Goal: Task Accomplishment & Management: Manage account settings

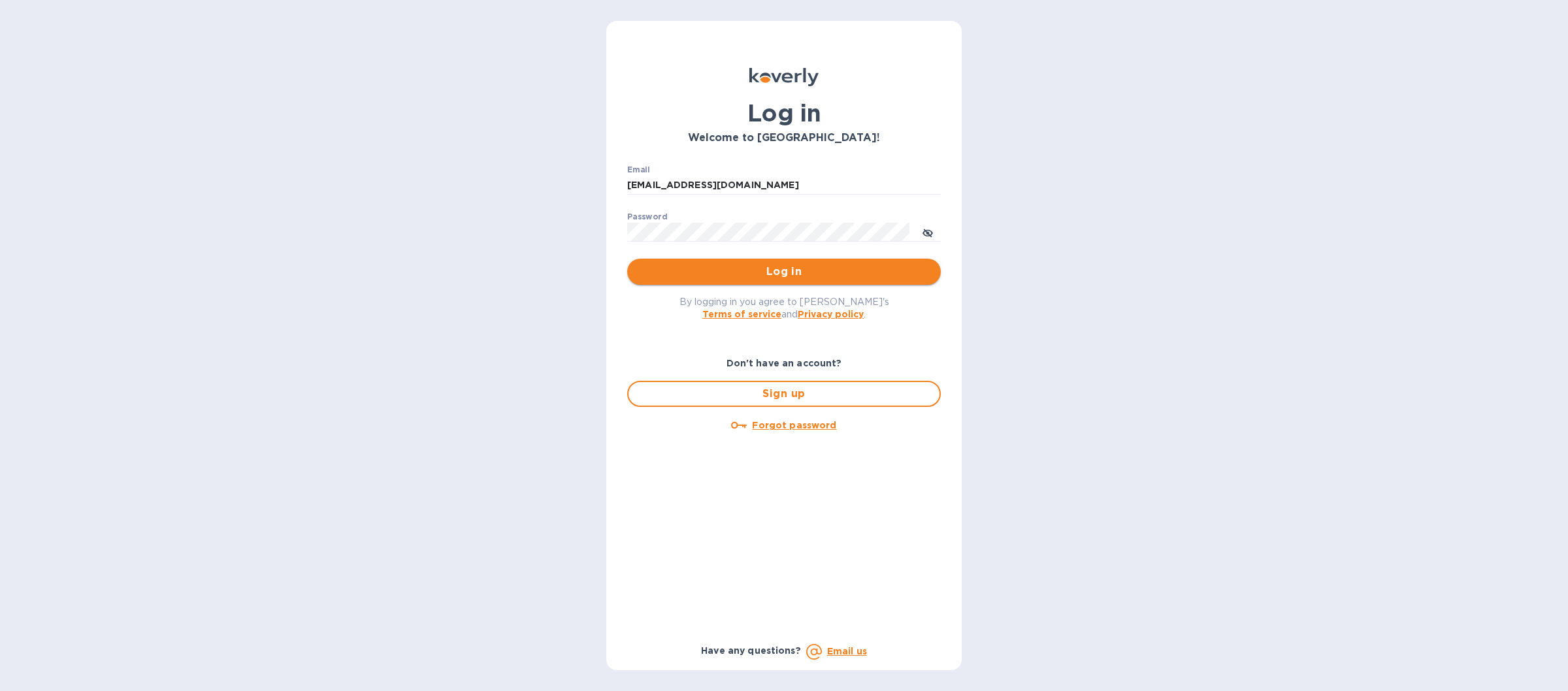
click at [770, 270] on span "Log in" at bounding box center [784, 272] width 293 height 16
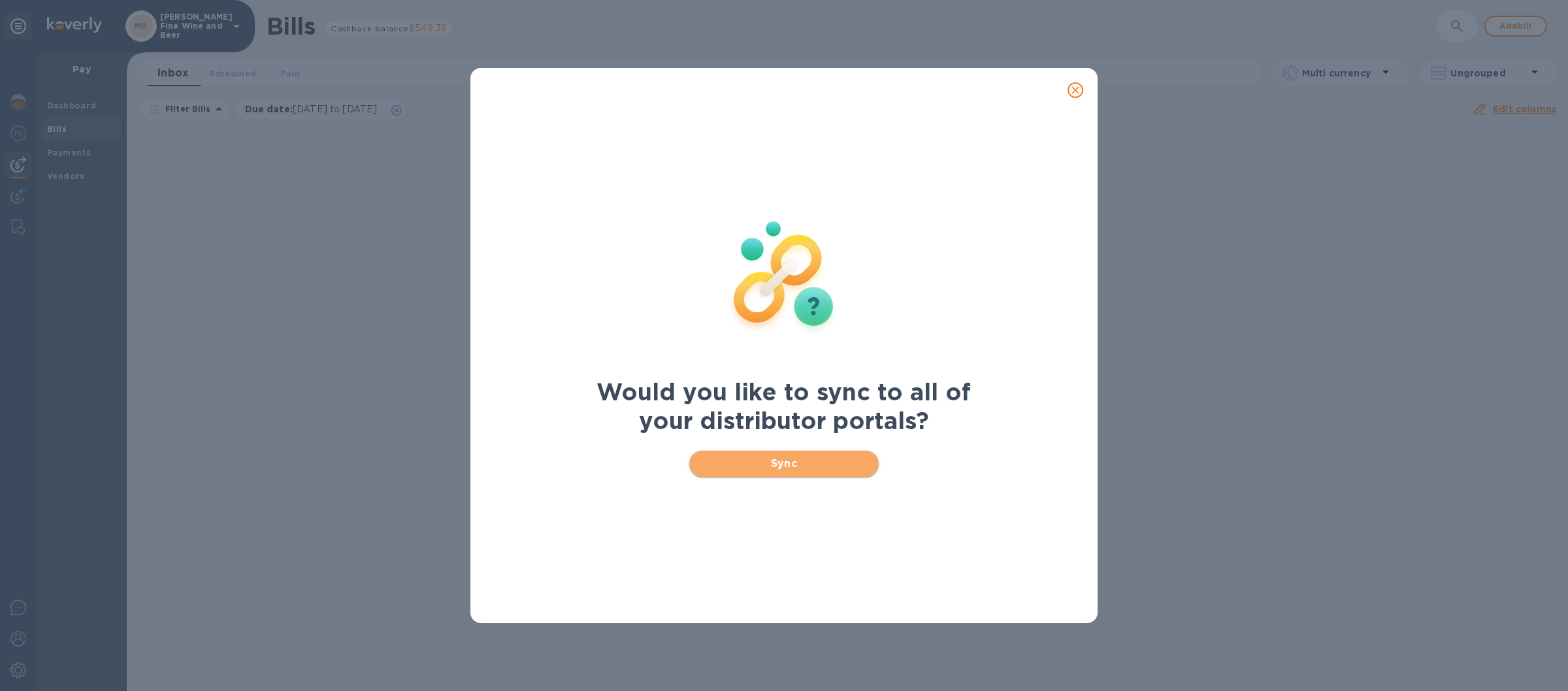
click at [741, 456] on span "Sync" at bounding box center [785, 464] width 170 height 16
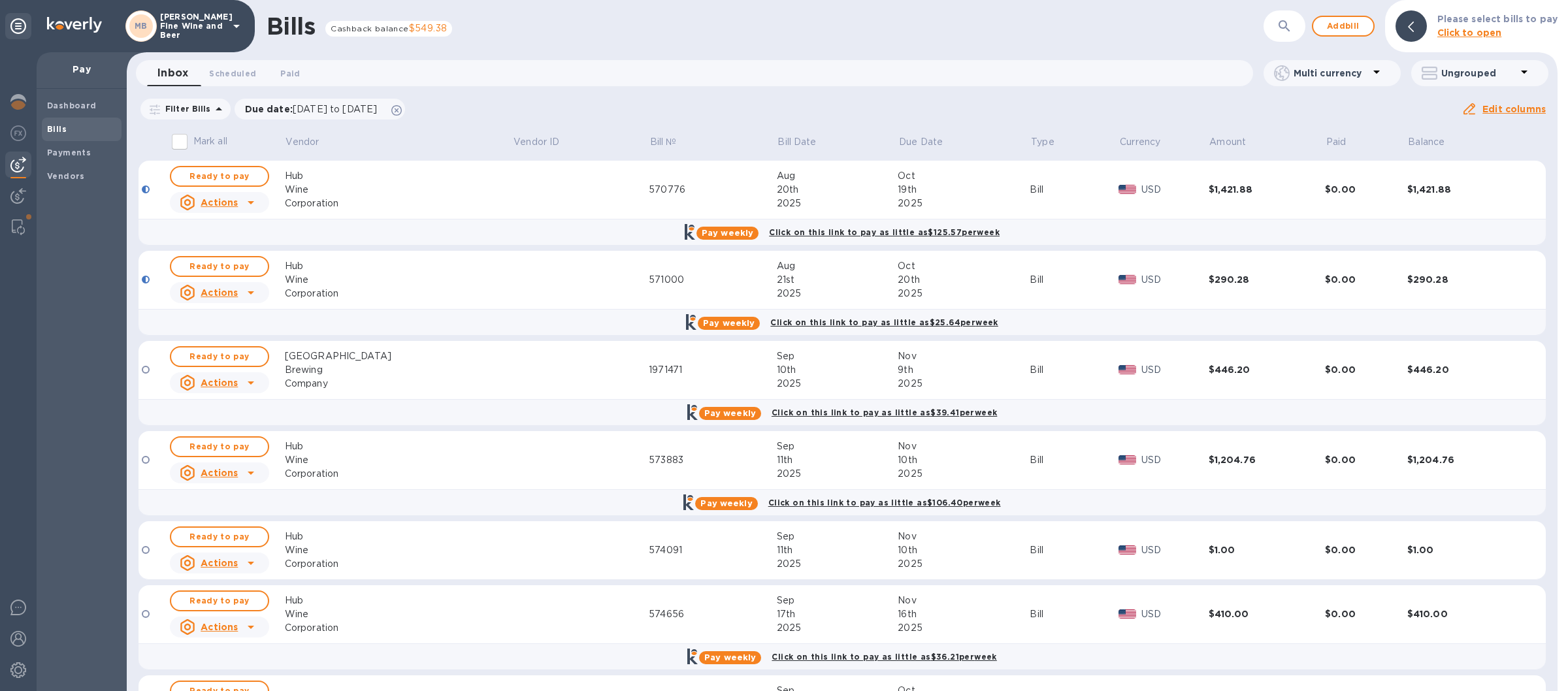
drag, startPoint x: 241, startPoint y: 172, endPoint x: 241, endPoint y: 203, distance: 31.0
click at [241, 172] on span "Ready to pay" at bounding box center [219, 176] width 76 height 16
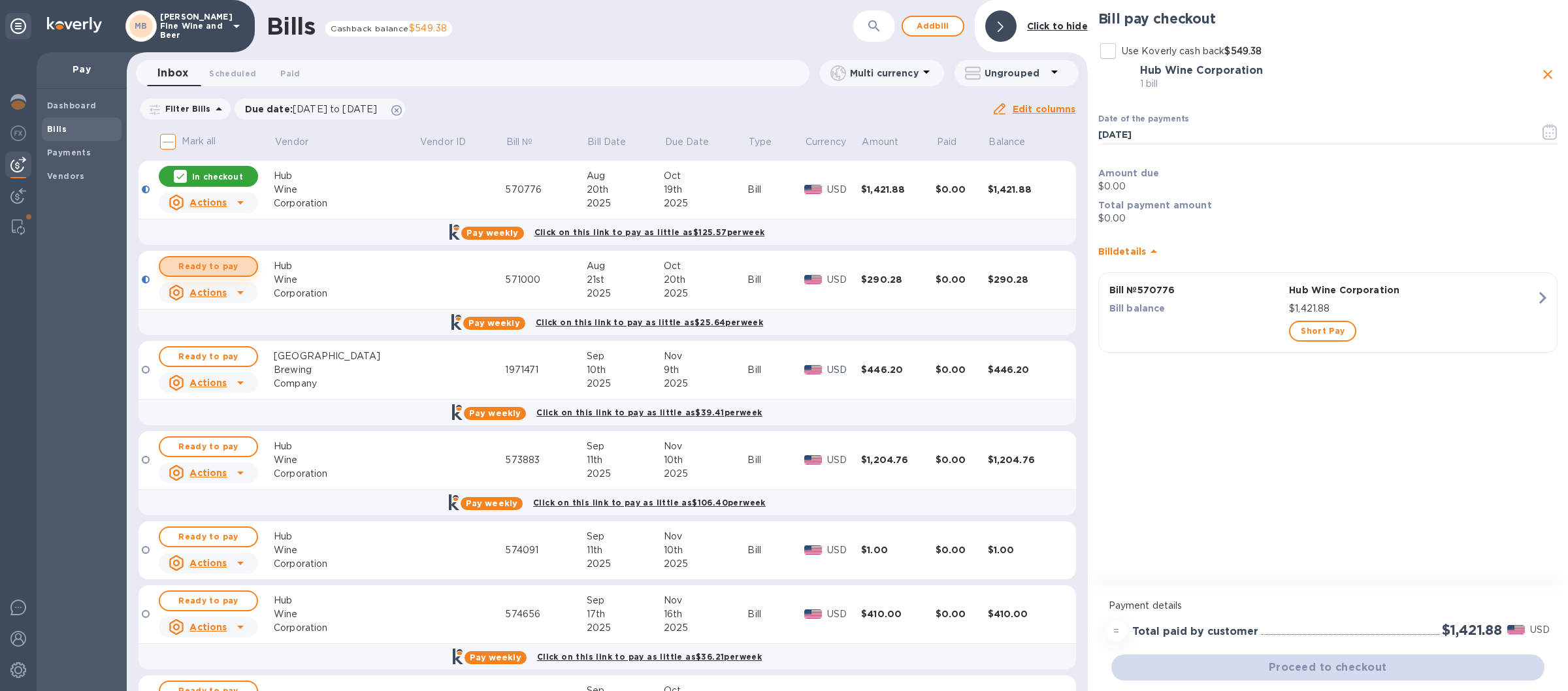
click at [235, 264] on span "Ready to pay" at bounding box center [209, 266] width 76 height 16
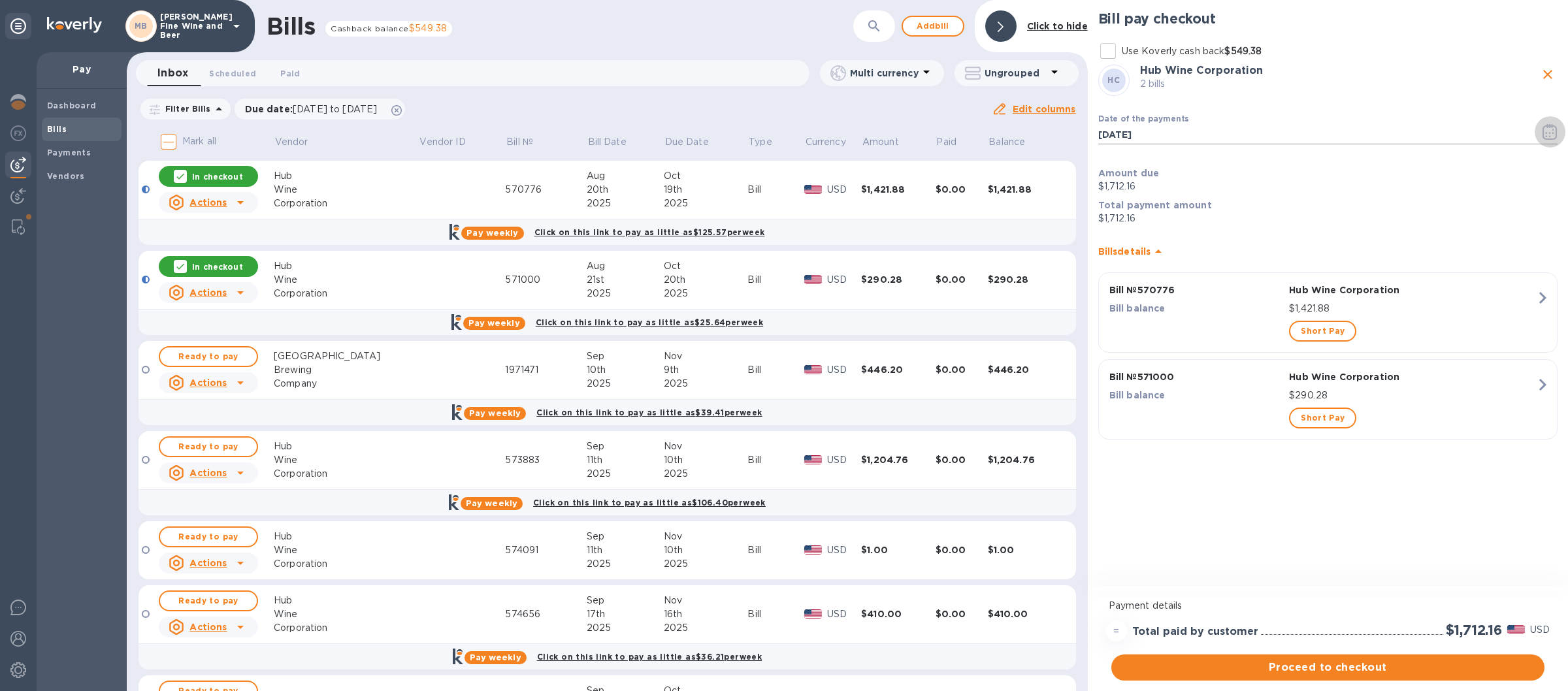
click at [1550, 133] on icon "button" at bounding box center [1549, 132] width 15 height 16
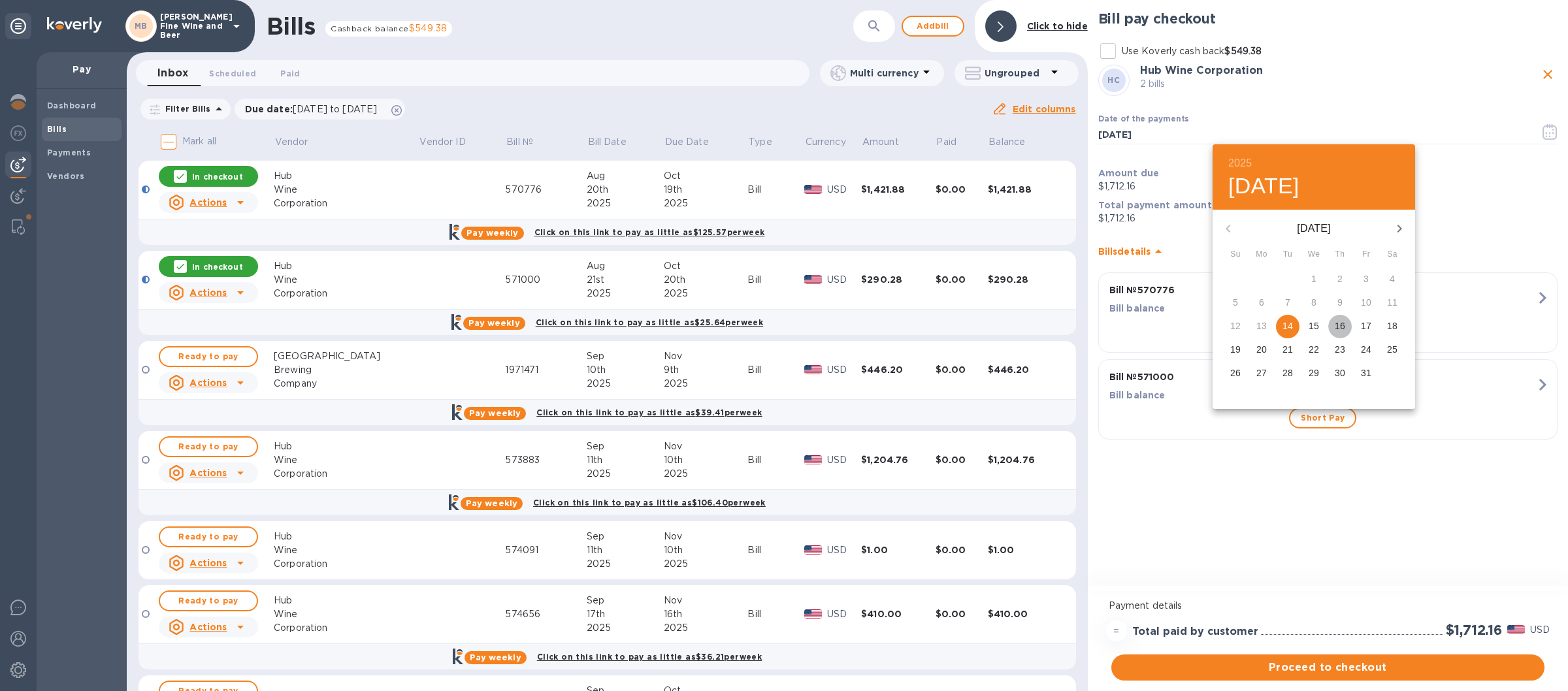
click at [1342, 329] on p "16" at bounding box center [1340, 326] width 11 height 13
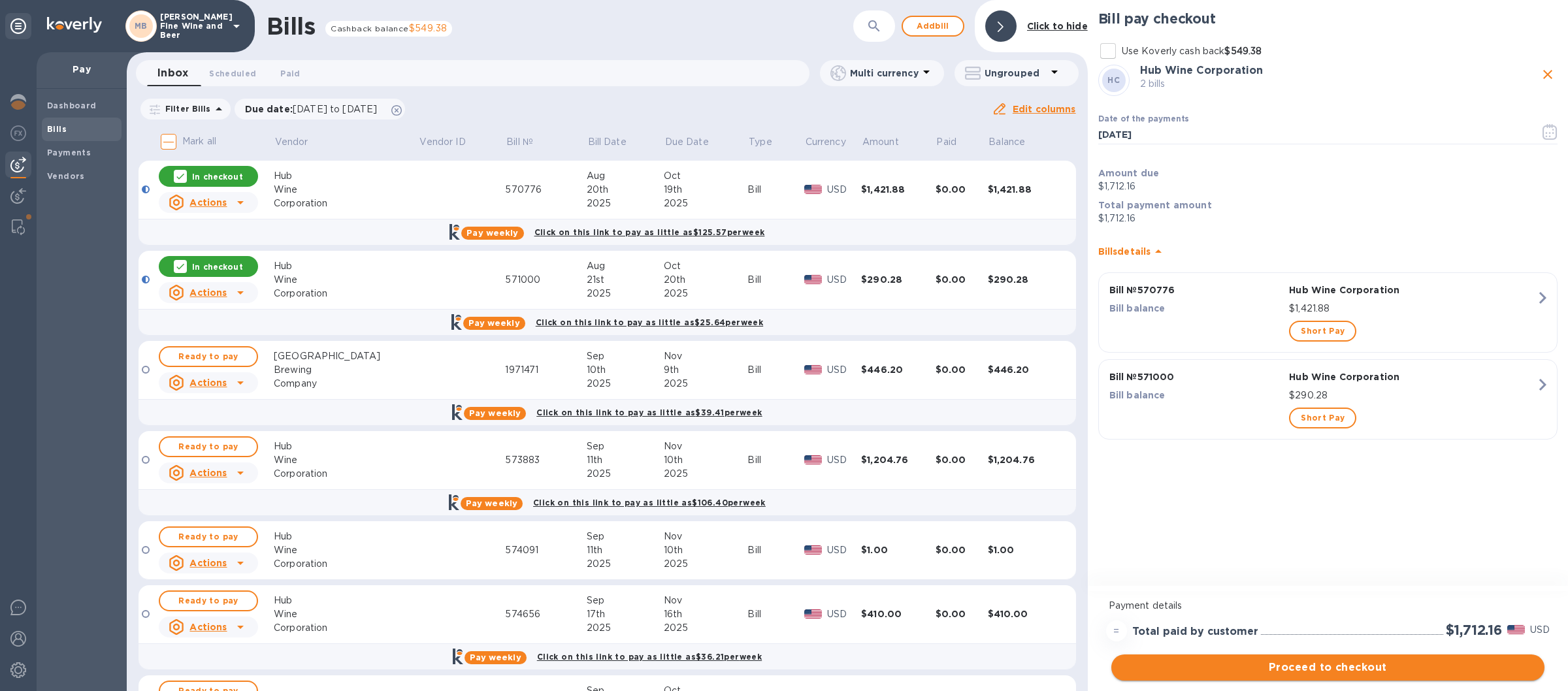
click at [1318, 670] on span "Proceed to checkout" at bounding box center [1327, 668] width 412 height 16
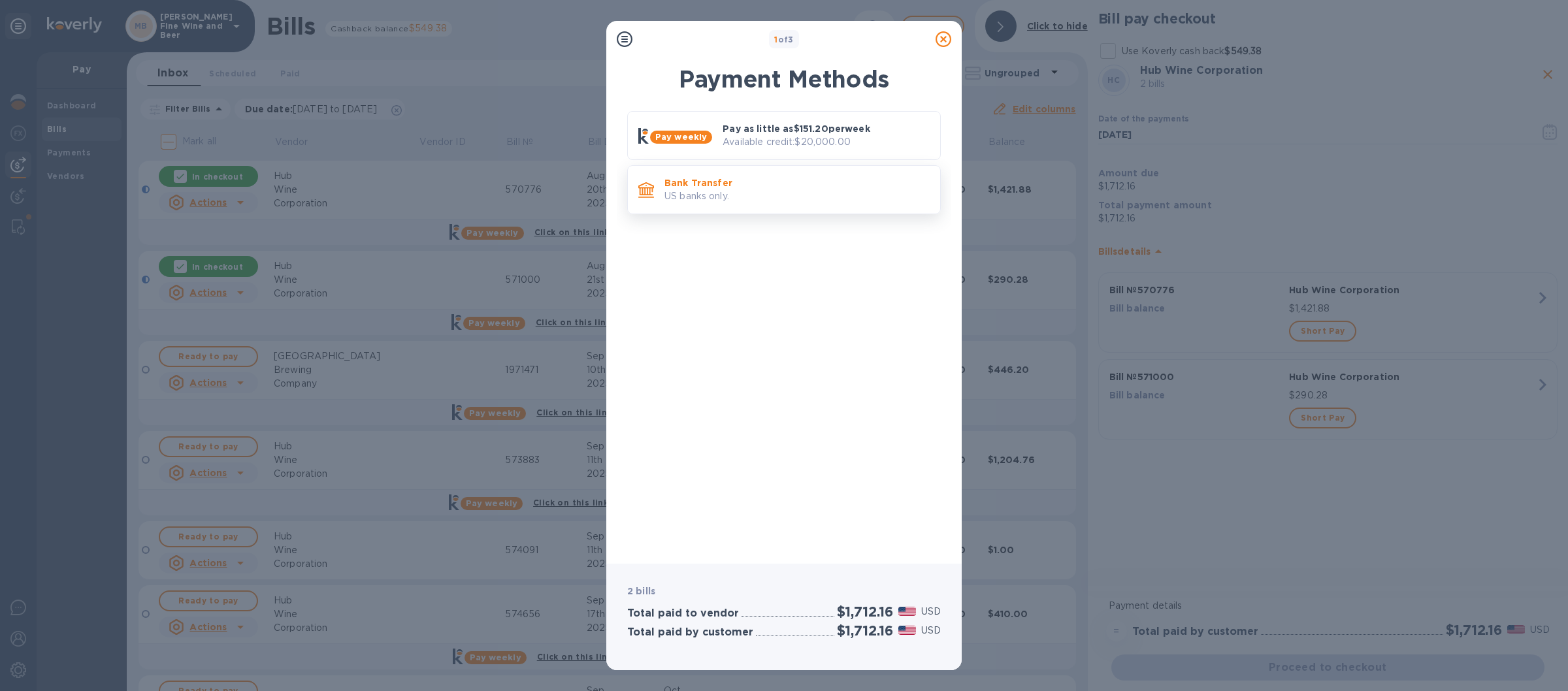
click at [791, 182] on p "Bank Transfer" at bounding box center [797, 182] width 265 height 13
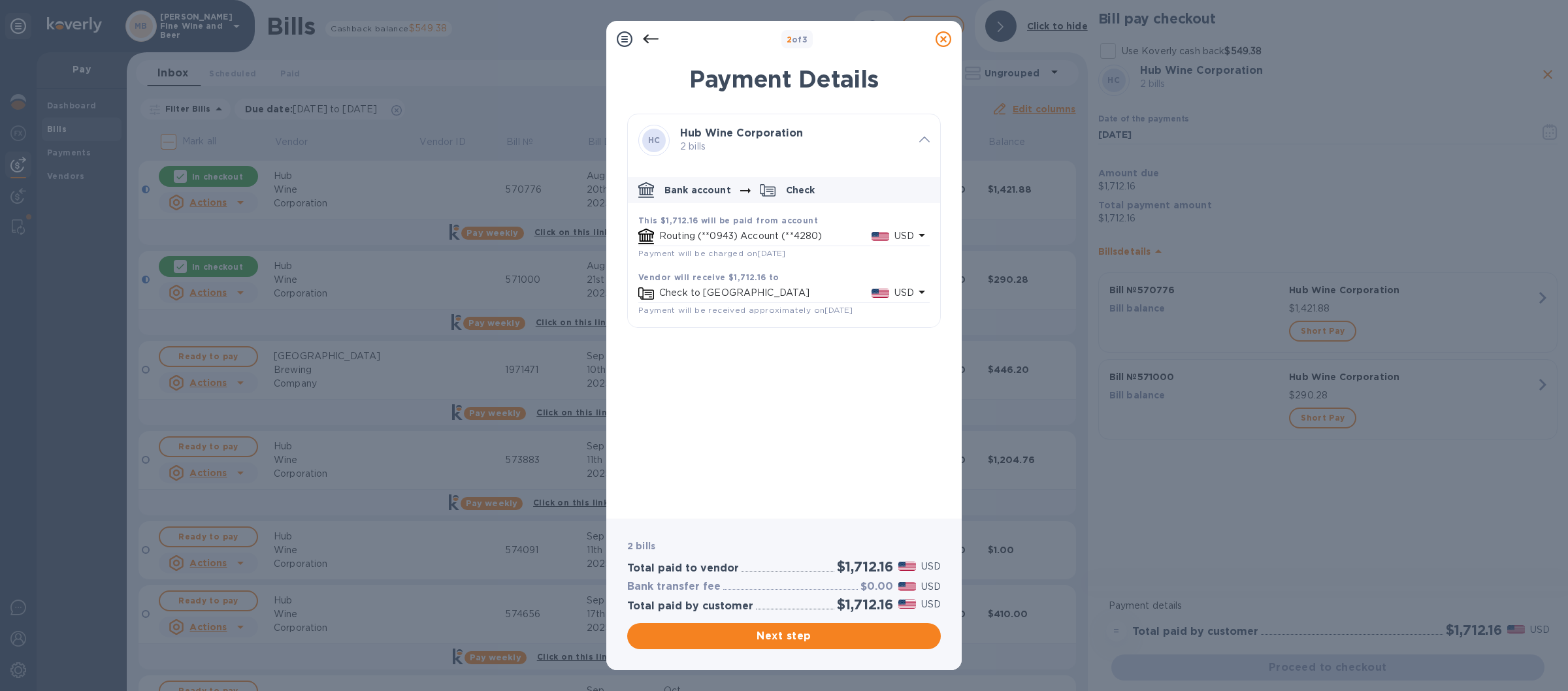
click at [938, 37] on icon at bounding box center [943, 39] width 16 height 16
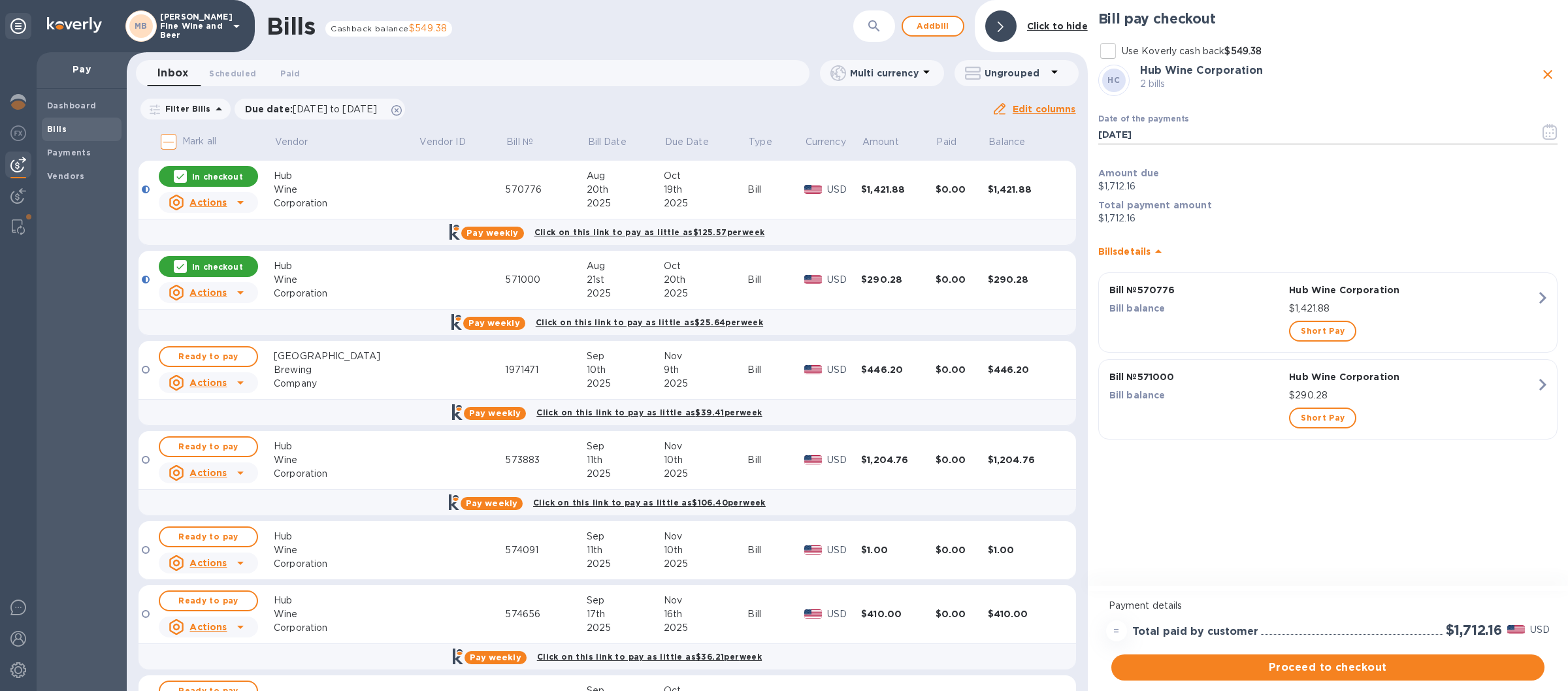
click at [1546, 135] on icon "button" at bounding box center [1549, 132] width 15 height 16
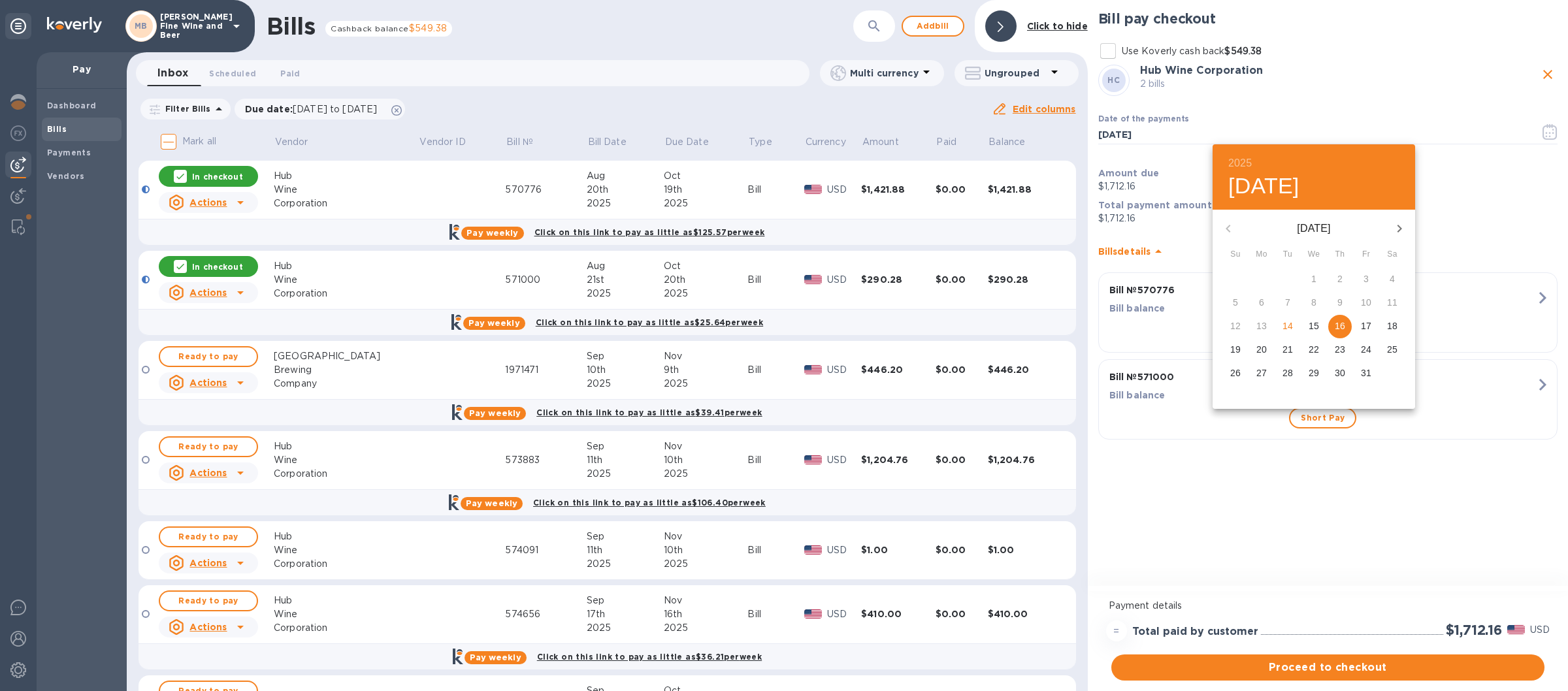
drag, startPoint x: 1286, startPoint y: 324, endPoint x: 1290, endPoint y: 335, distance: 11.7
click at [1284, 325] on p "14" at bounding box center [1287, 326] width 11 height 13
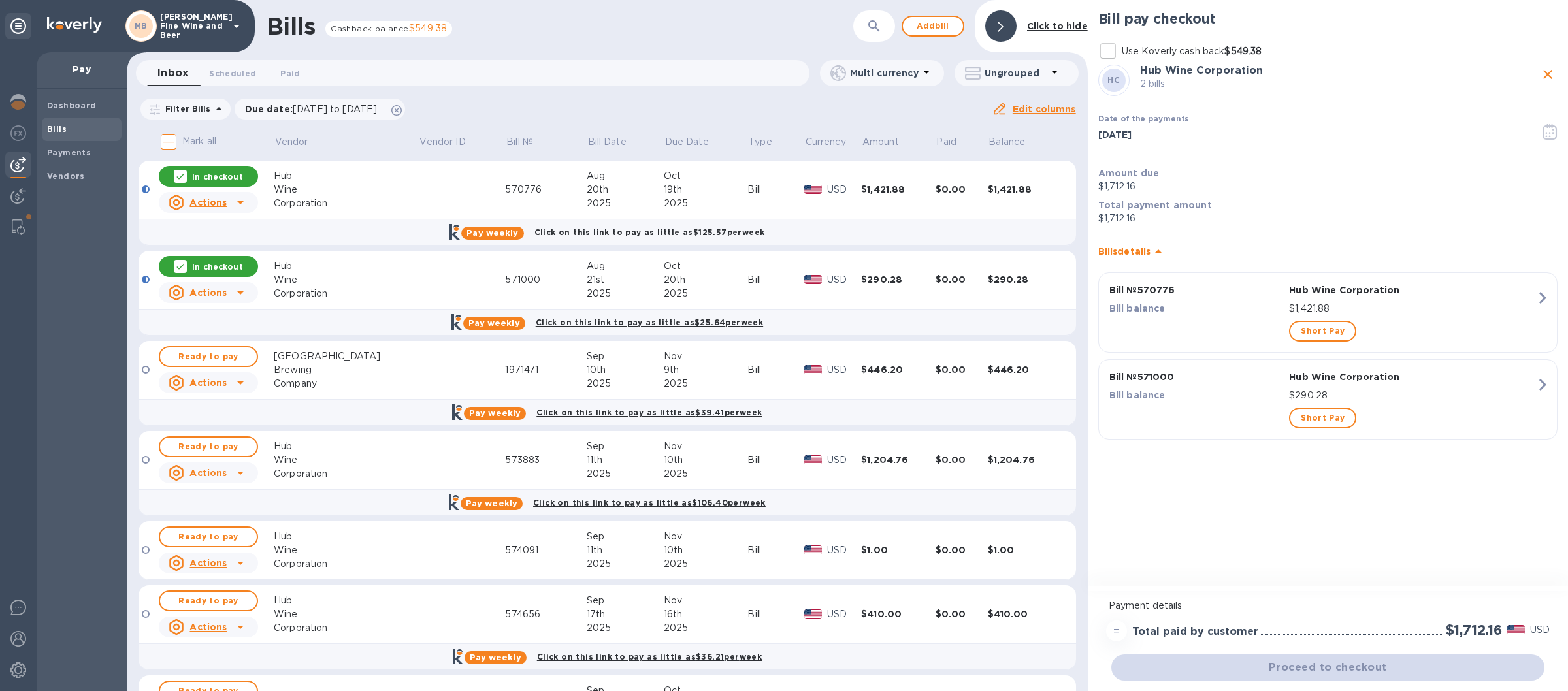
type input "[DATE]"
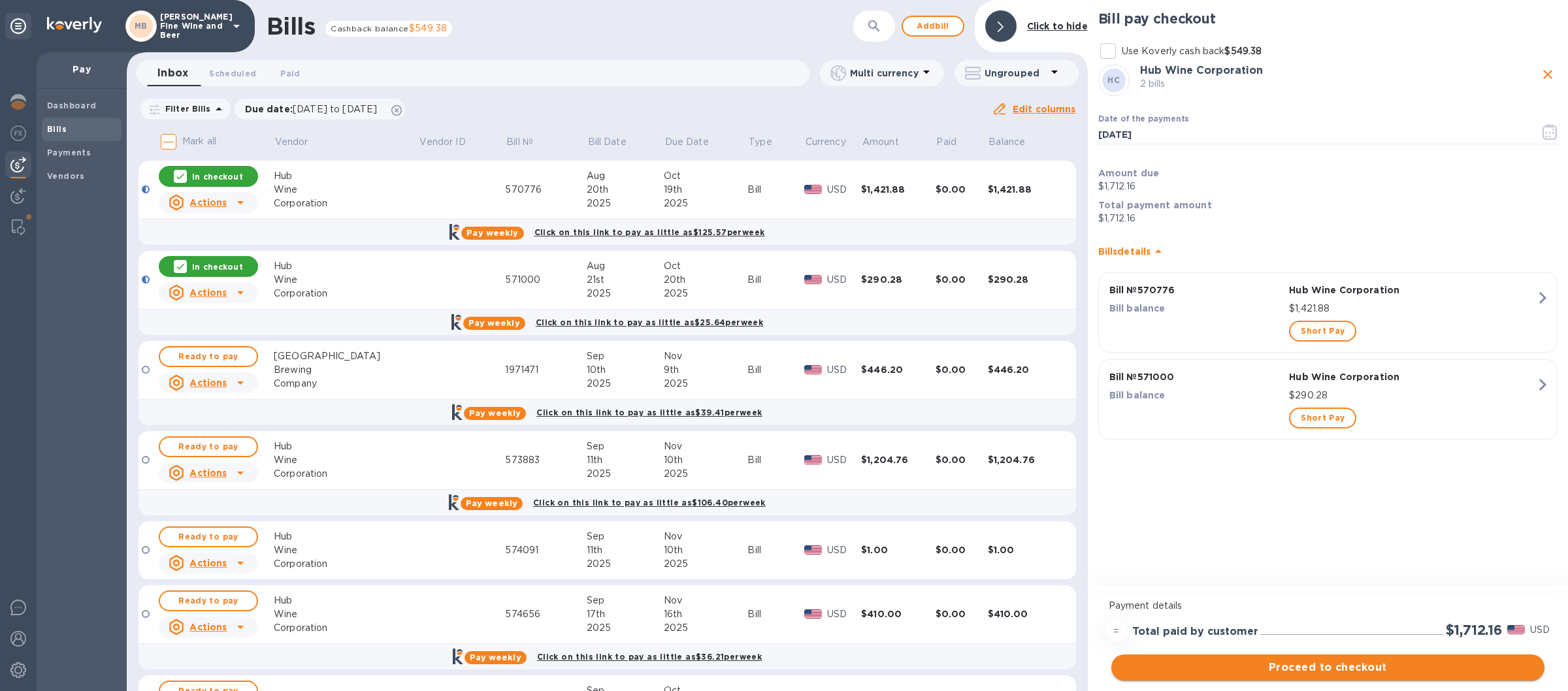
click at [1305, 668] on span "Proceed to checkout" at bounding box center [1327, 668] width 412 height 16
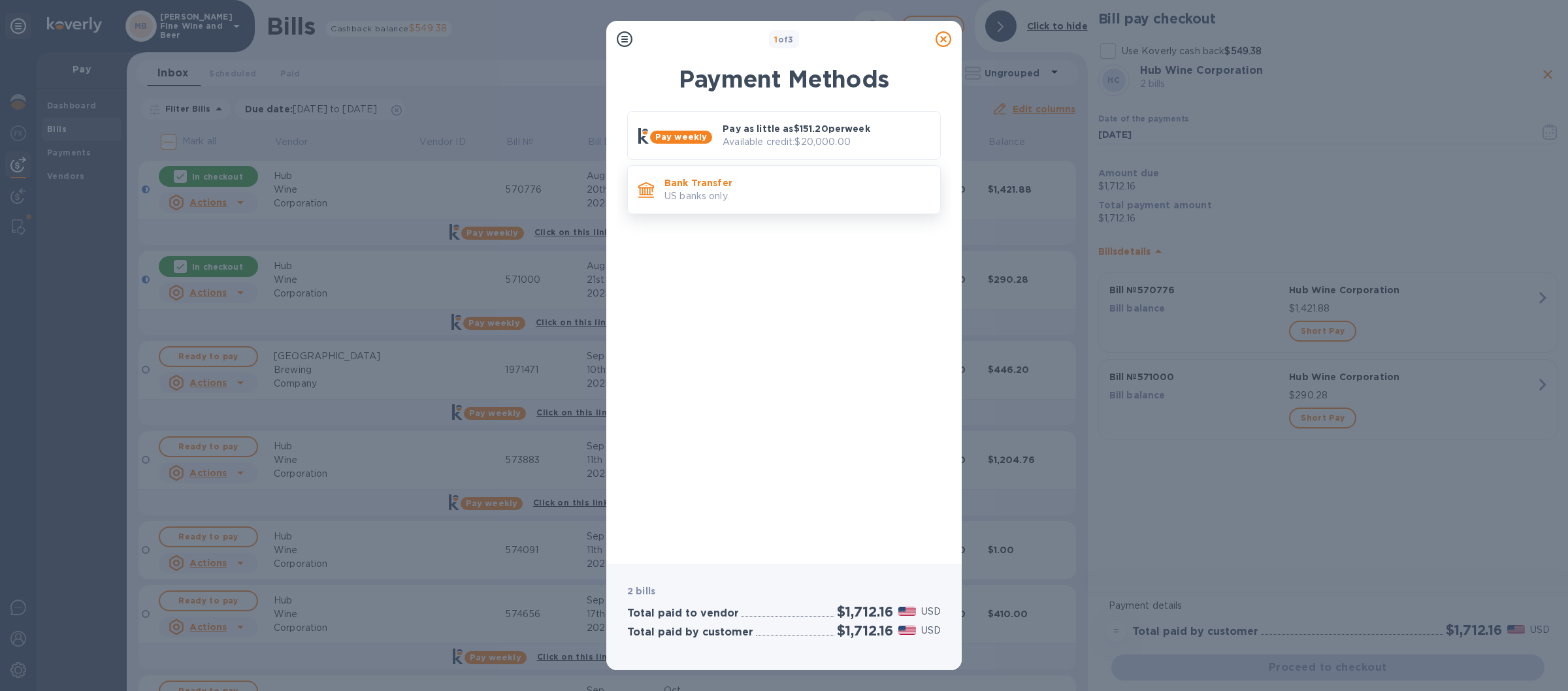
click at [788, 182] on p "Bank Transfer" at bounding box center [797, 182] width 265 height 13
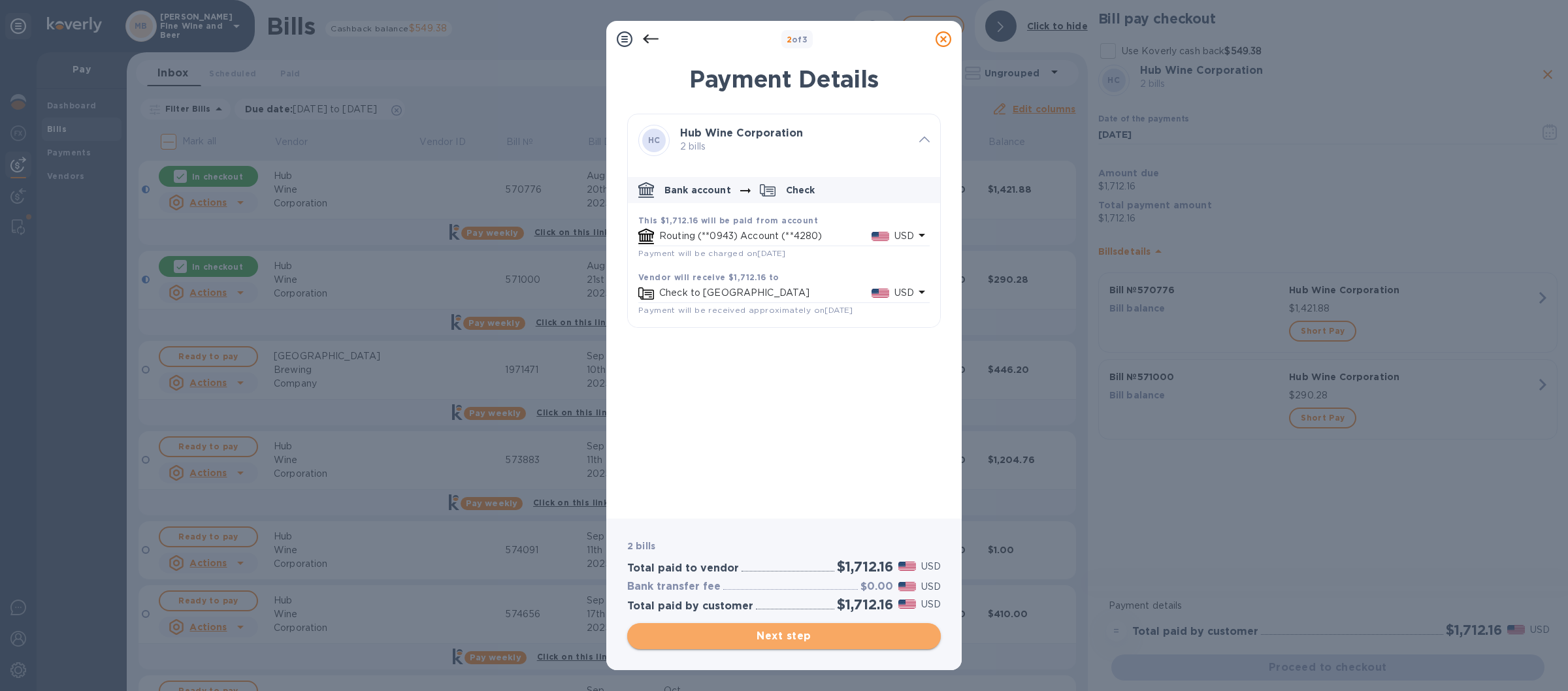
click at [785, 638] on span "Next step" at bounding box center [784, 636] width 293 height 16
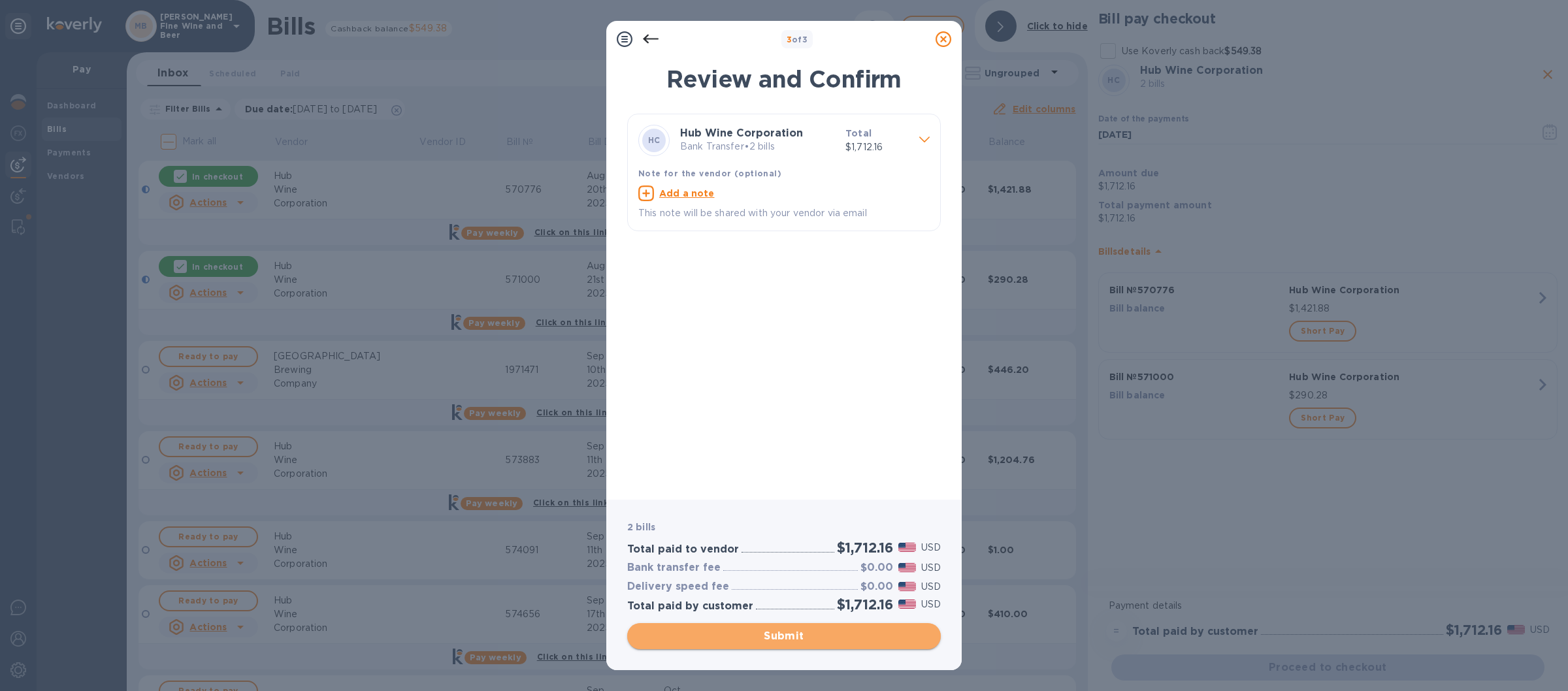
click at [771, 629] on span "Submit" at bounding box center [784, 636] width 293 height 16
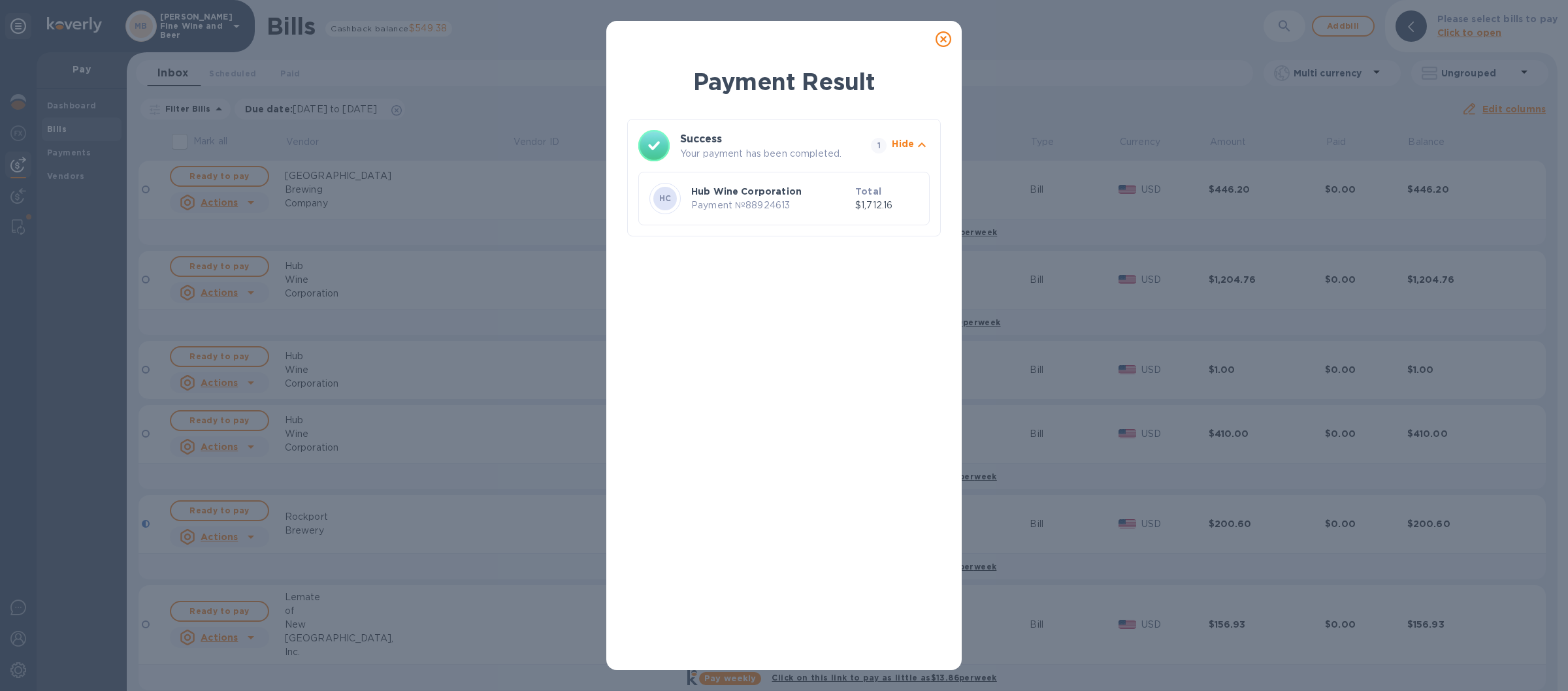
click at [942, 35] on icon at bounding box center [943, 39] width 16 height 16
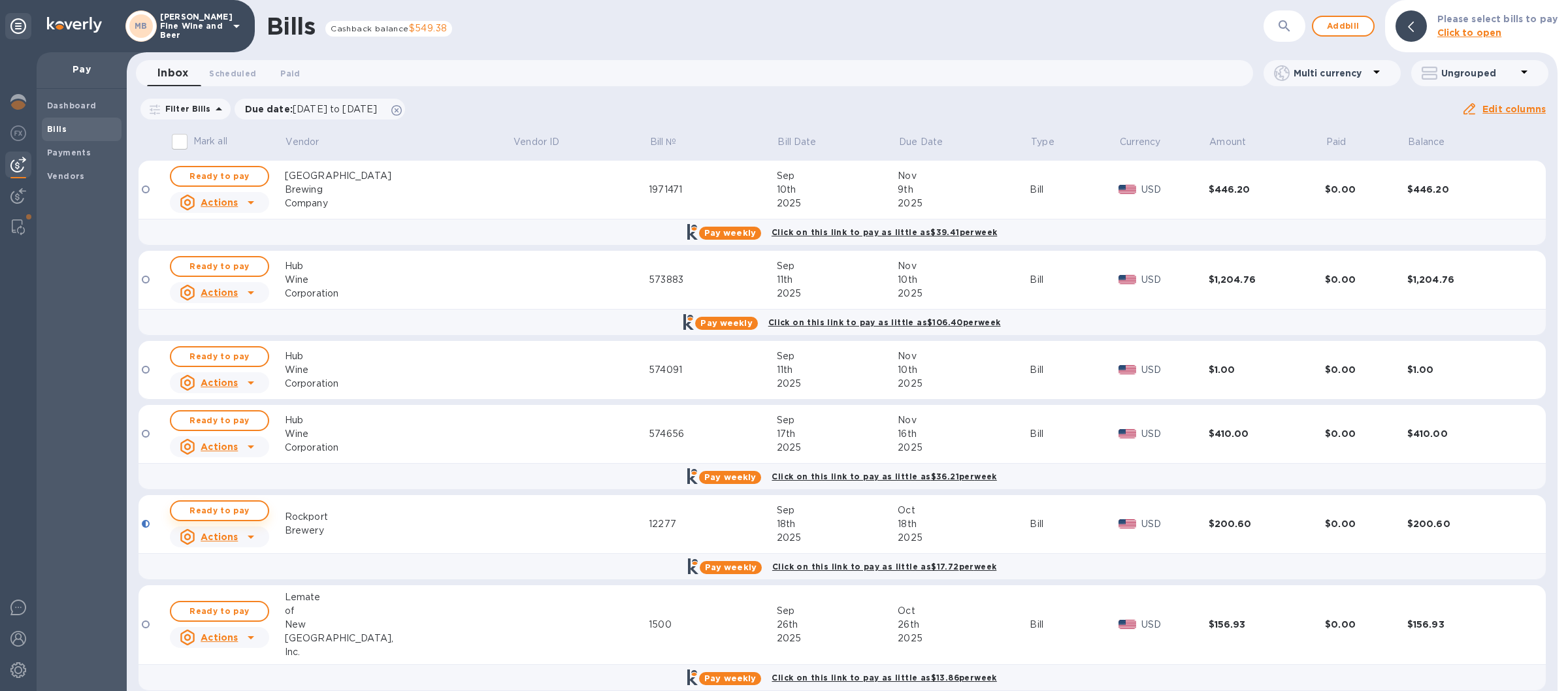
click at [207, 508] on span "Ready to pay" at bounding box center [219, 511] width 76 height 16
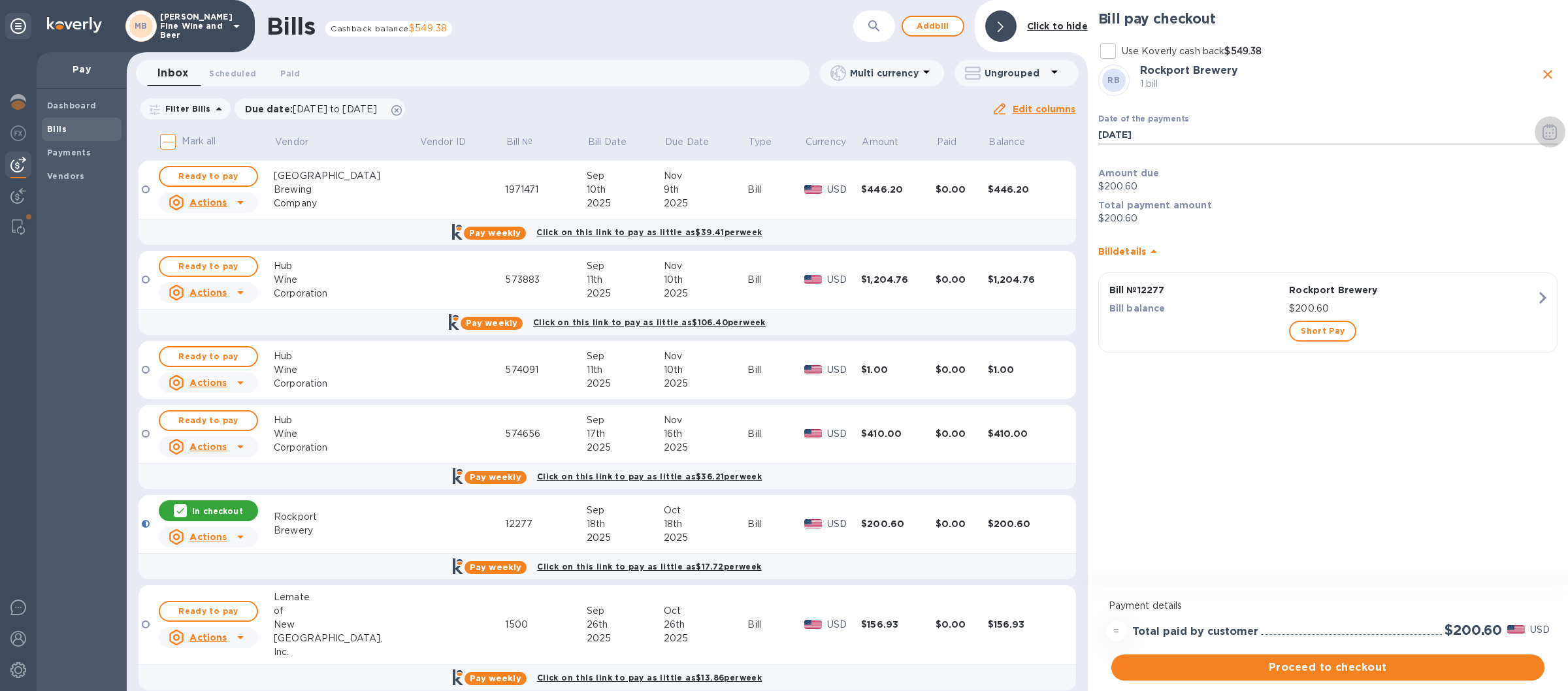
click at [1551, 131] on icon "button" at bounding box center [1549, 132] width 15 height 16
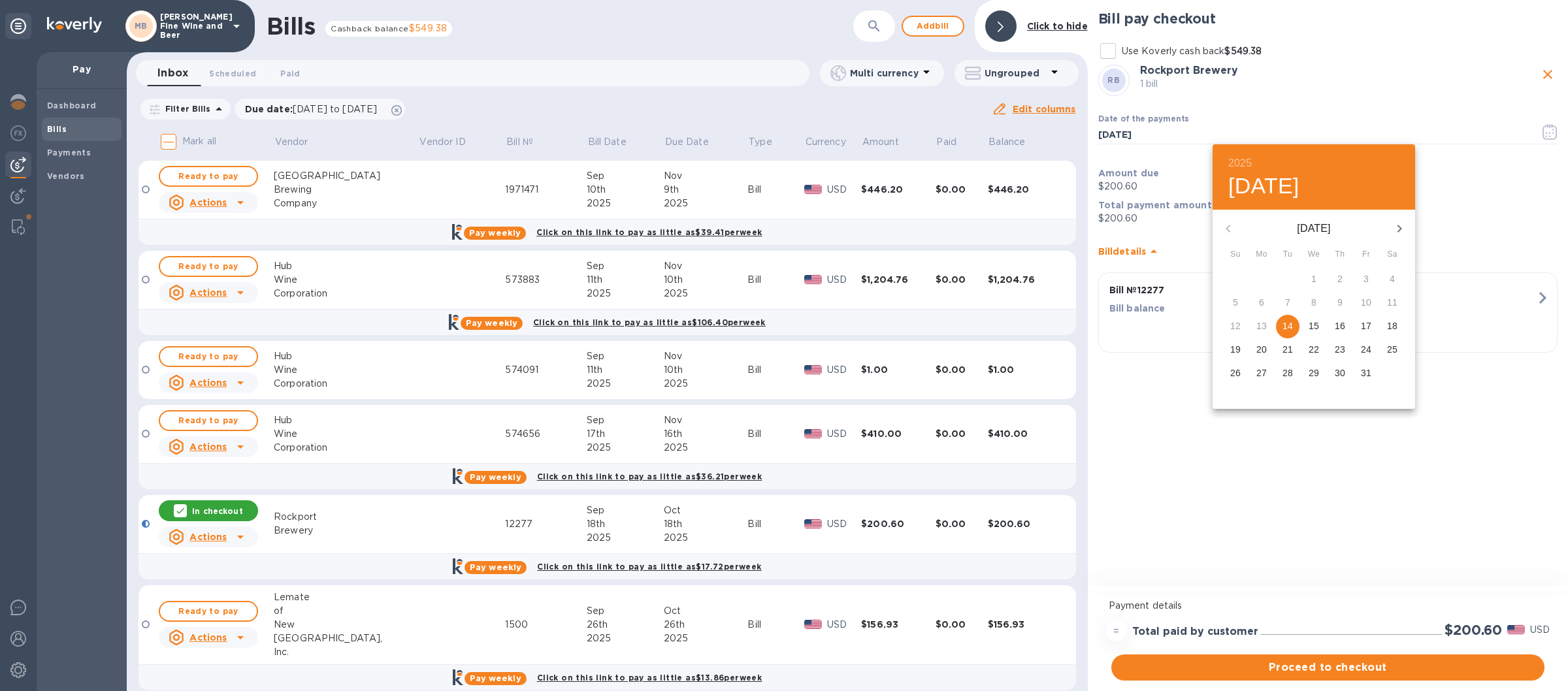
click at [1314, 326] on p "15" at bounding box center [1313, 326] width 11 height 13
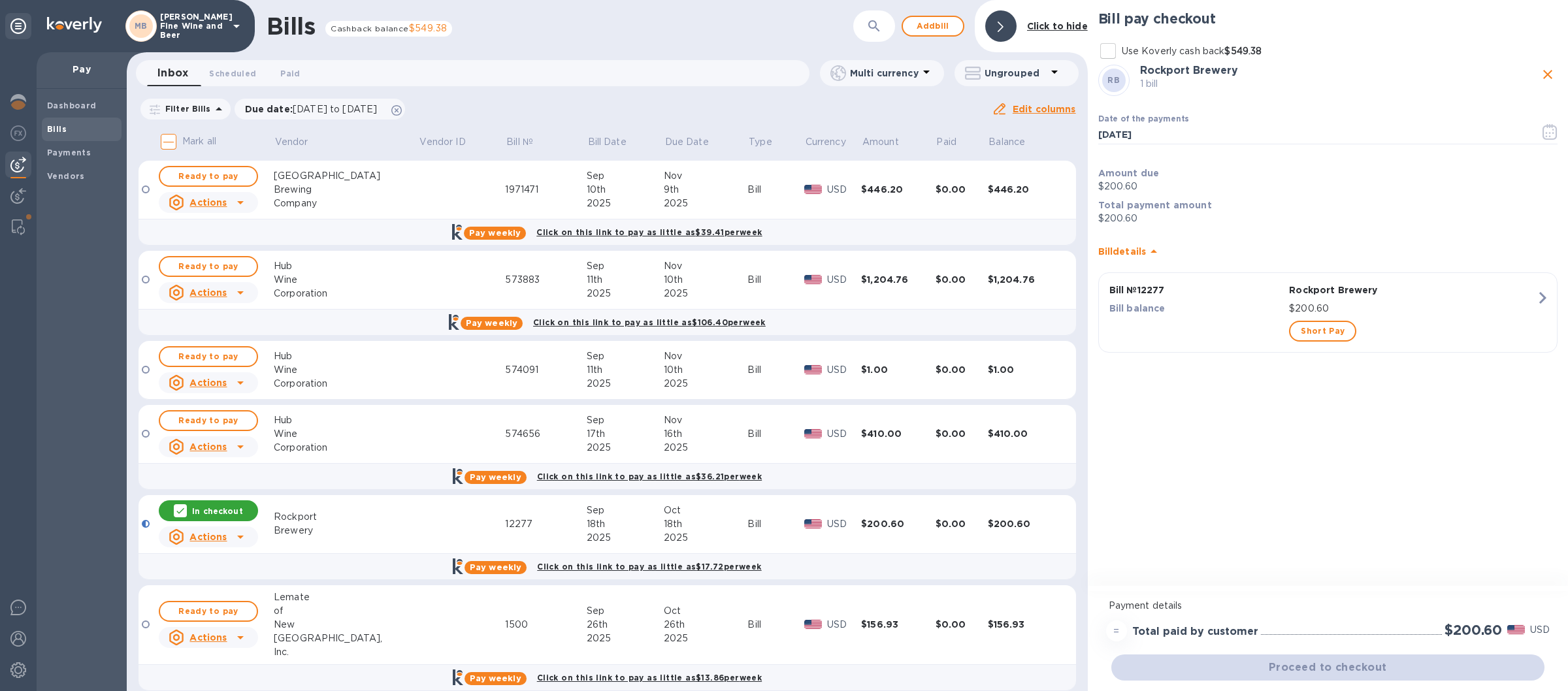
type input "[DATE]"
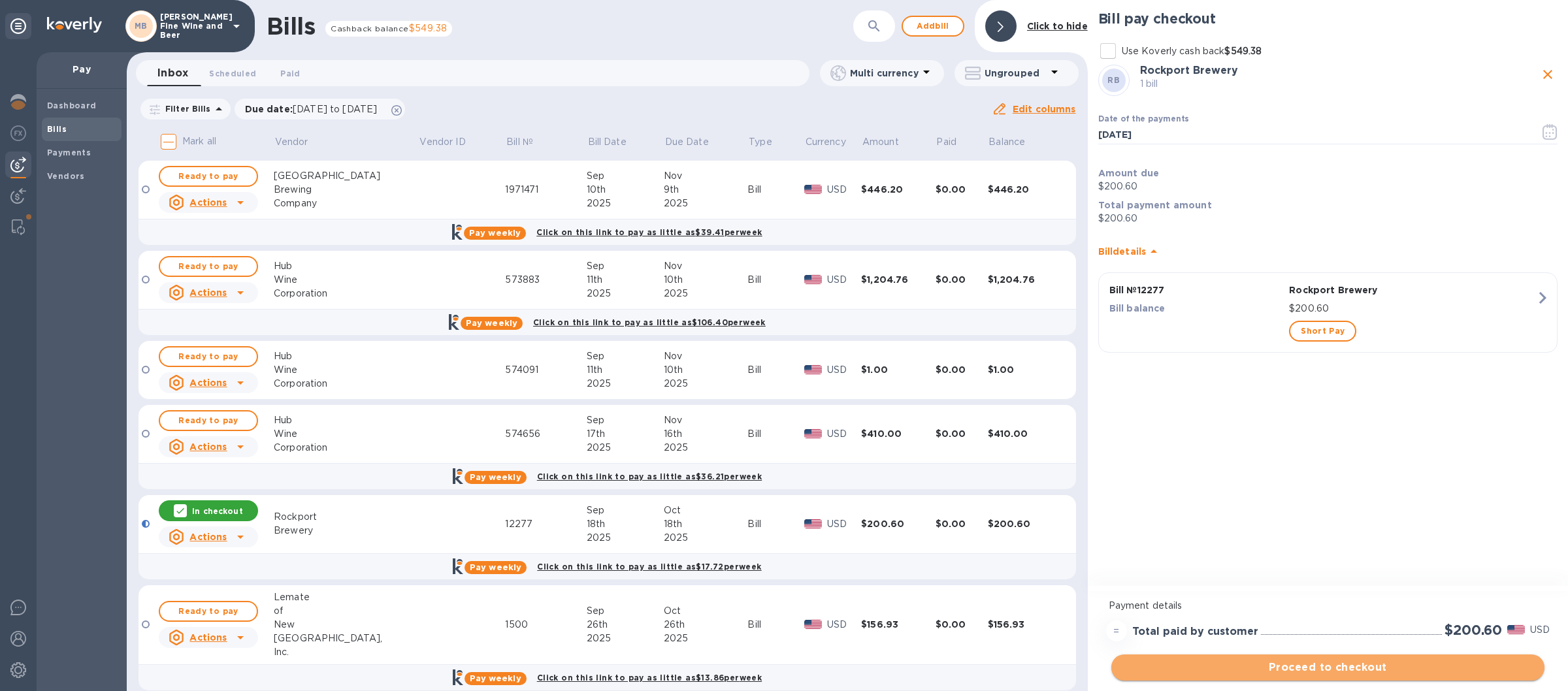
click at [1324, 677] on button "Proceed to checkout" at bounding box center [1328, 667] width 433 height 26
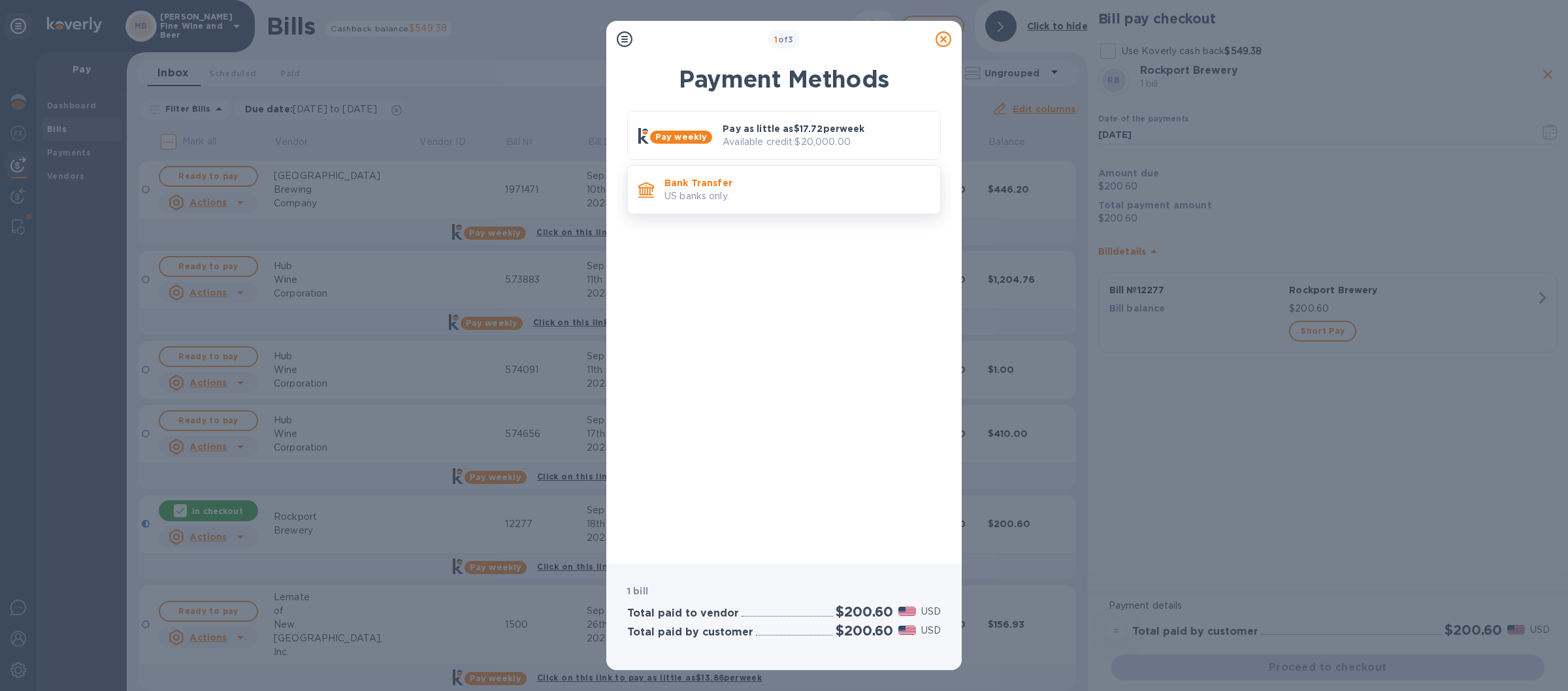
click at [799, 194] on p "US banks only." at bounding box center [797, 196] width 265 height 14
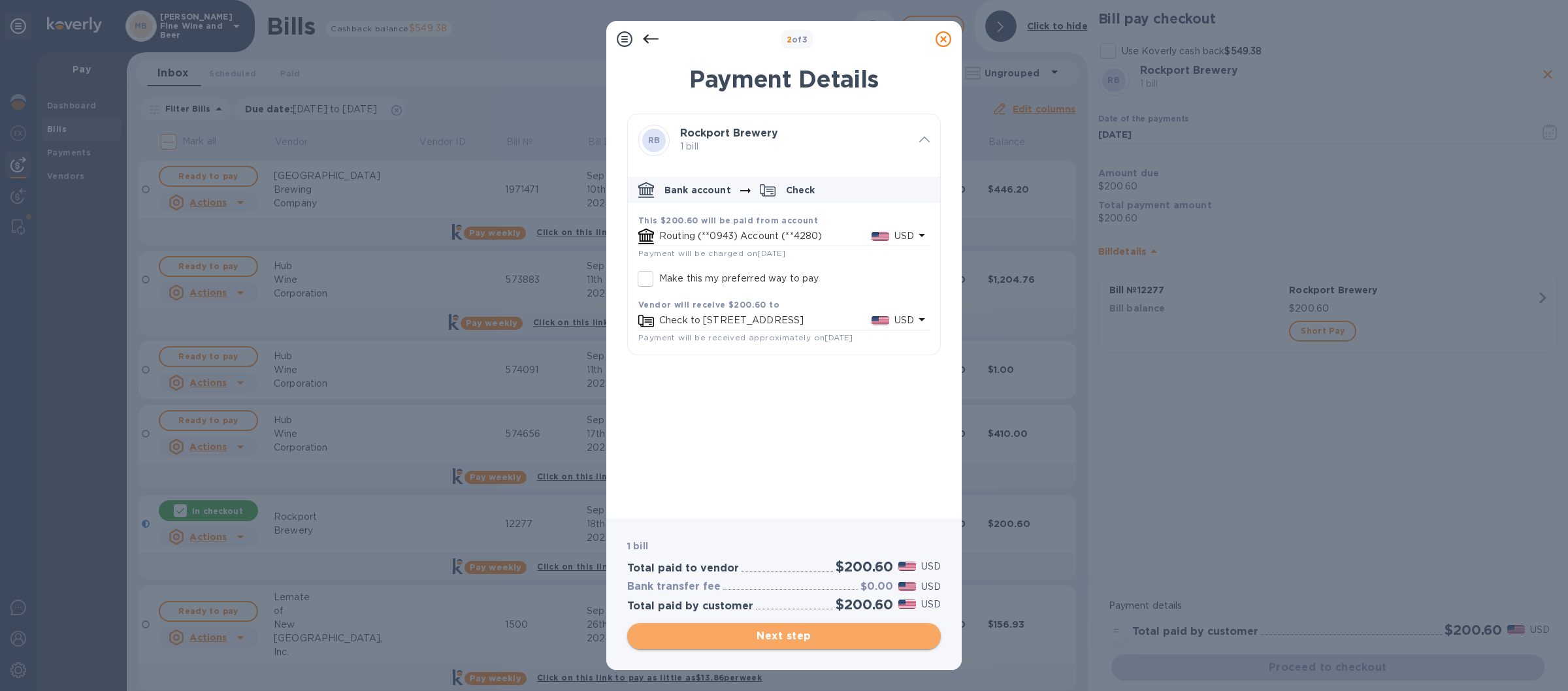
click at [763, 636] on span "Next step" at bounding box center [784, 636] width 293 height 16
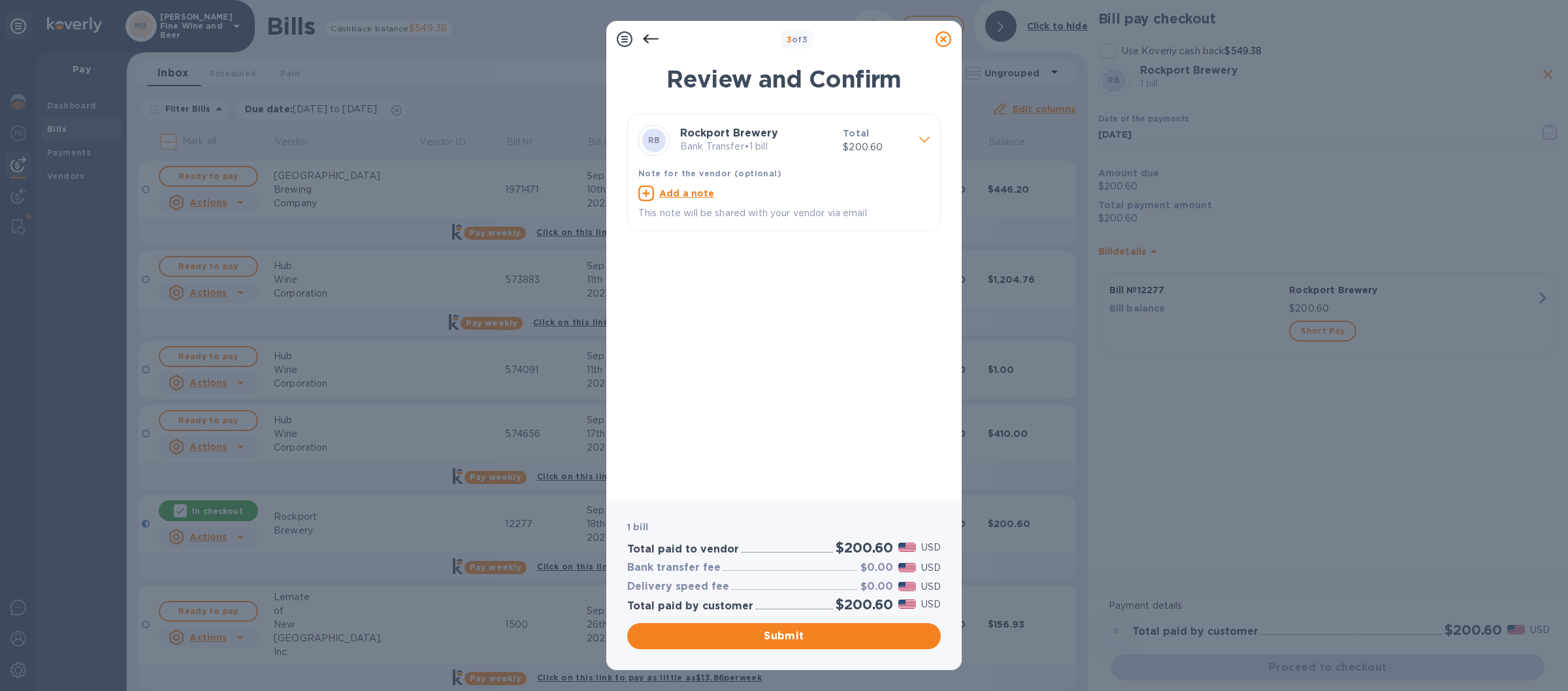
click at [949, 37] on icon at bounding box center [943, 39] width 16 height 16
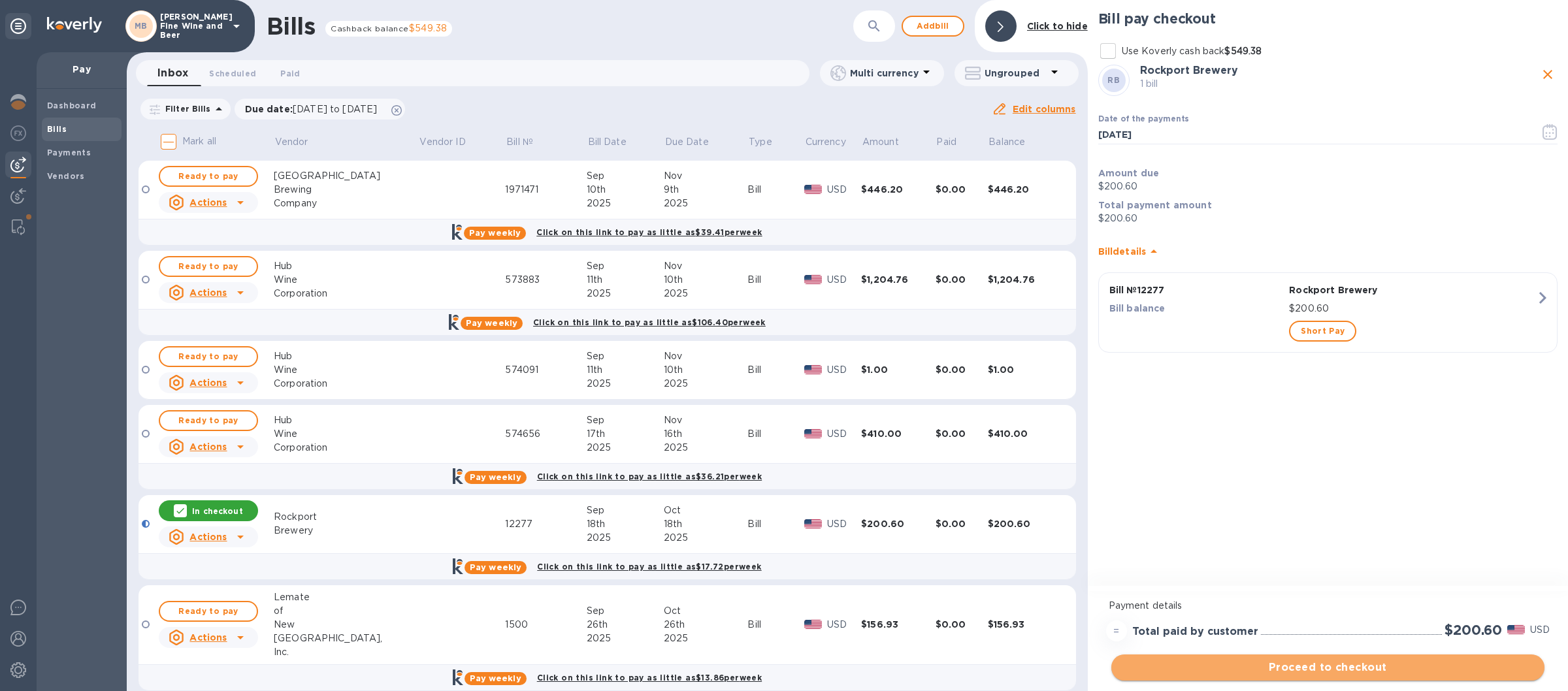
click at [1310, 666] on span "Proceed to checkout" at bounding box center [1327, 668] width 412 height 16
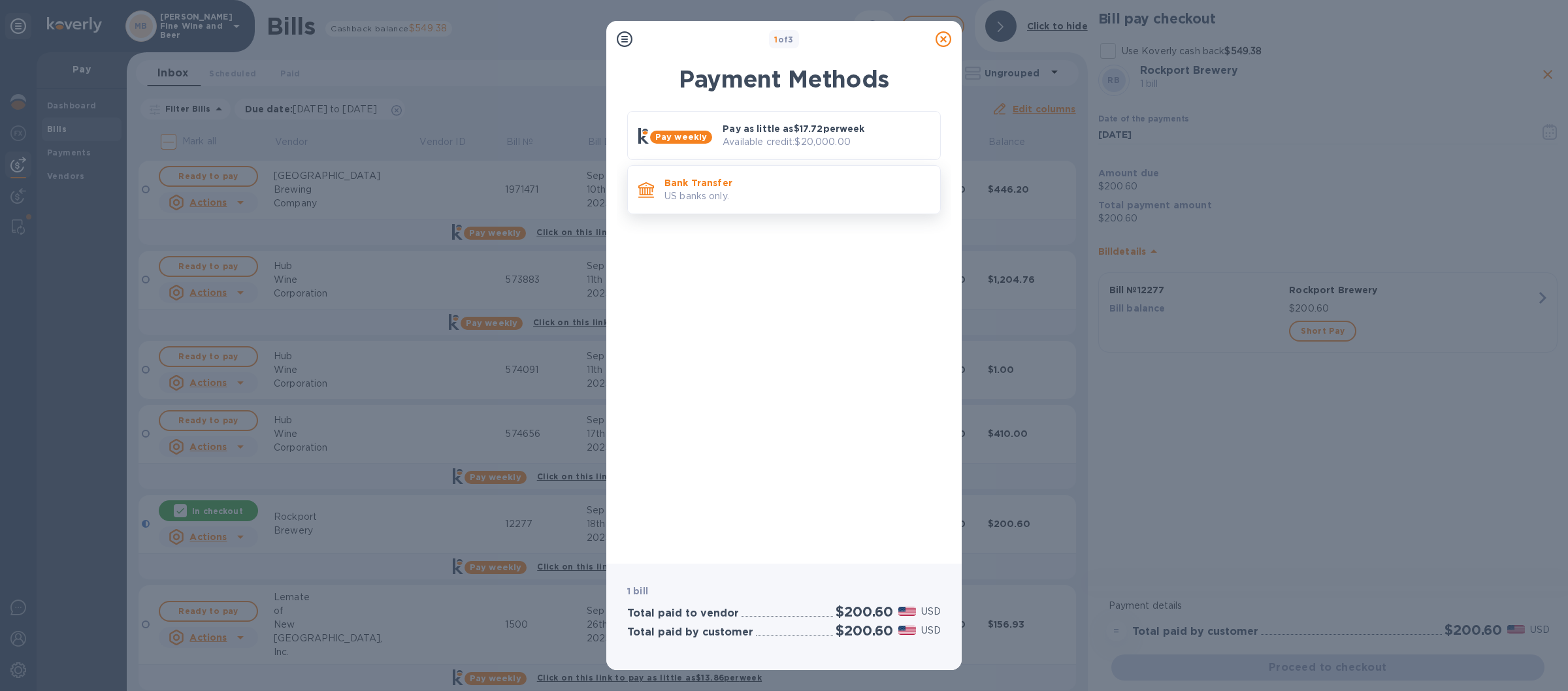
click at [805, 189] on p "Bank Transfer" at bounding box center [797, 182] width 265 height 13
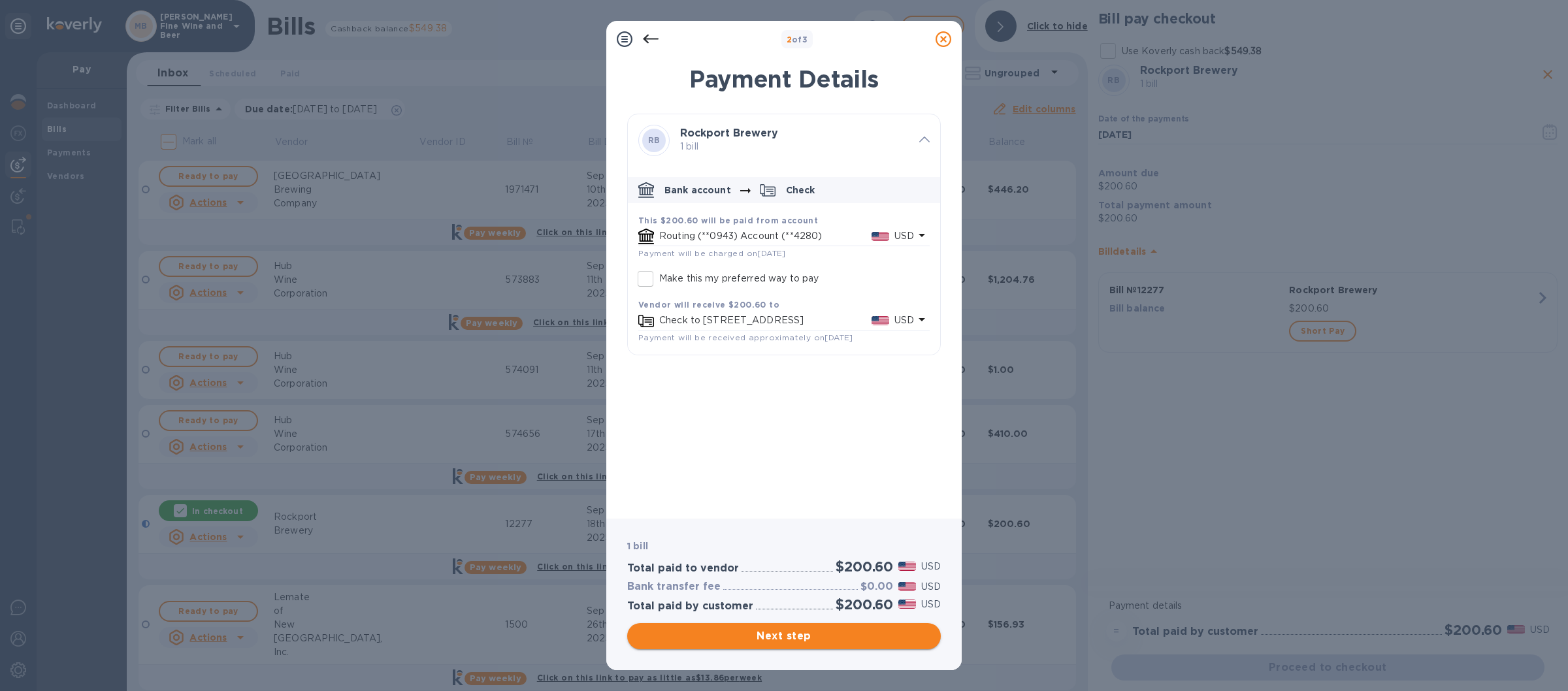
click at [782, 634] on span "Next step" at bounding box center [784, 636] width 293 height 16
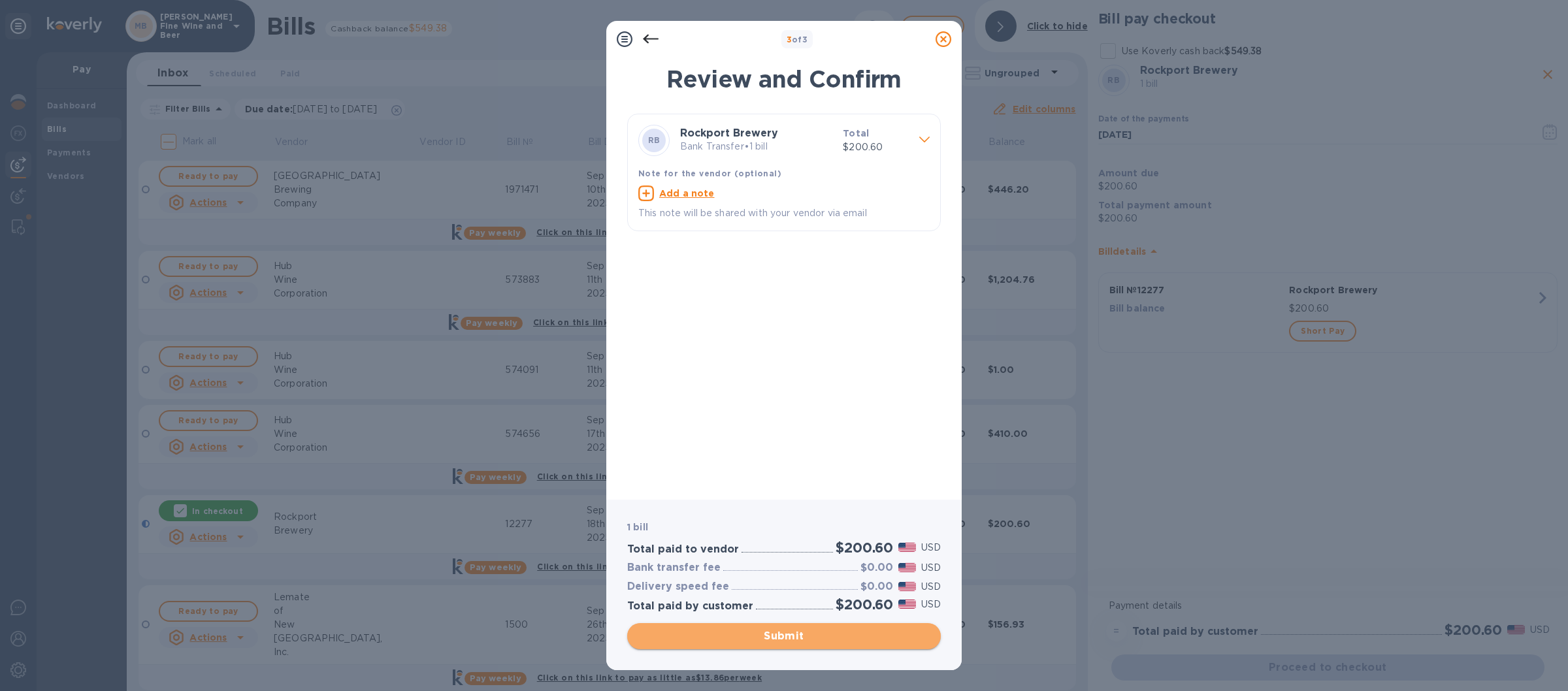
click at [794, 638] on span "Submit" at bounding box center [784, 636] width 293 height 16
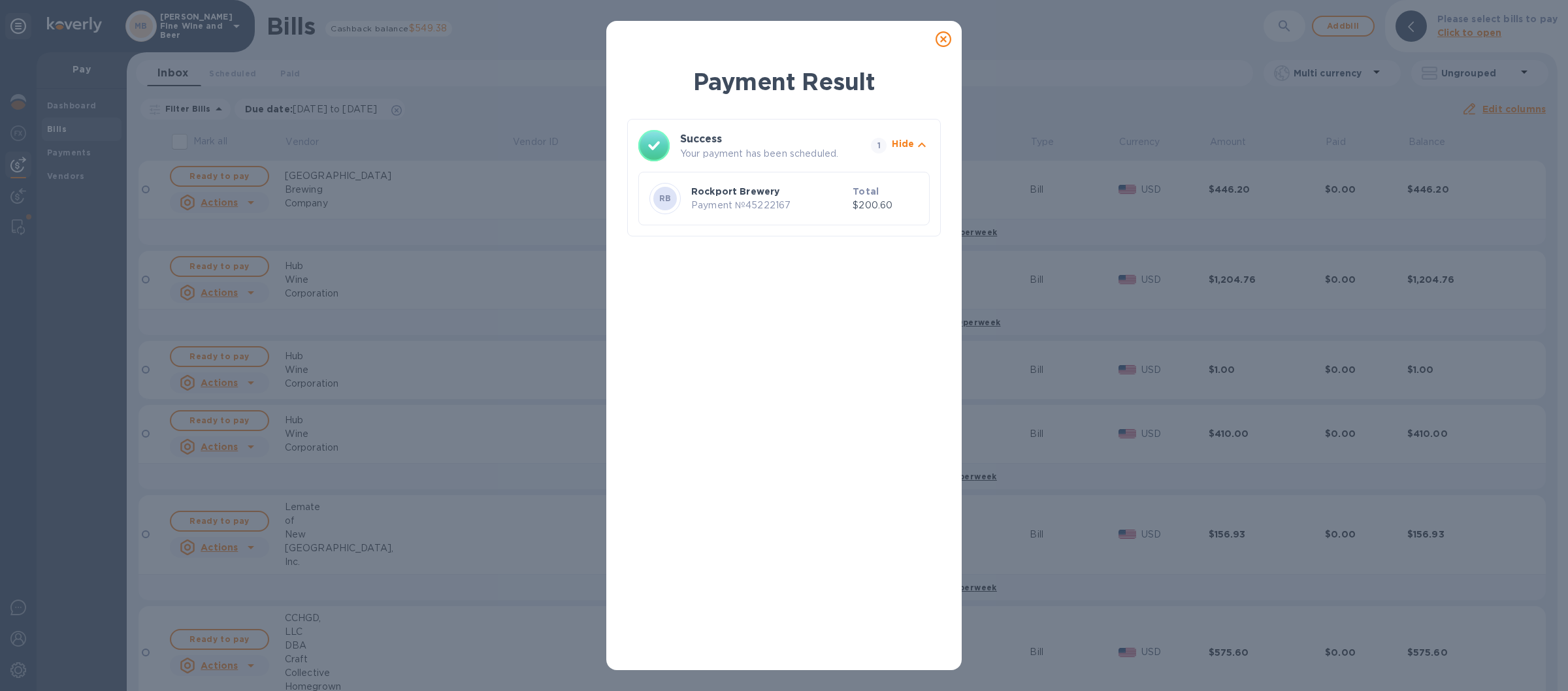
click at [950, 37] on icon at bounding box center [943, 39] width 16 height 16
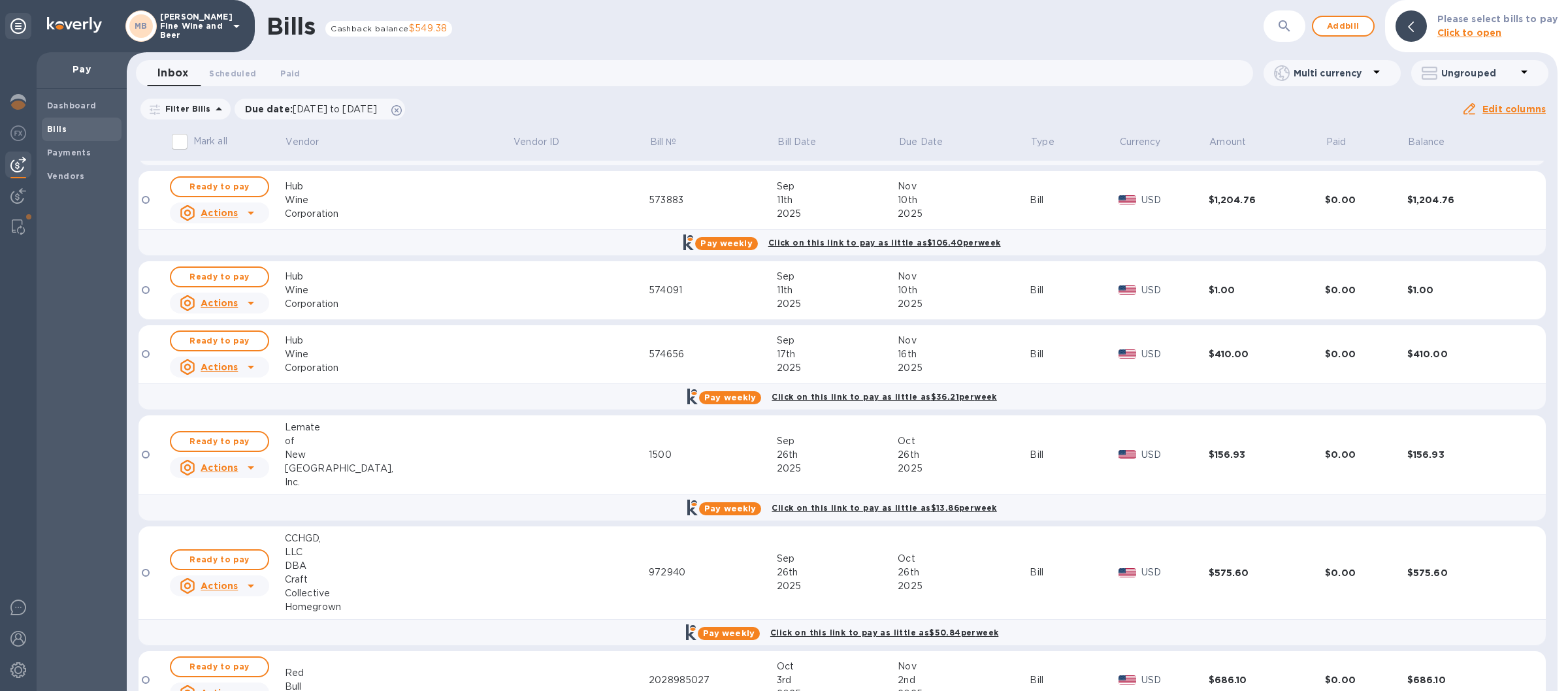
scroll to position [156, 0]
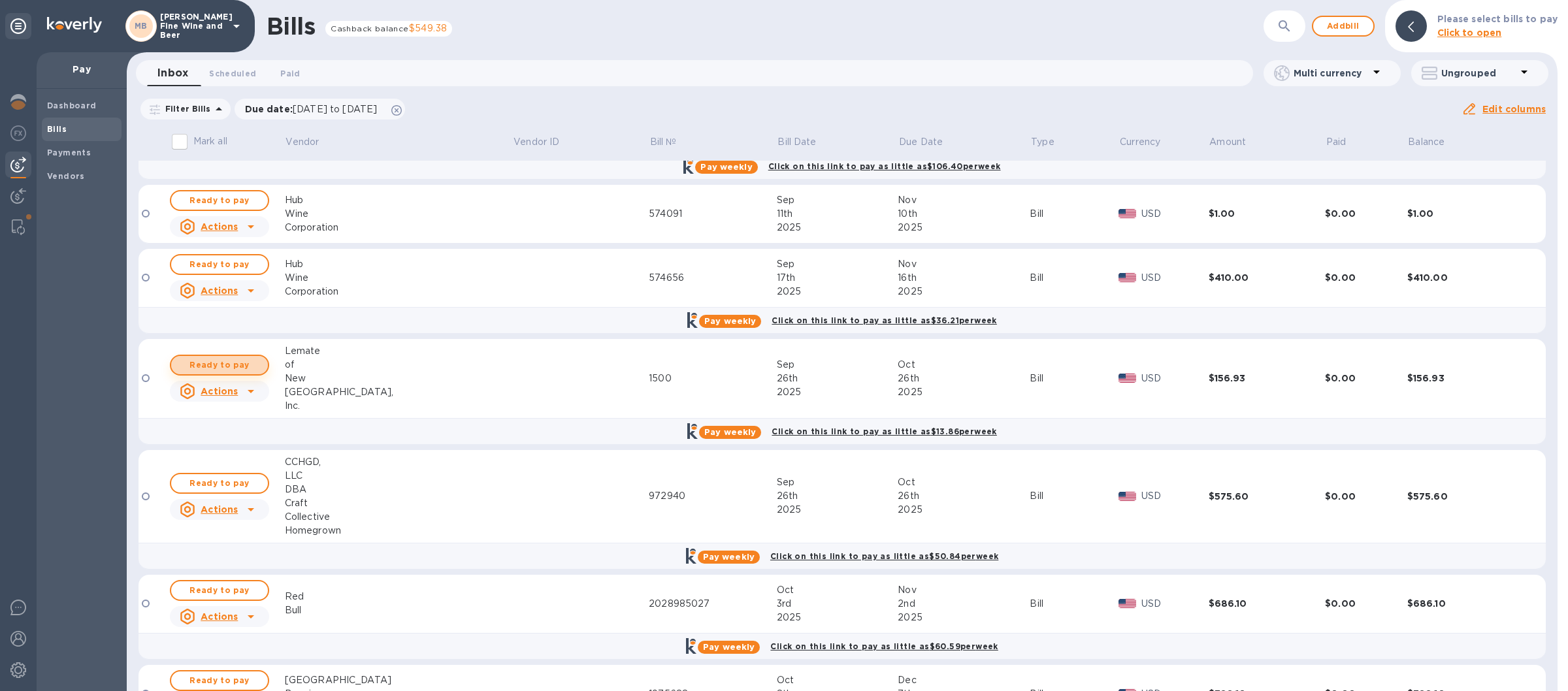
click at [217, 365] on span "Ready to pay" at bounding box center [219, 365] width 76 height 16
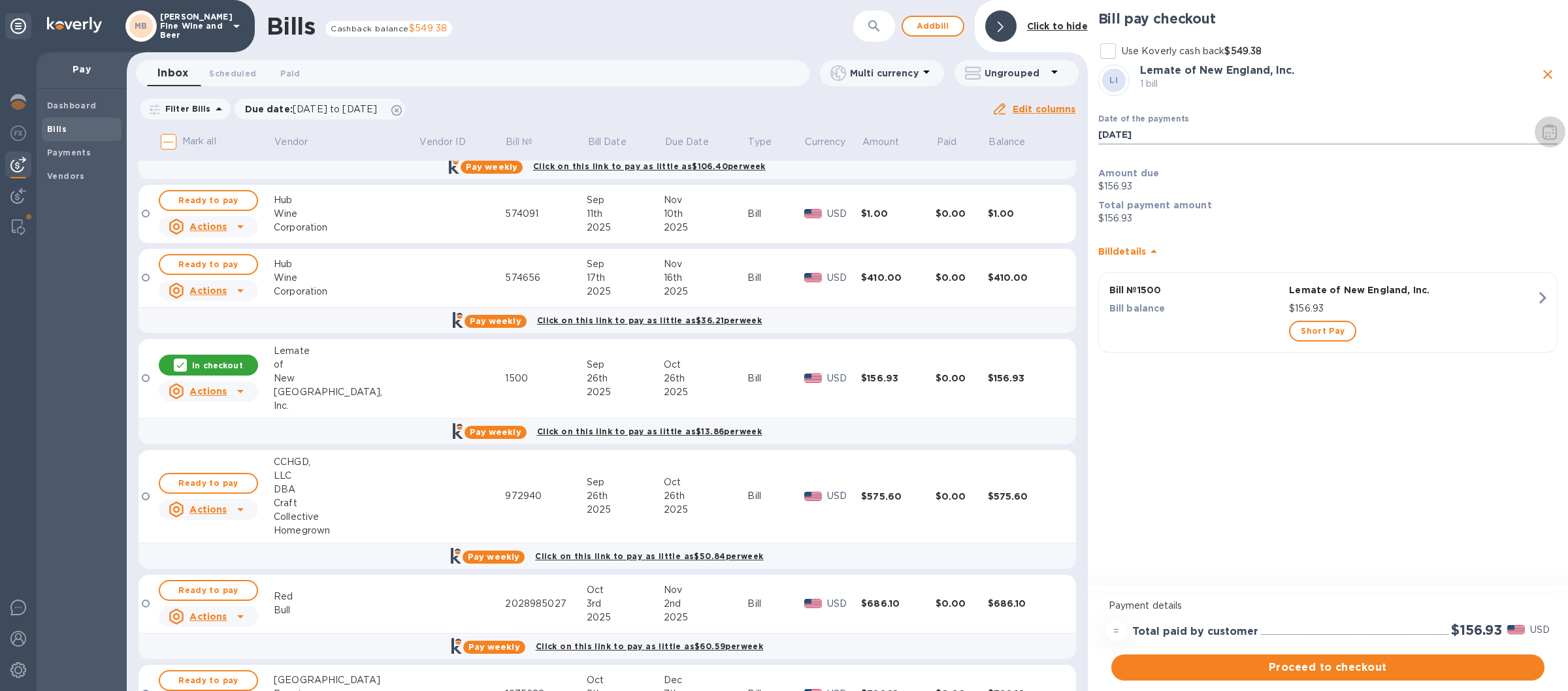
click at [1547, 134] on icon "button" at bounding box center [1547, 133] width 2 height 2
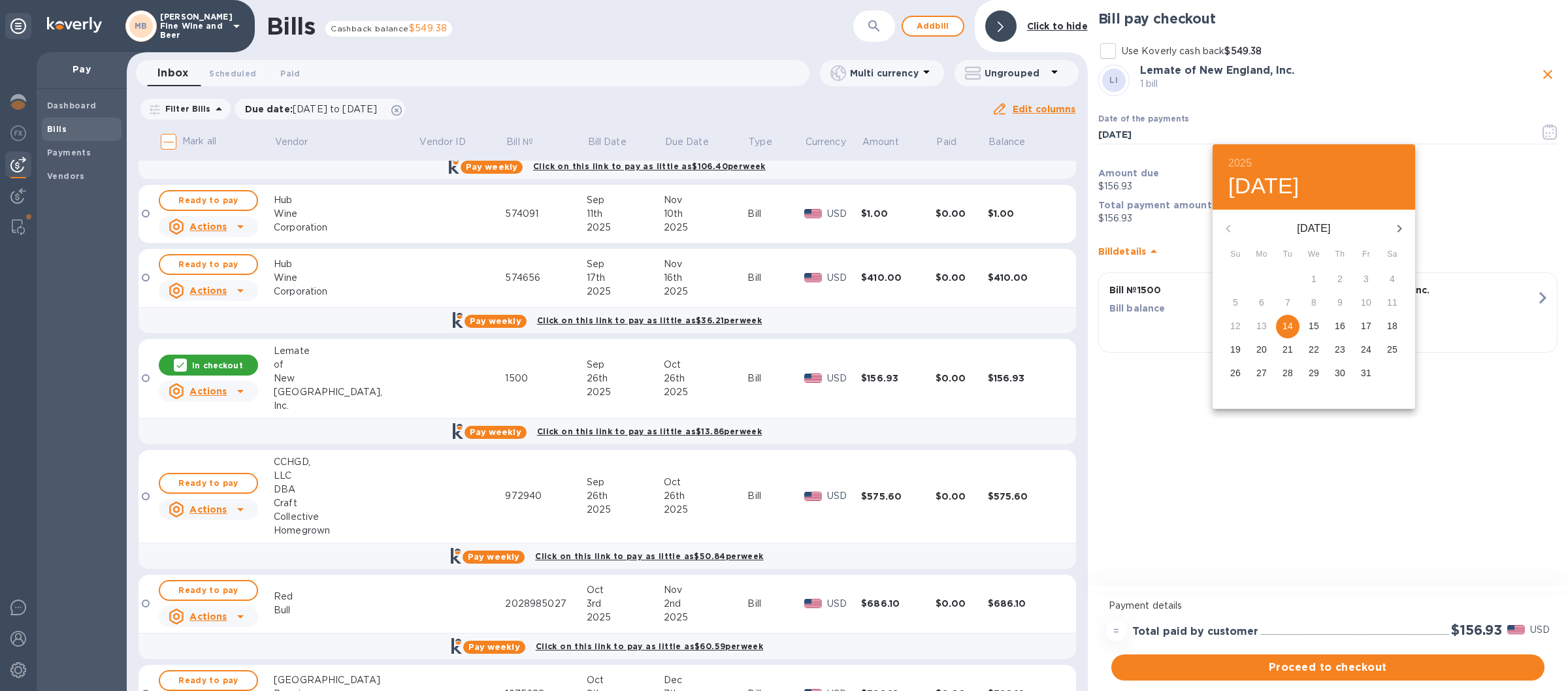
drag, startPoint x: 1258, startPoint y: 349, endPoint x: 1272, endPoint y: 370, distance: 25.2
click at [1256, 349] on span "20" at bounding box center [1262, 349] width 23 height 13
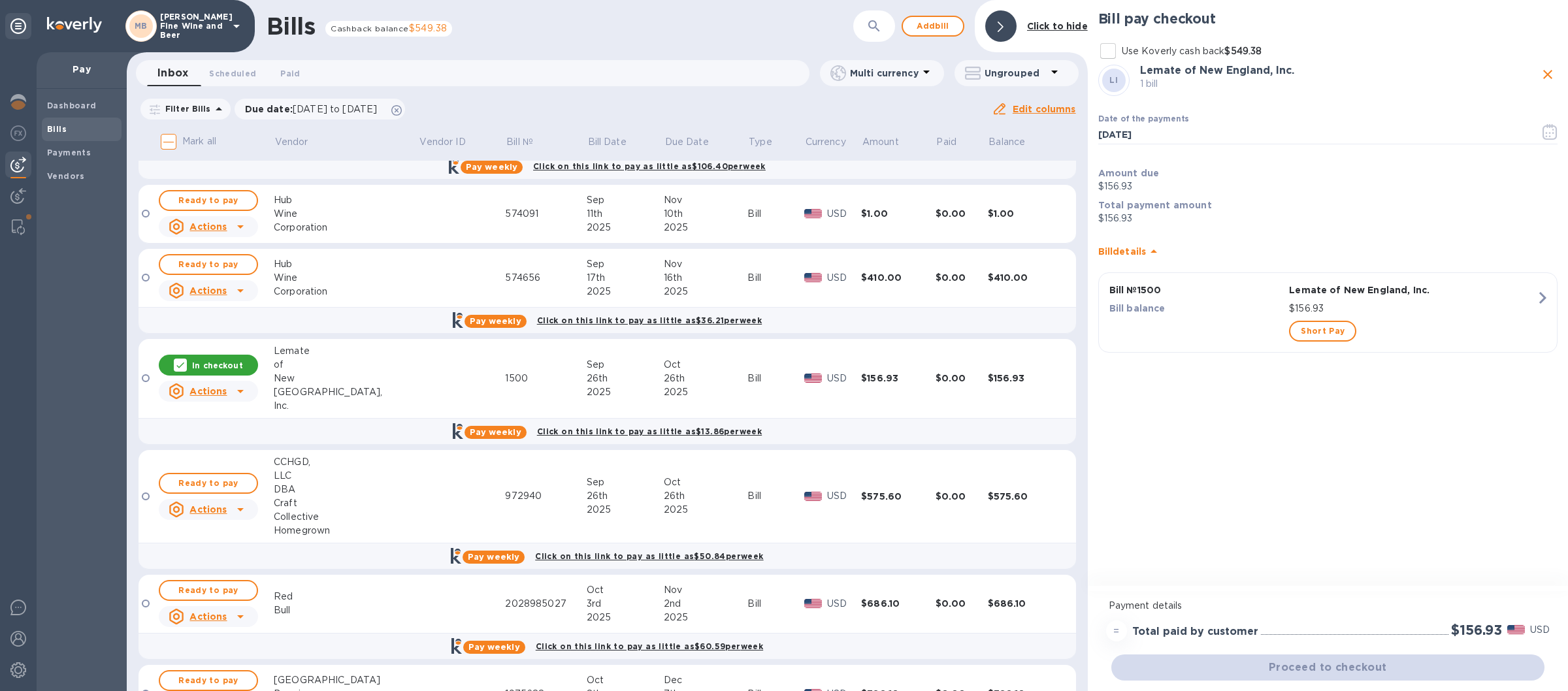
type input "[DATE]"
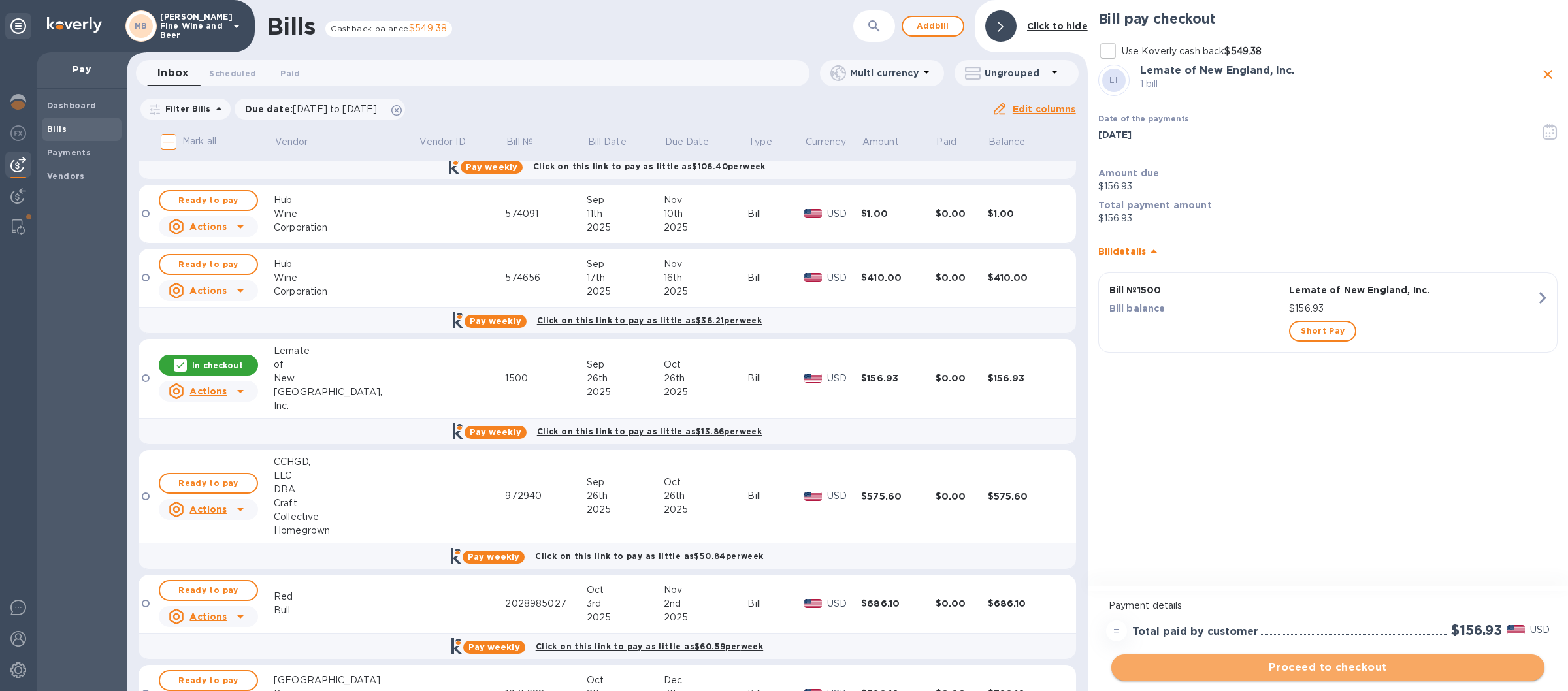
click at [1319, 677] on button "Proceed to checkout" at bounding box center [1328, 667] width 433 height 26
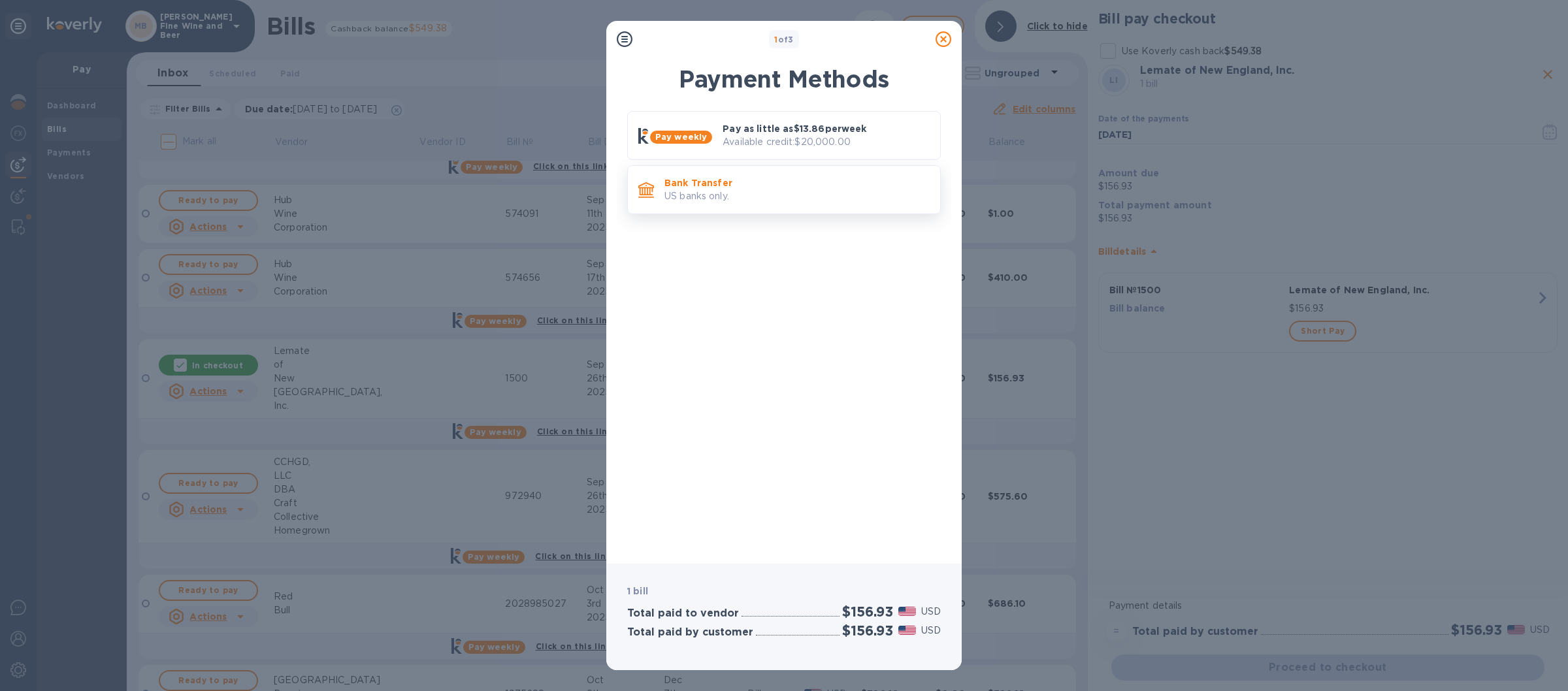
click at [807, 196] on p "US banks only." at bounding box center [797, 196] width 265 height 14
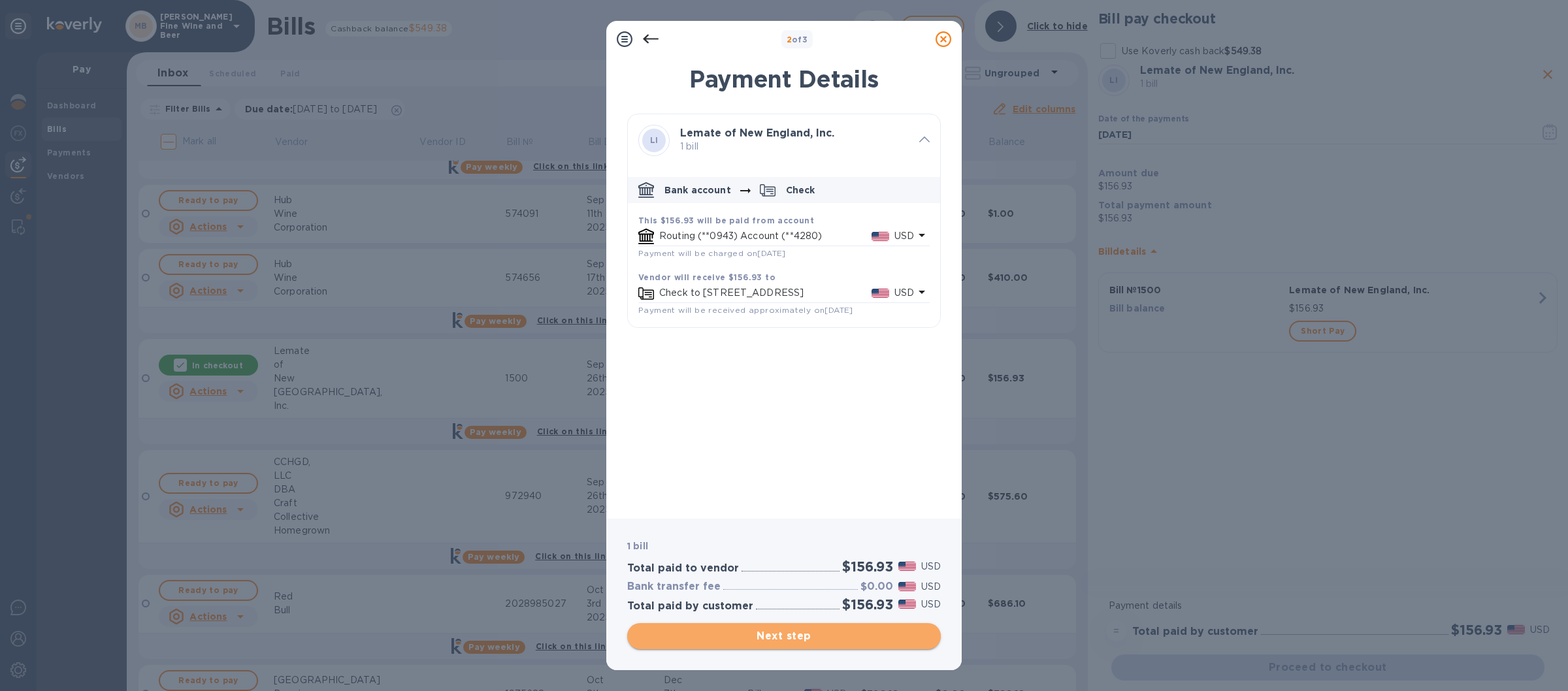
click at [769, 644] on button "Next step" at bounding box center [784, 635] width 314 height 26
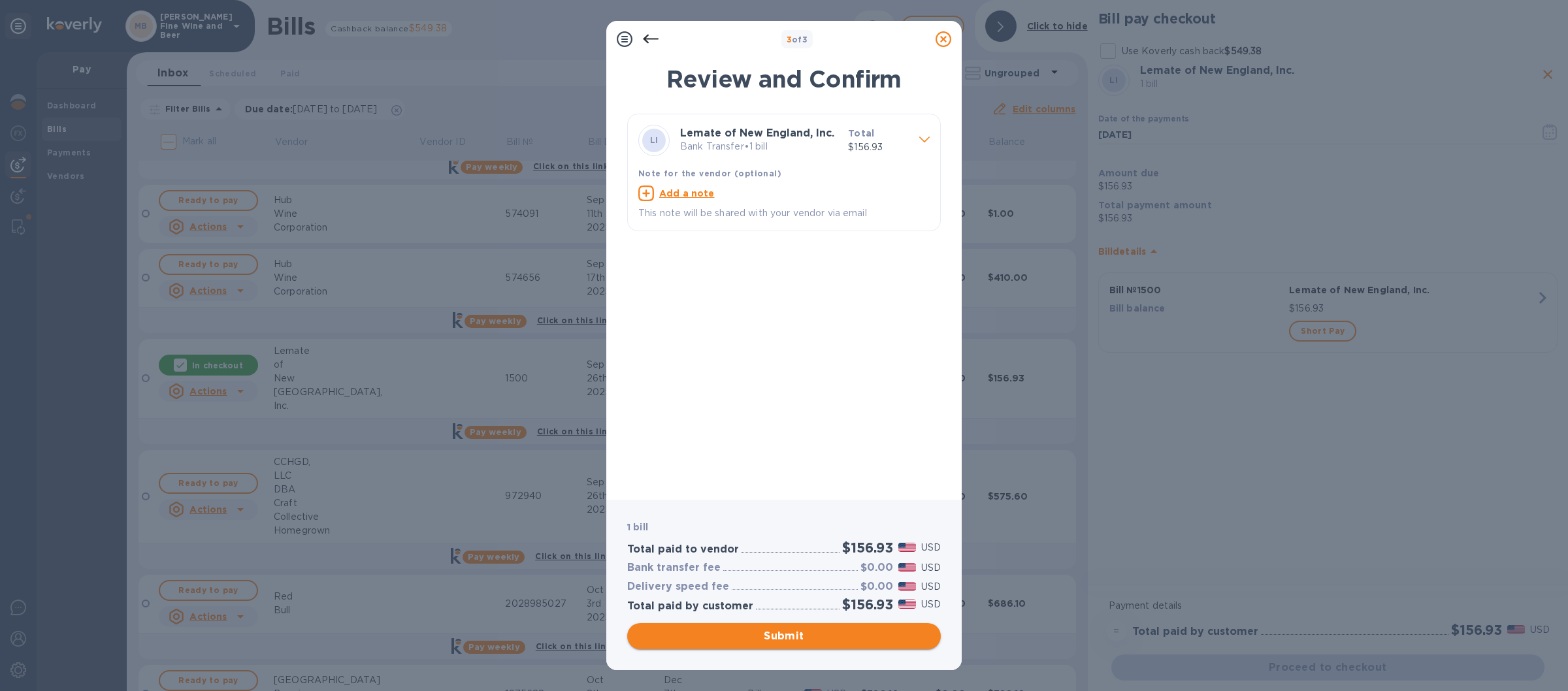
click at [758, 634] on span "Submit" at bounding box center [784, 636] width 293 height 16
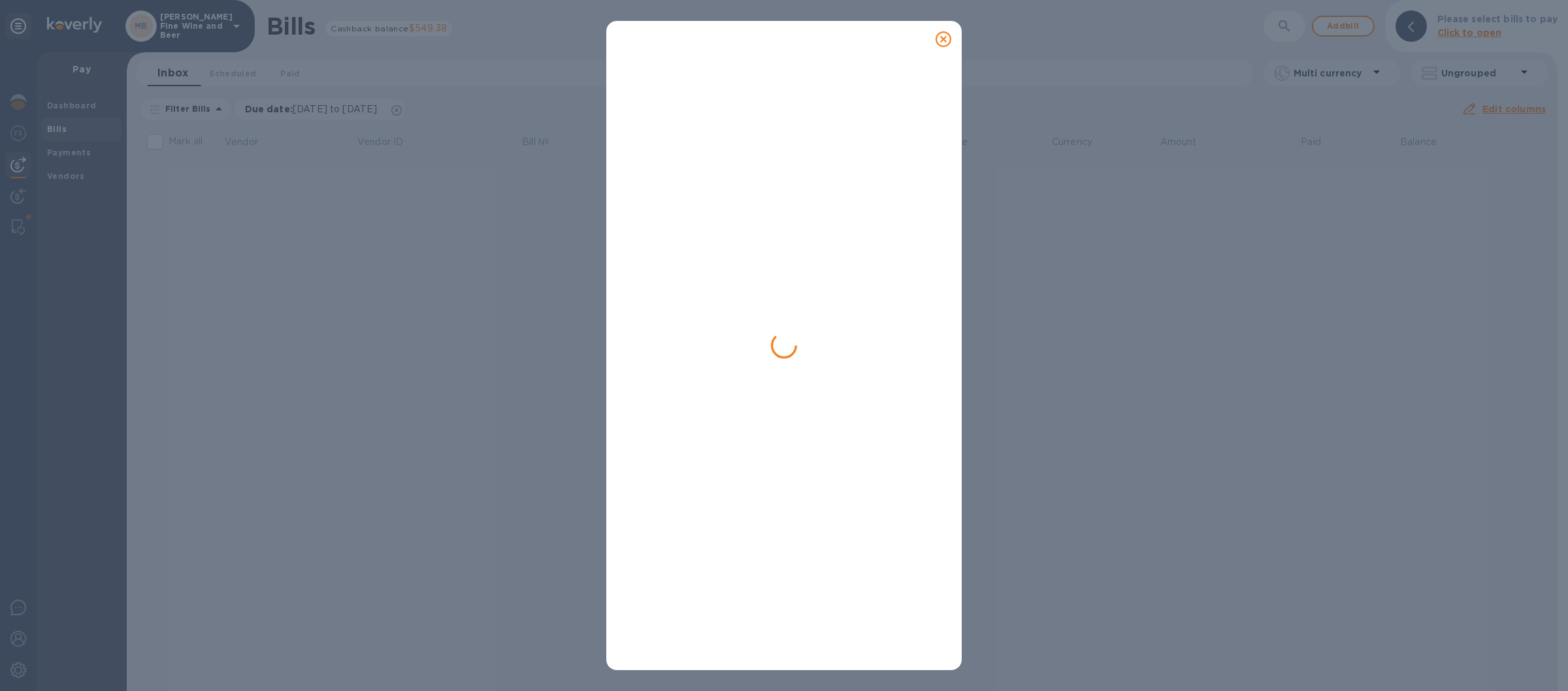
scroll to position [0, 0]
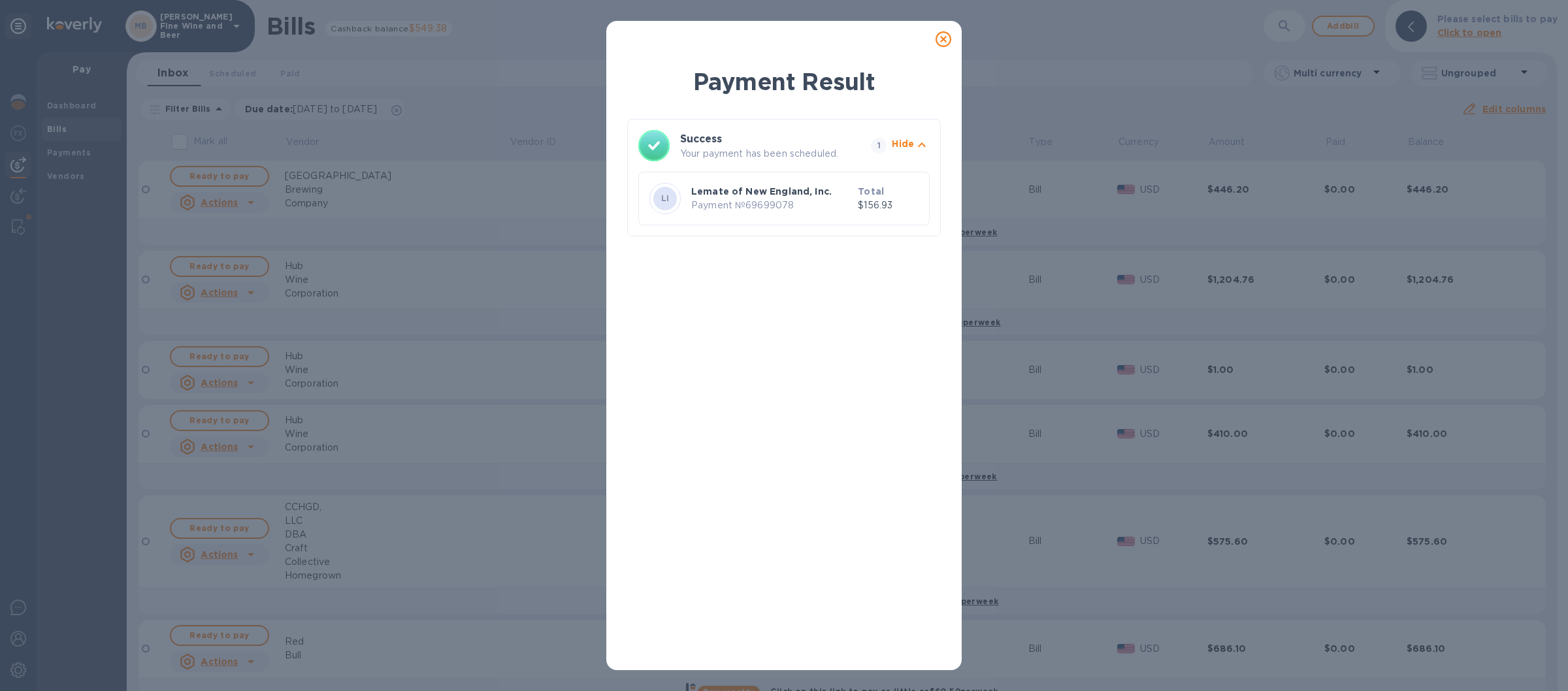
click at [943, 35] on icon at bounding box center [943, 39] width 16 height 16
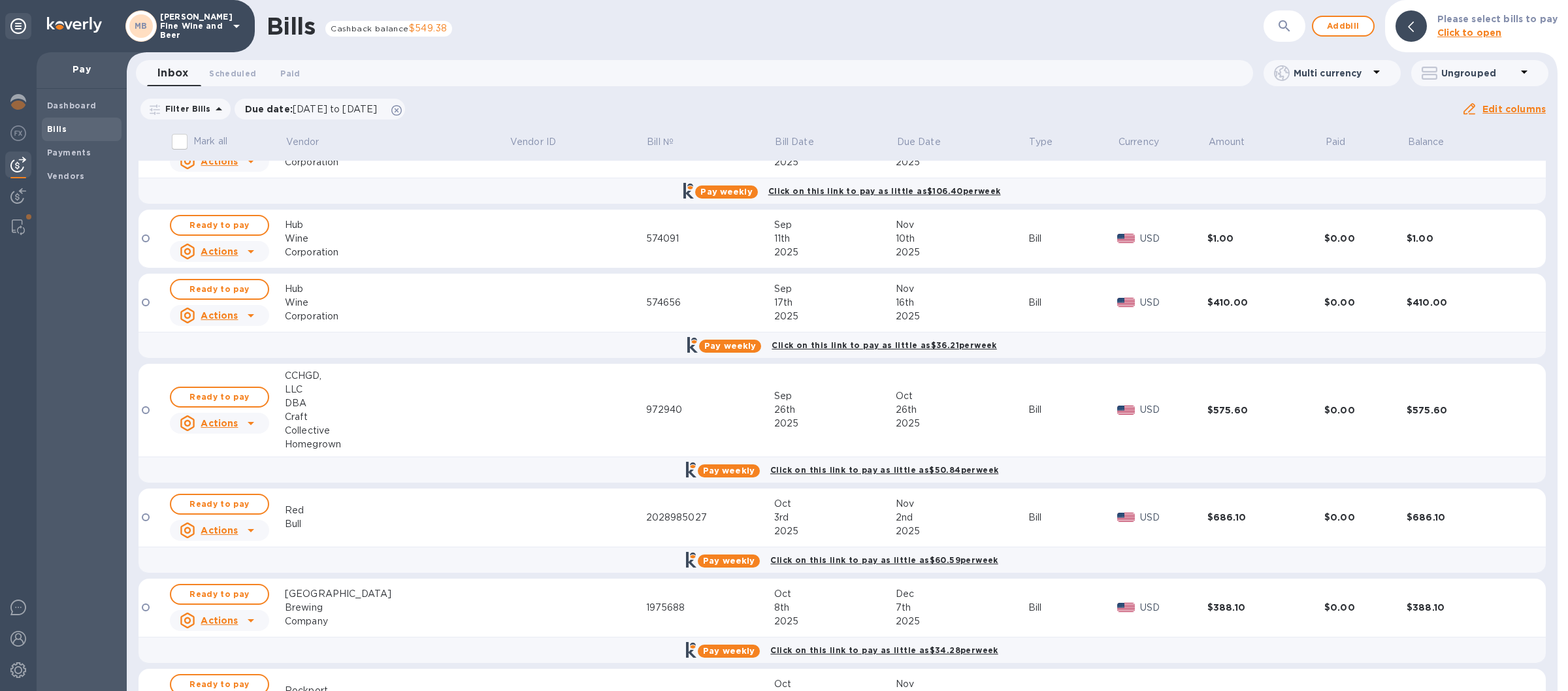
scroll to position [229, 0]
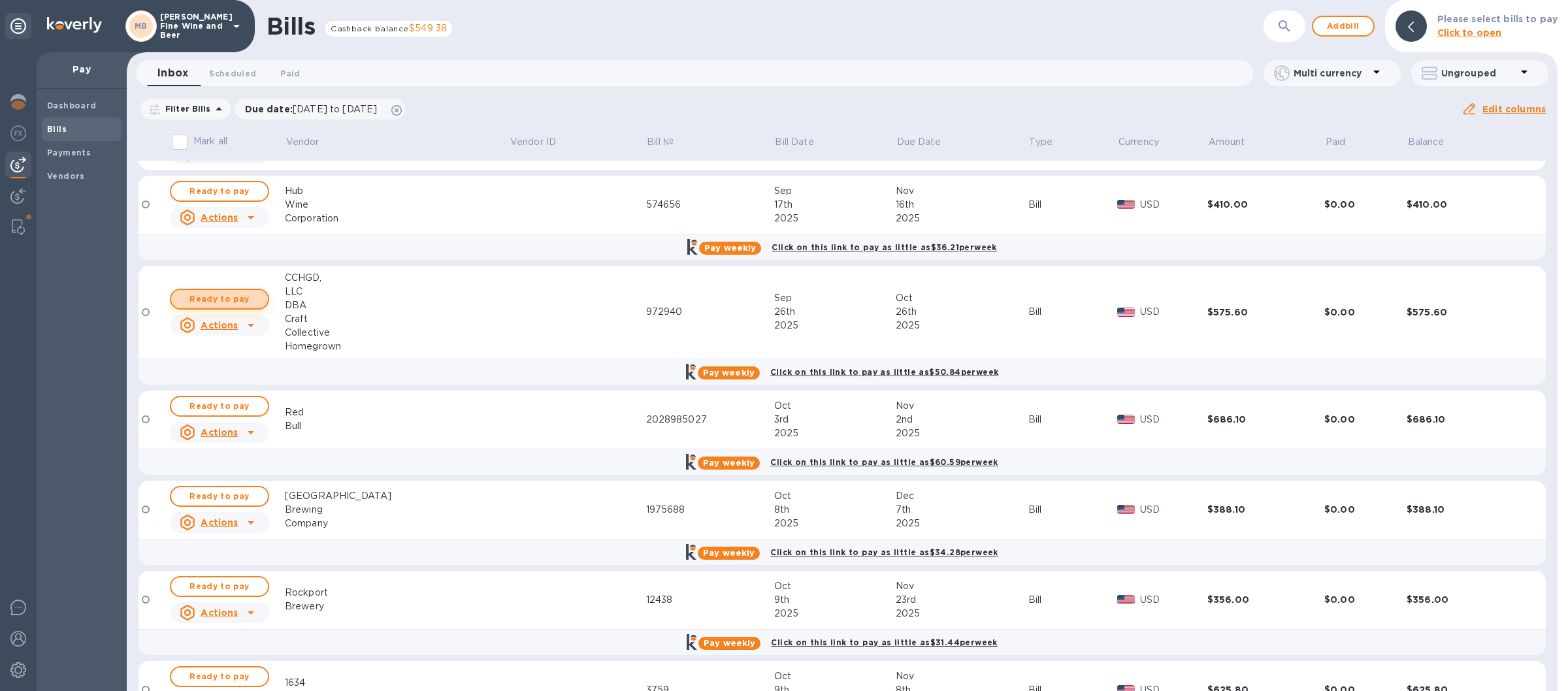
click at [227, 298] on span "Ready to pay" at bounding box center [219, 299] width 76 height 16
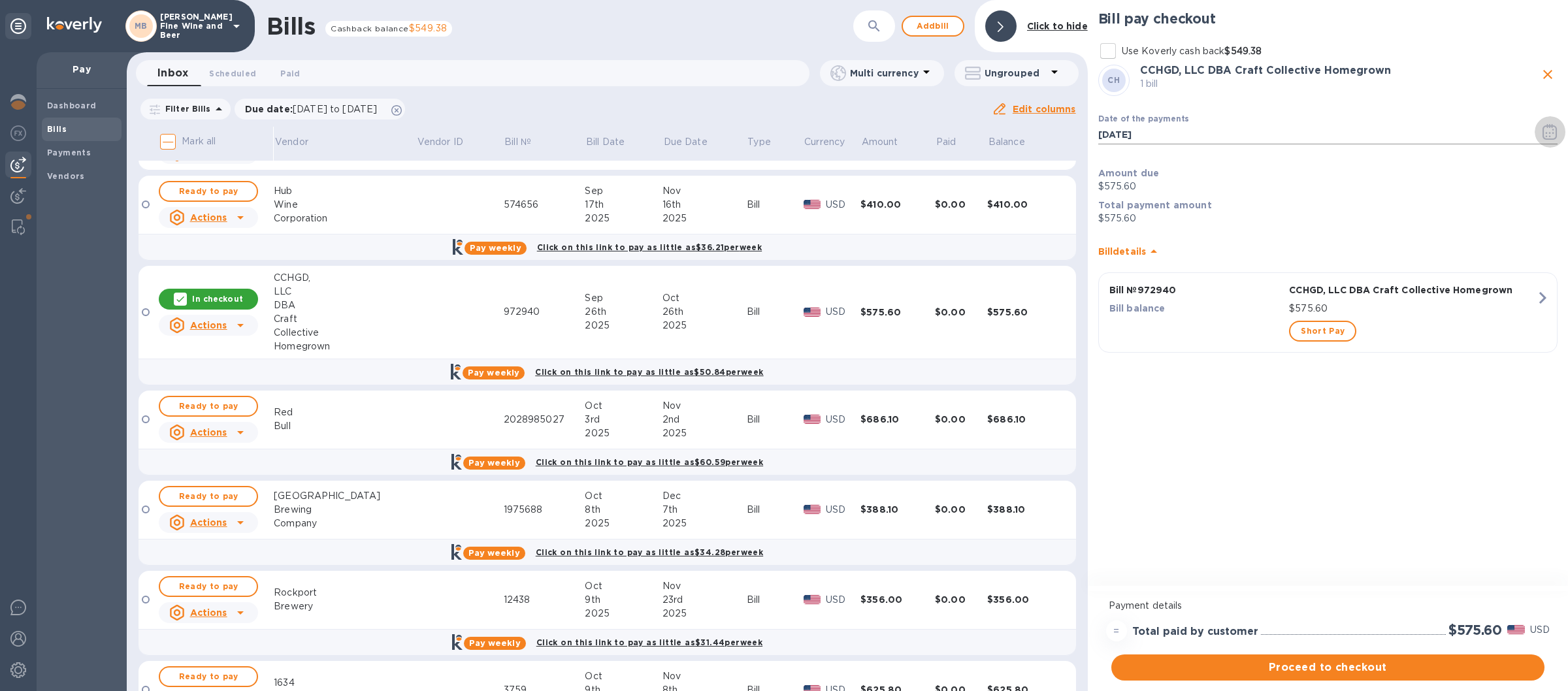
click at [1553, 131] on icon "button" at bounding box center [1553, 130] width 2 height 2
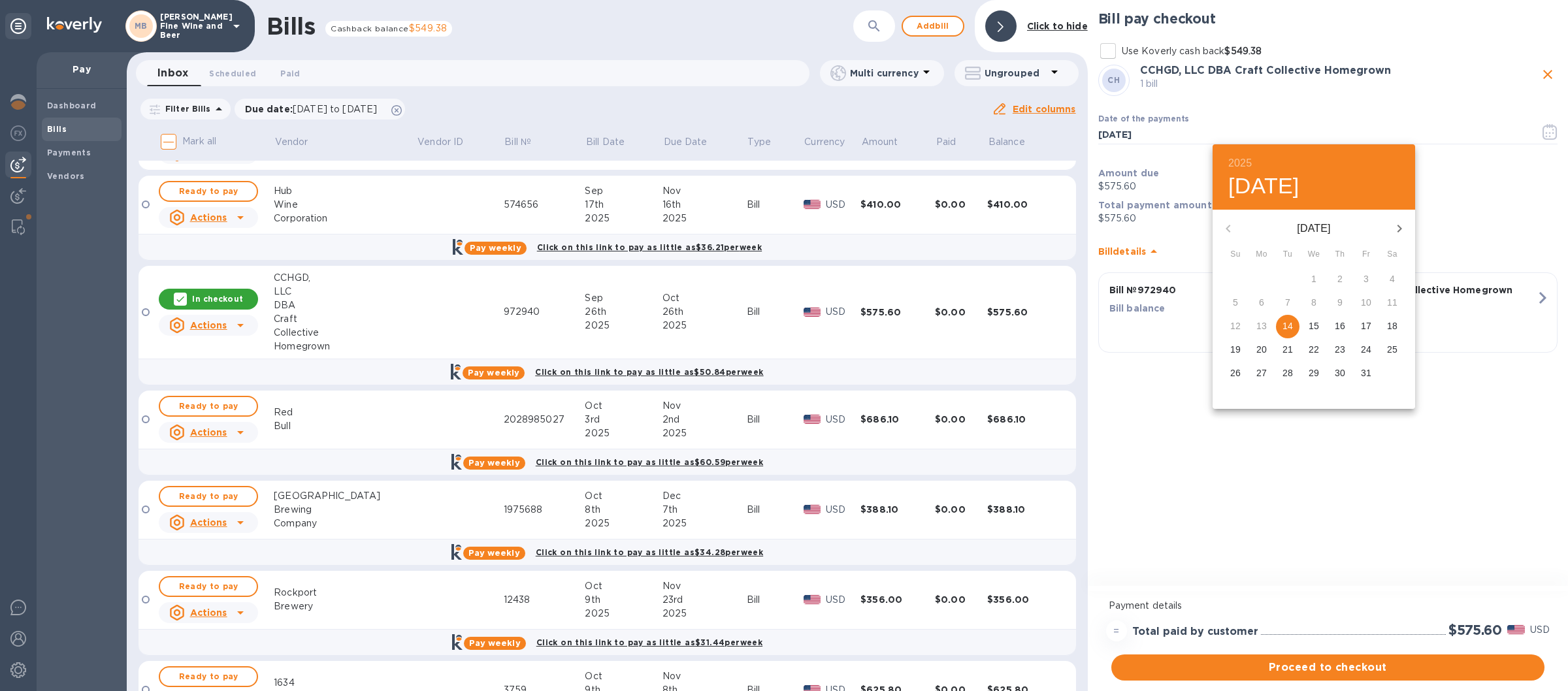
click at [1263, 346] on p "20" at bounding box center [1261, 349] width 11 height 13
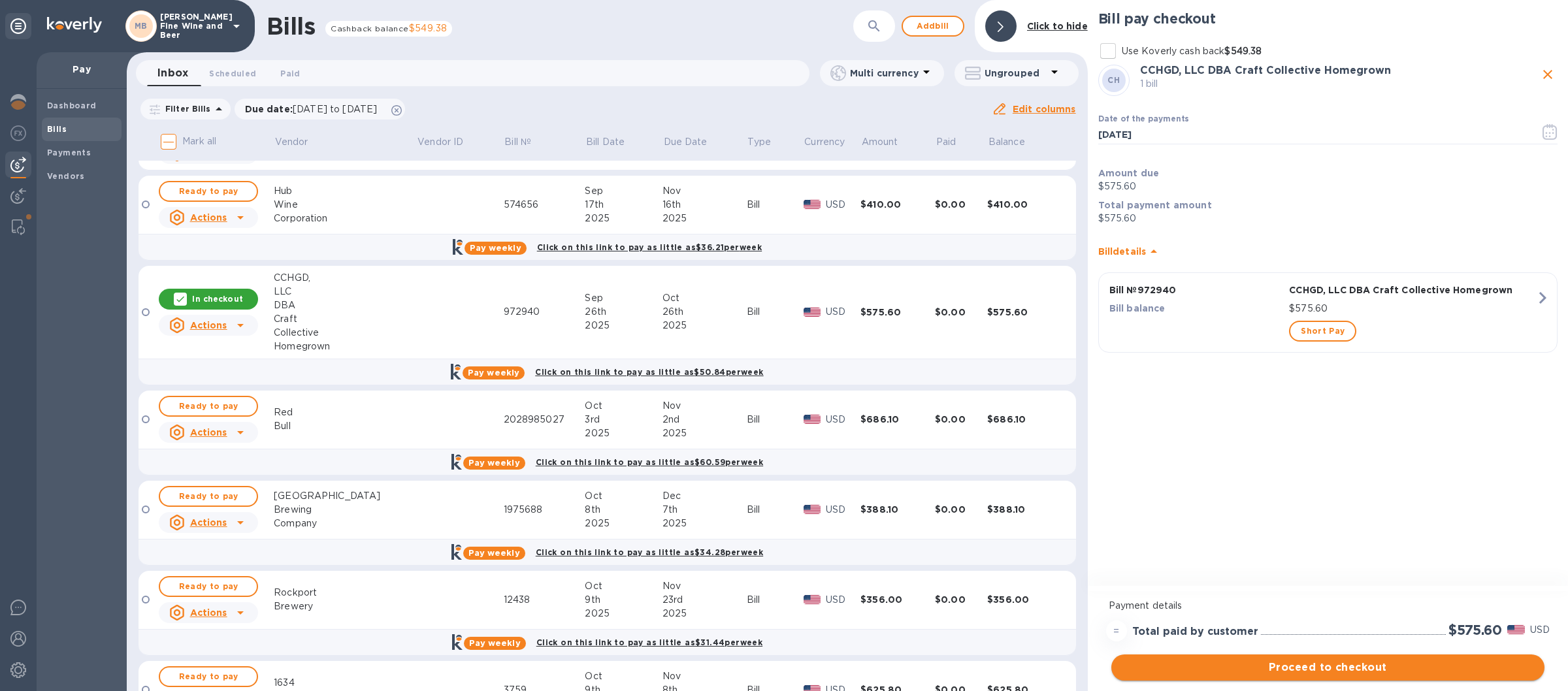
click at [1233, 670] on span "Proceed to checkout" at bounding box center [1327, 668] width 412 height 16
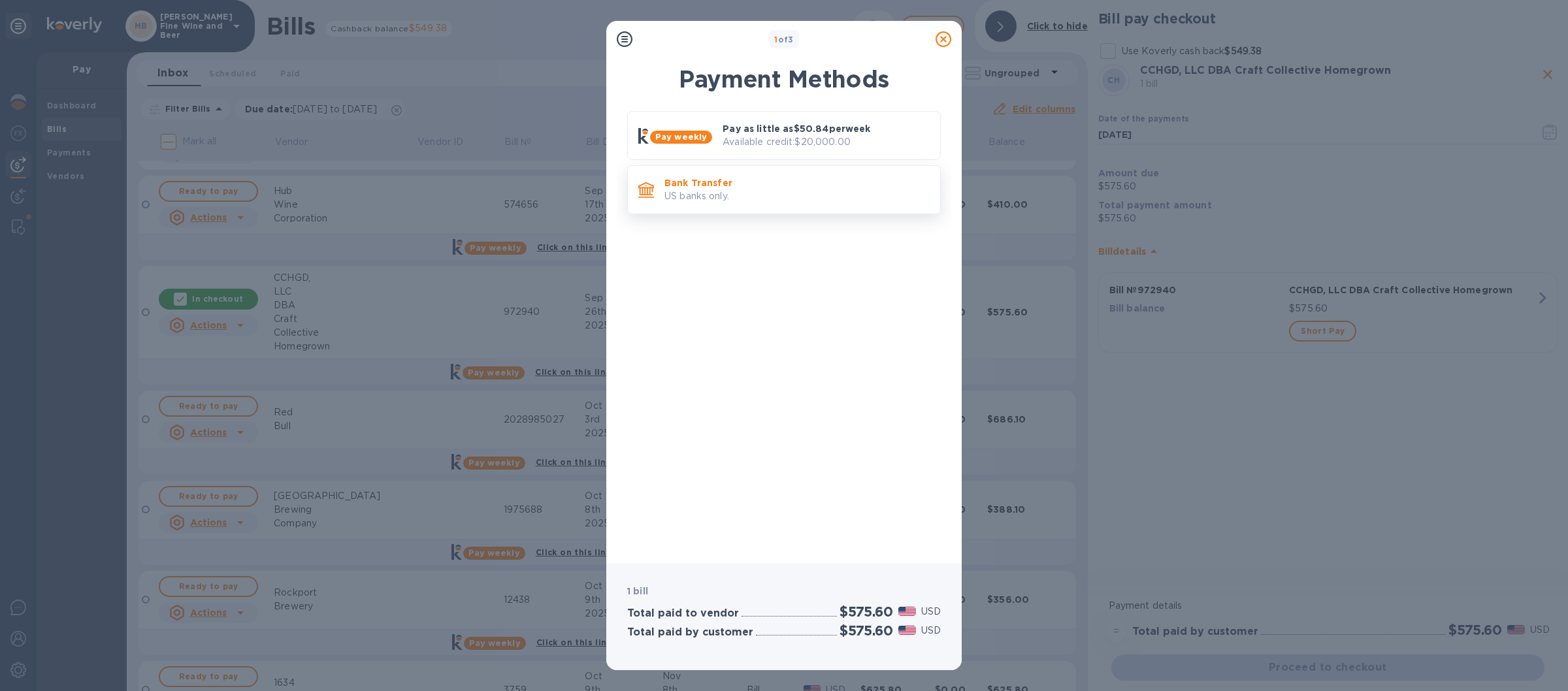
click at [804, 189] on p "Bank Transfer" at bounding box center [797, 182] width 265 height 13
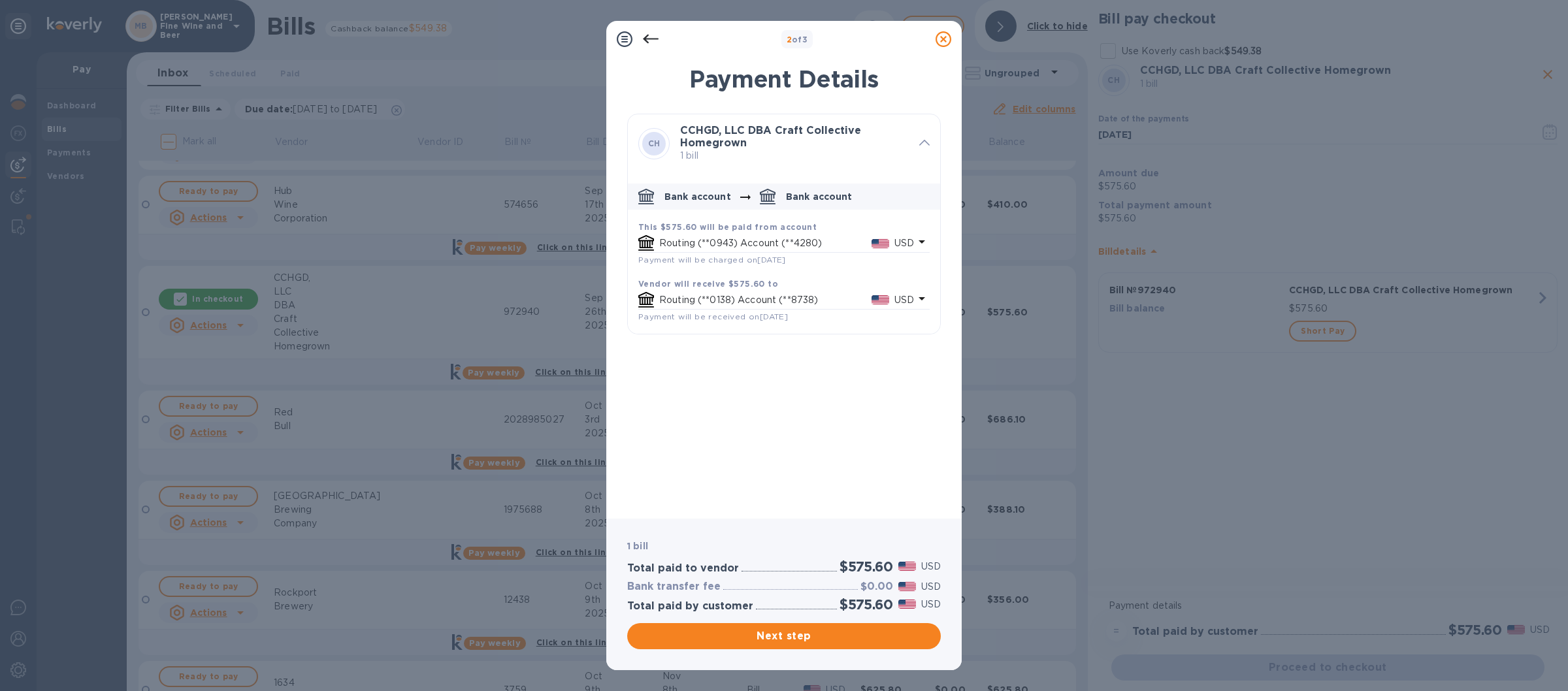
click at [941, 39] on icon at bounding box center [943, 39] width 16 height 16
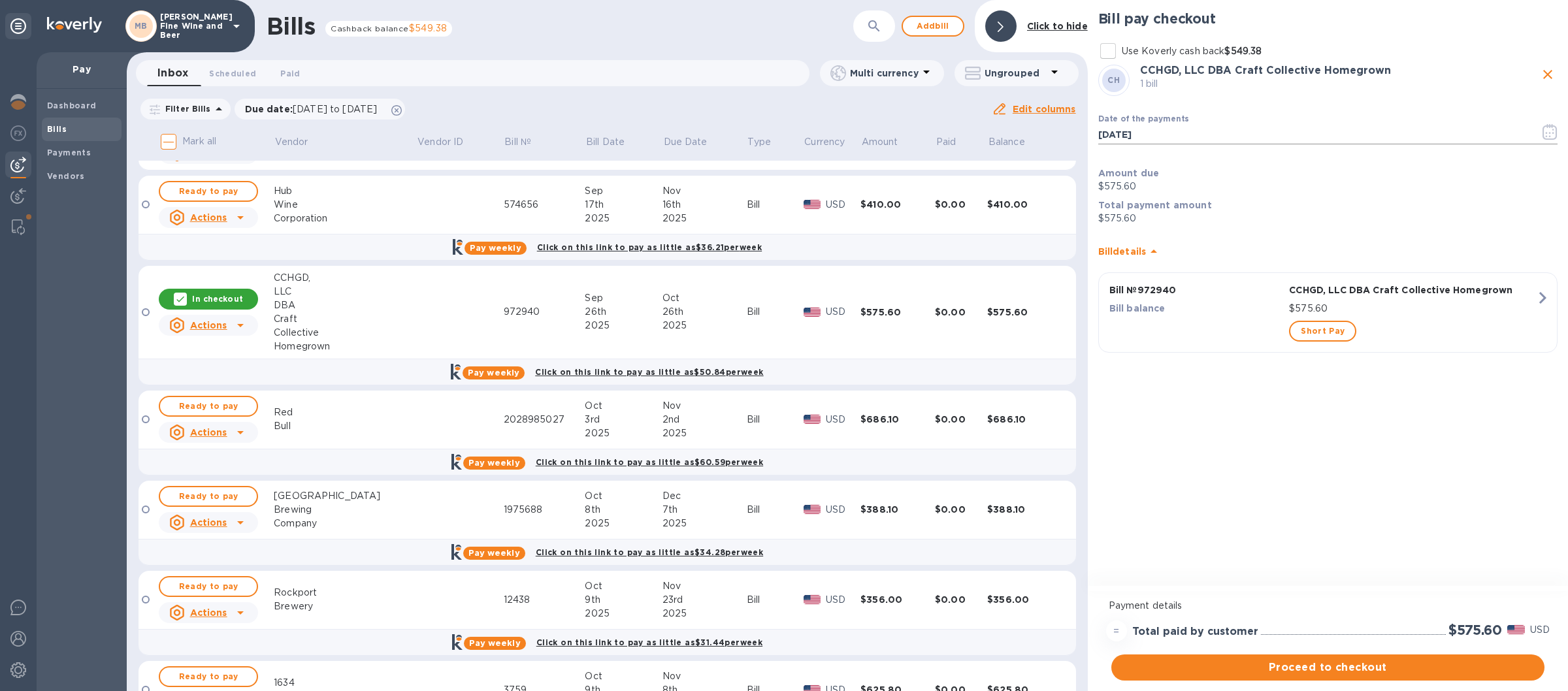
click at [1545, 138] on icon "button" at bounding box center [1549, 132] width 15 height 16
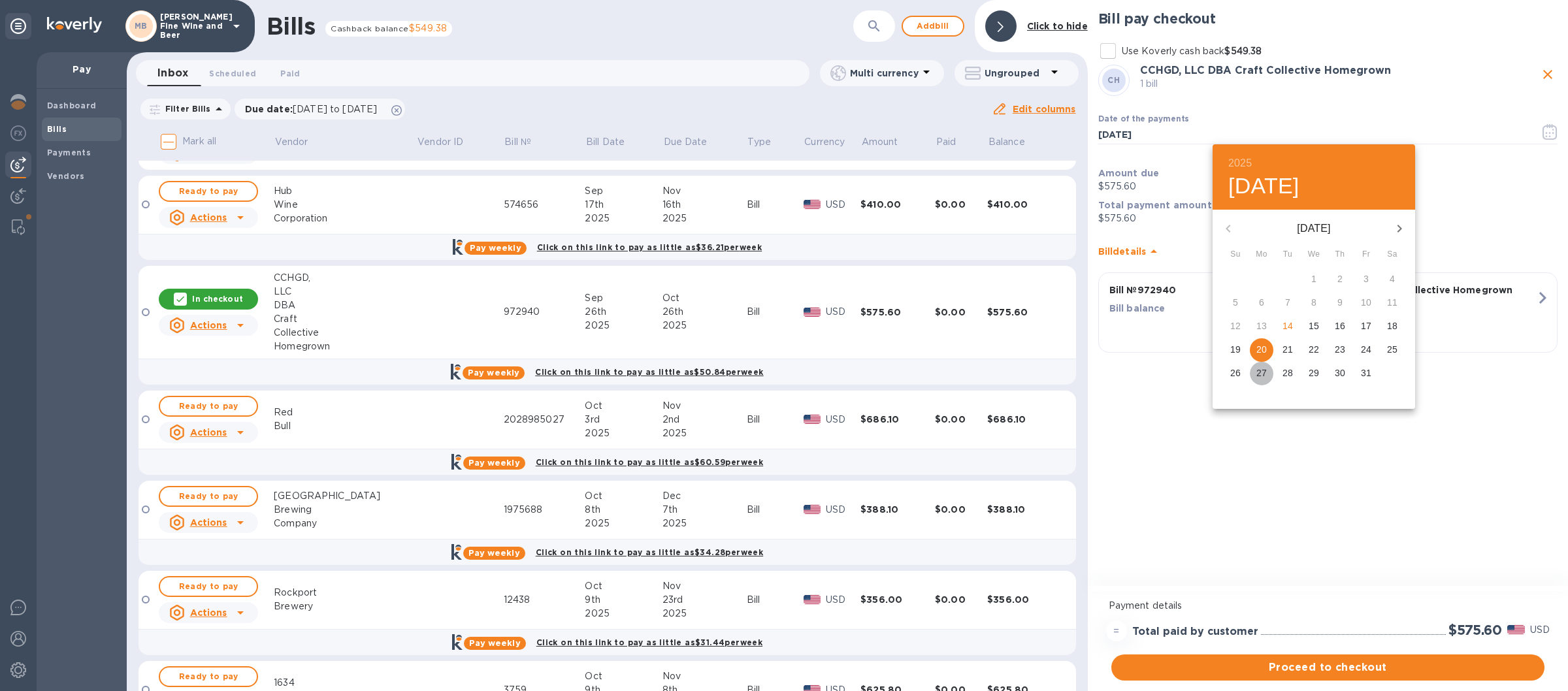
click at [1258, 370] on p "27" at bounding box center [1261, 372] width 11 height 13
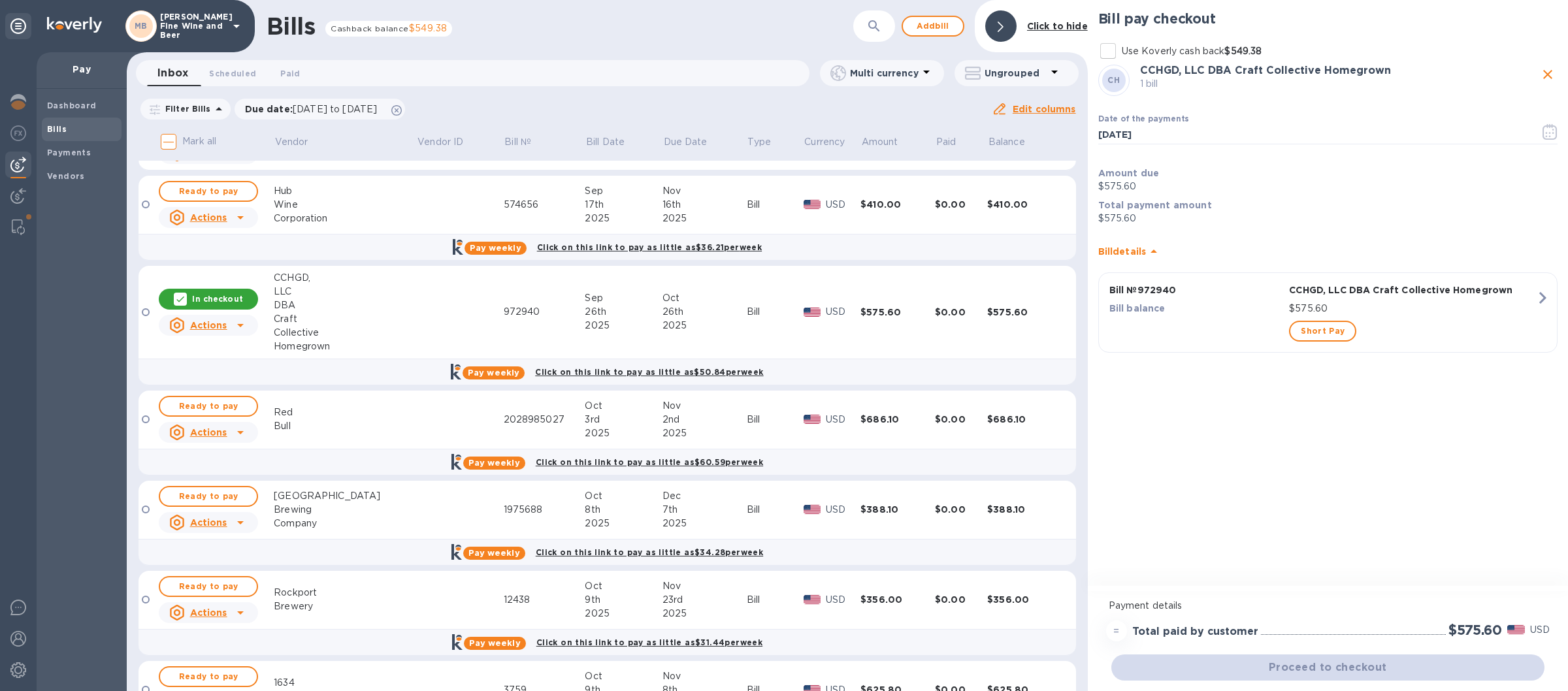
type input "[DATE]"
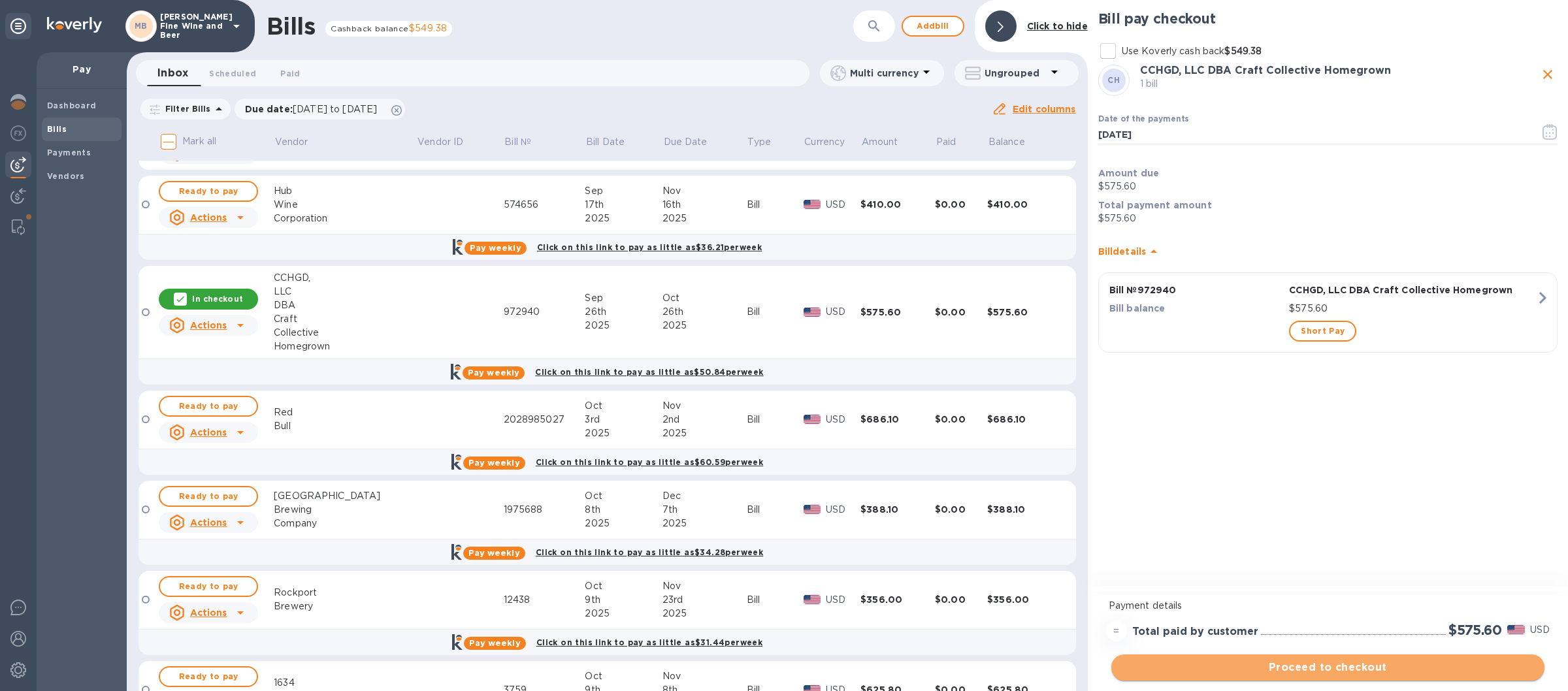
click at [1242, 664] on span "Proceed to checkout" at bounding box center [1327, 668] width 412 height 16
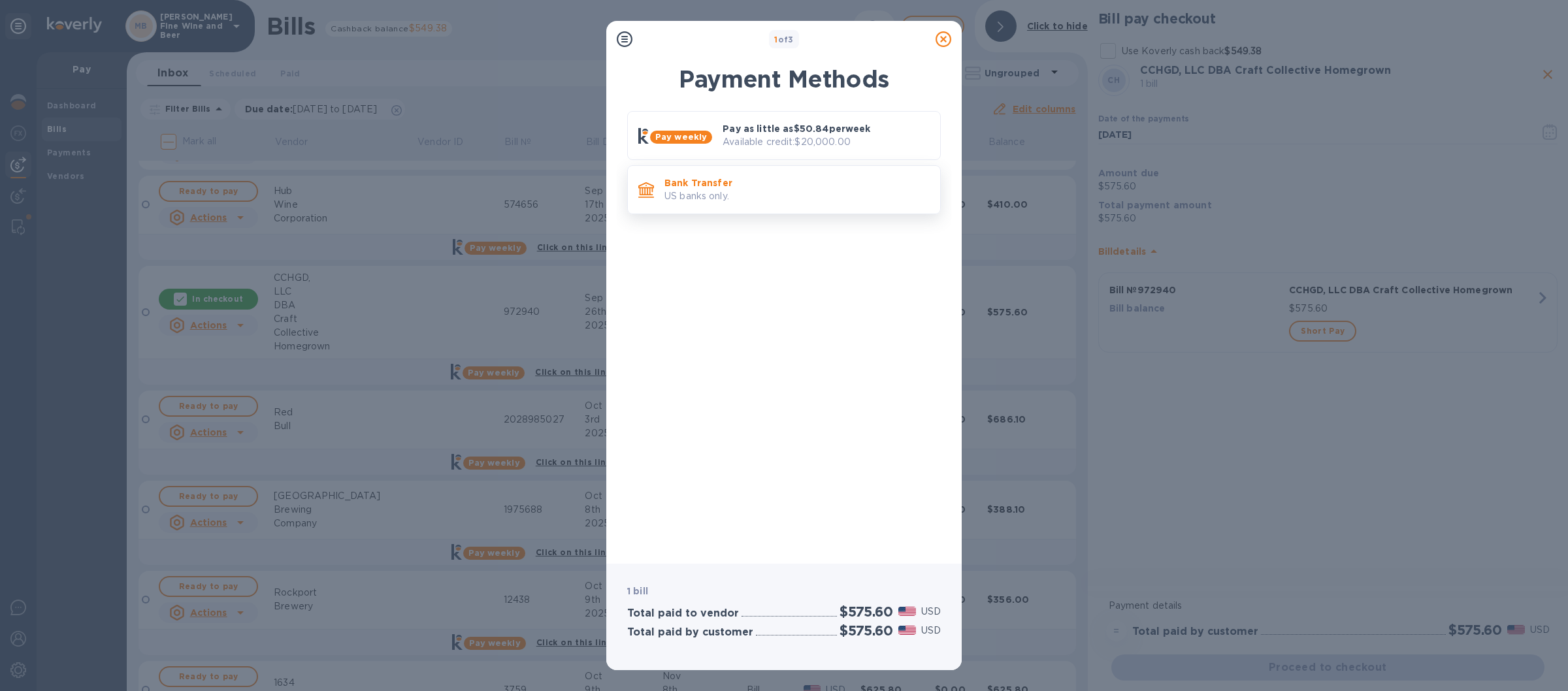
click at [802, 207] on div "Bank Transfer US banks only." at bounding box center [797, 190] width 276 height 37
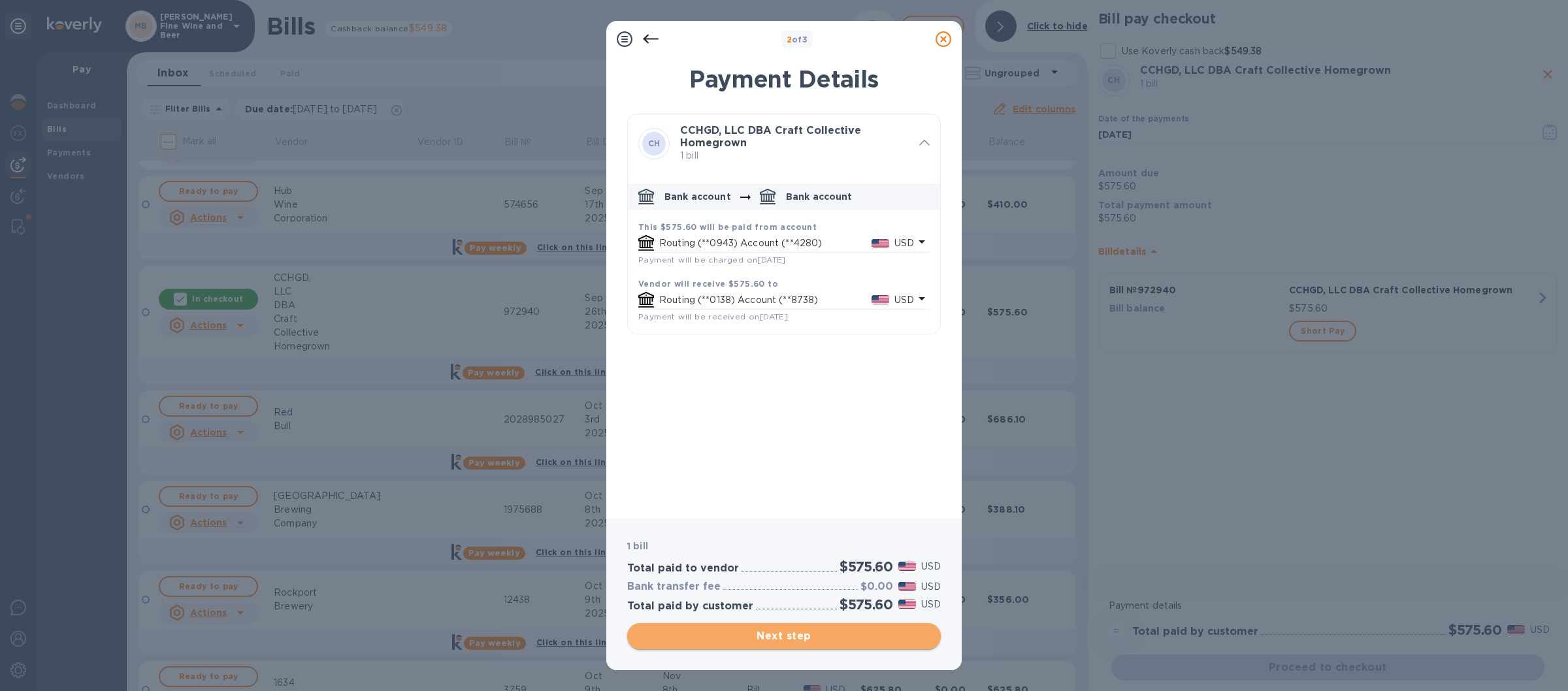
click at [788, 633] on span "Next step" at bounding box center [784, 636] width 293 height 16
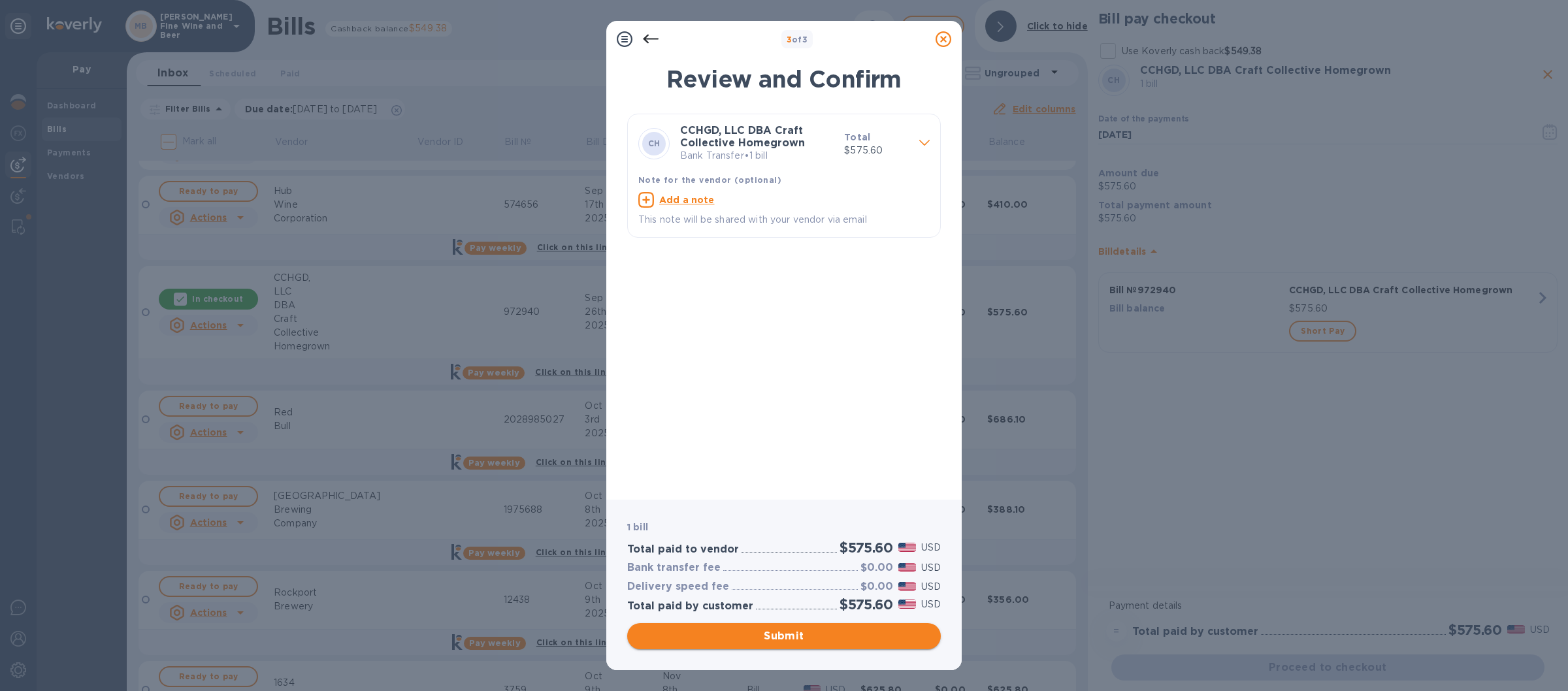
click at [798, 636] on span "Submit" at bounding box center [784, 636] width 293 height 16
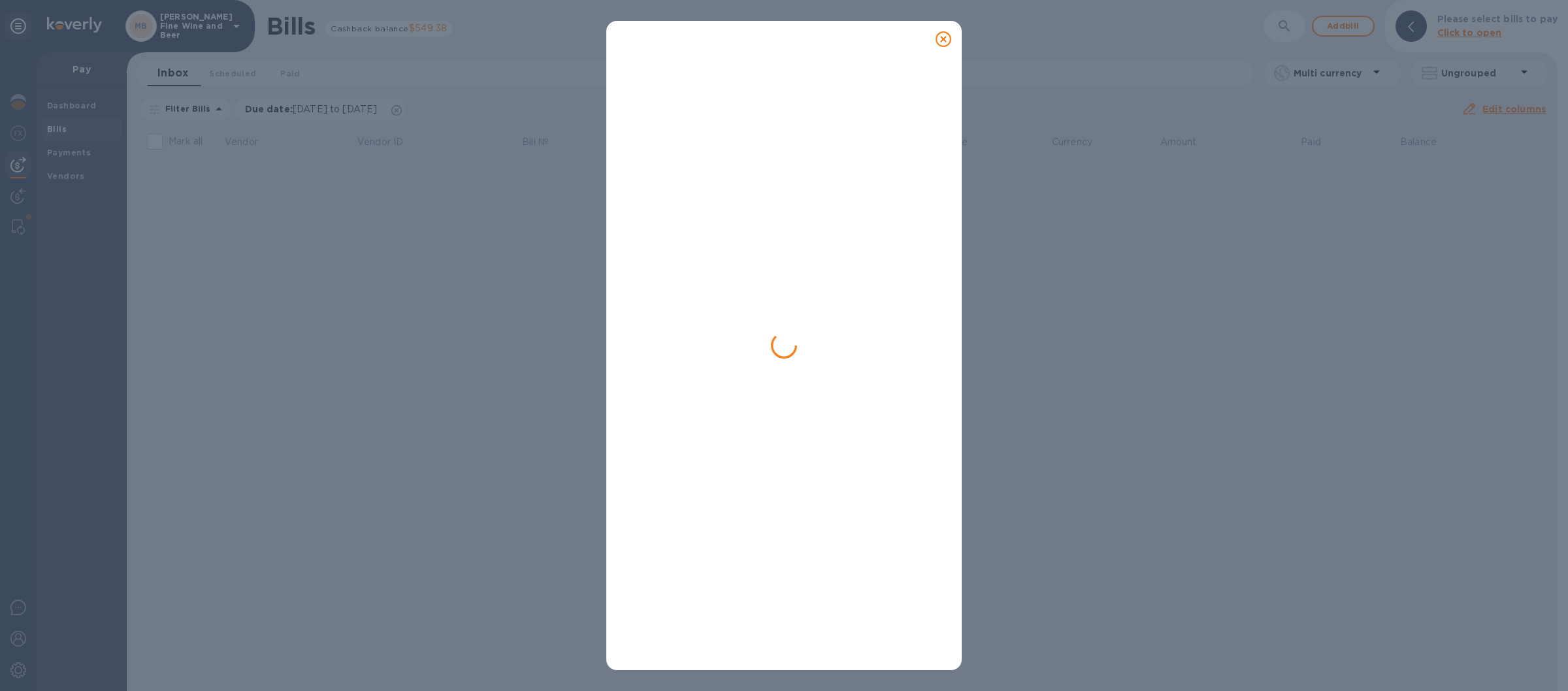
scroll to position [0, 0]
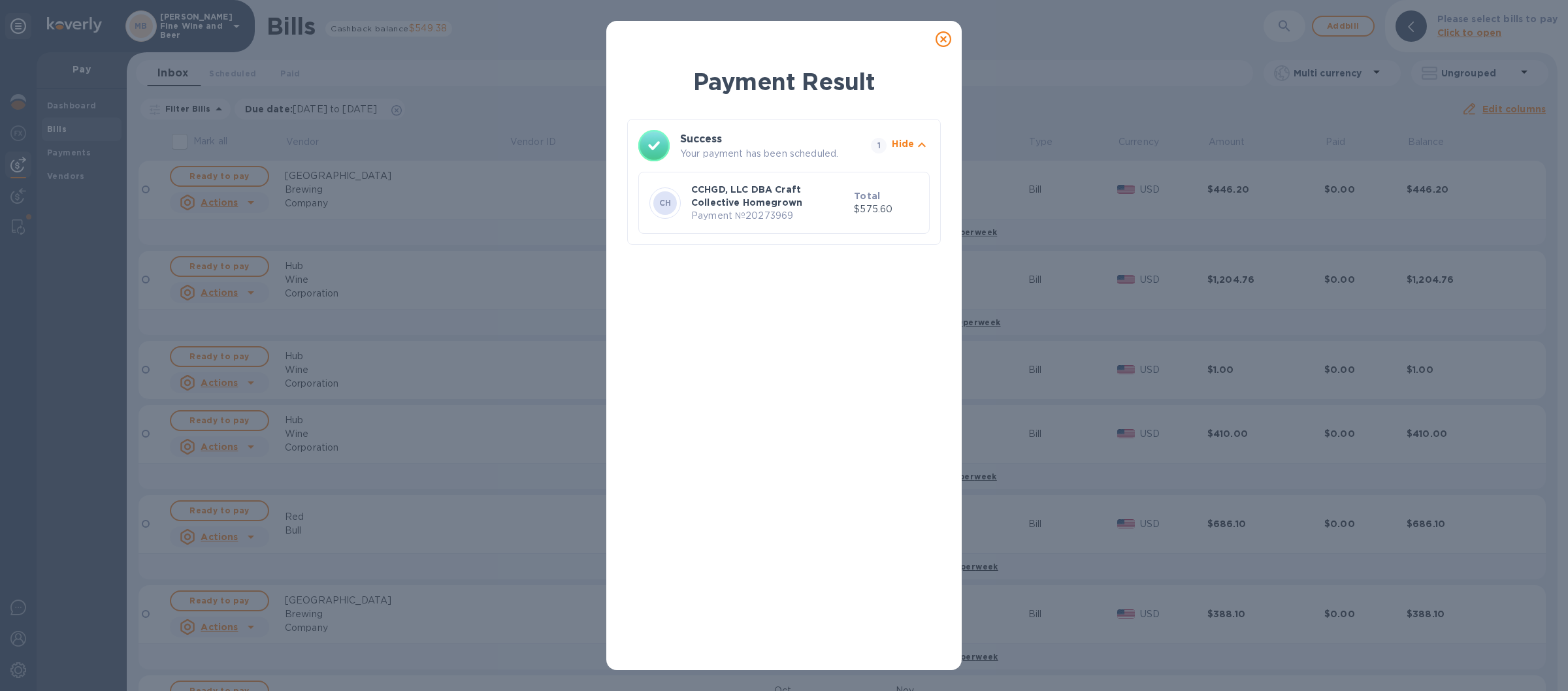
click at [941, 33] on icon at bounding box center [943, 39] width 16 height 16
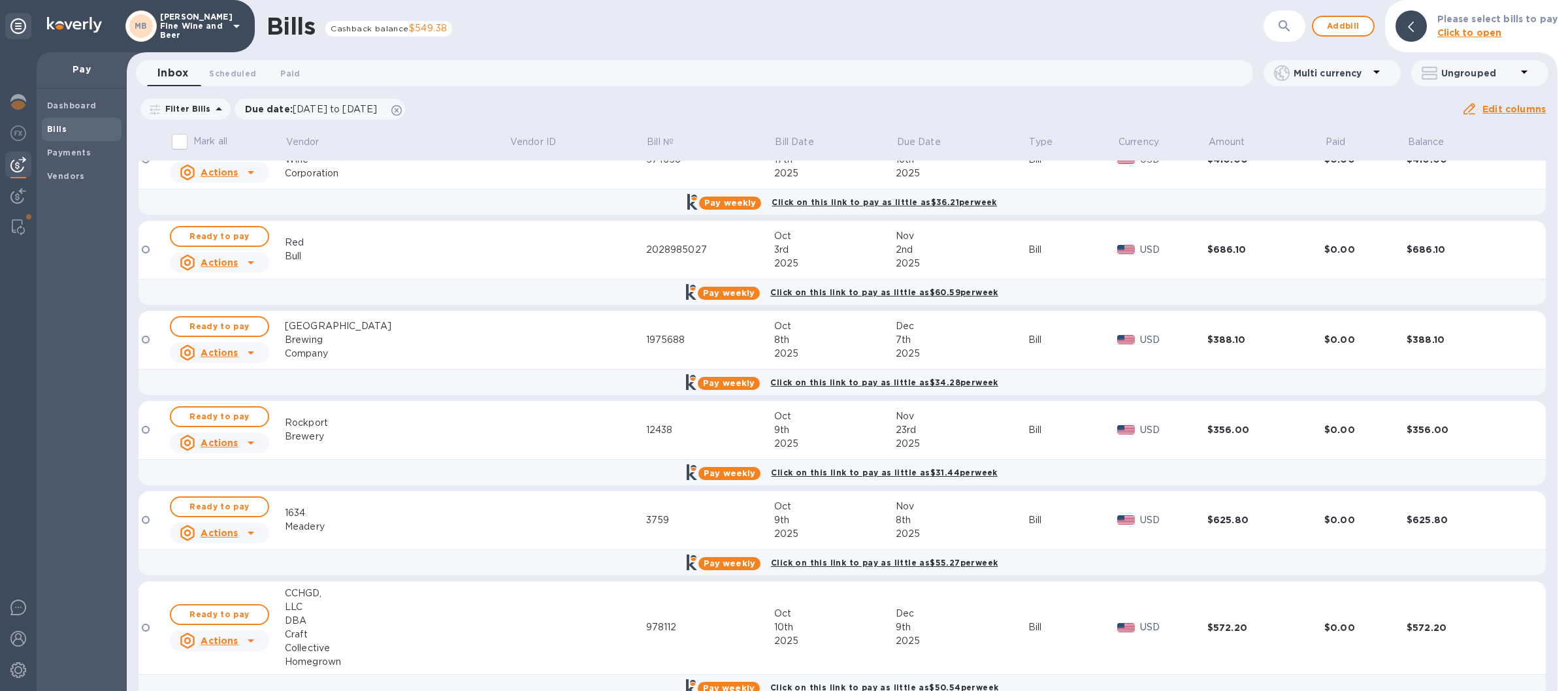
scroll to position [302, 0]
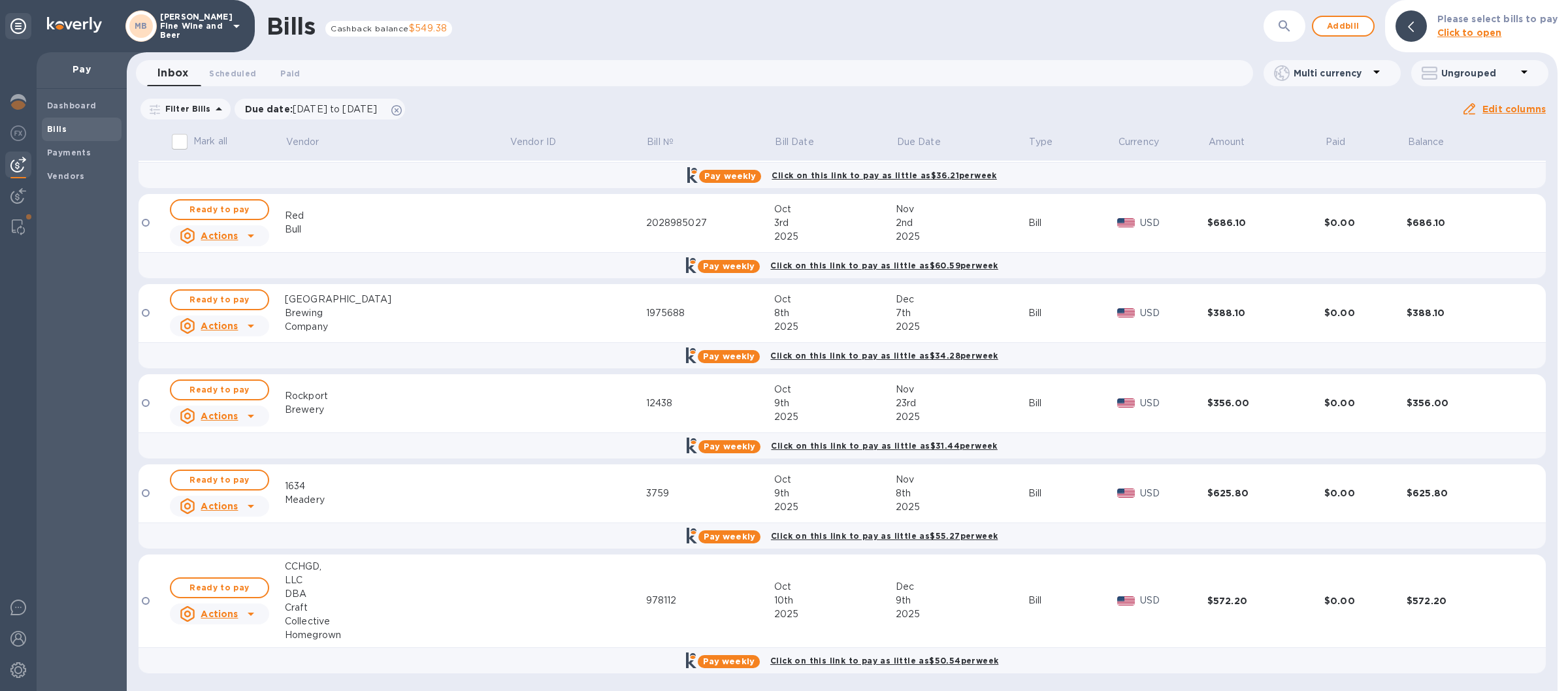
click at [235, 20] on icon at bounding box center [237, 26] width 16 height 16
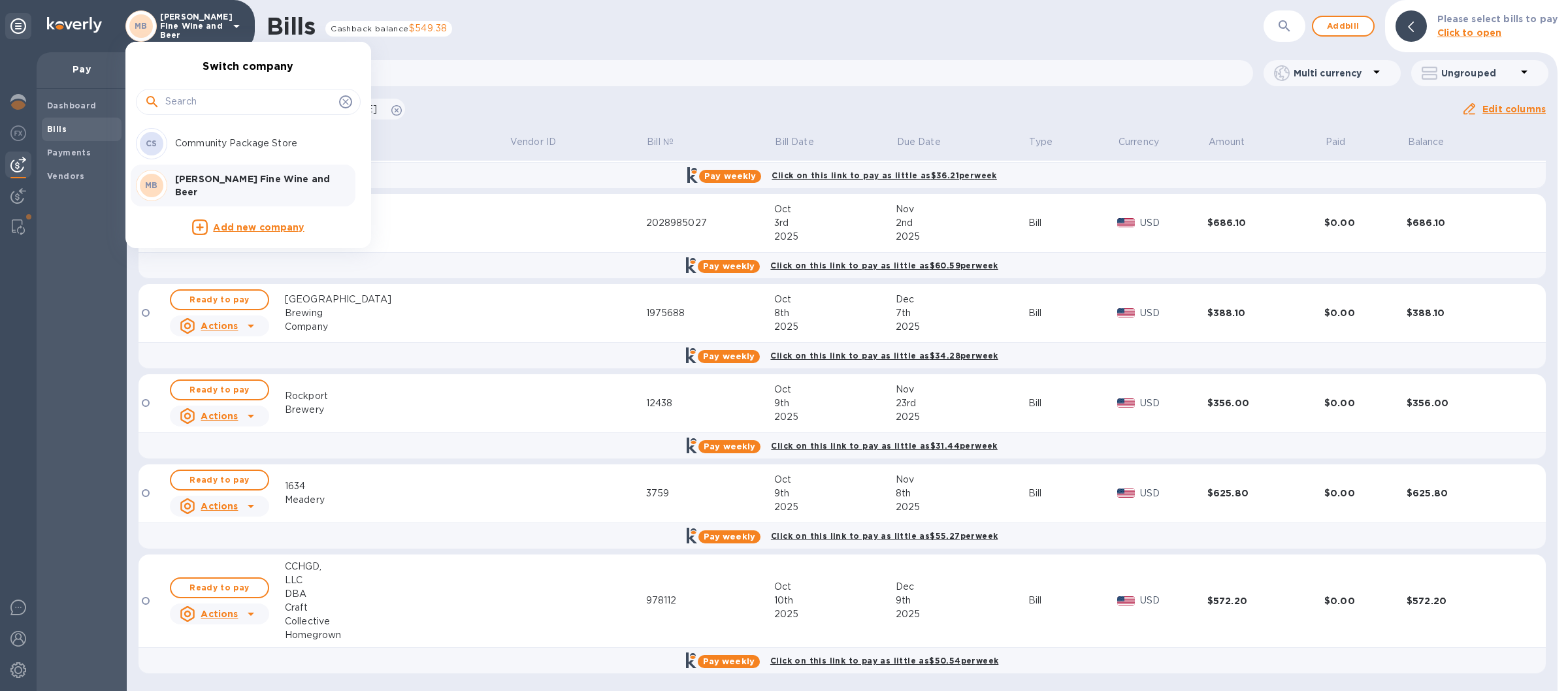
click at [270, 143] on p "Community Package Store" at bounding box center [257, 143] width 165 height 14
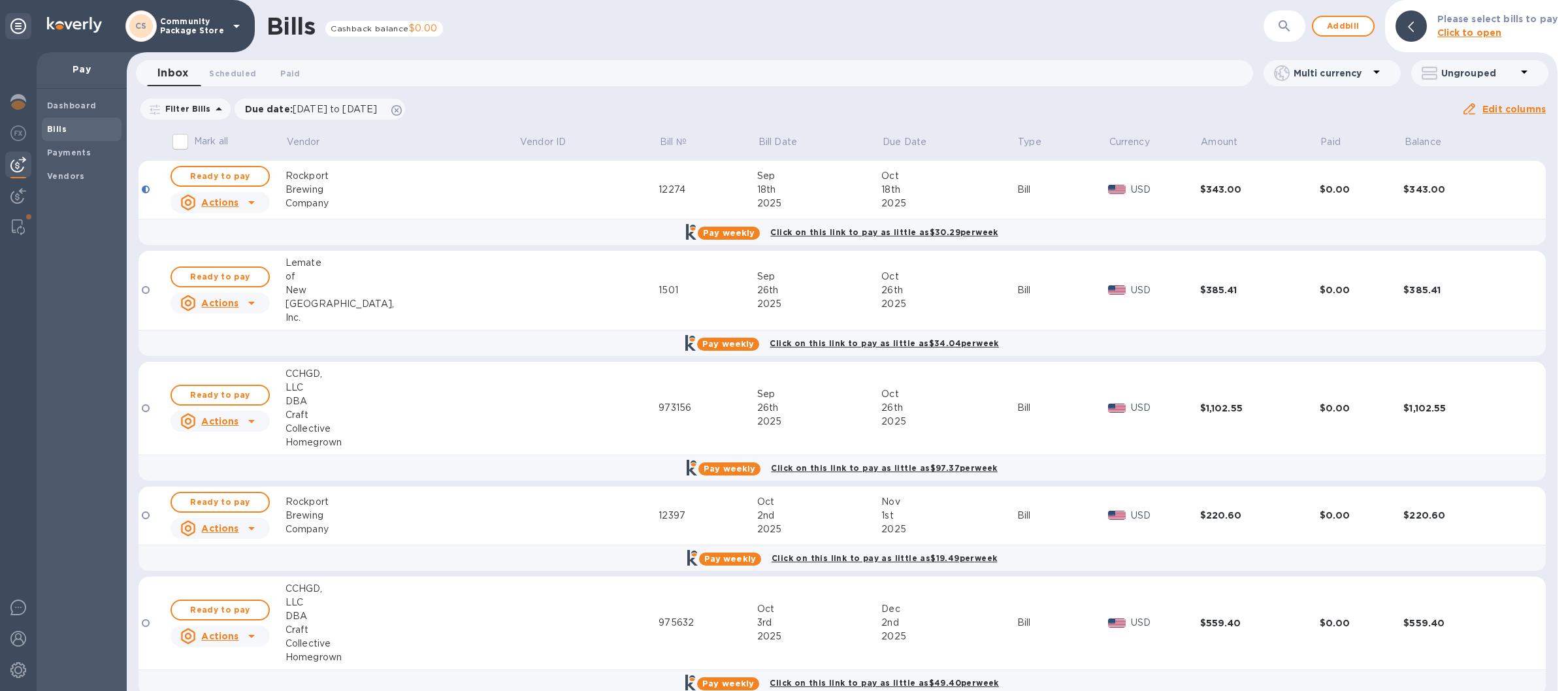
scroll to position [458, 0]
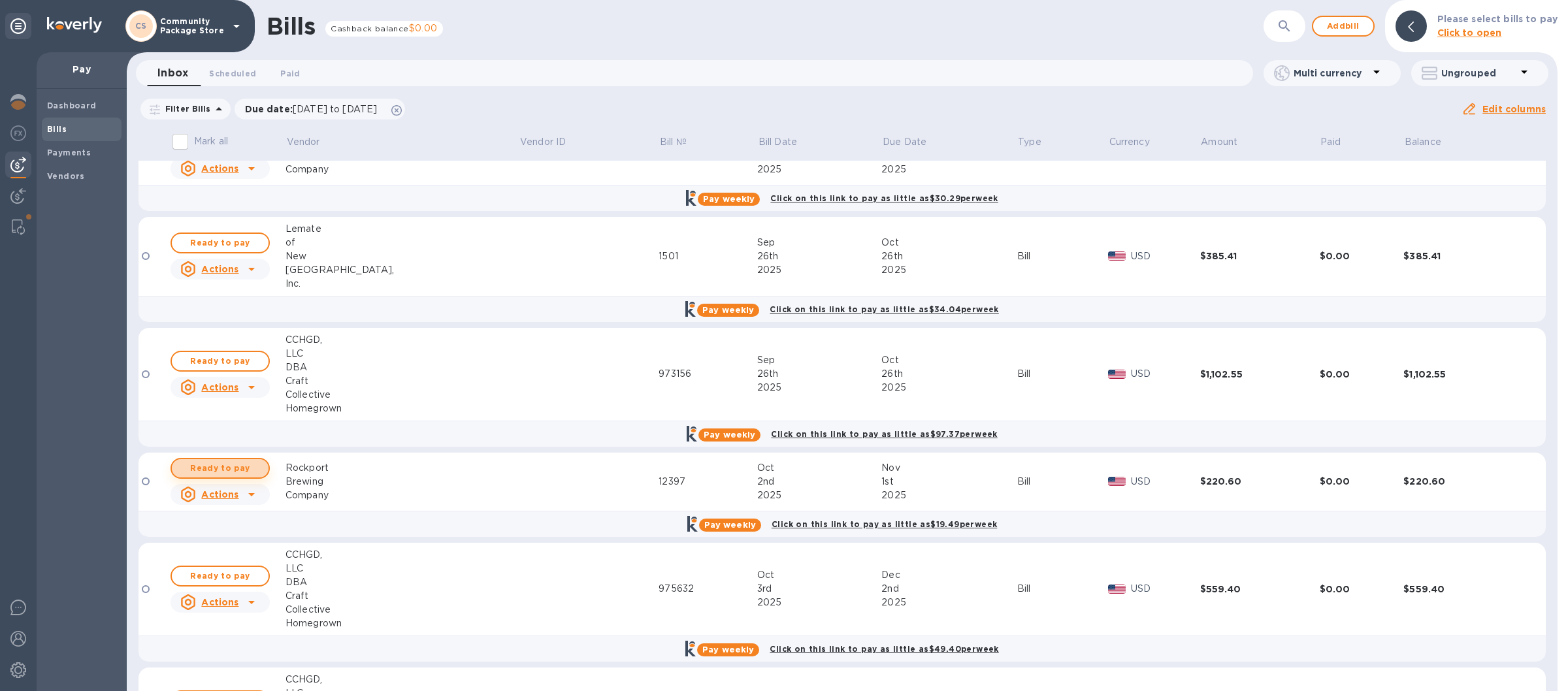
click at [239, 468] on span "Ready to pay" at bounding box center [220, 468] width 76 height 16
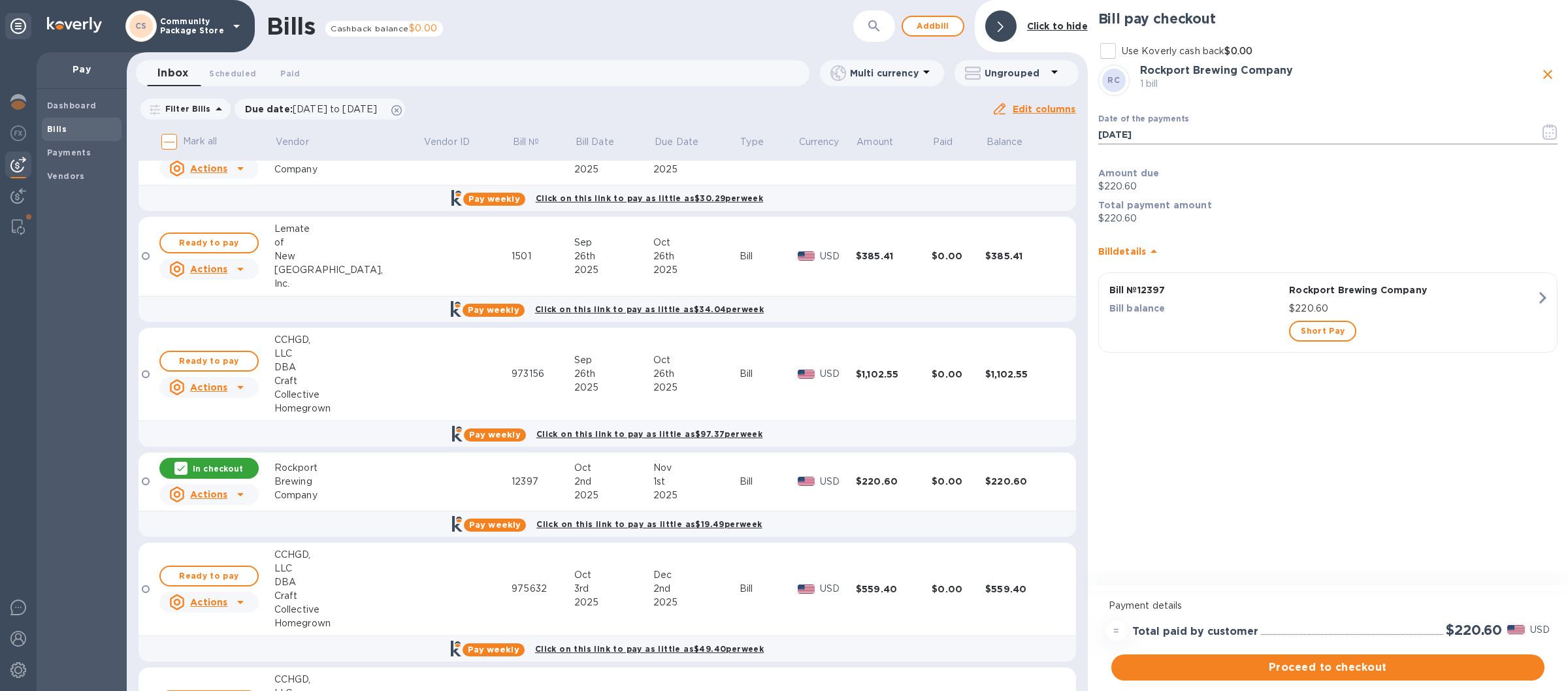
click at [1546, 132] on icon "button" at bounding box center [1549, 132] width 15 height 16
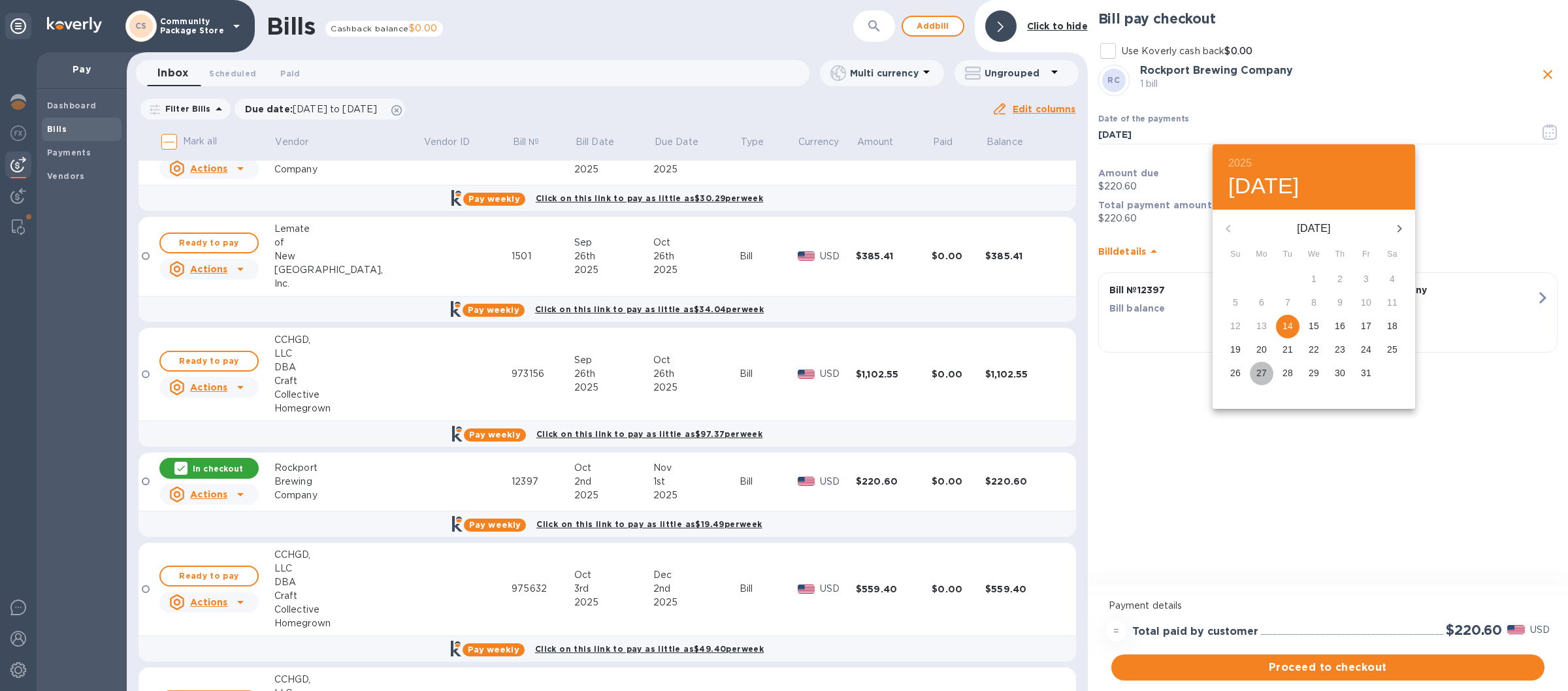
click at [1258, 371] on p "27" at bounding box center [1261, 372] width 11 height 13
type input "[DATE]"
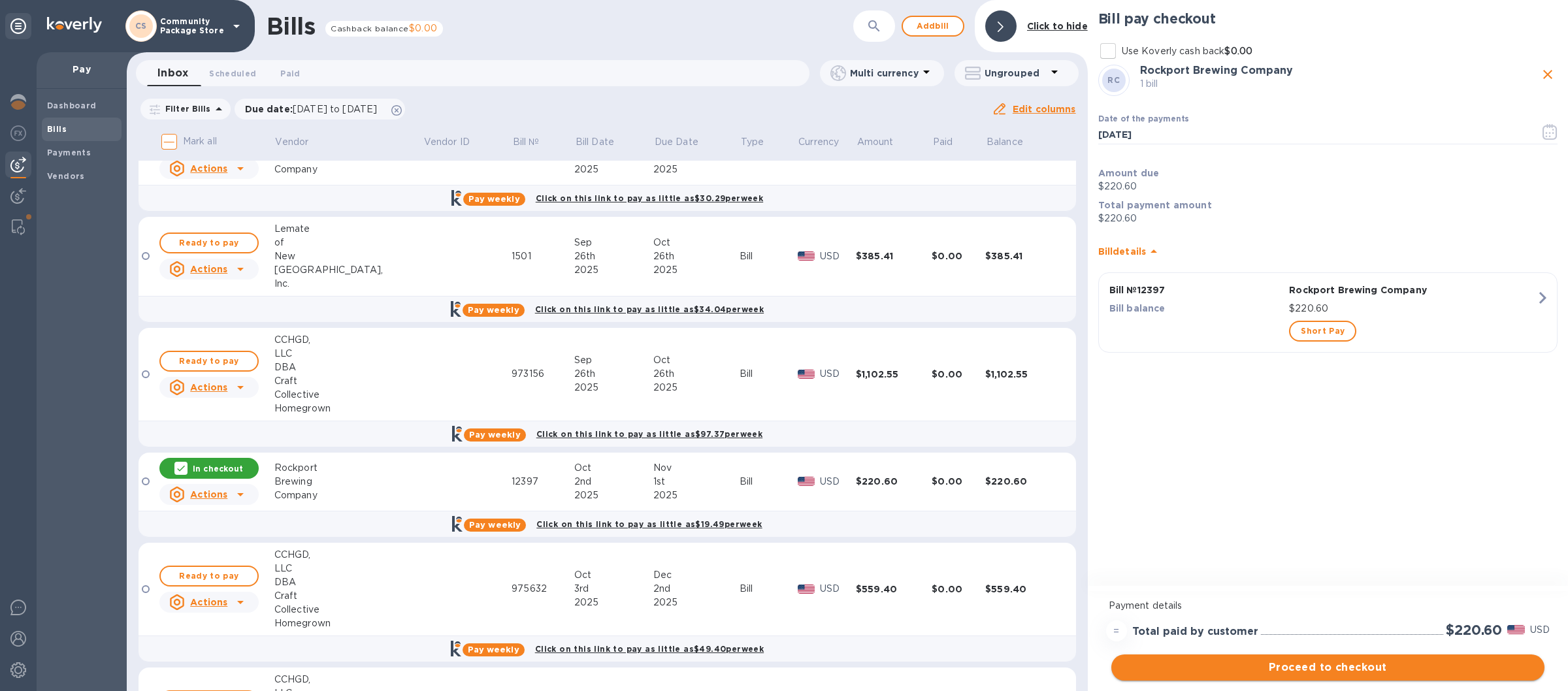
click at [1280, 668] on span "Proceed to checkout" at bounding box center [1327, 668] width 412 height 16
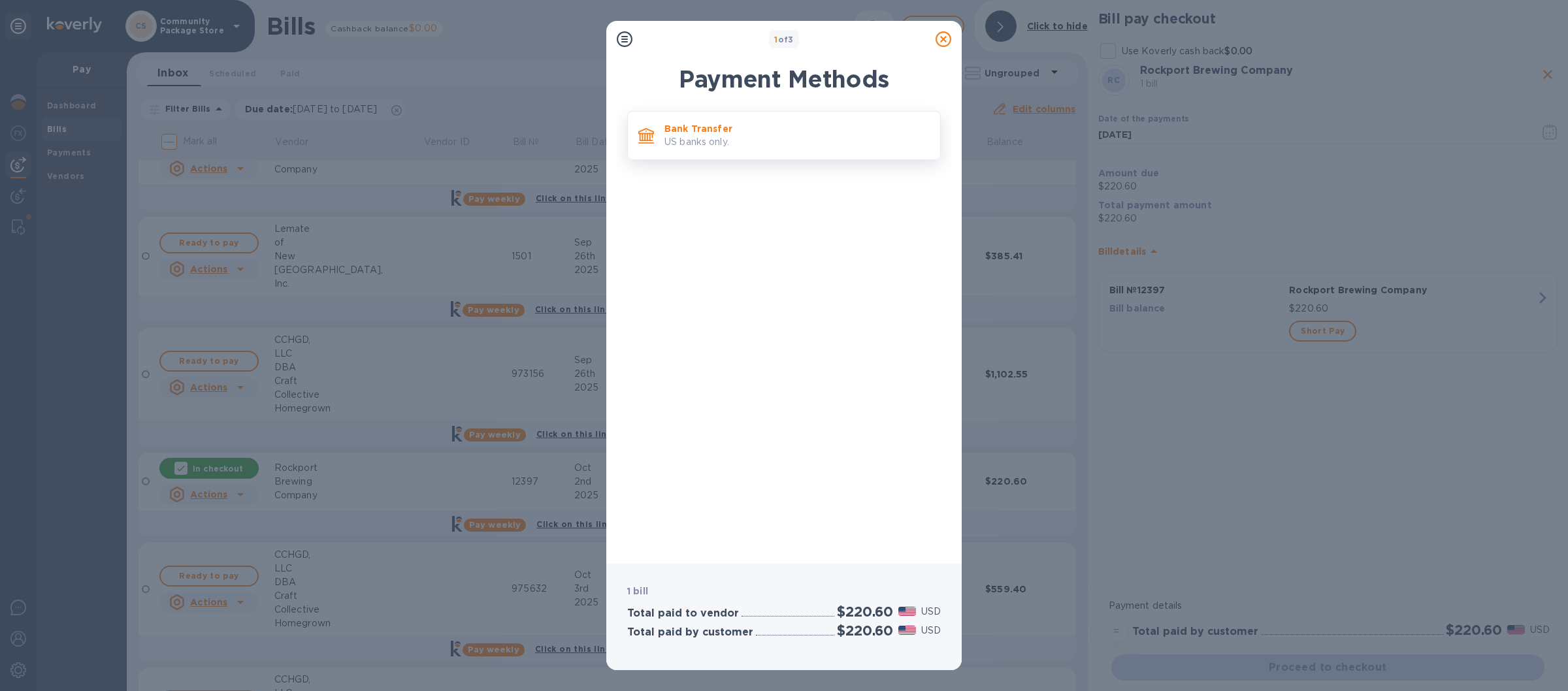
click at [856, 148] on p "US banks only." at bounding box center [797, 142] width 265 height 14
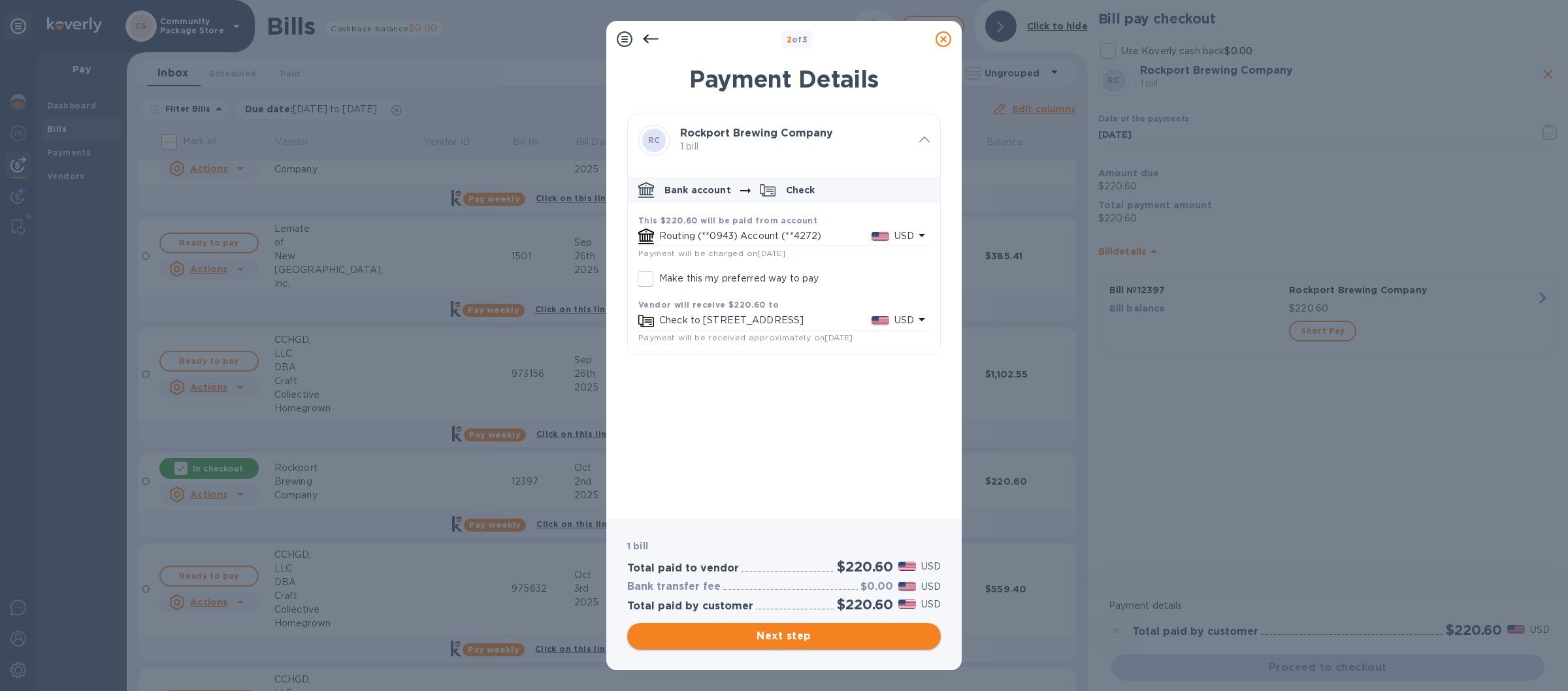
click at [788, 638] on span "Next step" at bounding box center [784, 636] width 293 height 16
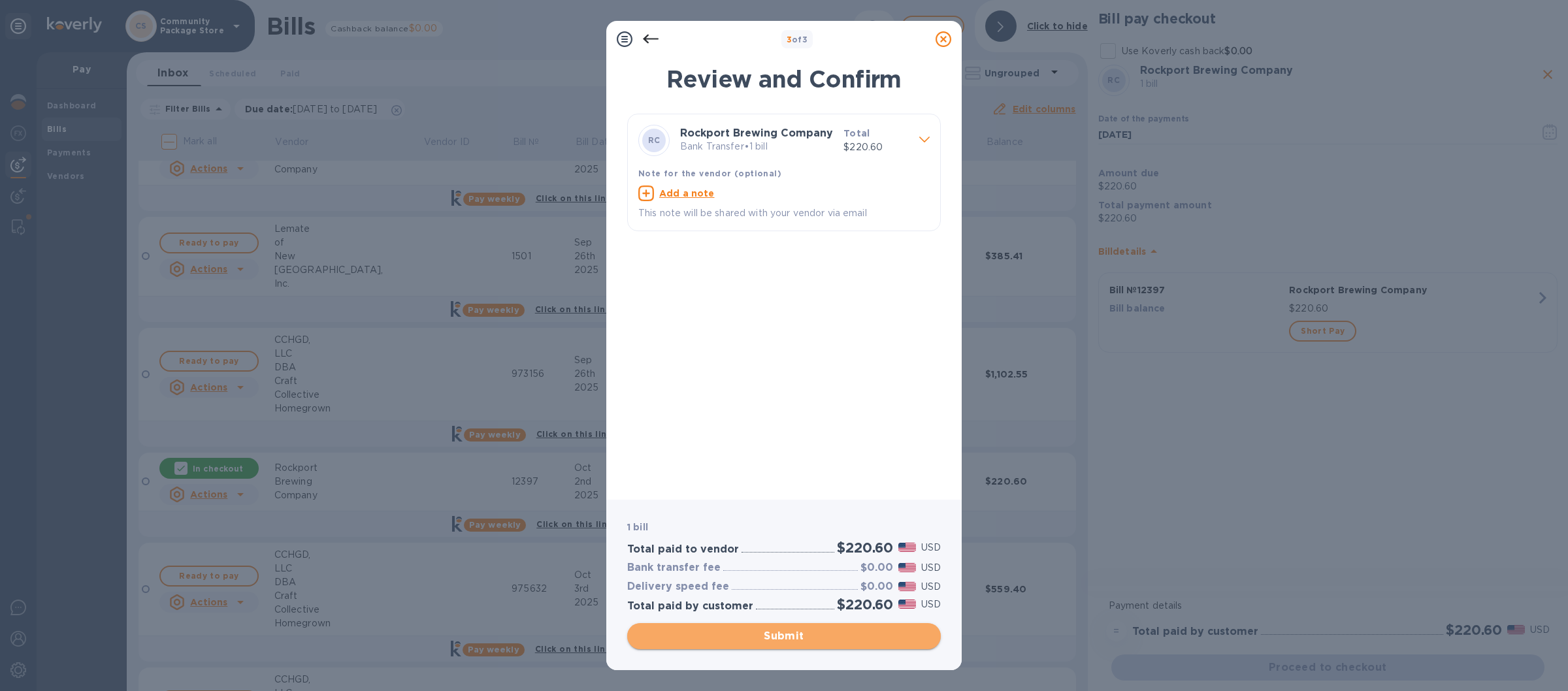
click at [774, 648] on button "Submit" at bounding box center [784, 635] width 314 height 26
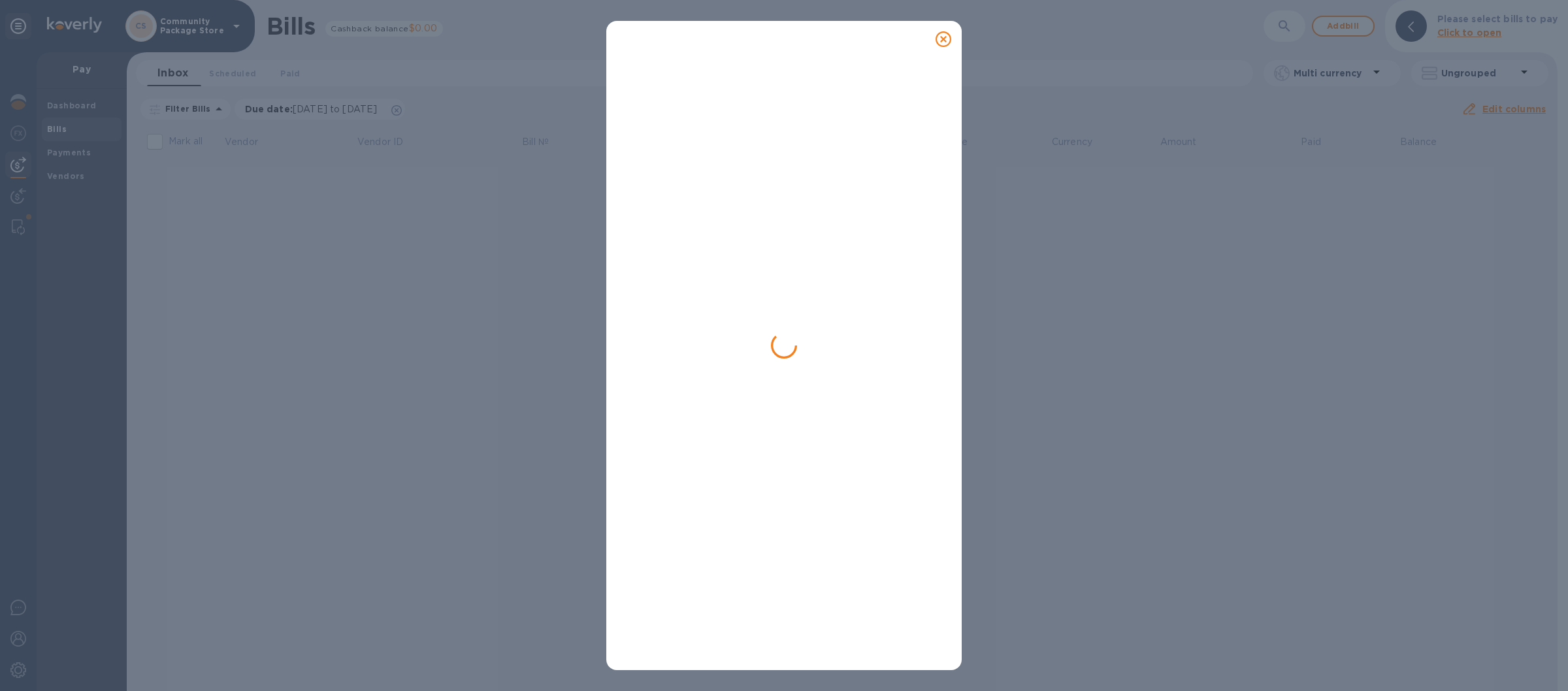
scroll to position [0, 0]
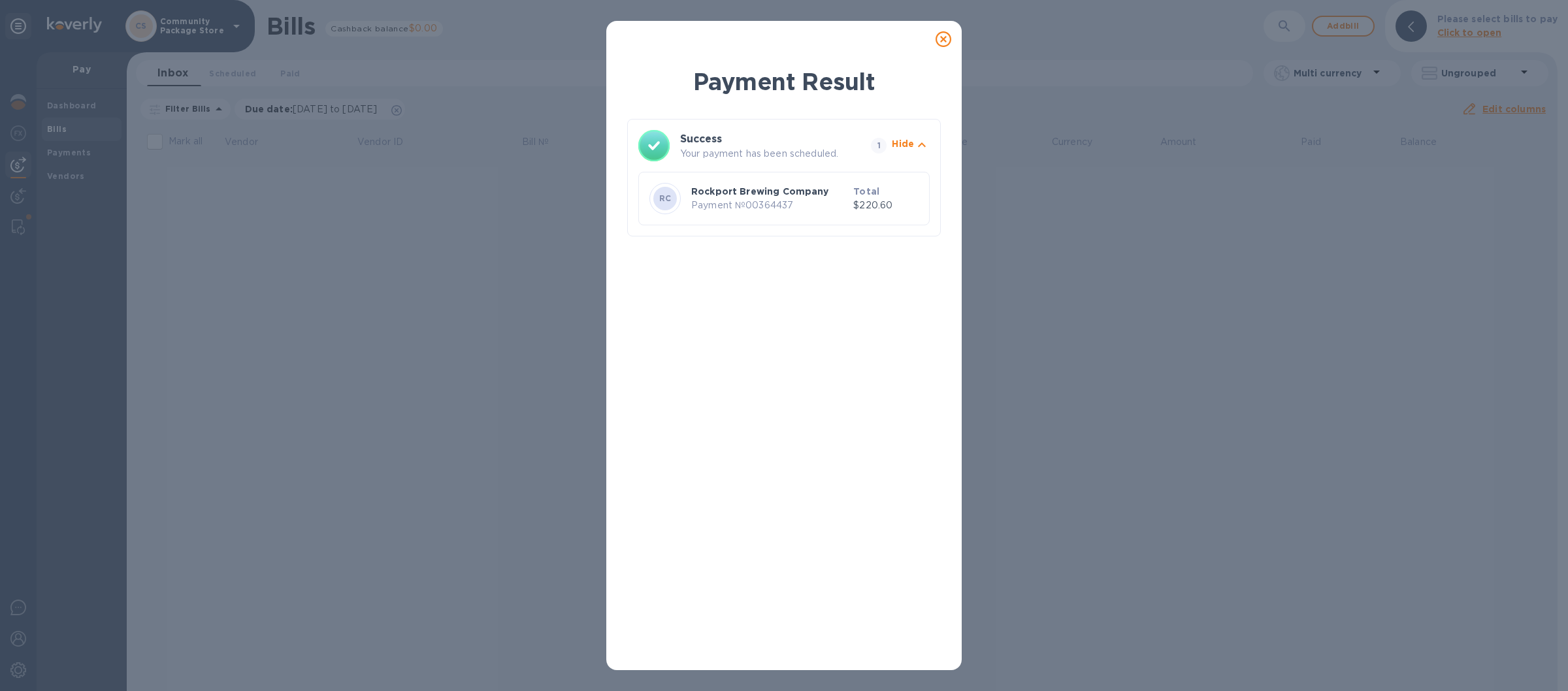
click at [947, 41] on icon at bounding box center [943, 39] width 16 height 16
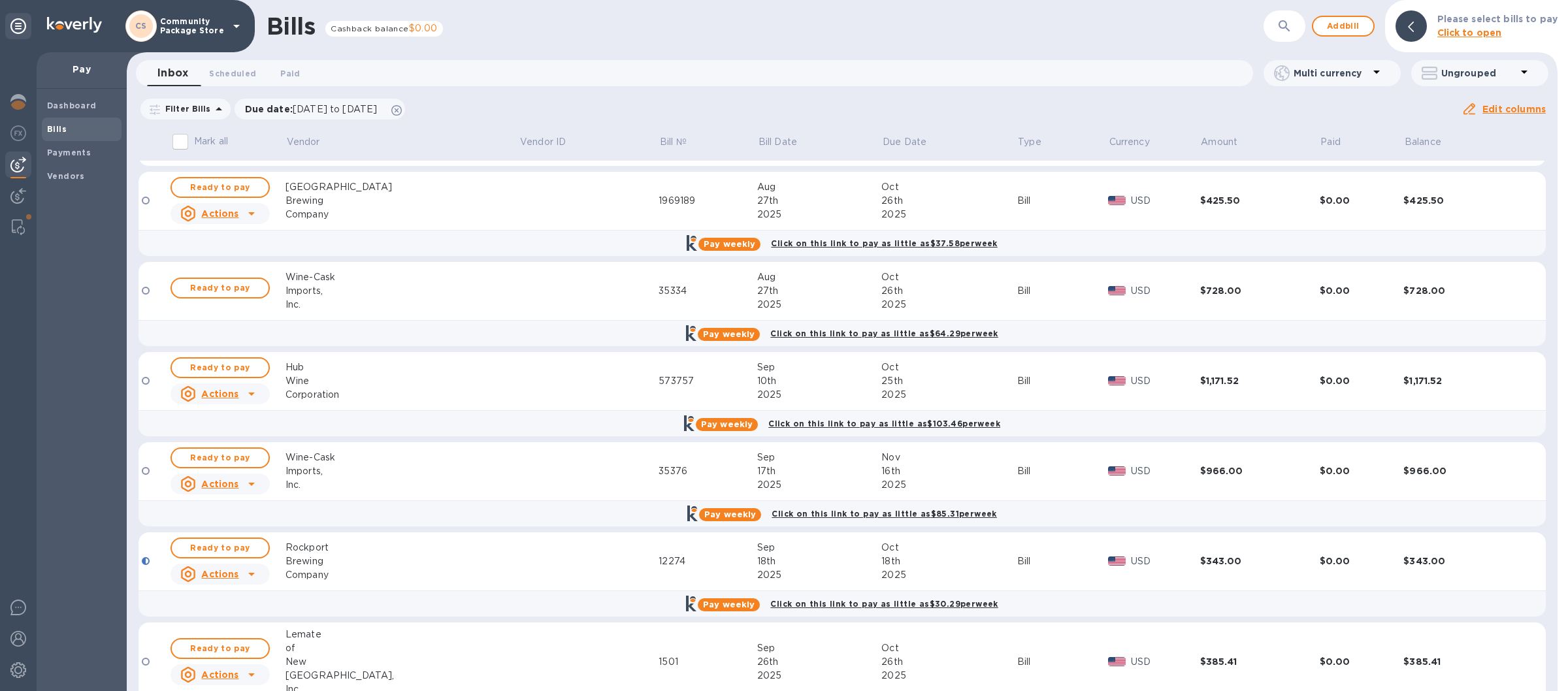
scroll to position [76, 0]
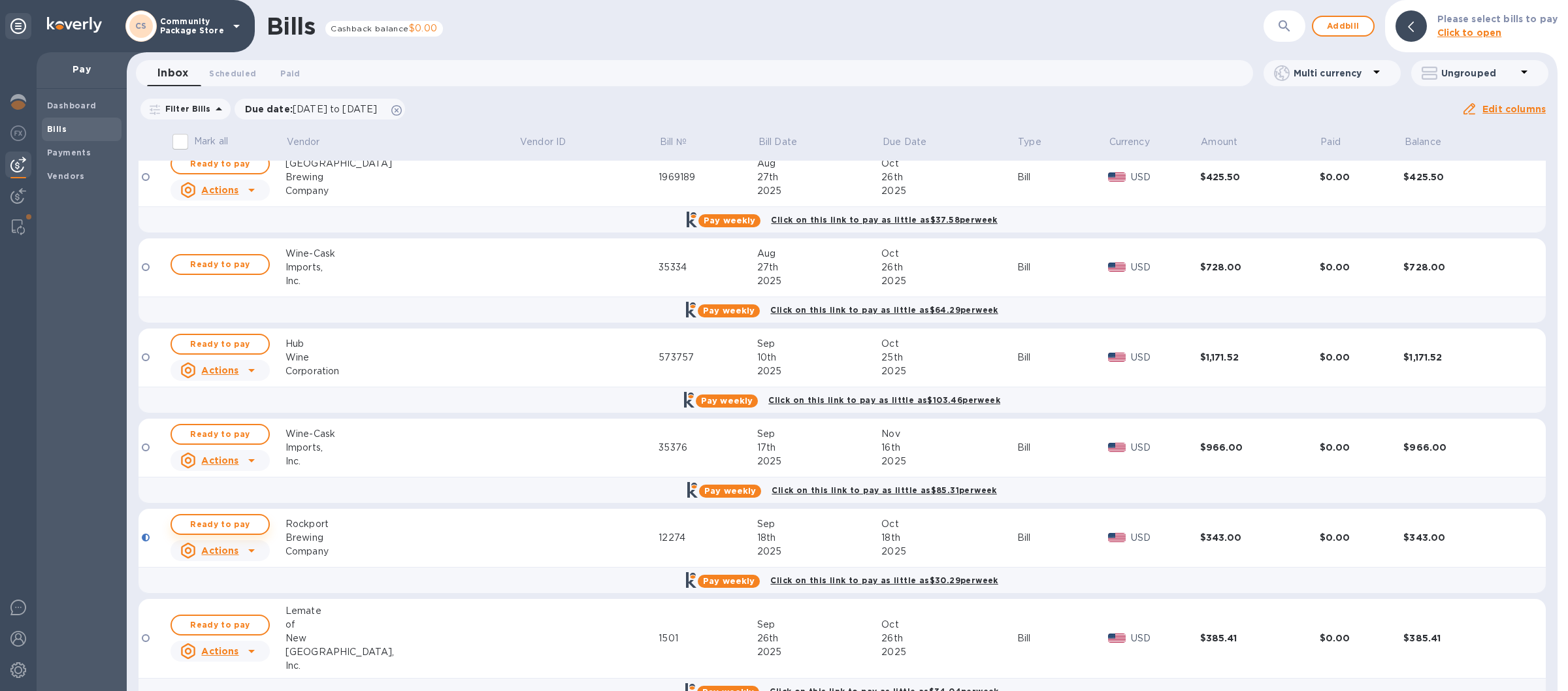
click at [247, 524] on span "Ready to pay" at bounding box center [220, 524] width 76 height 16
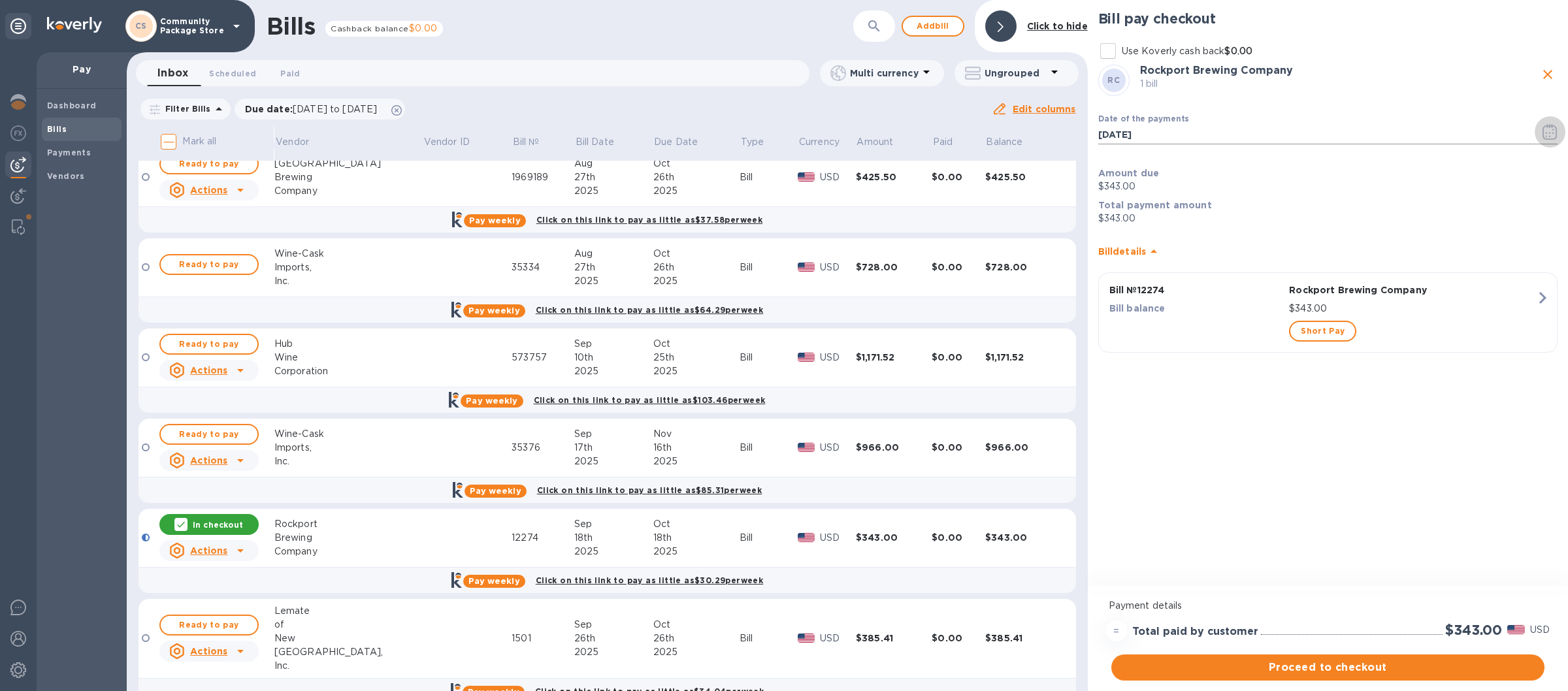
click at [1549, 134] on icon "button" at bounding box center [1550, 133] width 2 height 2
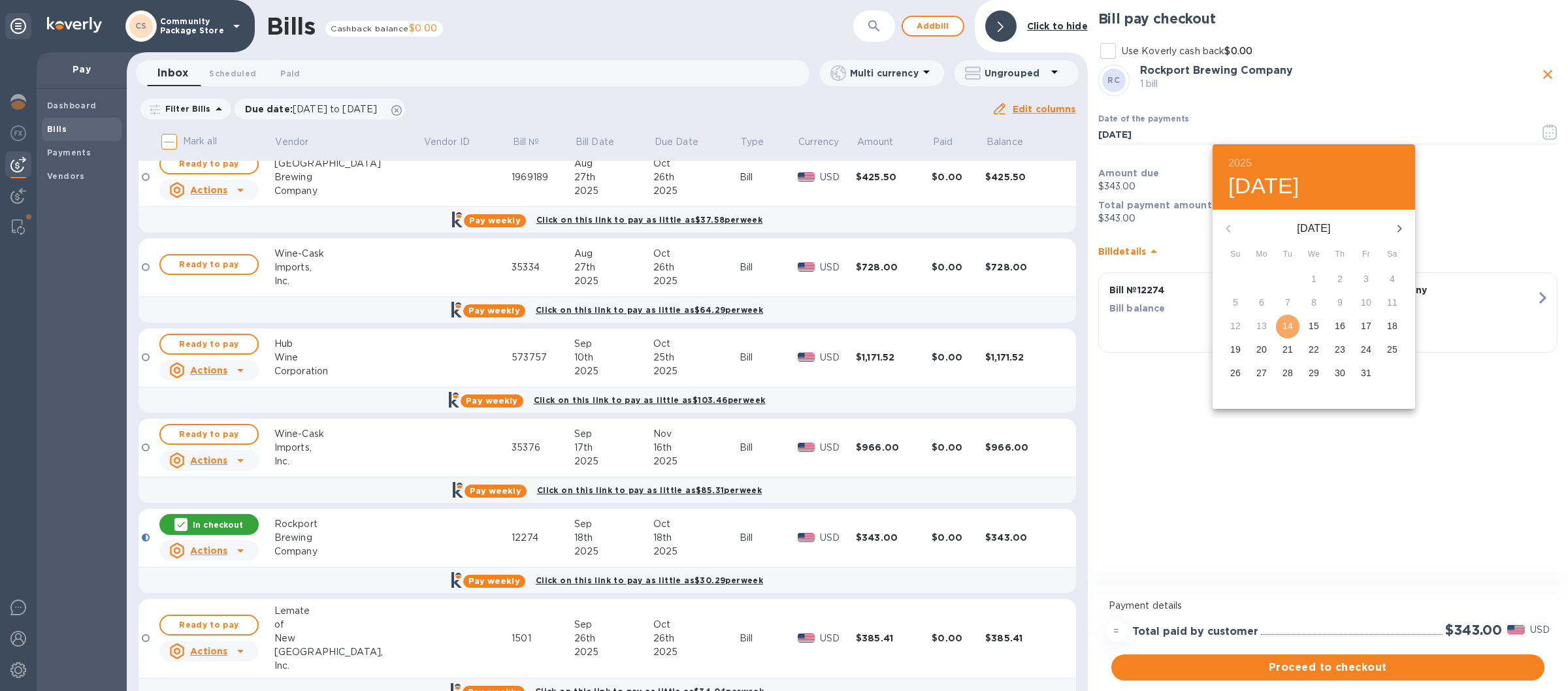
click at [1293, 324] on p "14" at bounding box center [1287, 326] width 11 height 13
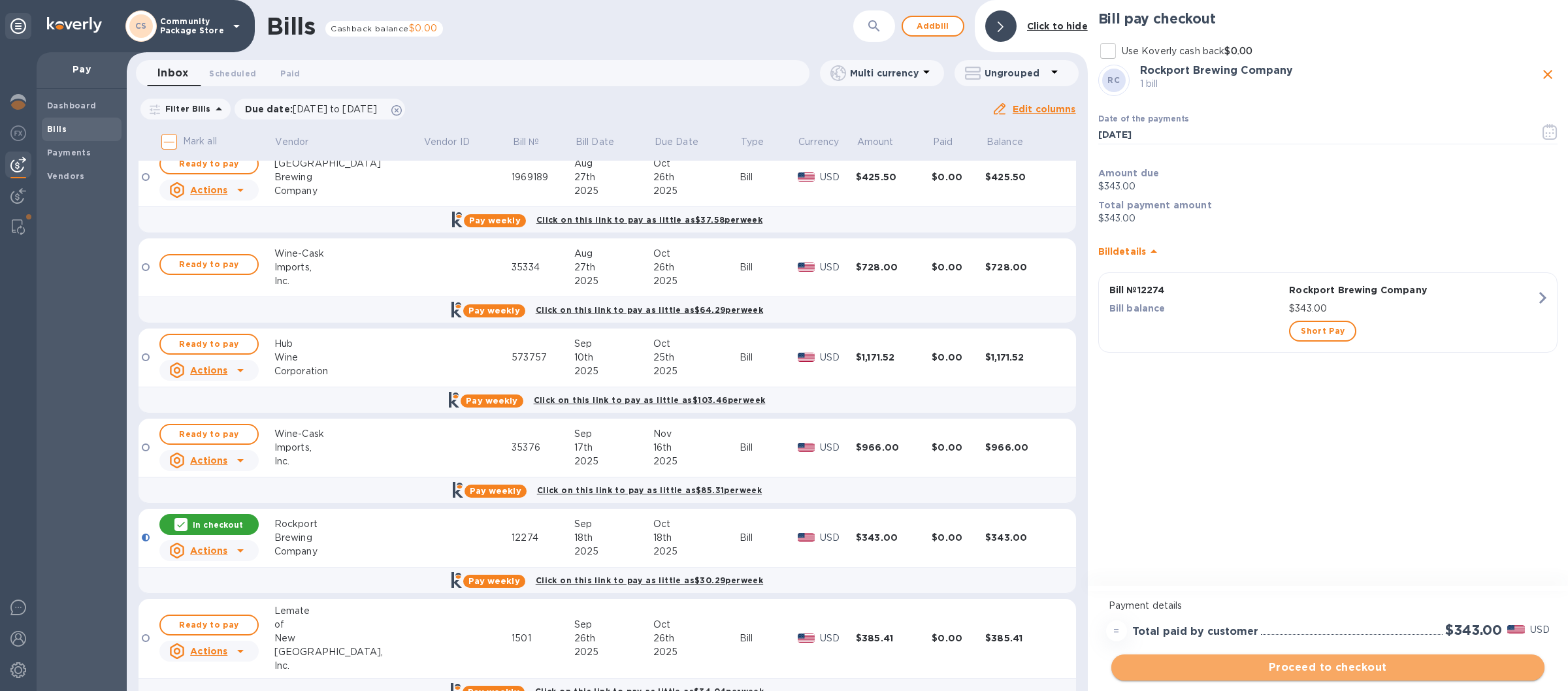
click at [1290, 662] on span "Proceed to checkout" at bounding box center [1327, 668] width 412 height 16
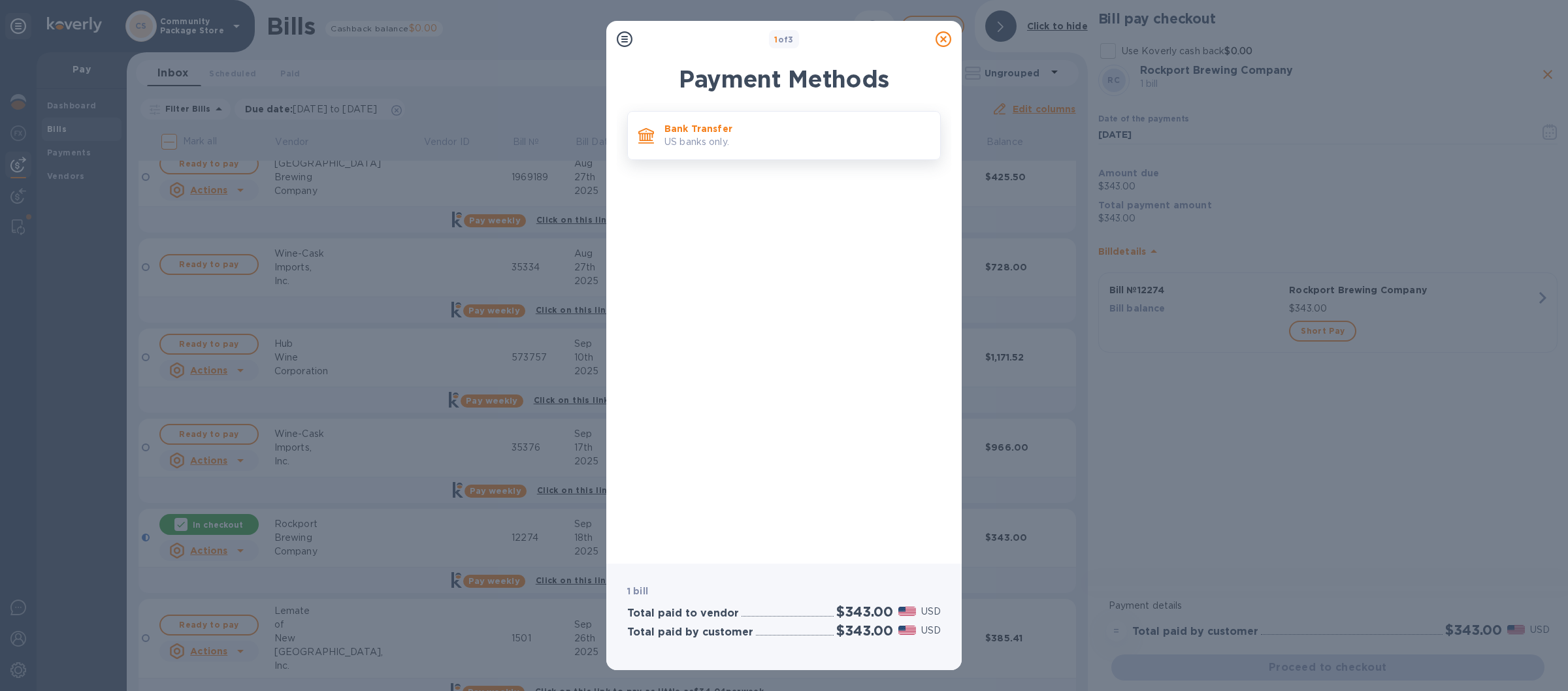
click at [823, 127] on p "Bank Transfer" at bounding box center [797, 128] width 265 height 13
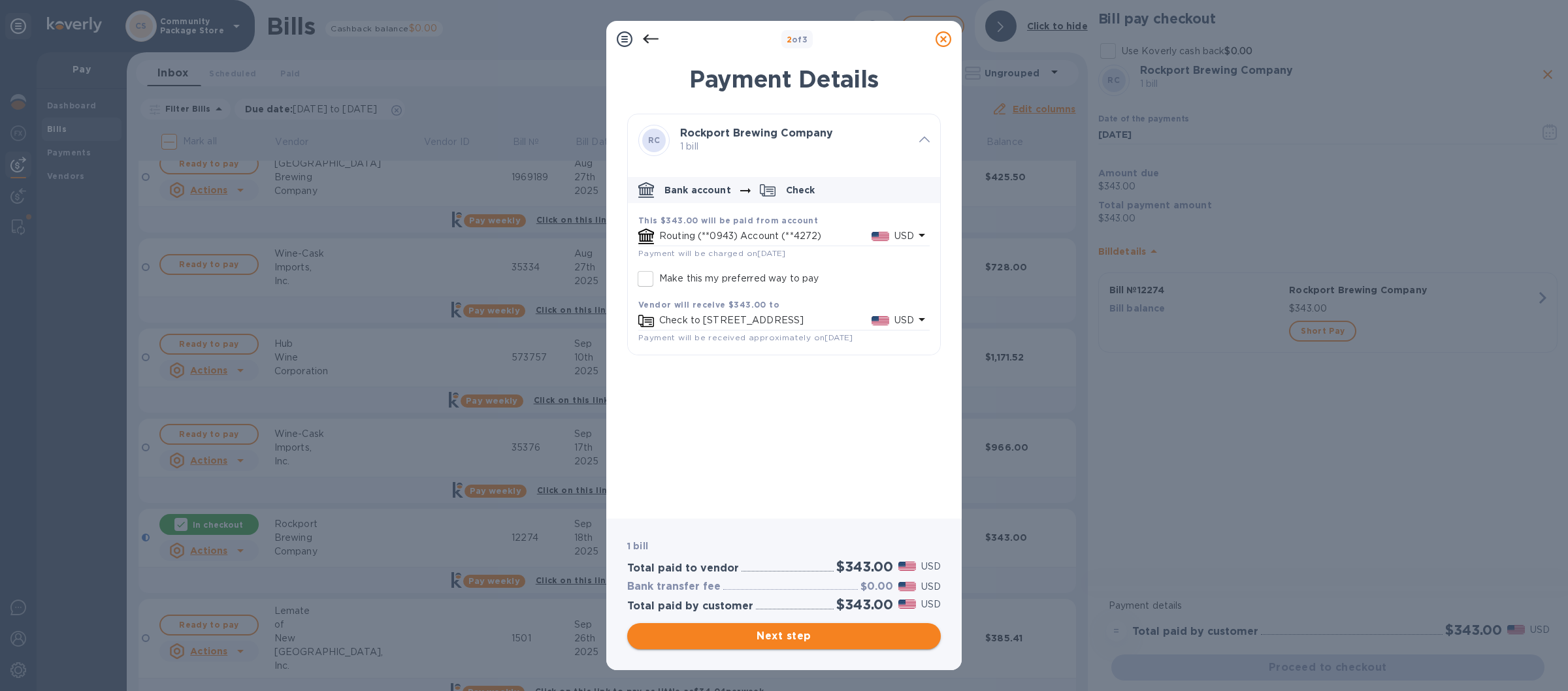
click at [767, 636] on span "Next step" at bounding box center [784, 636] width 293 height 16
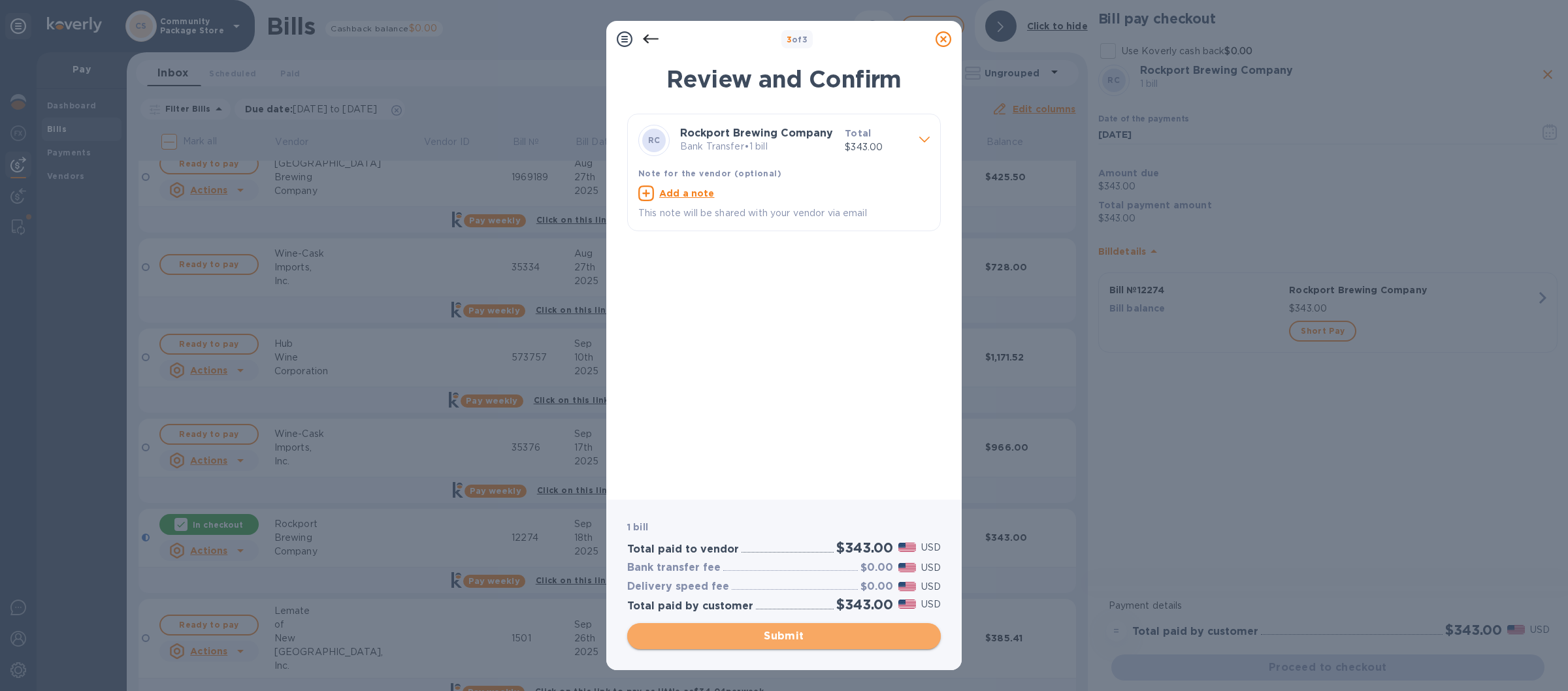
click at [755, 631] on span "Submit" at bounding box center [784, 636] width 293 height 16
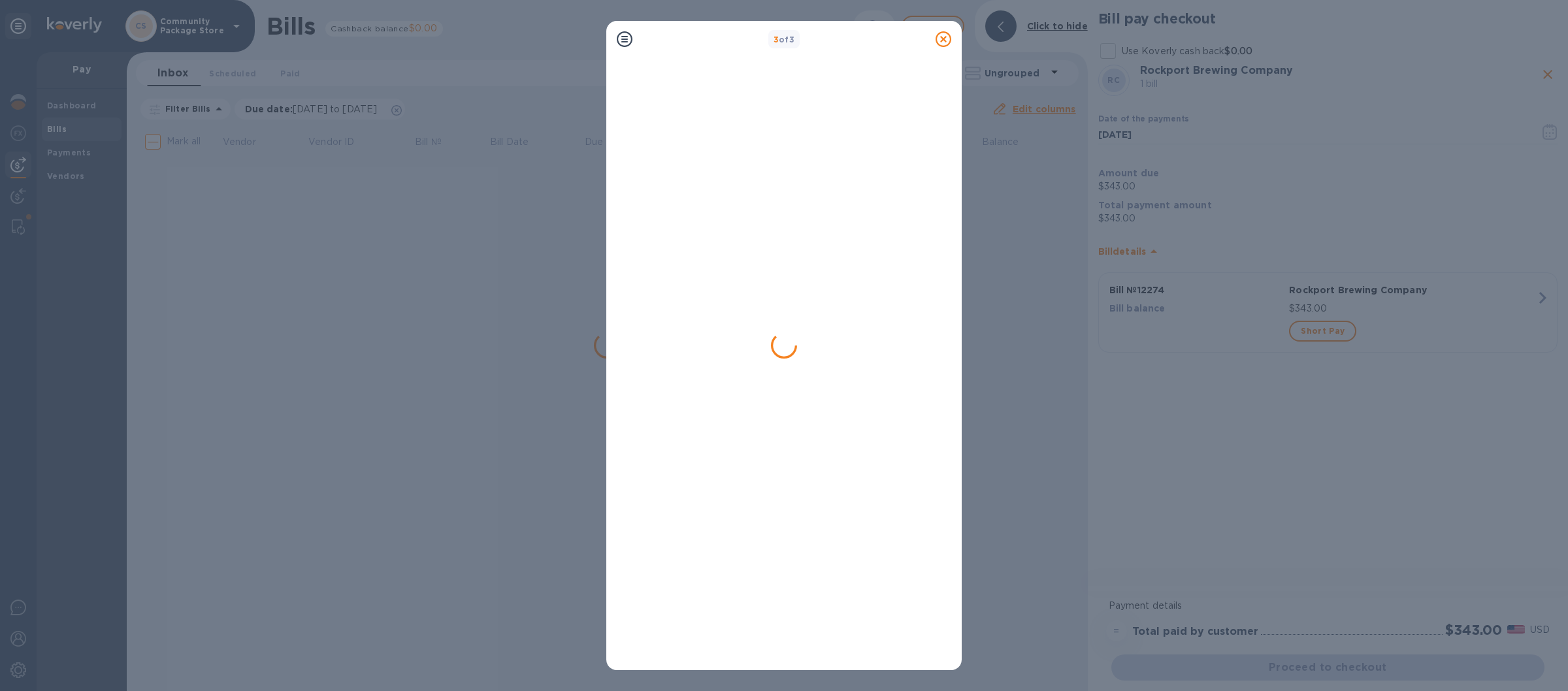
scroll to position [0, 0]
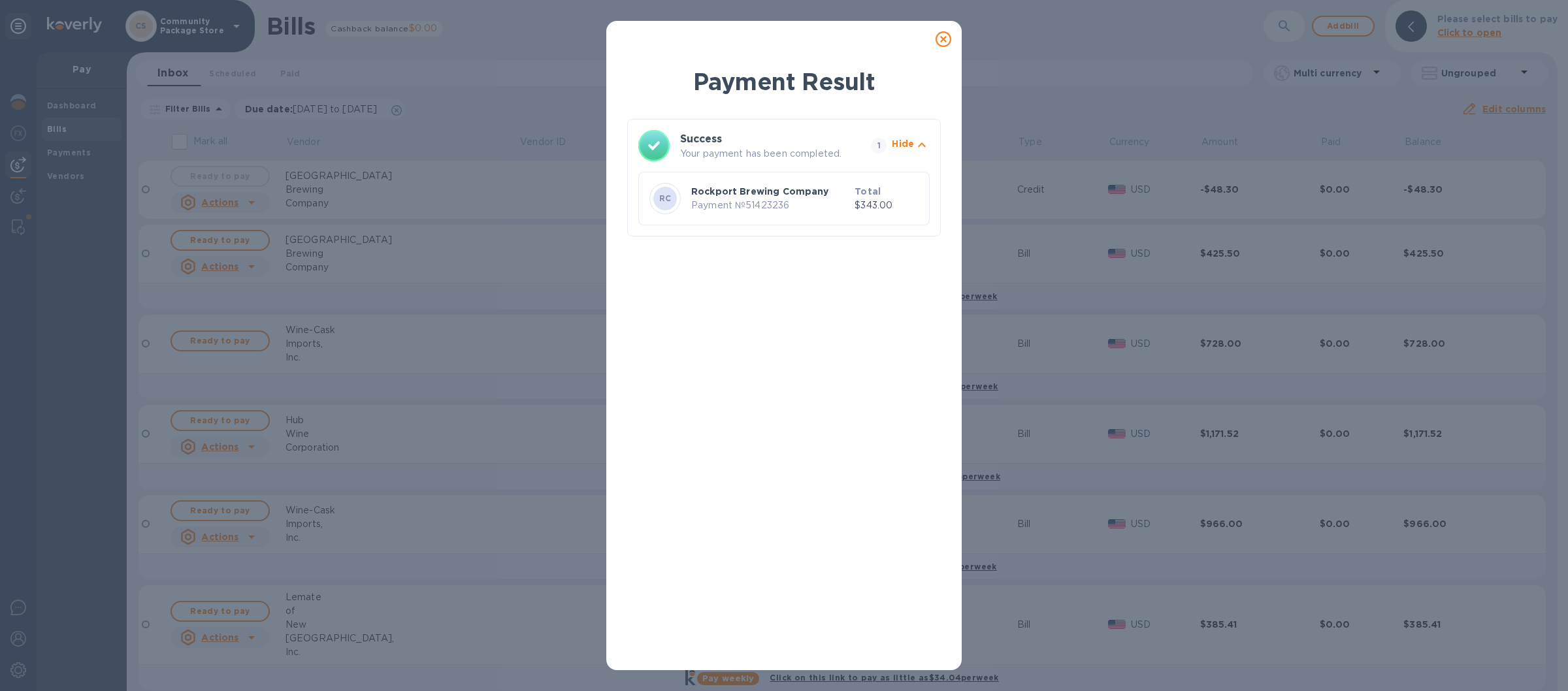
click at [942, 39] on icon at bounding box center [943, 39] width 16 height 16
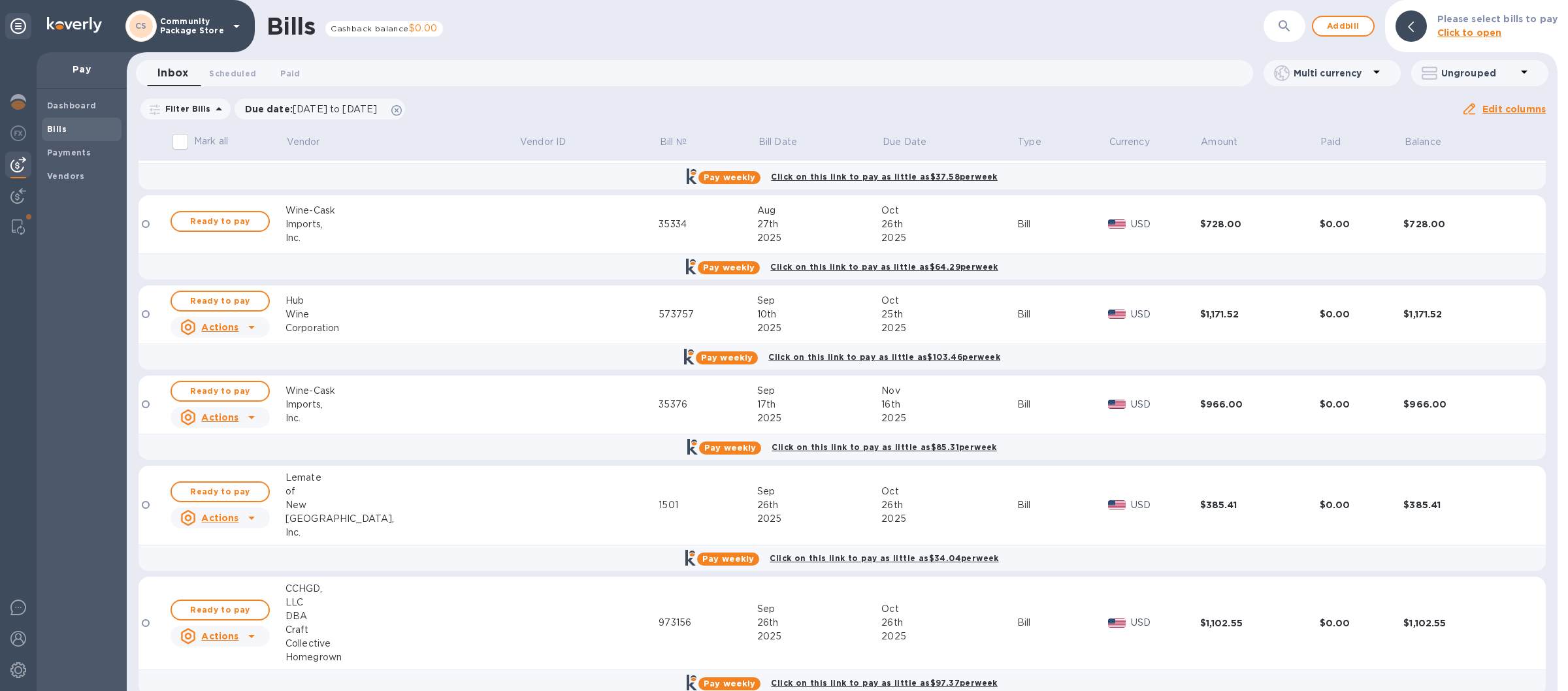
scroll to position [11, 0]
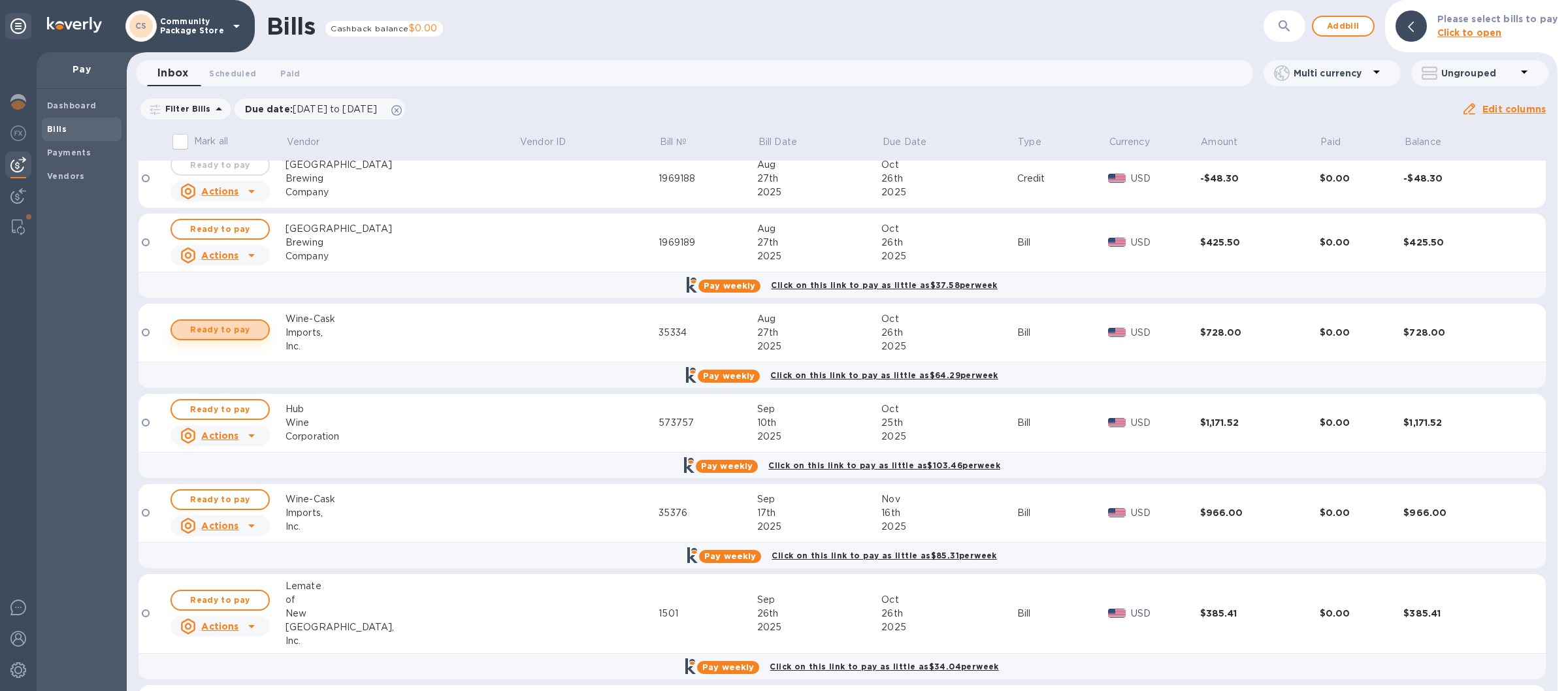
click at [216, 330] on span "Ready to pay" at bounding box center [220, 329] width 76 height 16
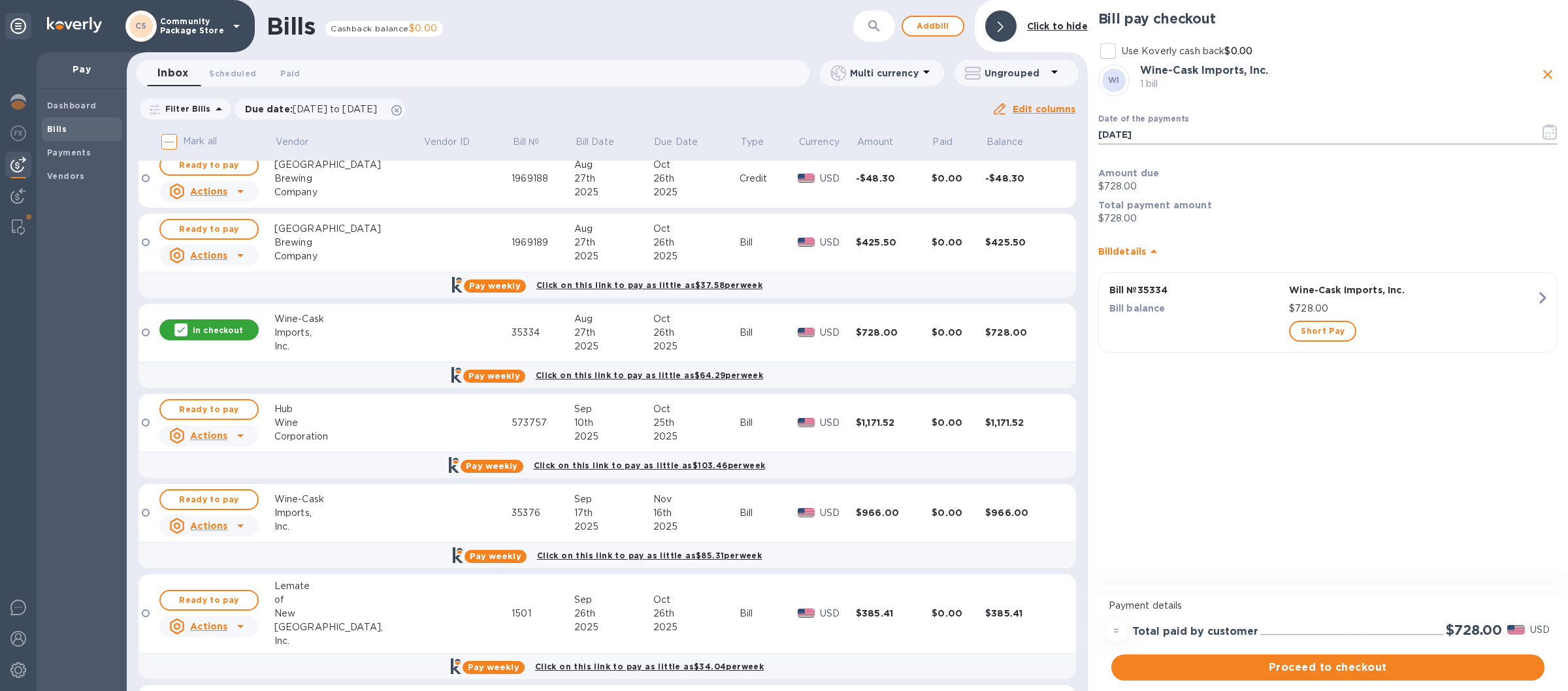
click at [1548, 132] on icon "button" at bounding box center [1549, 132] width 15 height 16
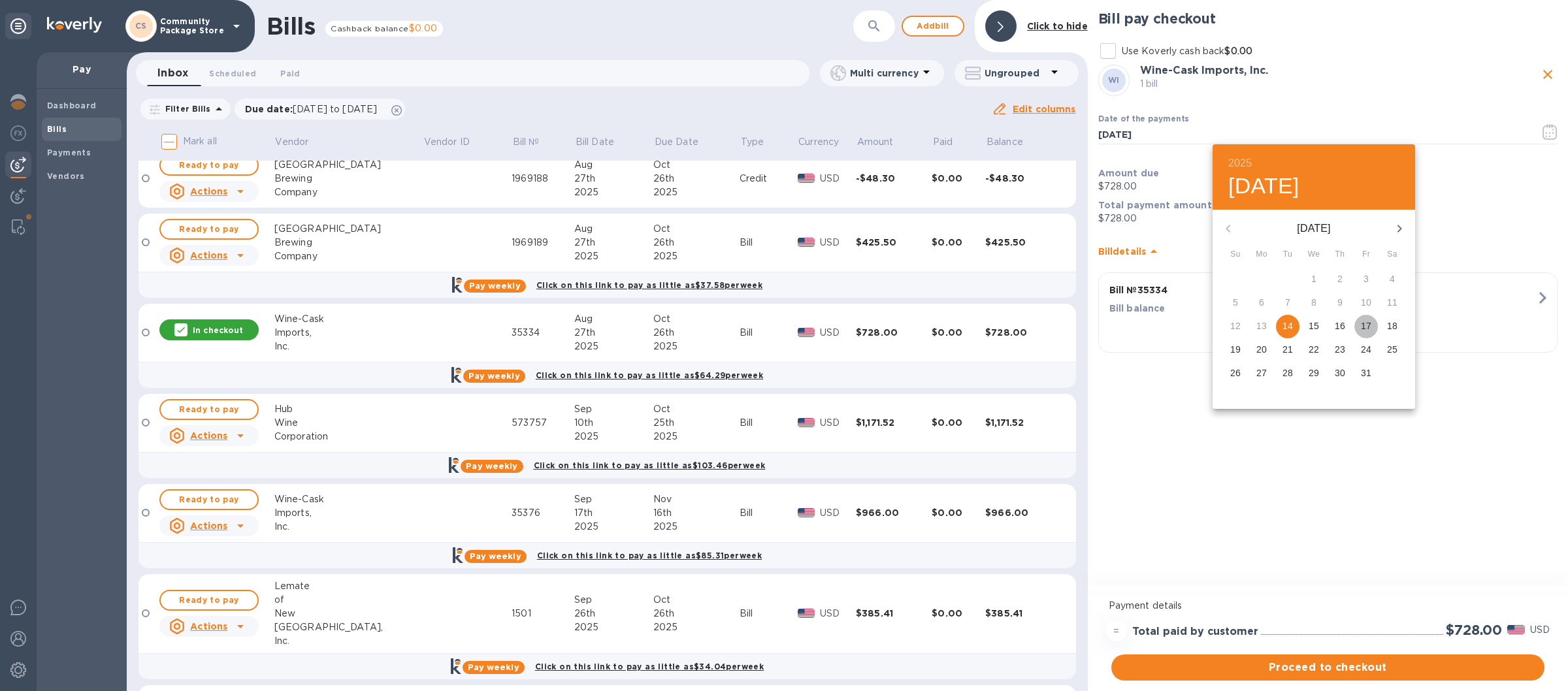
click at [1365, 326] on p "17" at bounding box center [1366, 326] width 11 height 13
type input "10/17/2025"
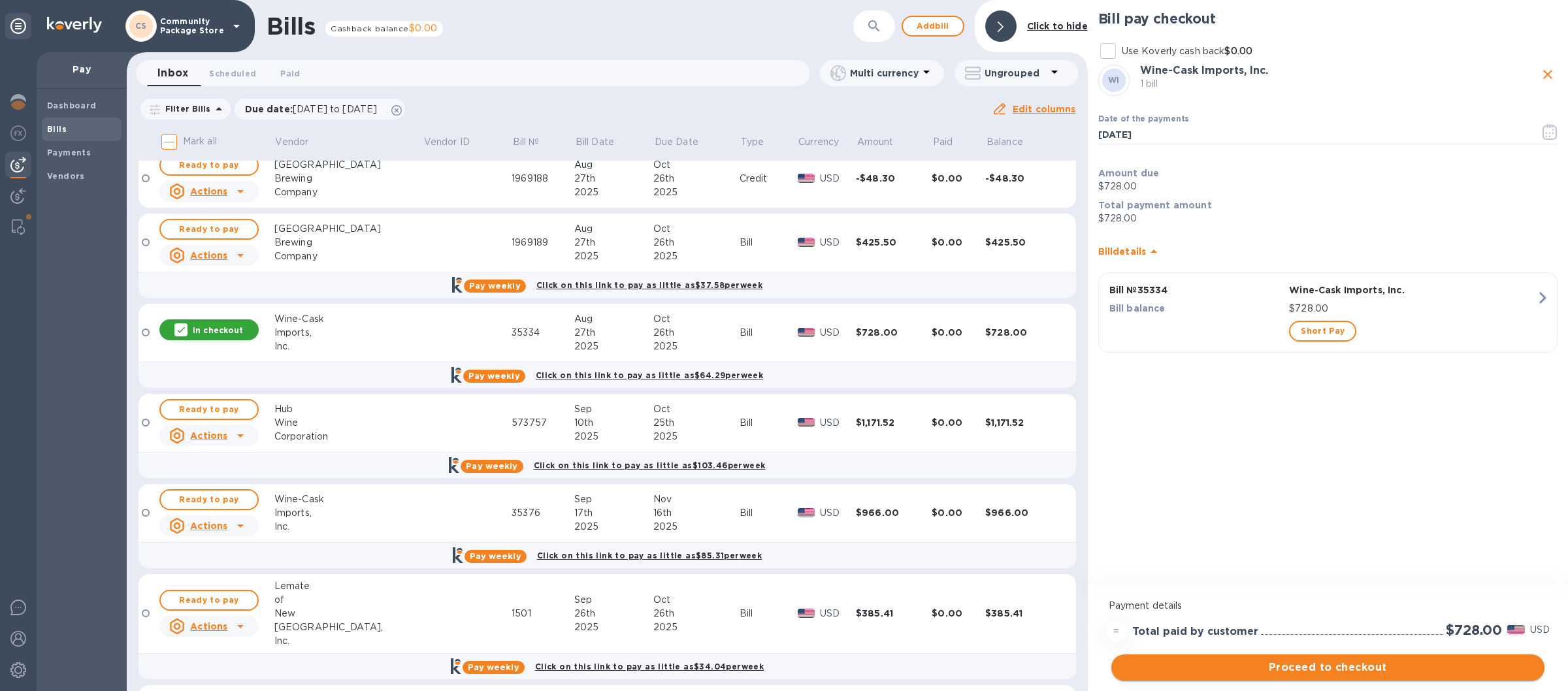
click at [1298, 666] on span "Proceed to checkout" at bounding box center [1327, 668] width 412 height 16
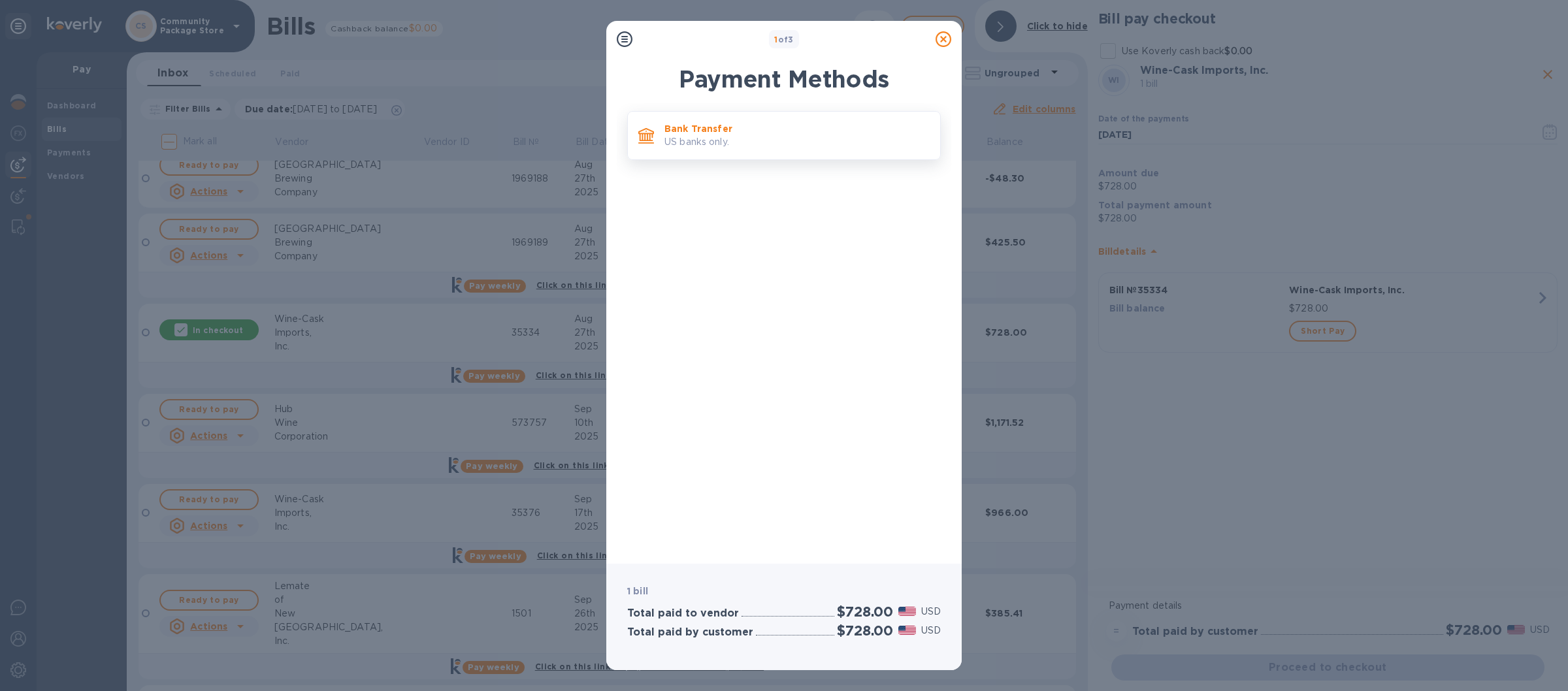
click at [802, 137] on p "US banks only." at bounding box center [797, 142] width 265 height 14
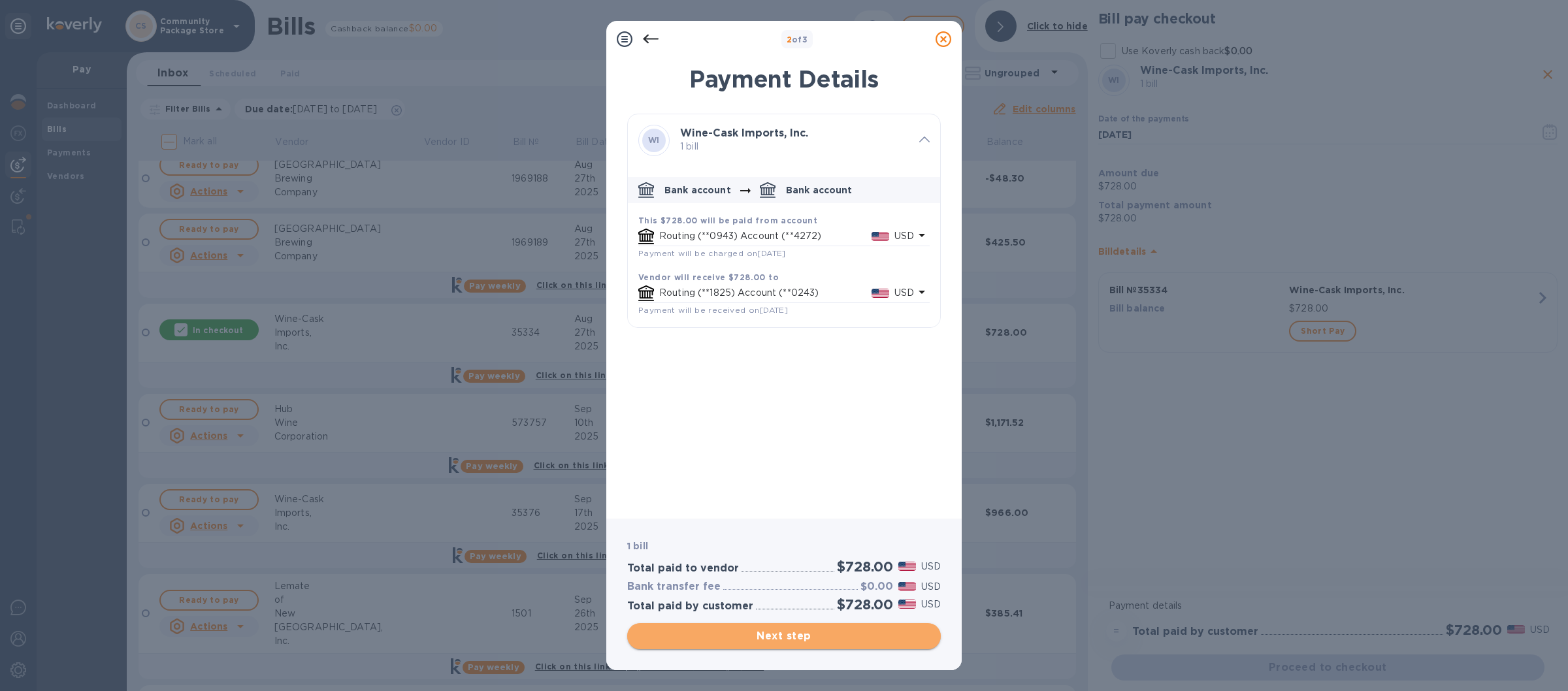
click at [788, 636] on span "Next step" at bounding box center [784, 636] width 293 height 16
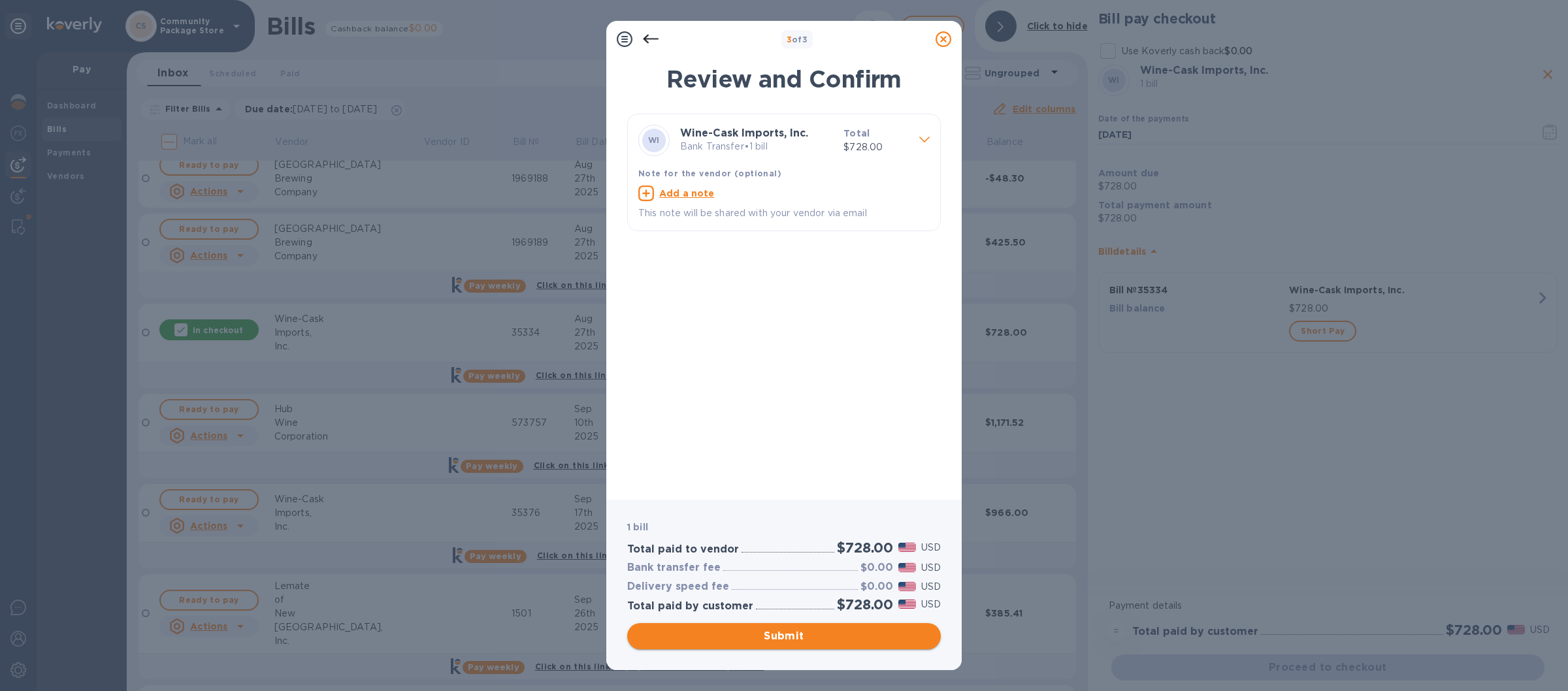
click at [779, 629] on span "Submit" at bounding box center [784, 636] width 293 height 16
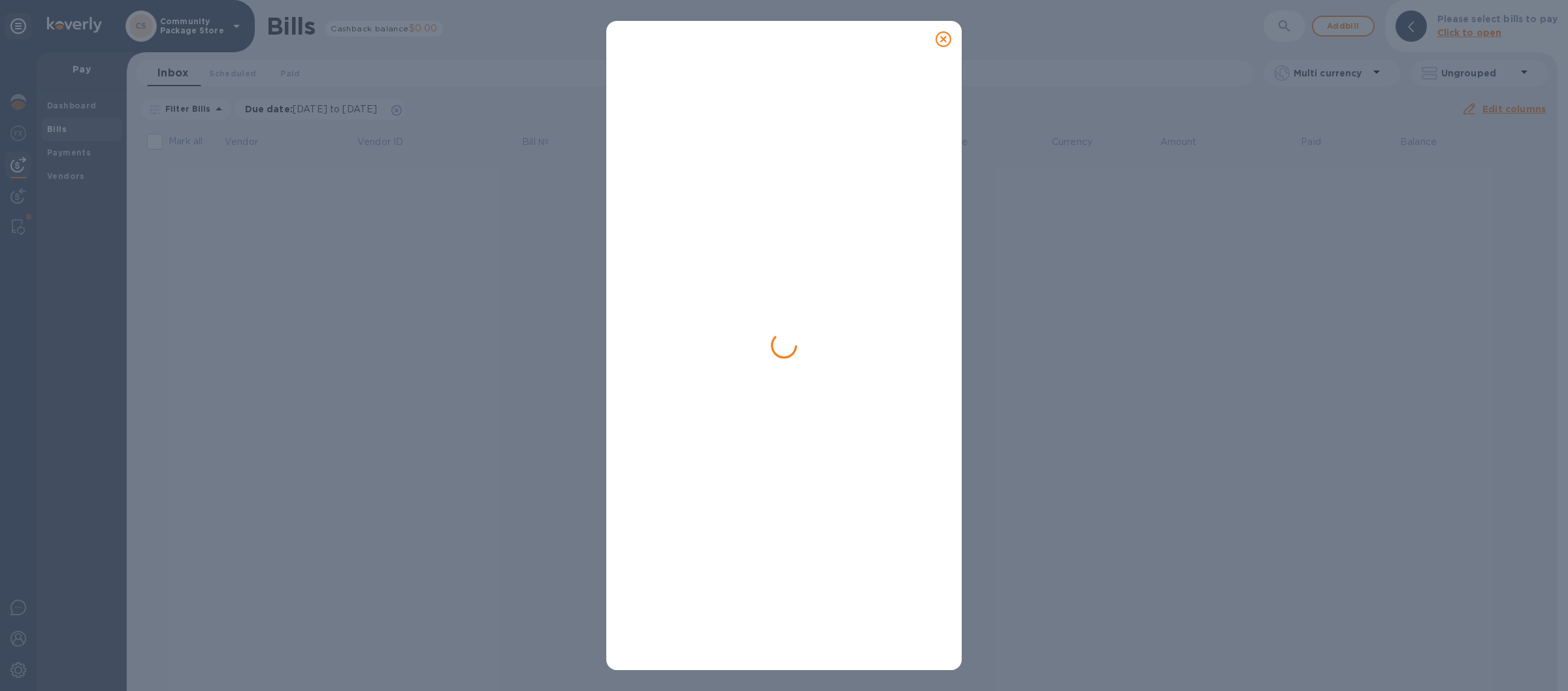
scroll to position [0, 0]
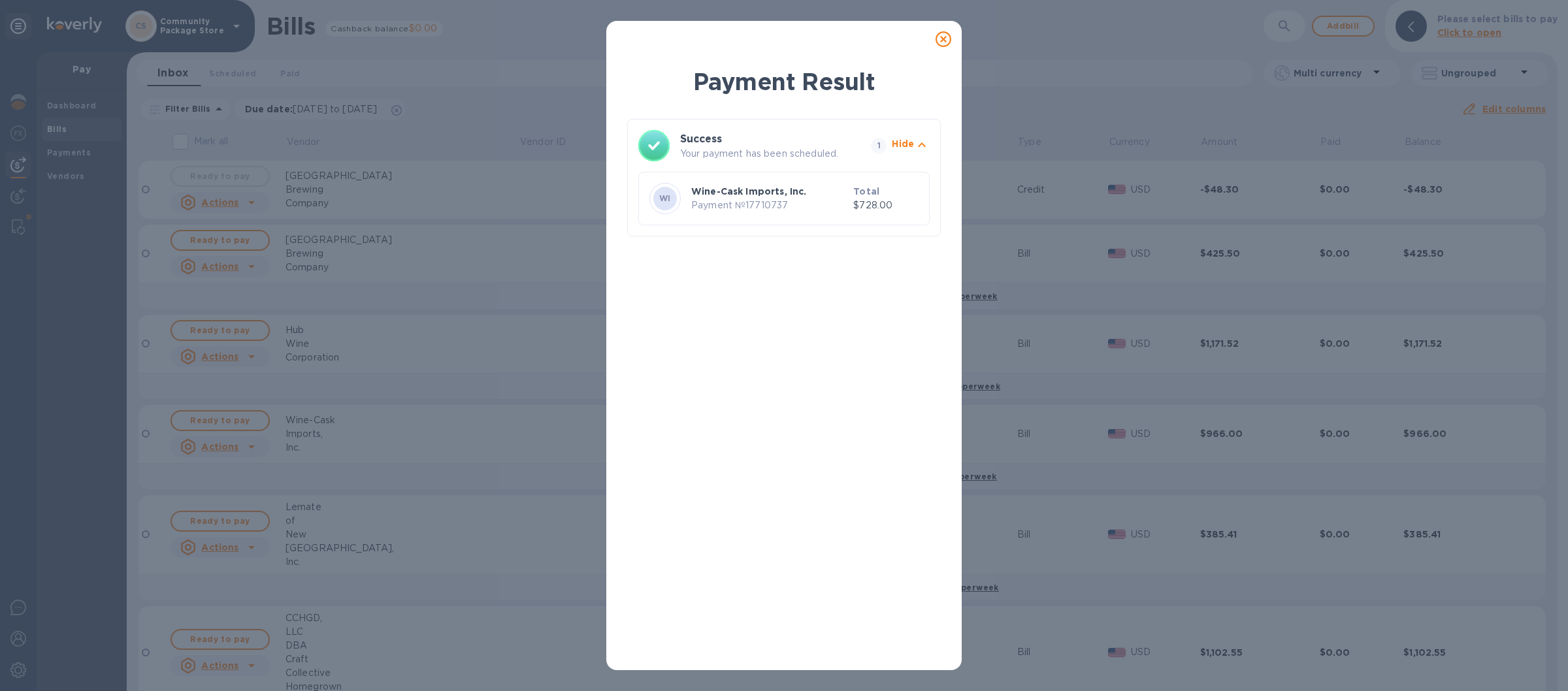
click at [949, 37] on icon at bounding box center [943, 39] width 16 height 16
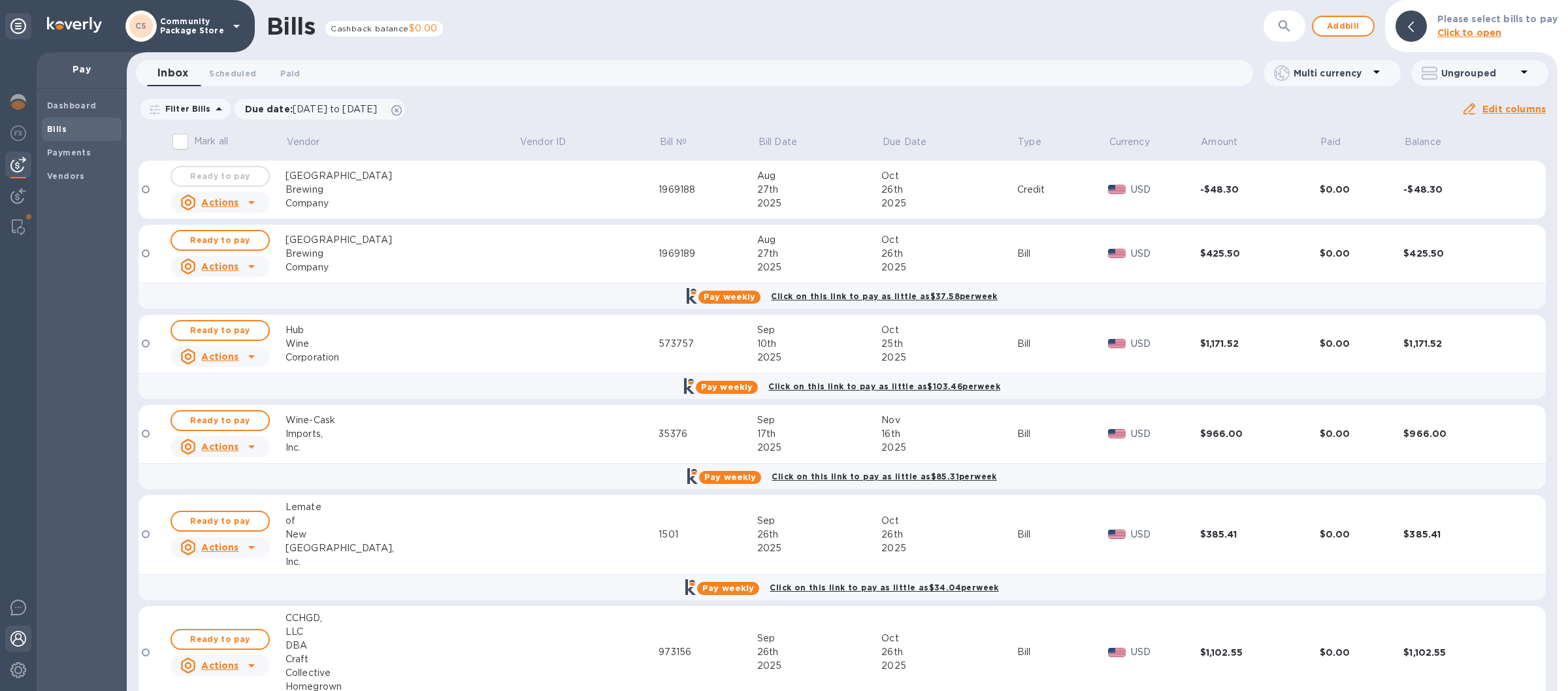
click at [19, 636] on img at bounding box center [19, 638] width 16 height 16
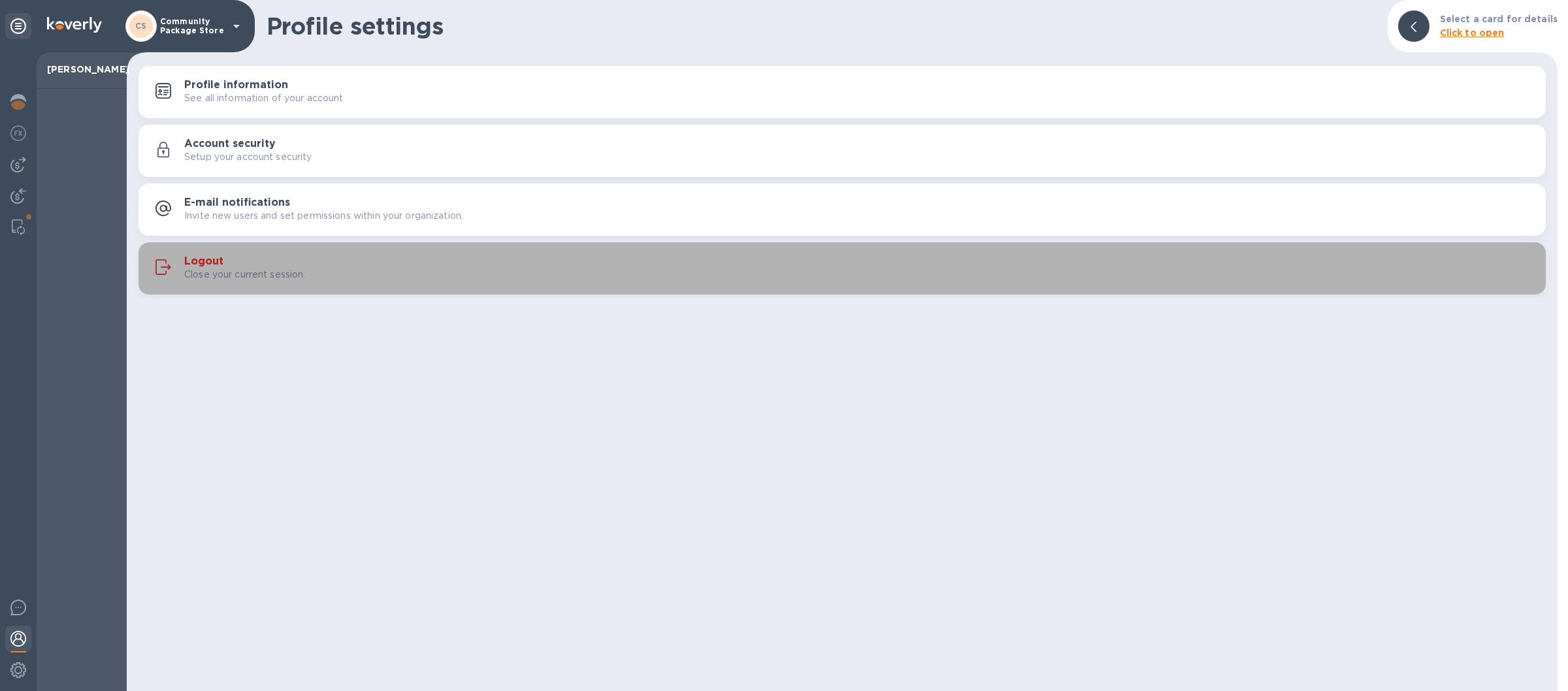
click at [498, 278] on div "Close your current session." at bounding box center [860, 275] width 1352 height 14
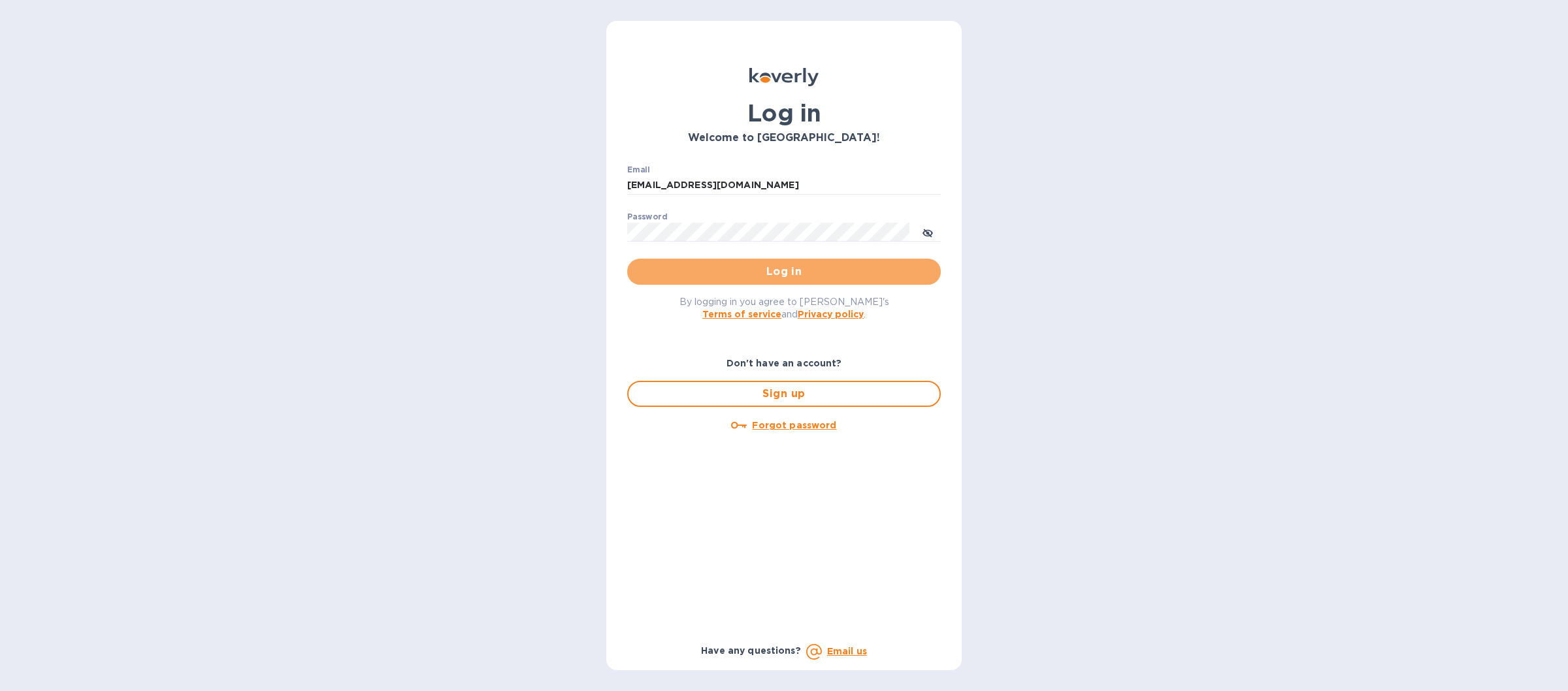
click at [789, 276] on span "Log in" at bounding box center [784, 272] width 293 height 16
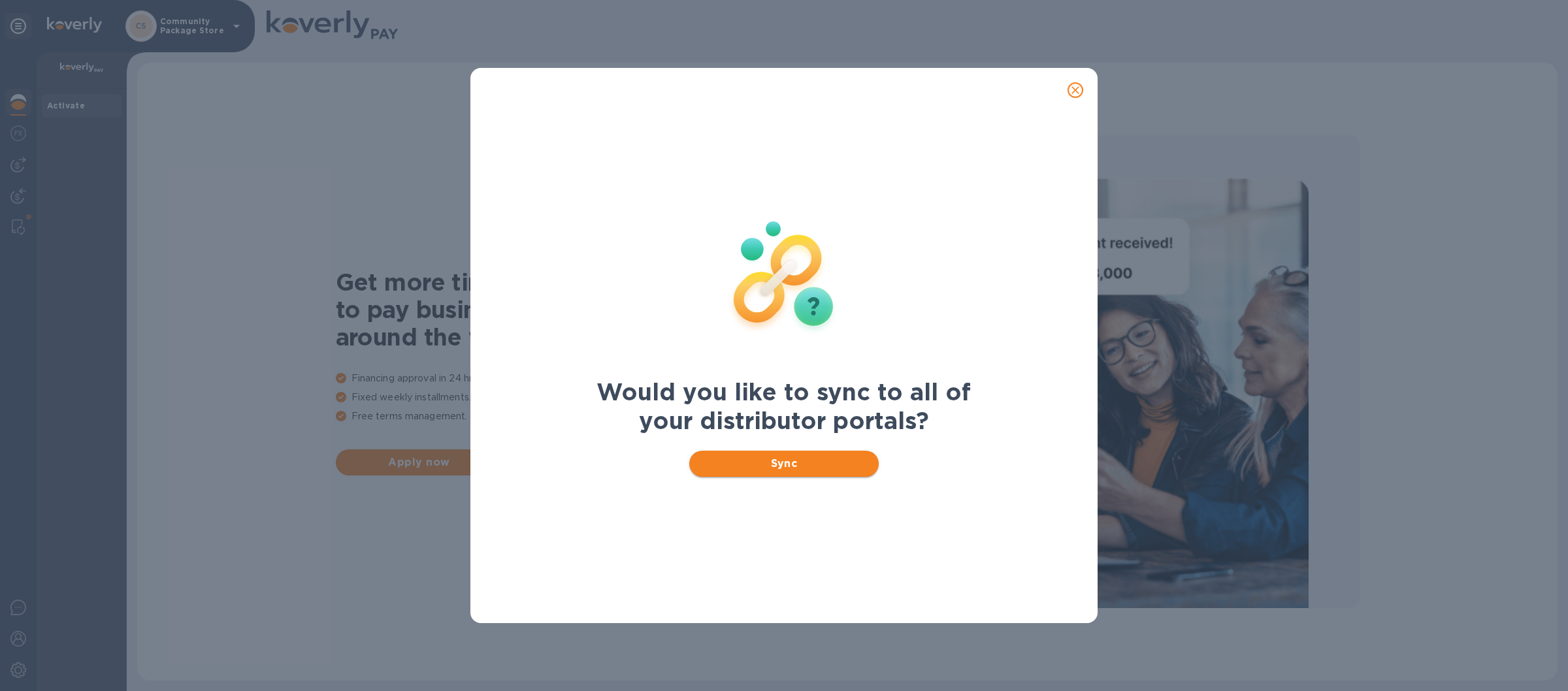
click at [758, 466] on span "Sync" at bounding box center [785, 464] width 170 height 16
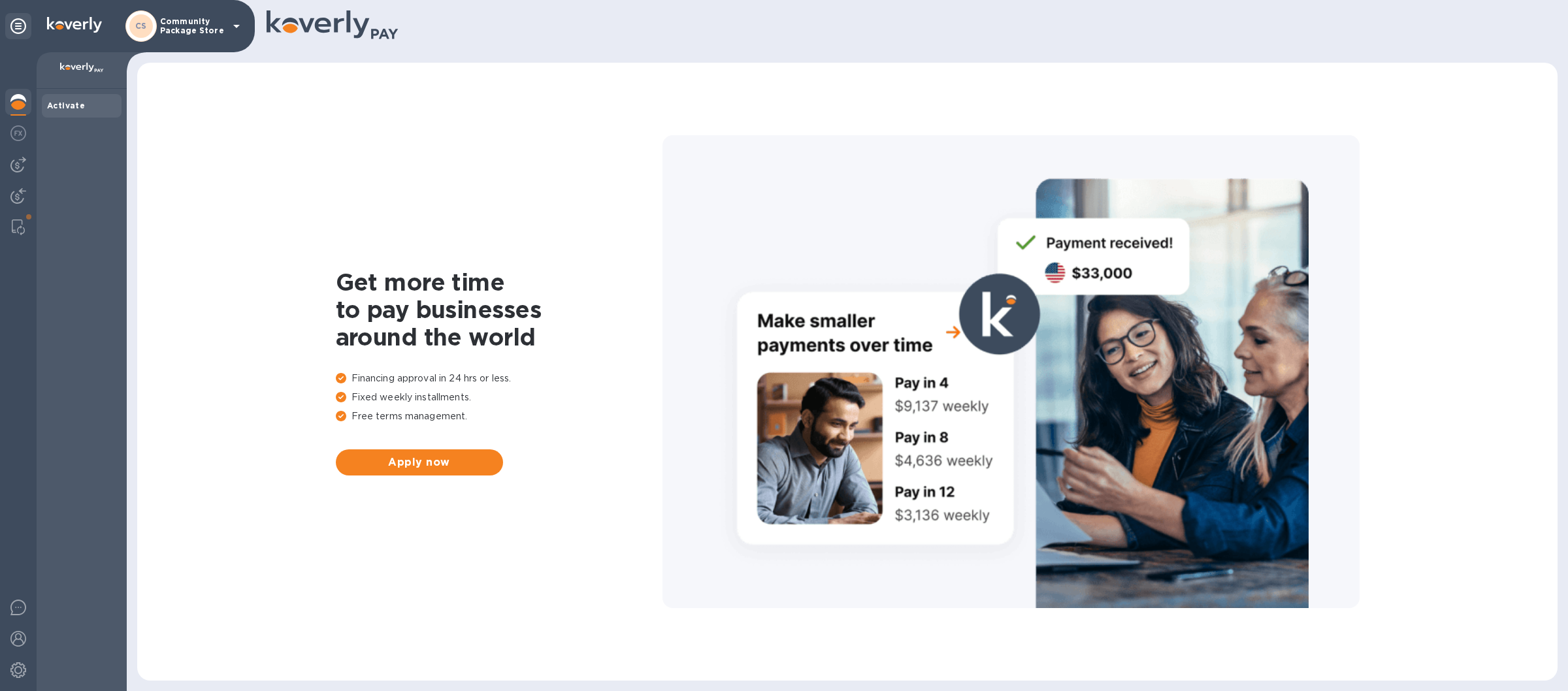
click at [243, 20] on icon at bounding box center [237, 26] width 16 height 16
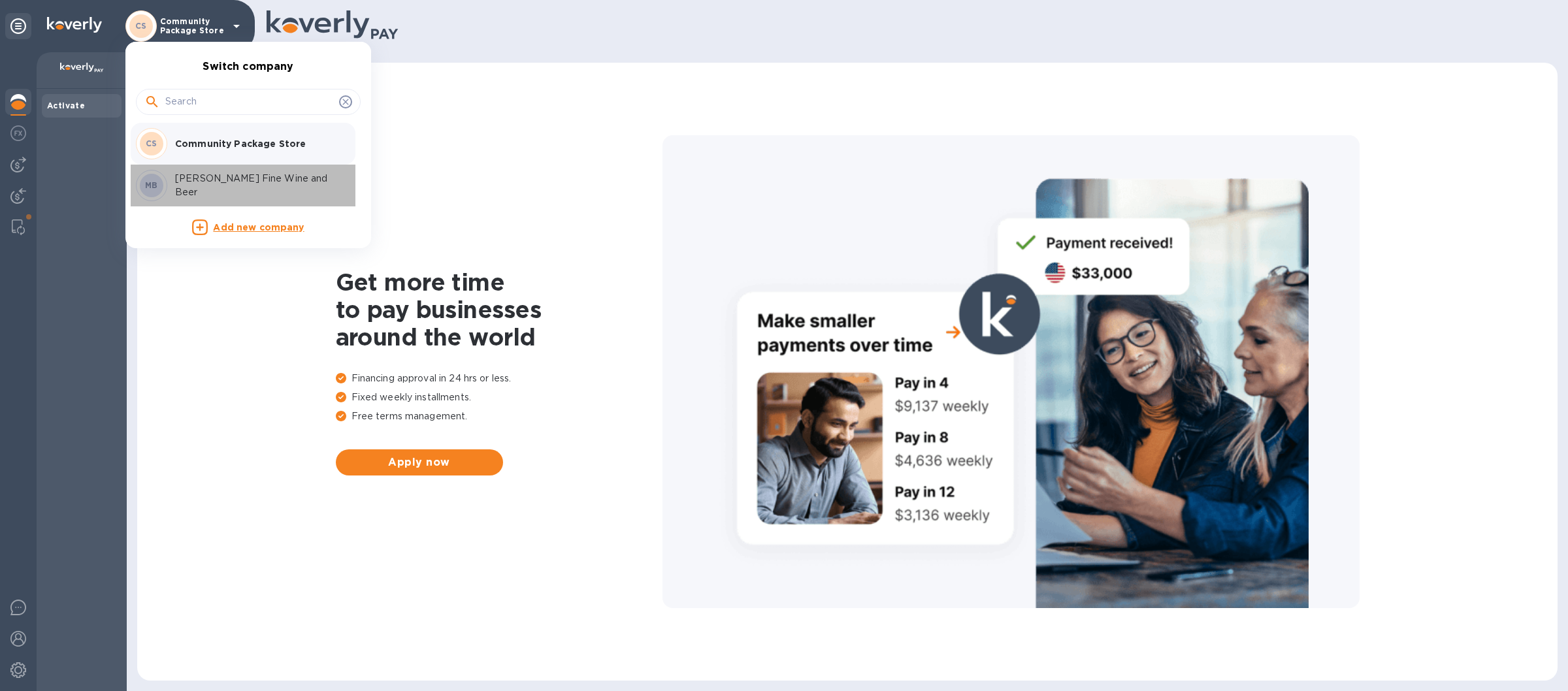
click at [221, 183] on p "[PERSON_NAME] Fine Wine and Beer" at bounding box center [257, 185] width 165 height 27
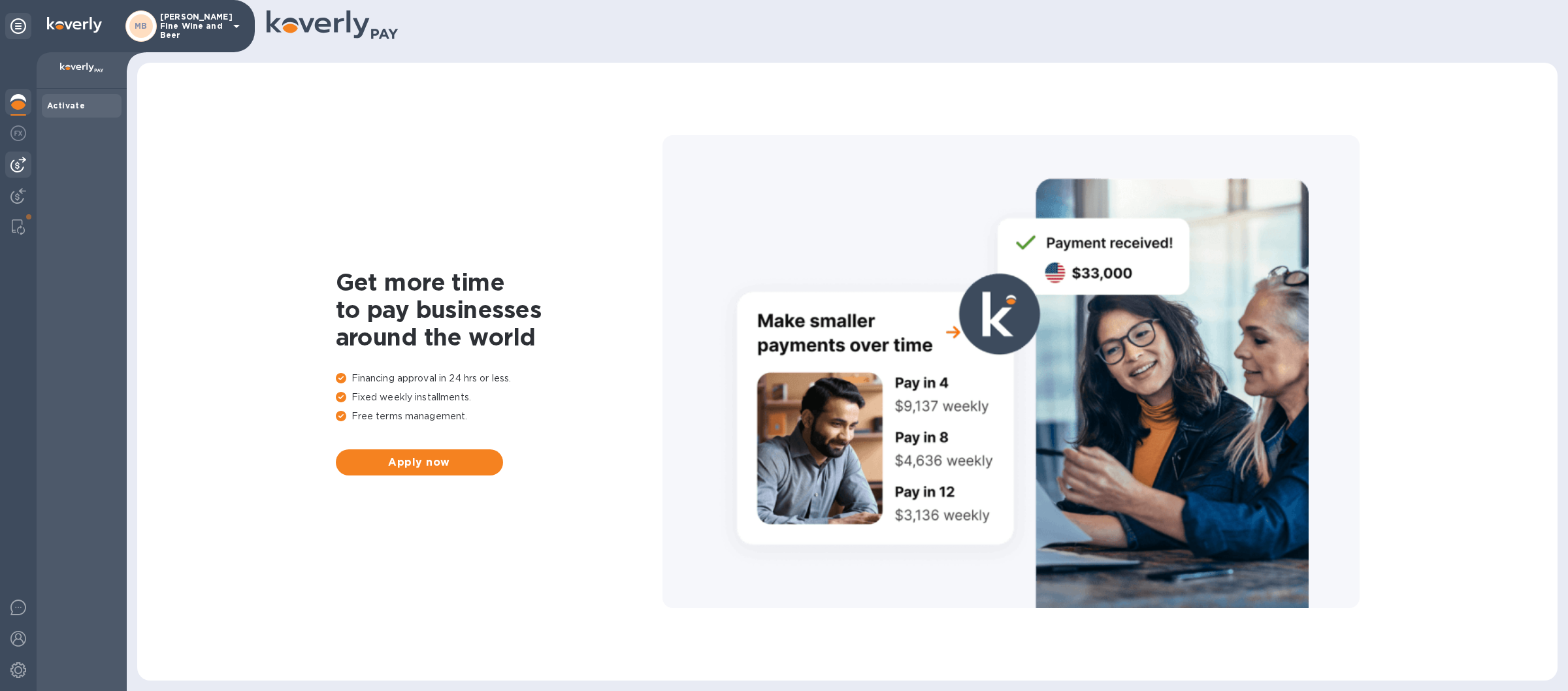
click at [21, 159] on img at bounding box center [19, 165] width 16 height 16
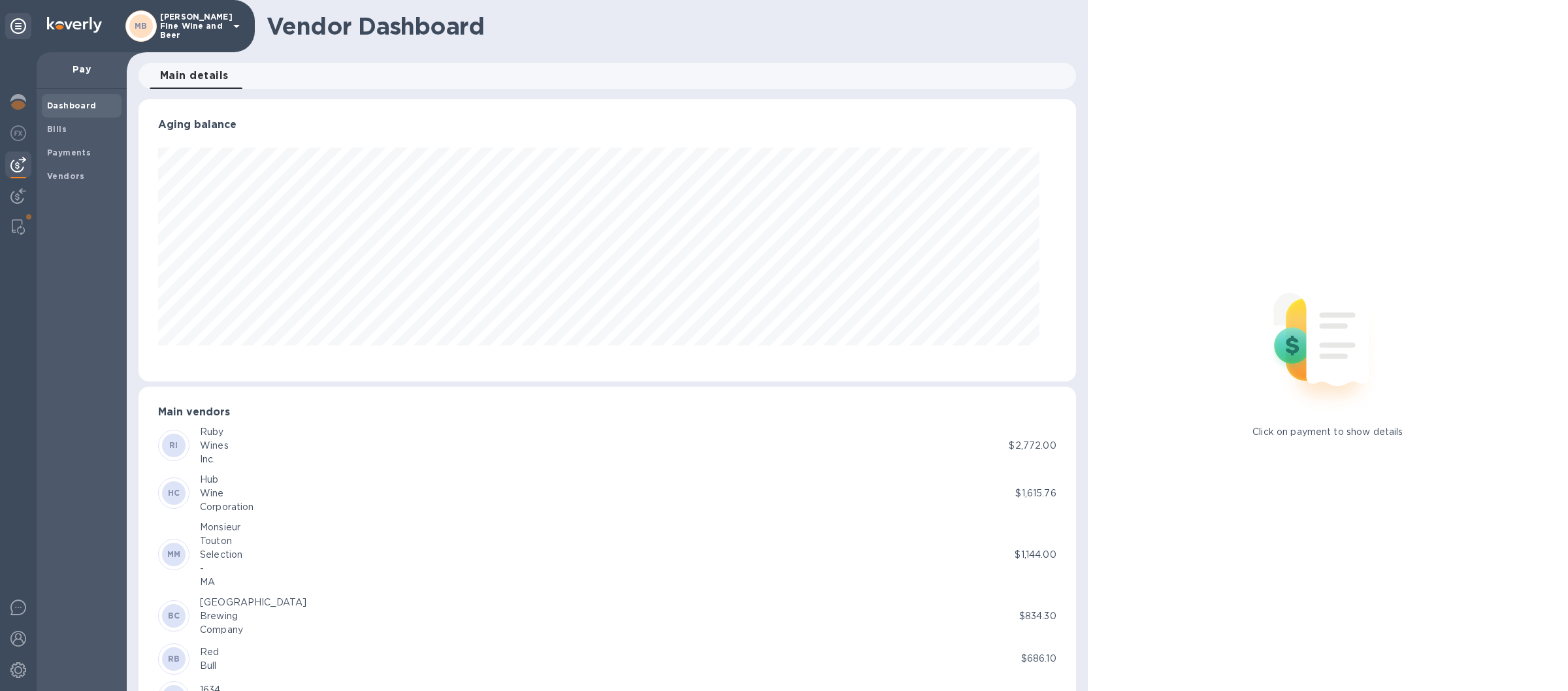
scroll to position [282, 921]
click at [62, 129] on b "Bills" at bounding box center [57, 129] width 20 height 10
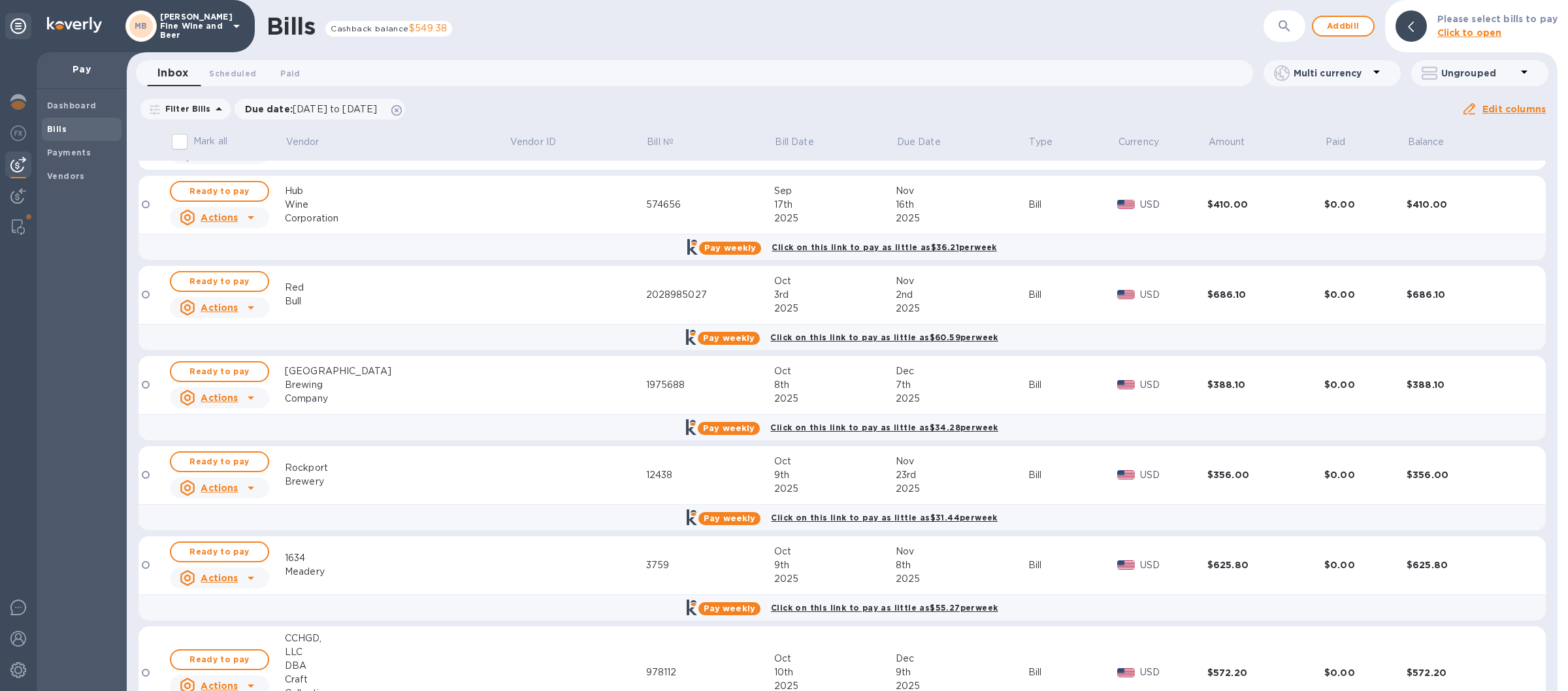
scroll to position [302, 0]
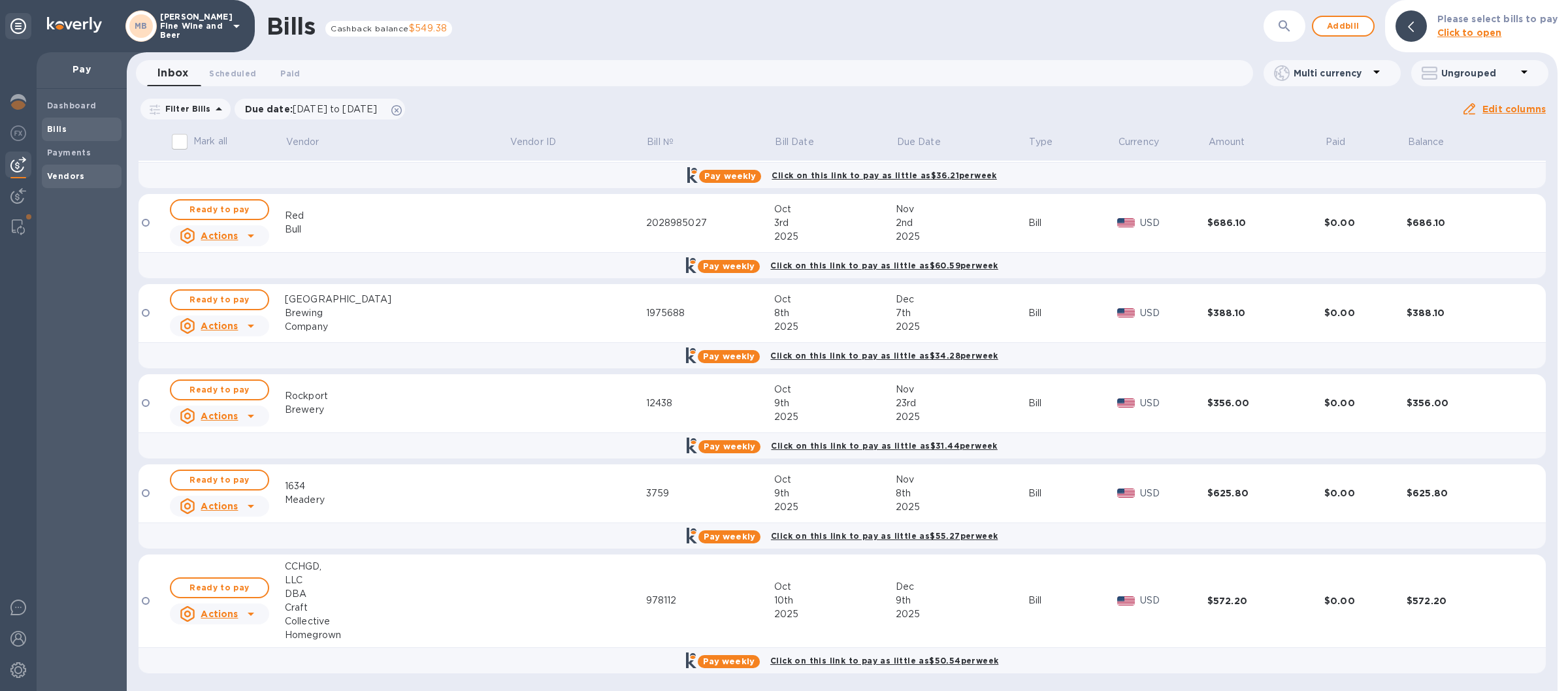
click at [82, 178] on b "Vendors" at bounding box center [65, 176] width 38 height 10
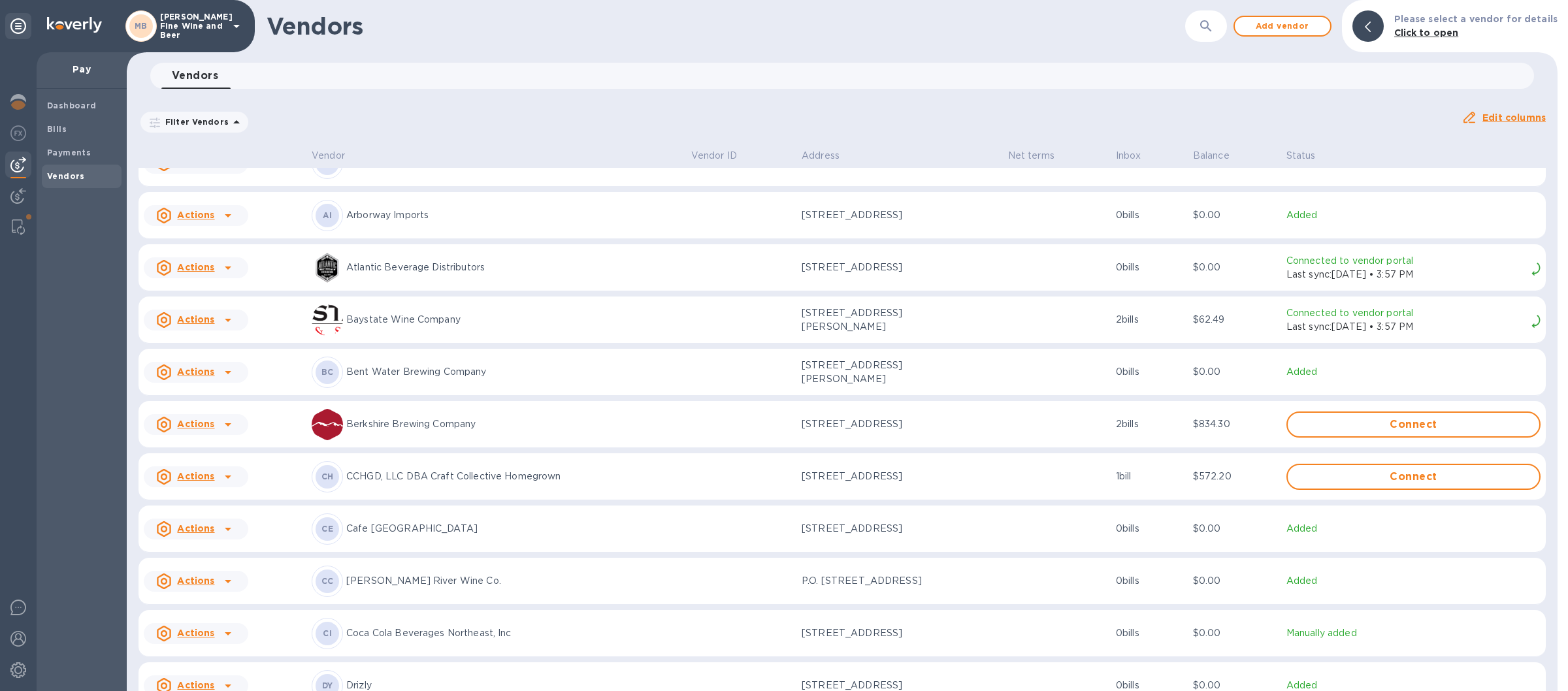
scroll to position [153, 0]
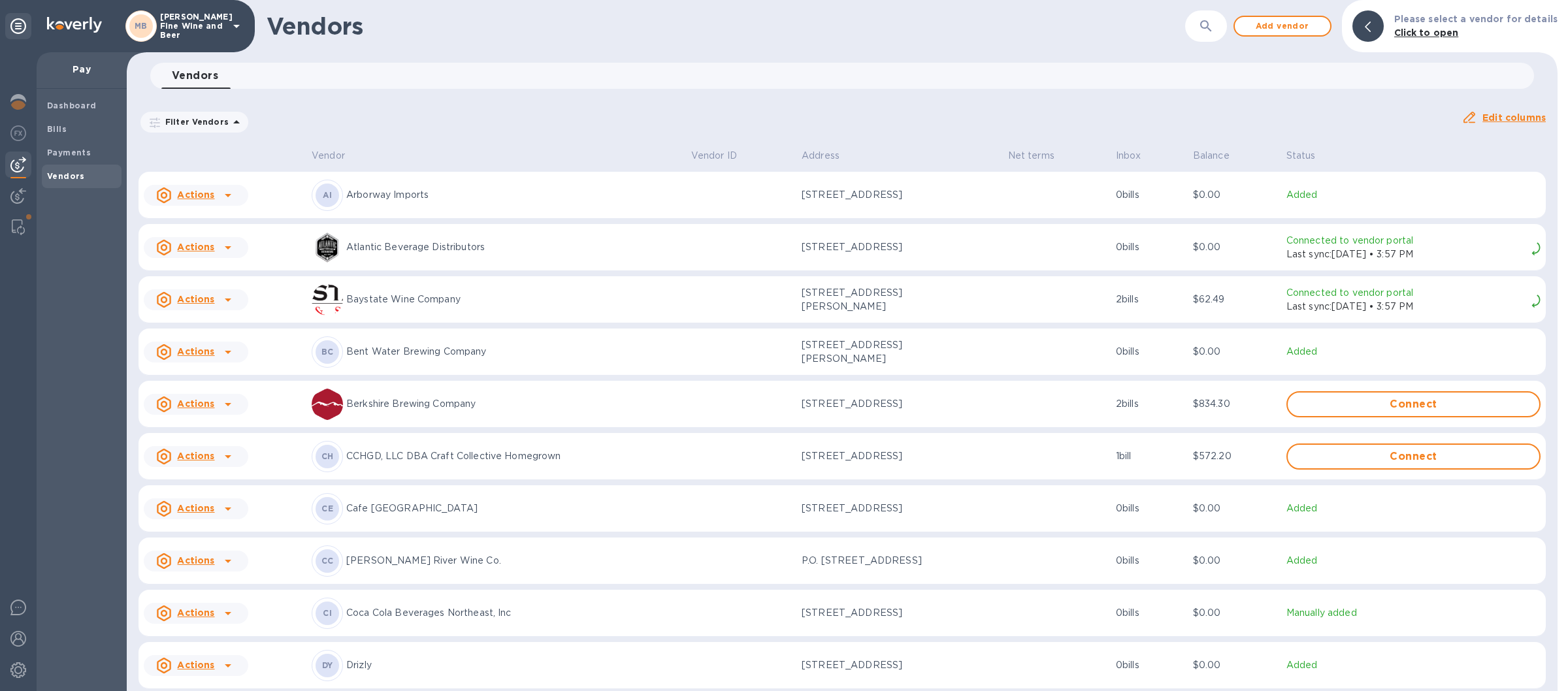
click at [390, 359] on p "Bent Water Brewing Company" at bounding box center [513, 352] width 334 height 14
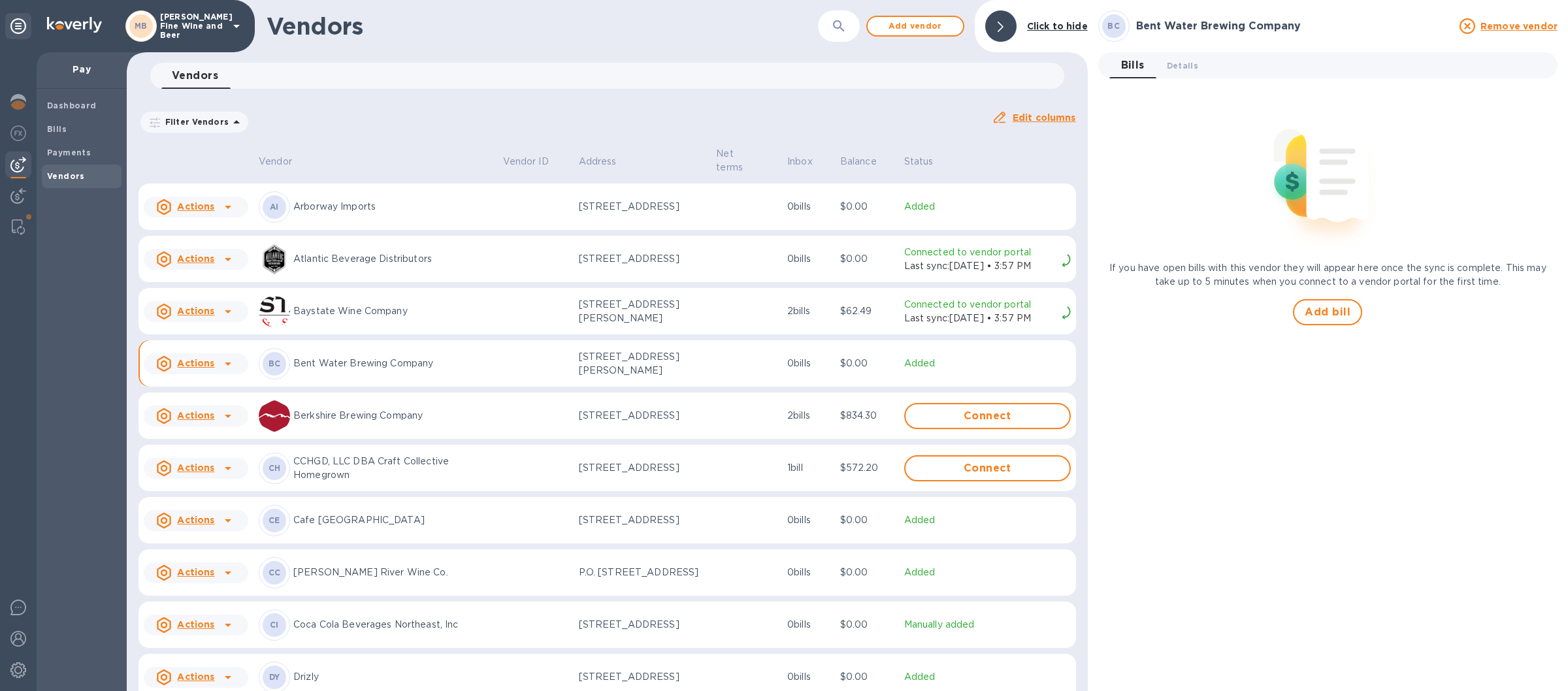
scroll to position [165, 0]
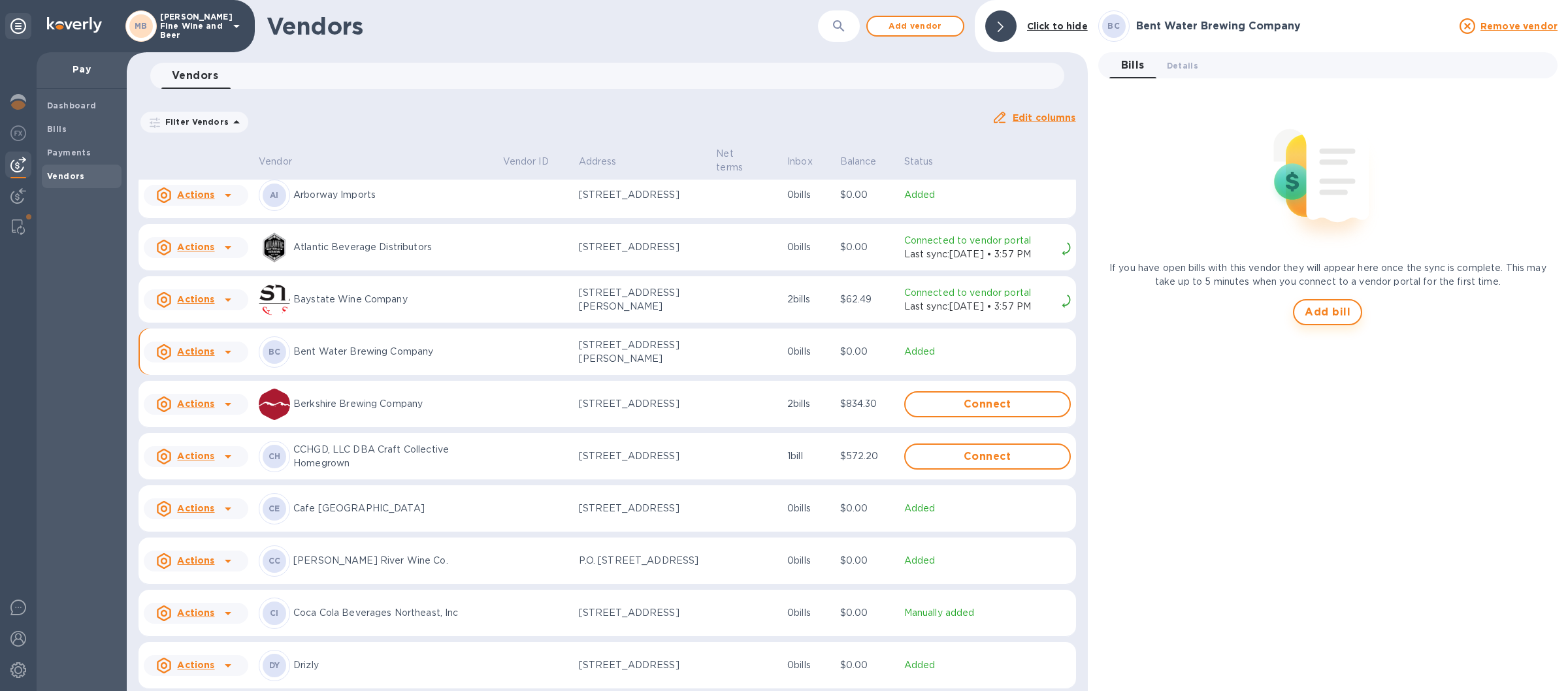
click at [1330, 308] on span "Add bill" at bounding box center [1327, 312] width 46 height 16
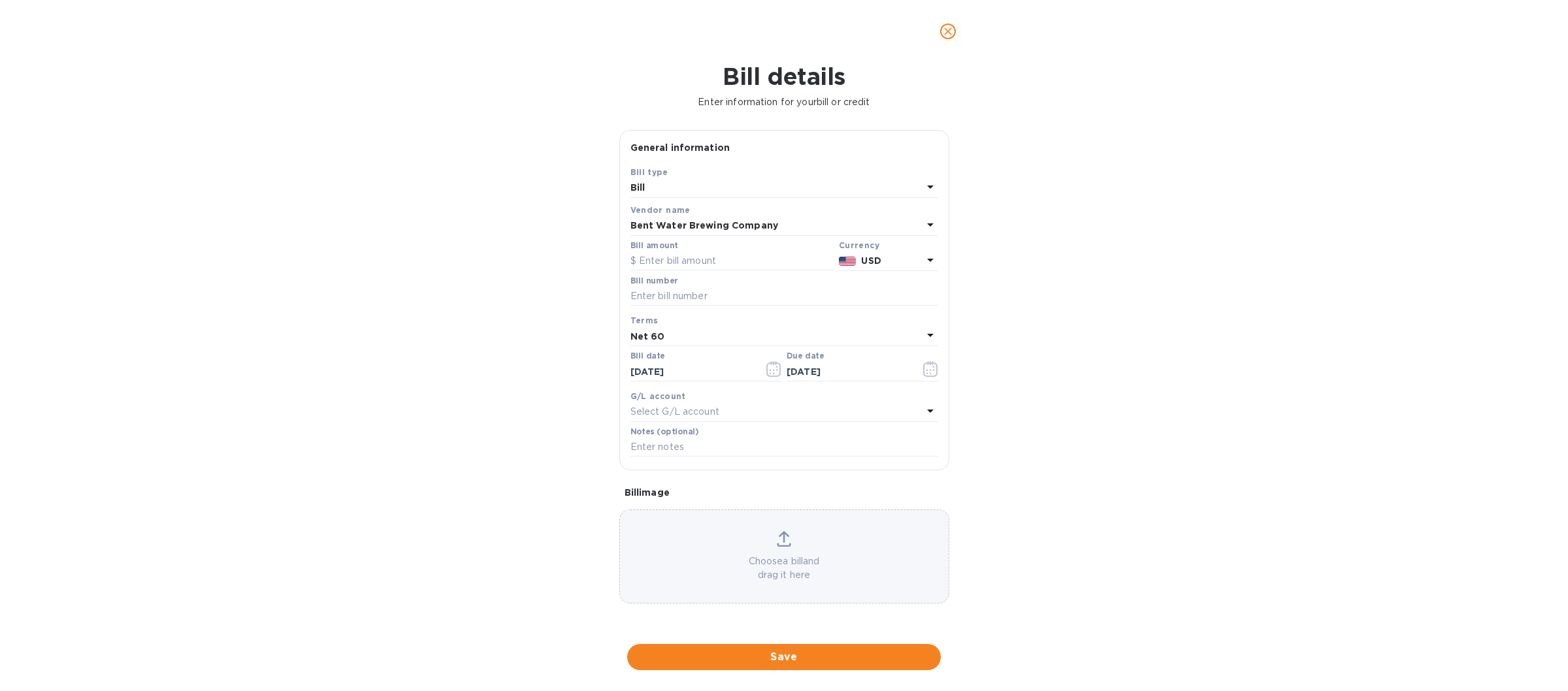
type input "12/13/2025"
click at [682, 258] on input "text" at bounding box center [732, 261] width 203 height 19
type input "454.40"
click at [700, 287] on input "text" at bounding box center [785, 296] width 308 height 19
type input "196070"
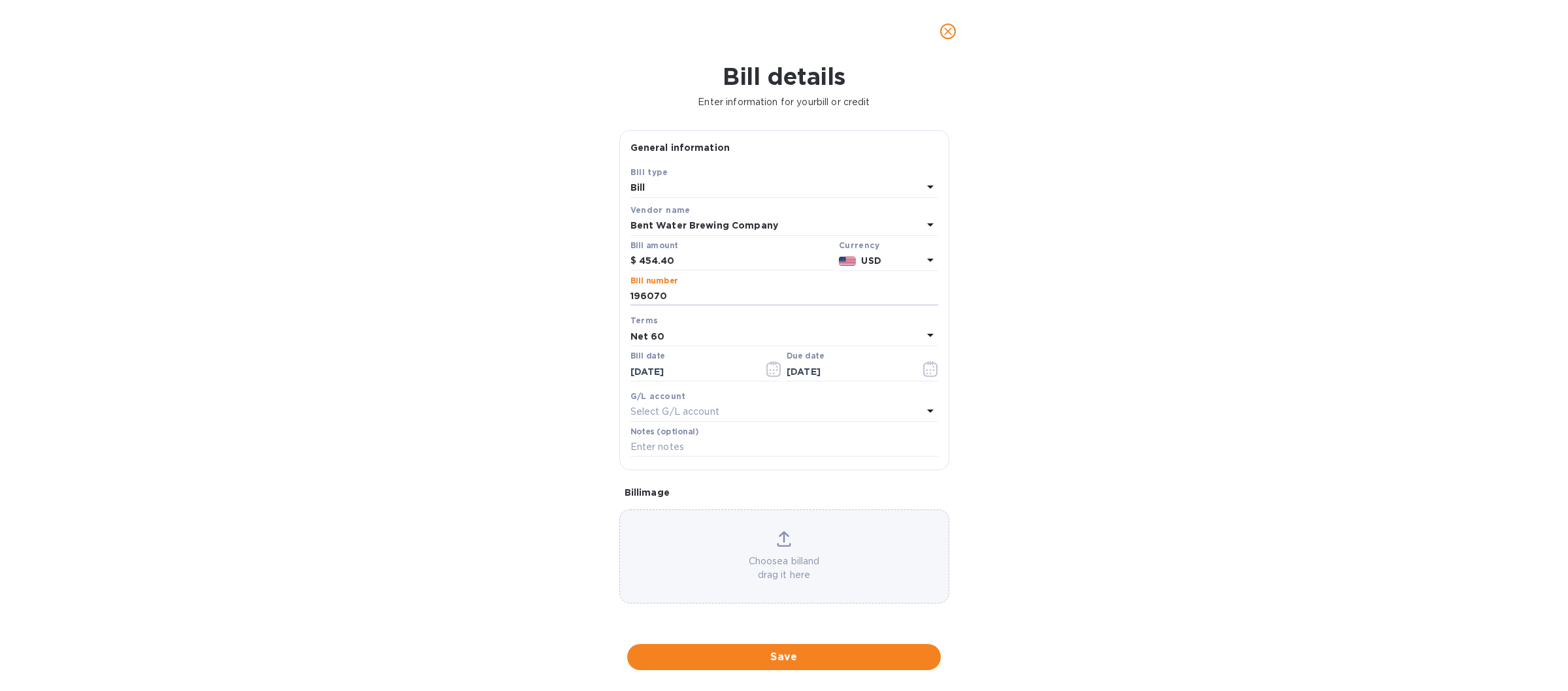
click at [935, 332] on icon at bounding box center [930, 335] width 16 height 16
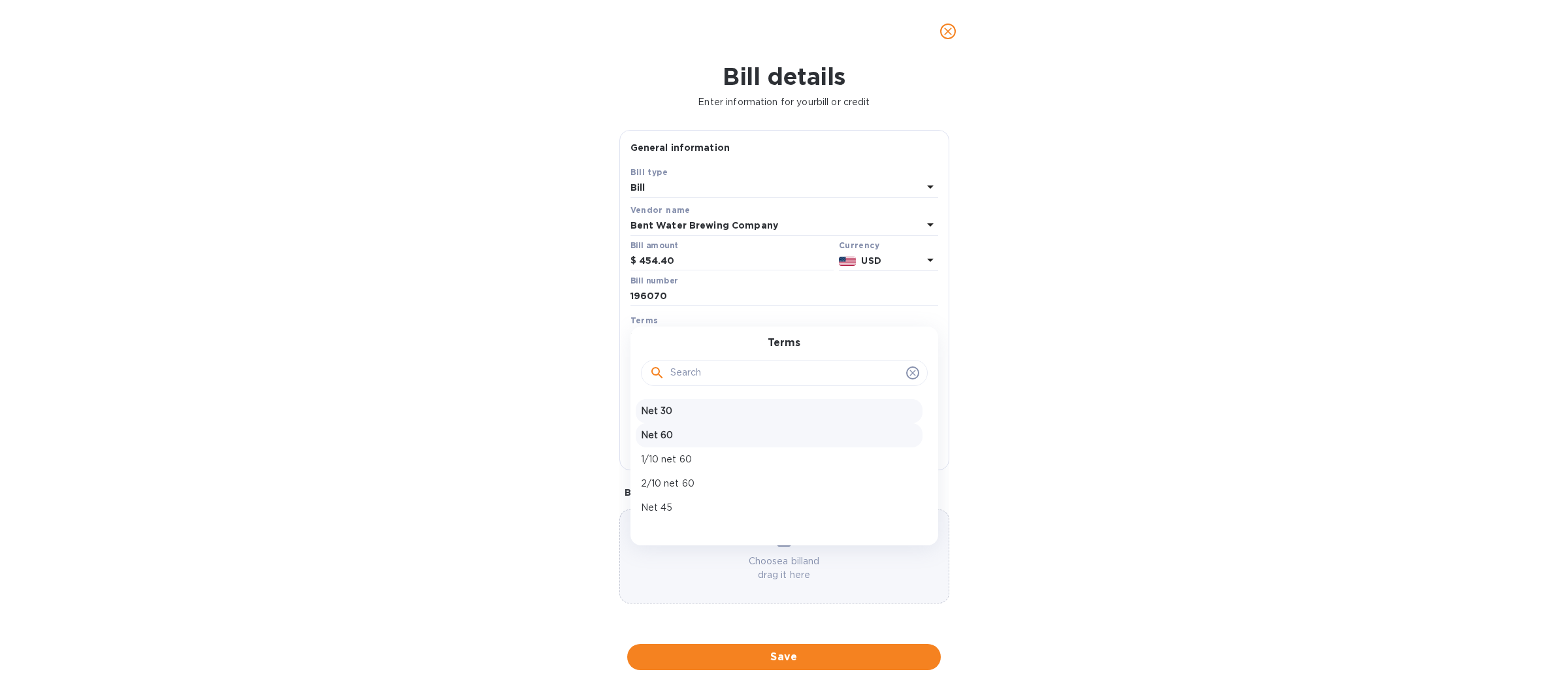
click at [680, 407] on p "Net 30" at bounding box center [778, 411] width 276 height 14
type input "11/13/2025"
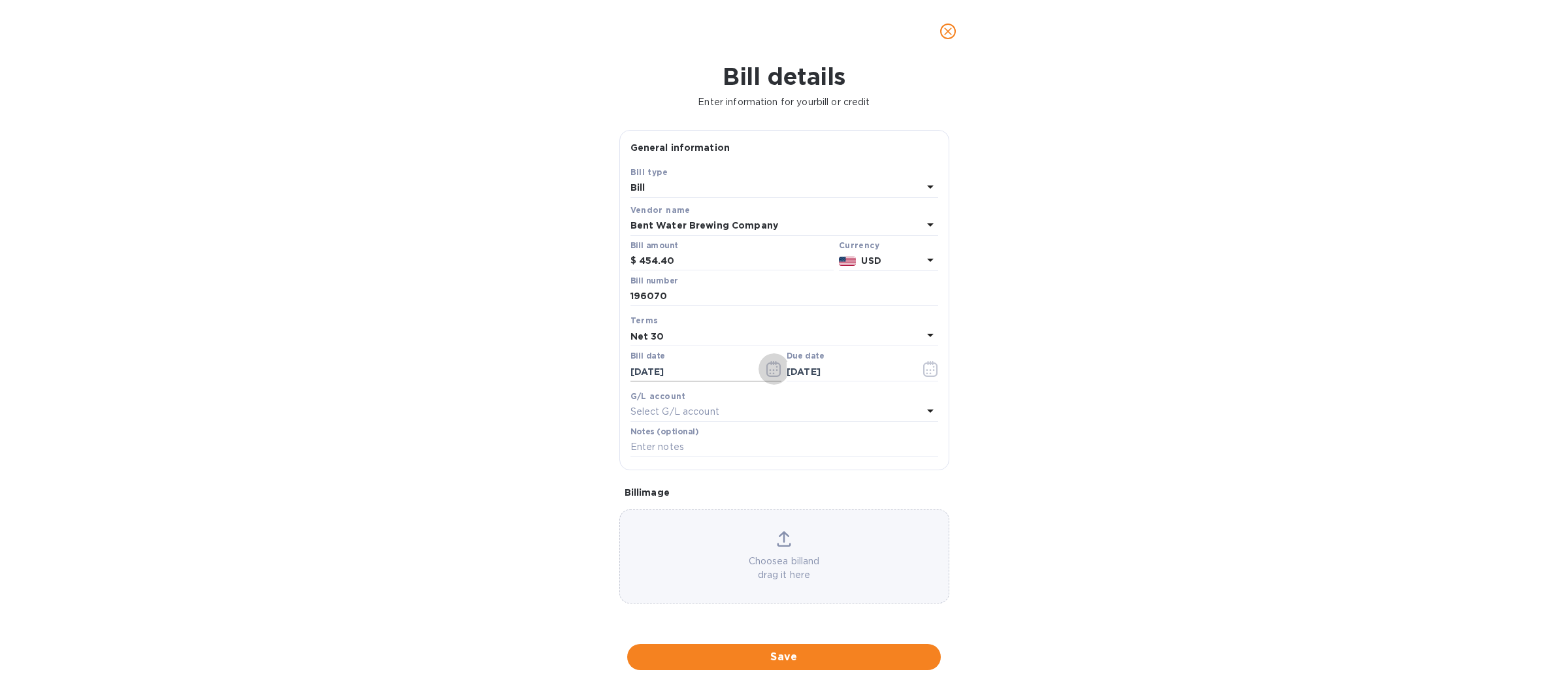
click at [772, 373] on icon "button" at bounding box center [773, 369] width 15 height 16
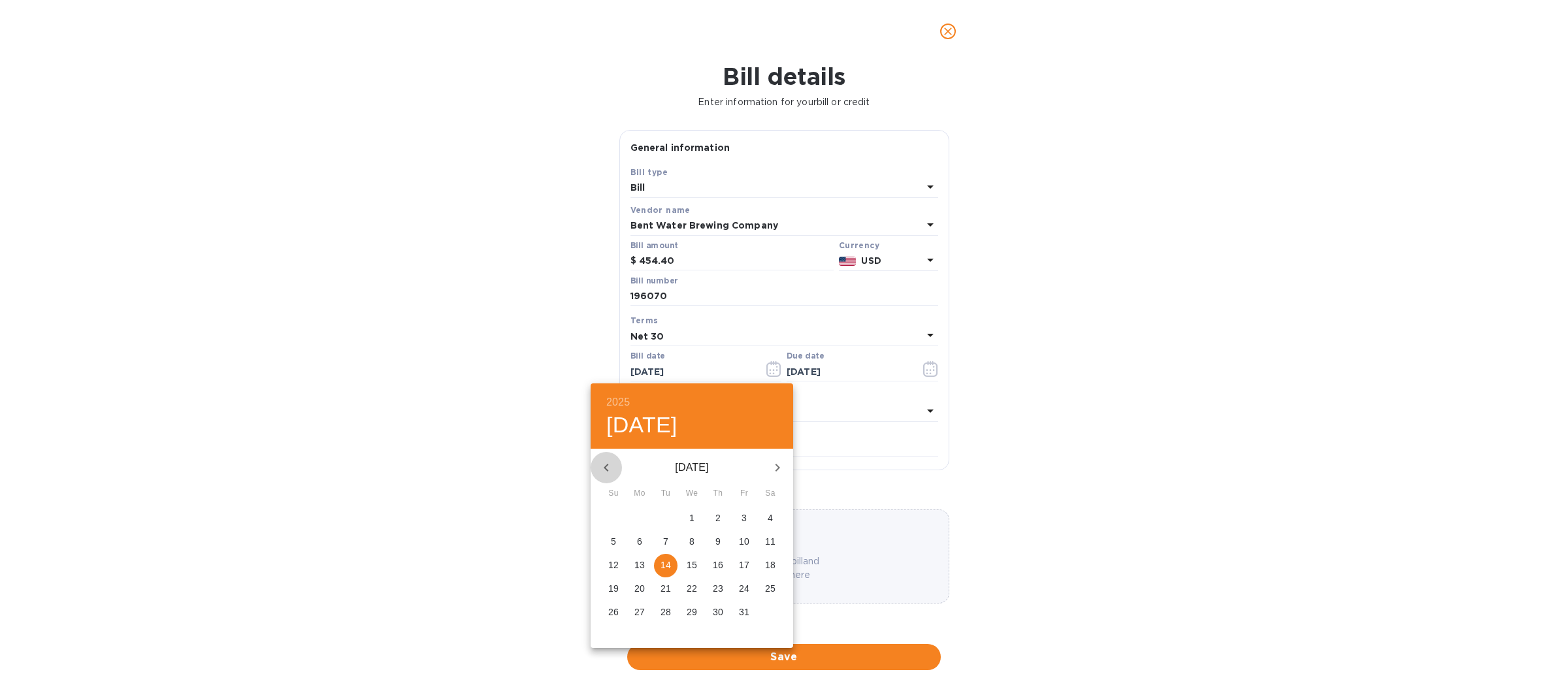
click at [611, 468] on icon "button" at bounding box center [607, 468] width 16 height 16
click at [744, 517] on p "5" at bounding box center [743, 518] width 5 height 13
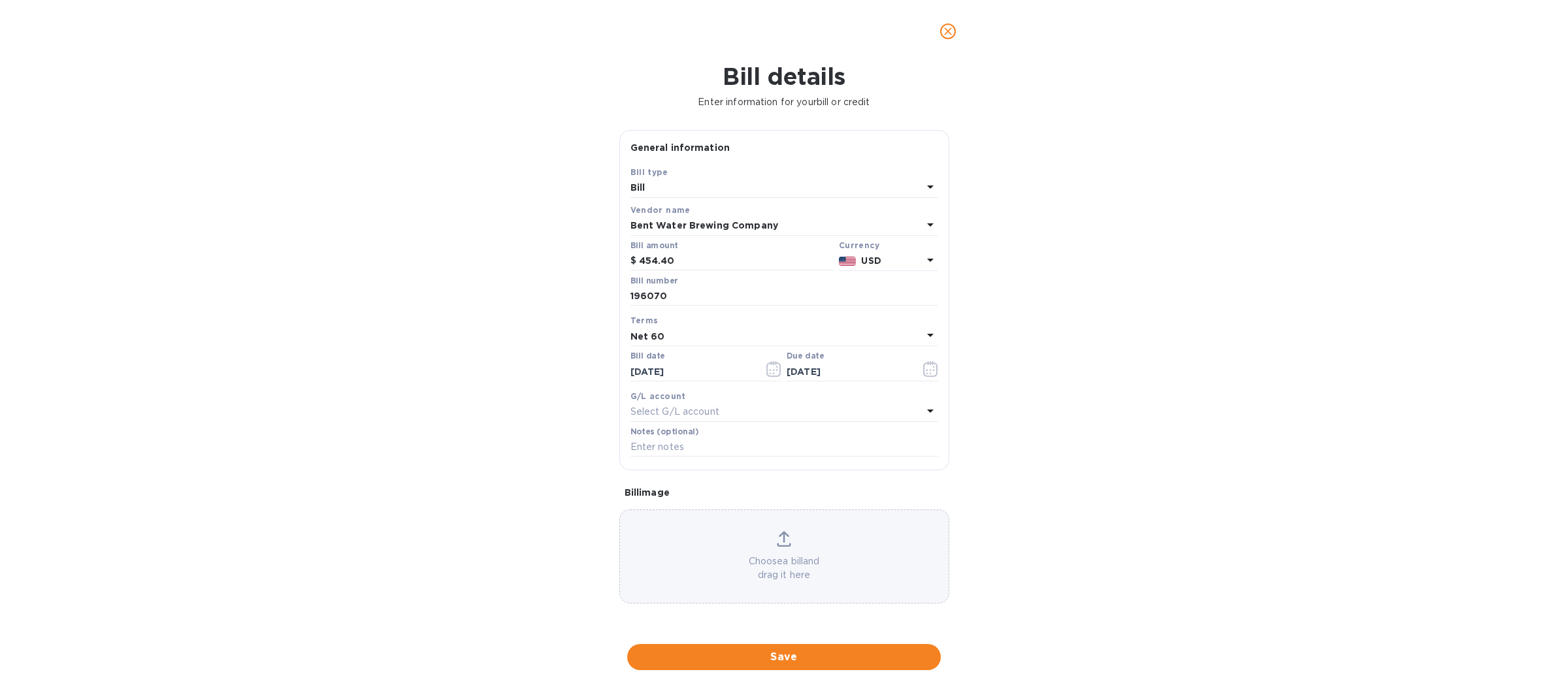
type input "09/05/2025"
click at [922, 333] on icon at bounding box center [930, 335] width 16 height 16
click at [652, 409] on p "Net 30" at bounding box center [778, 411] width 276 height 14
type input "10/05/2025"
click at [772, 660] on span "Save" at bounding box center [784, 657] width 293 height 16
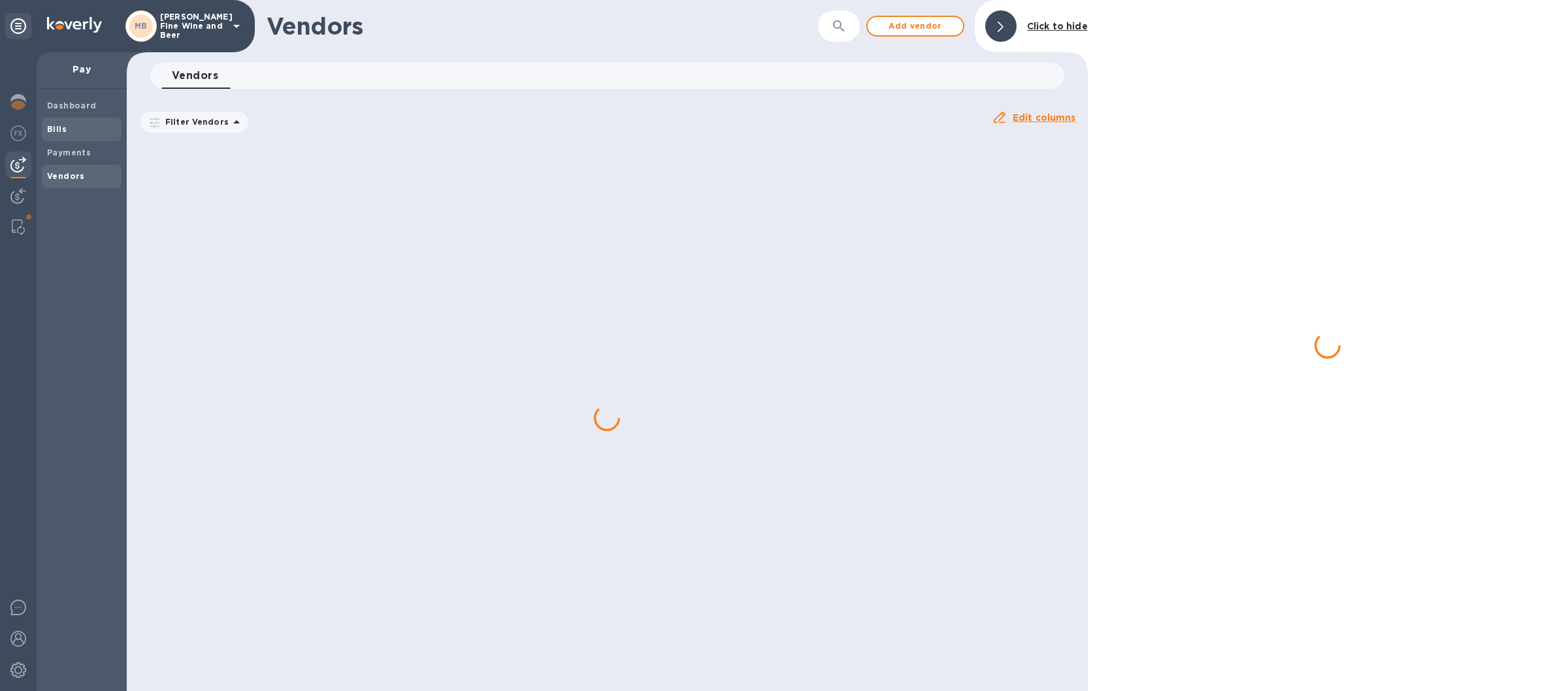
click at [51, 131] on b "Bills" at bounding box center [57, 129] width 20 height 10
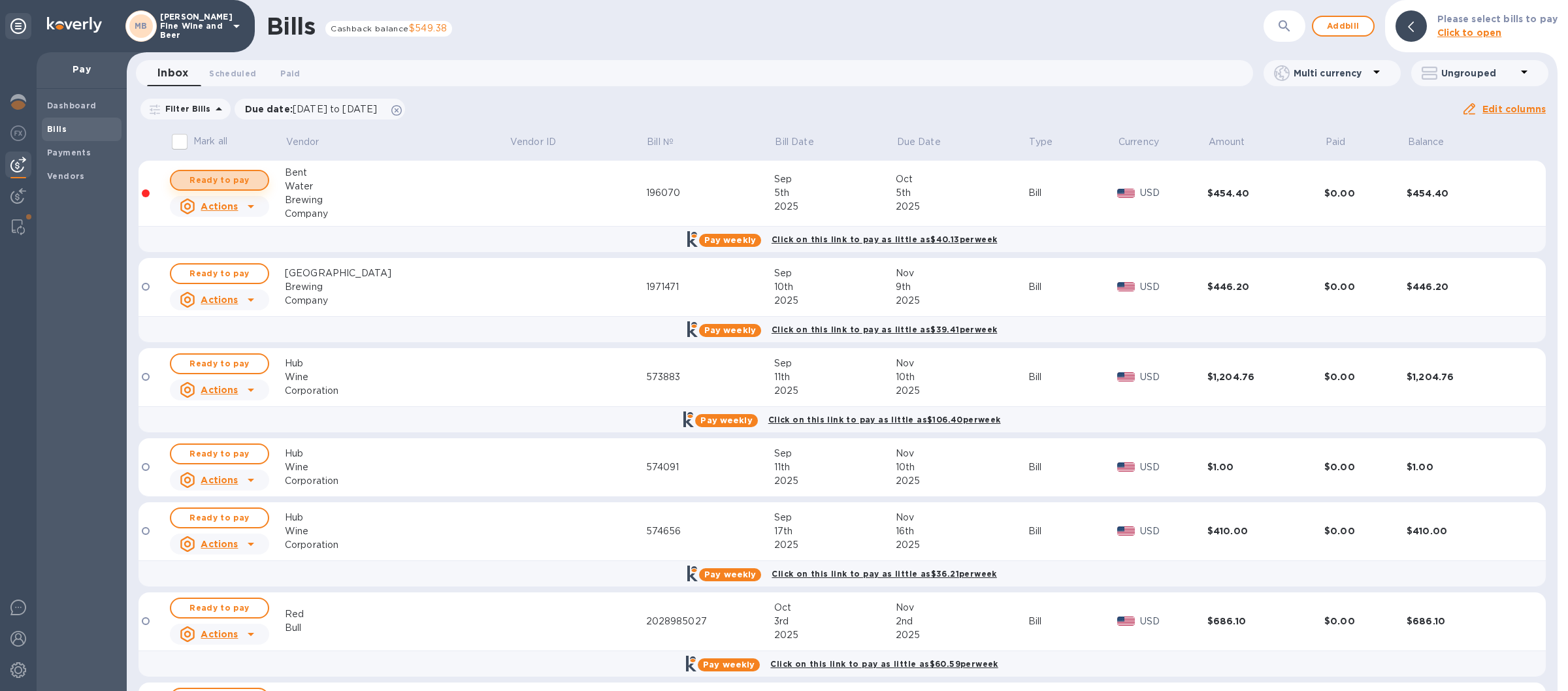
click at [219, 182] on span "Ready to pay" at bounding box center [219, 180] width 76 height 16
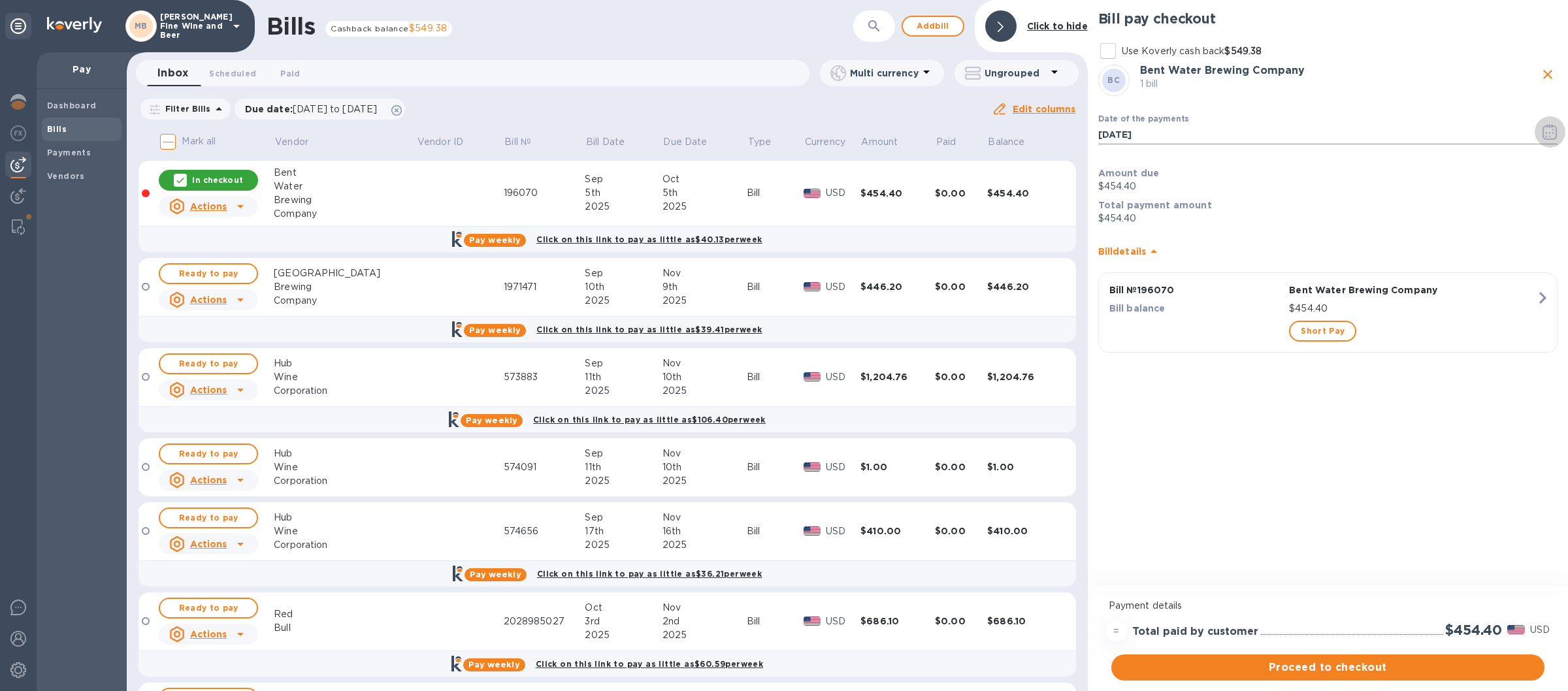
click at [1546, 134] on icon "button" at bounding box center [1549, 132] width 15 height 16
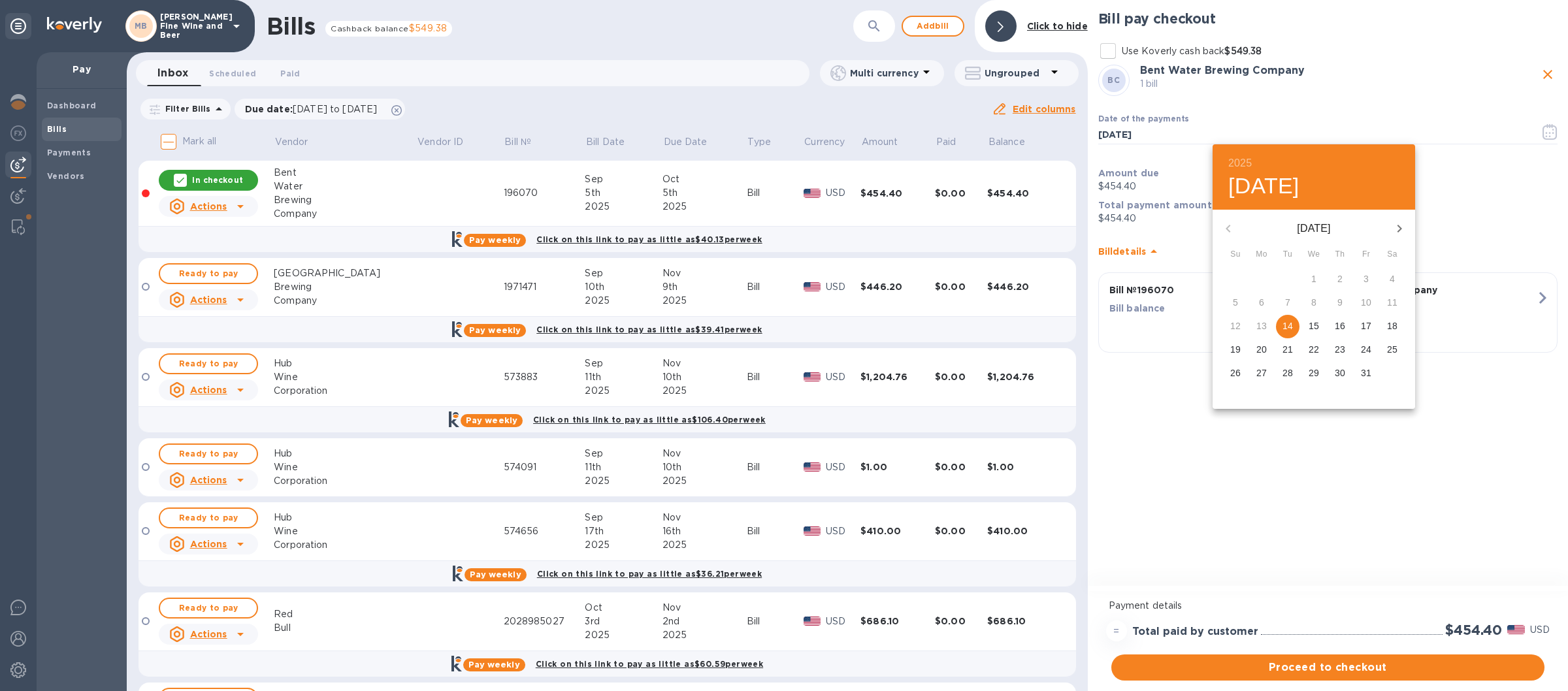
drag, startPoint x: 1289, startPoint y: 325, endPoint x: 1276, endPoint y: 327, distance: 13.2
click at [1287, 326] on p "14" at bounding box center [1287, 326] width 11 height 13
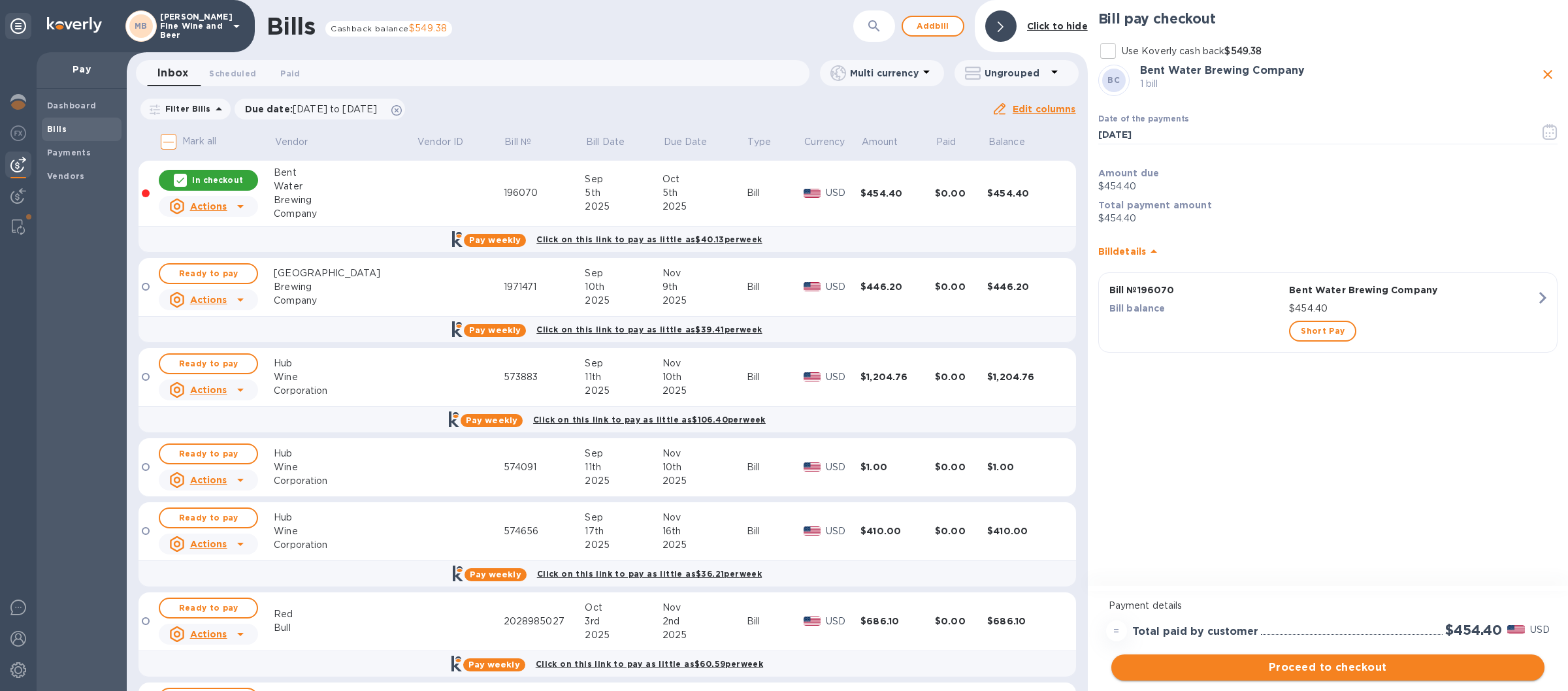
click at [1262, 668] on span "Proceed to checkout" at bounding box center [1327, 668] width 412 height 16
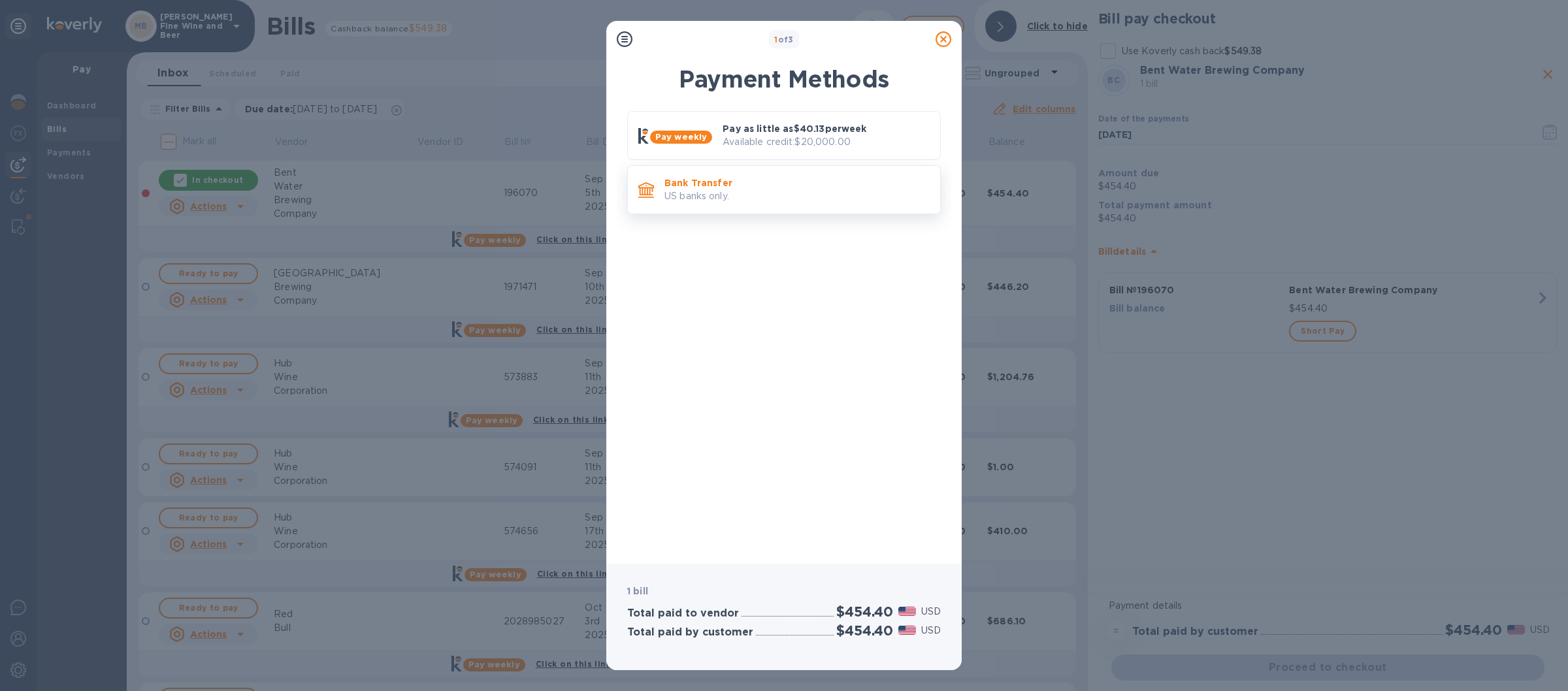
click at [827, 187] on p "Bank Transfer" at bounding box center [797, 182] width 265 height 13
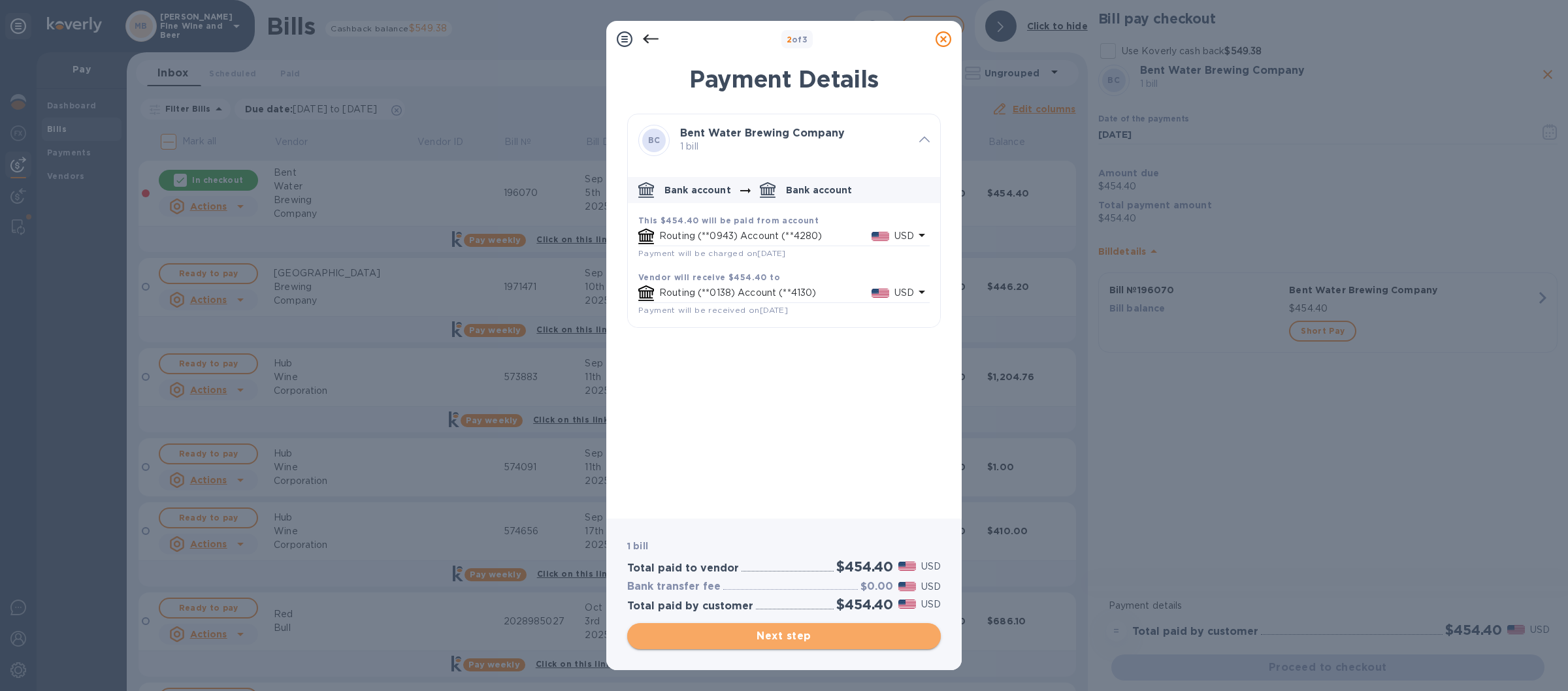
click at [800, 638] on span "Next step" at bounding box center [784, 636] width 293 height 16
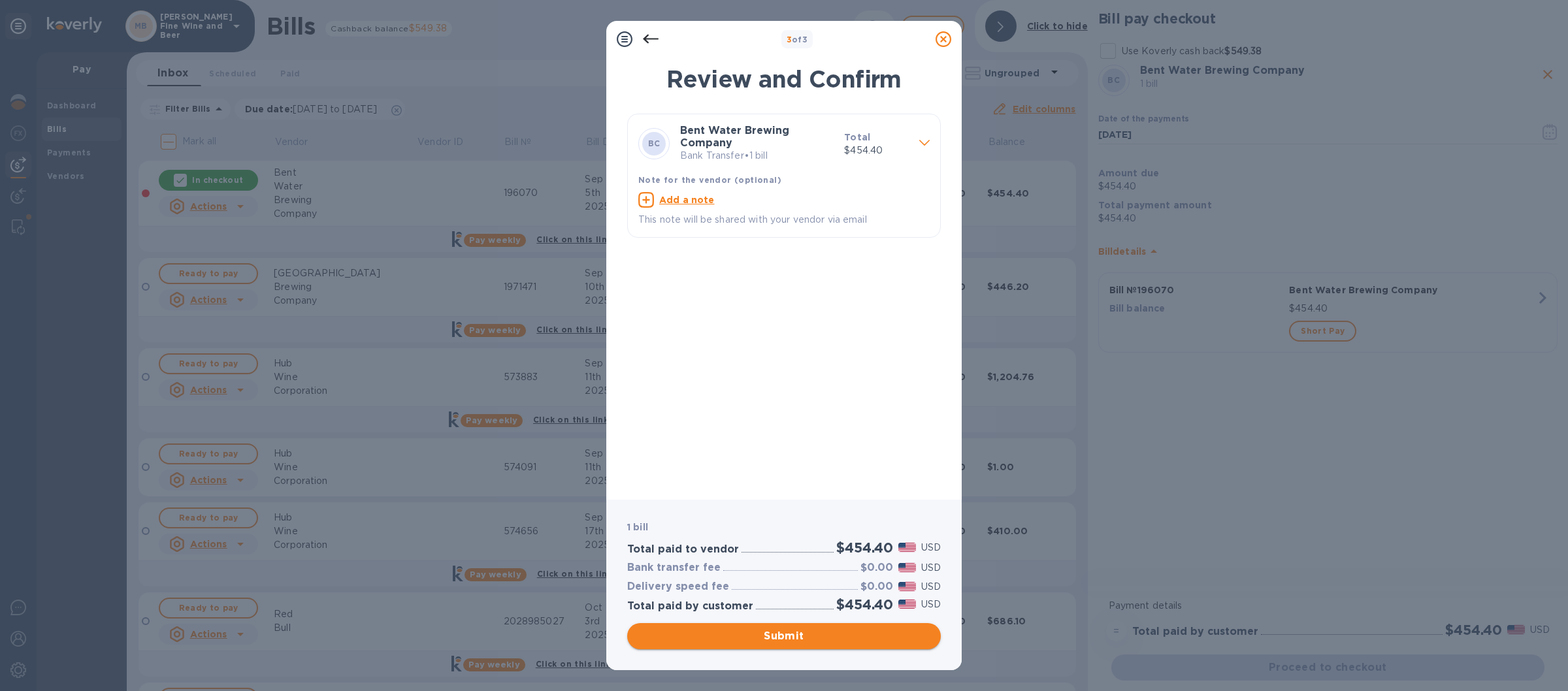
click at [789, 640] on span "Submit" at bounding box center [784, 636] width 293 height 16
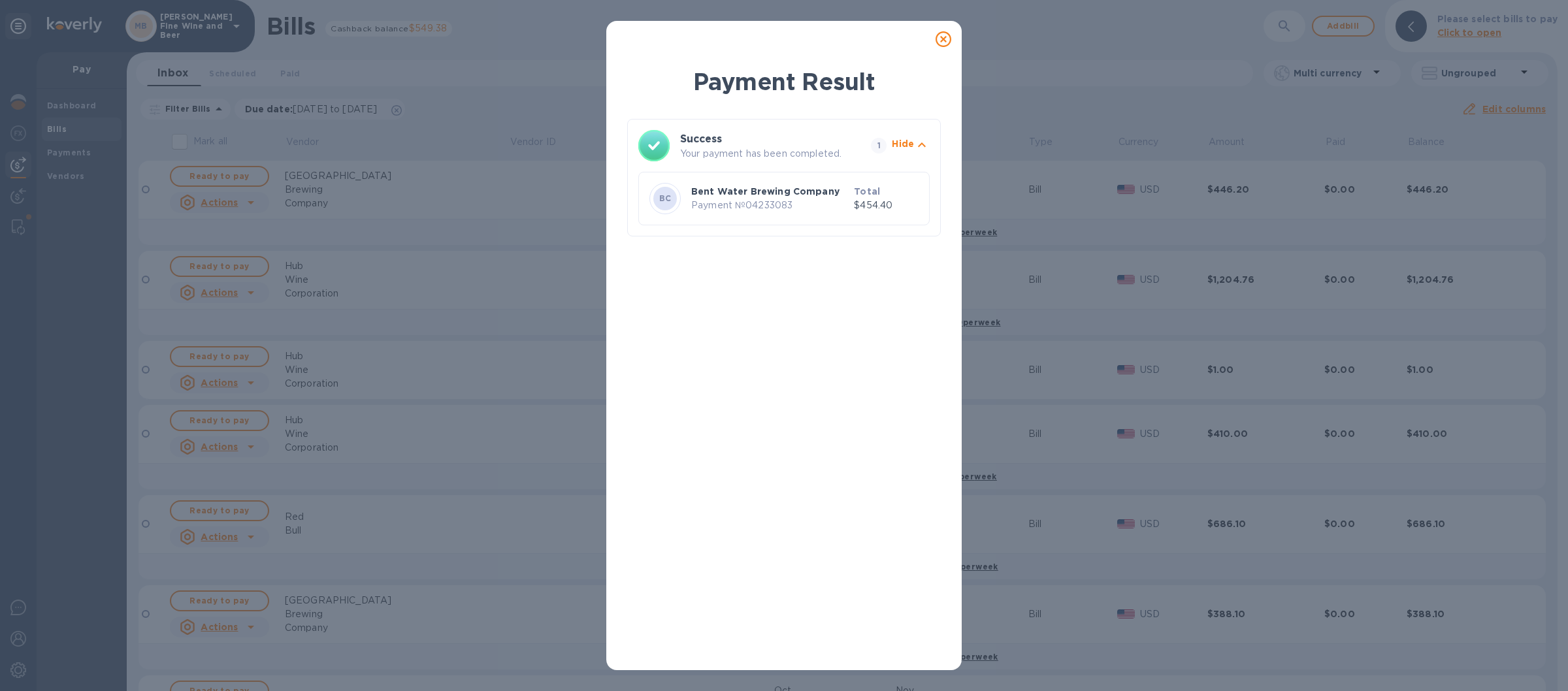
click at [937, 37] on icon at bounding box center [943, 39] width 16 height 16
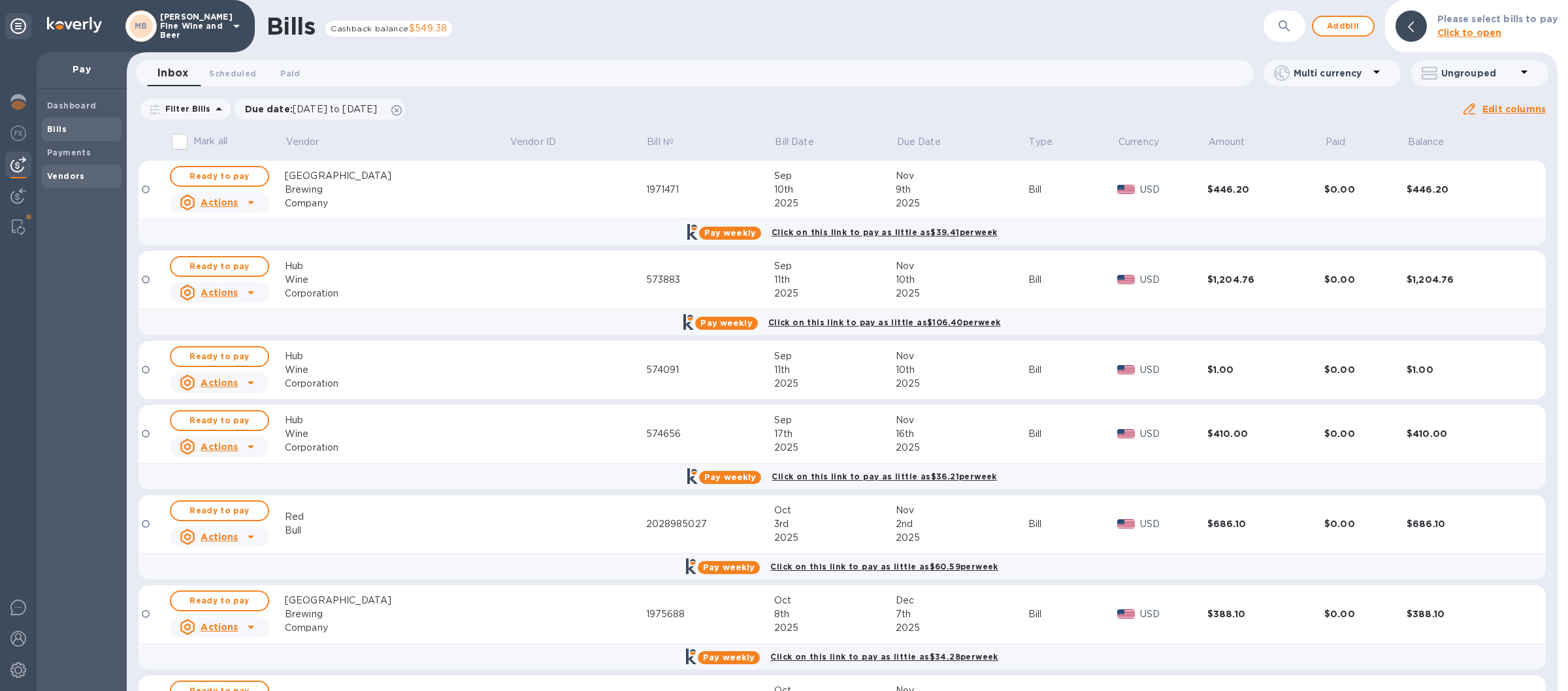
click at [74, 173] on b "Vendors" at bounding box center [65, 176] width 38 height 10
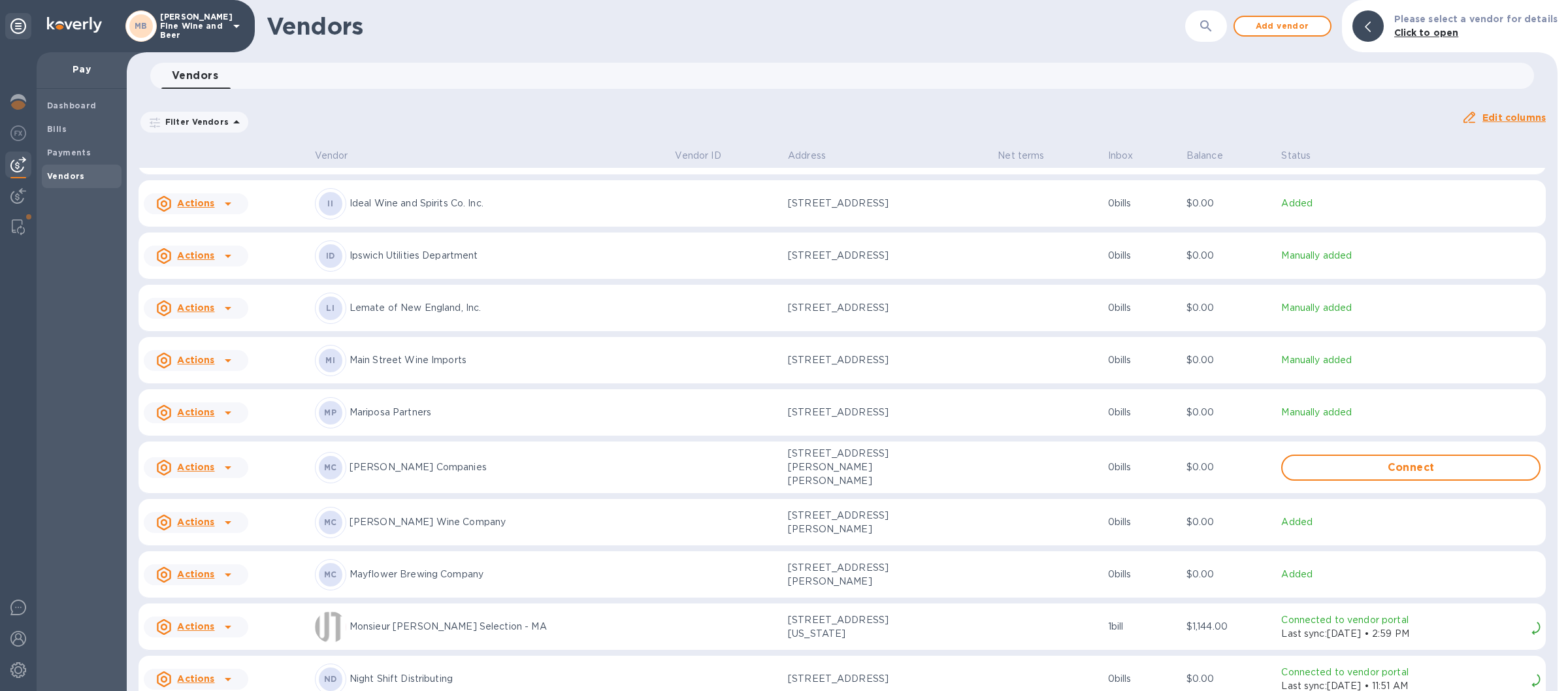
scroll to position [1475, 0]
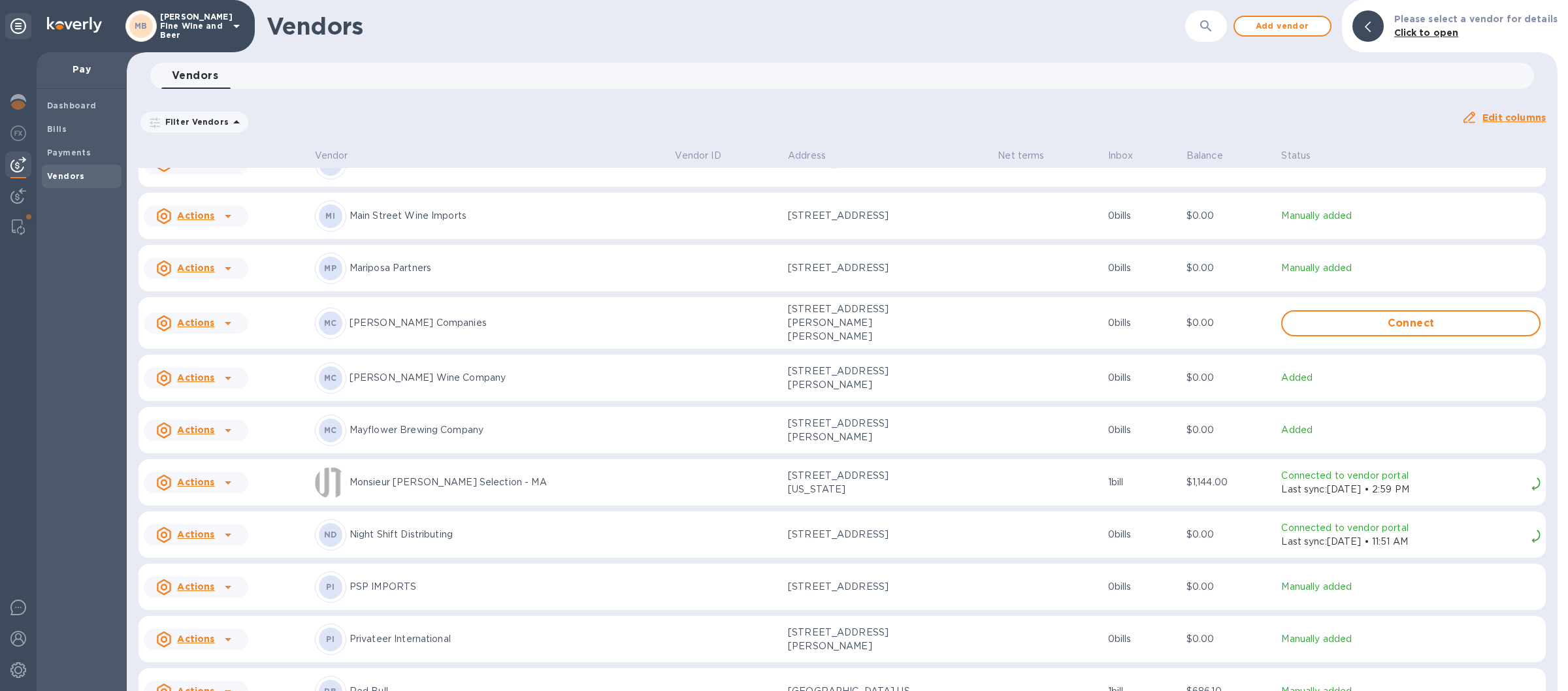
click at [423, 478] on p "Monsieur Touton Selection - MA" at bounding box center [507, 482] width 316 height 14
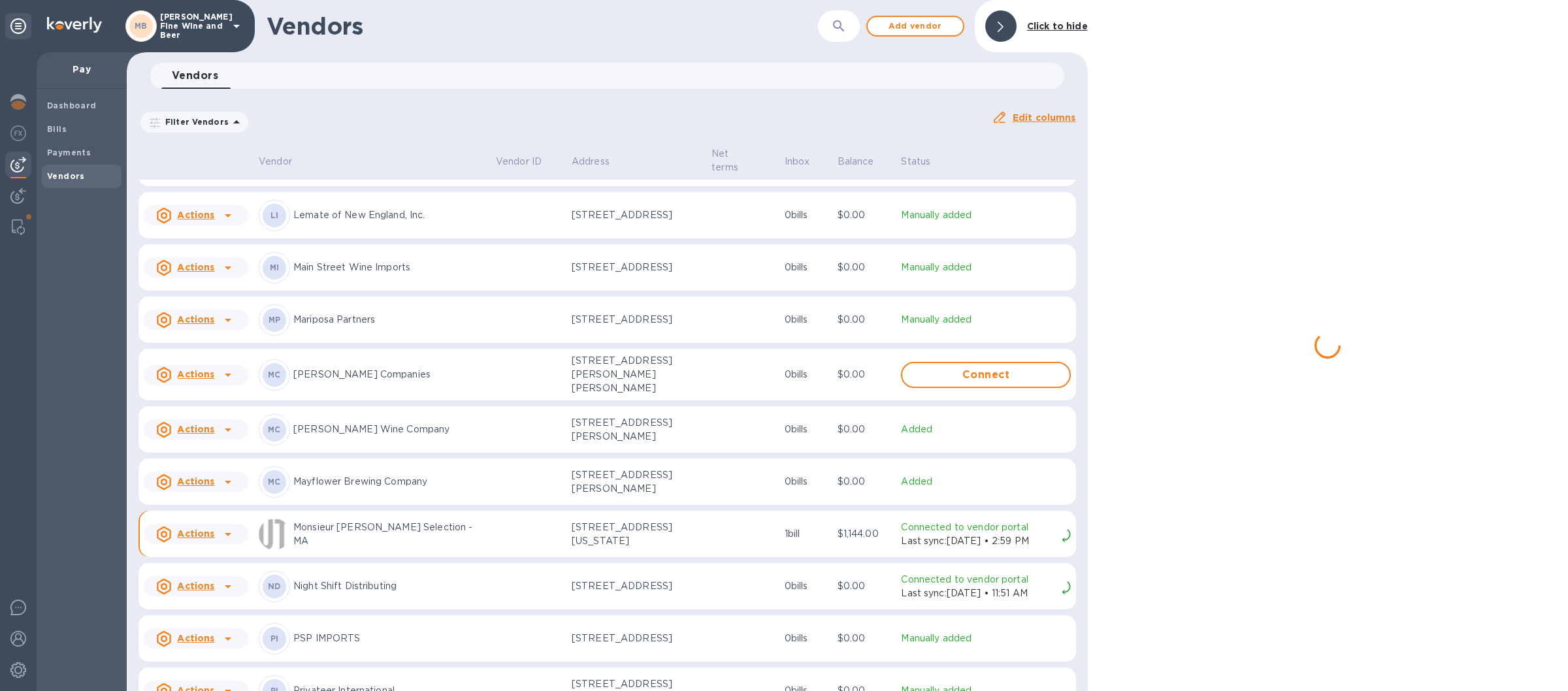
scroll to position [1532, 0]
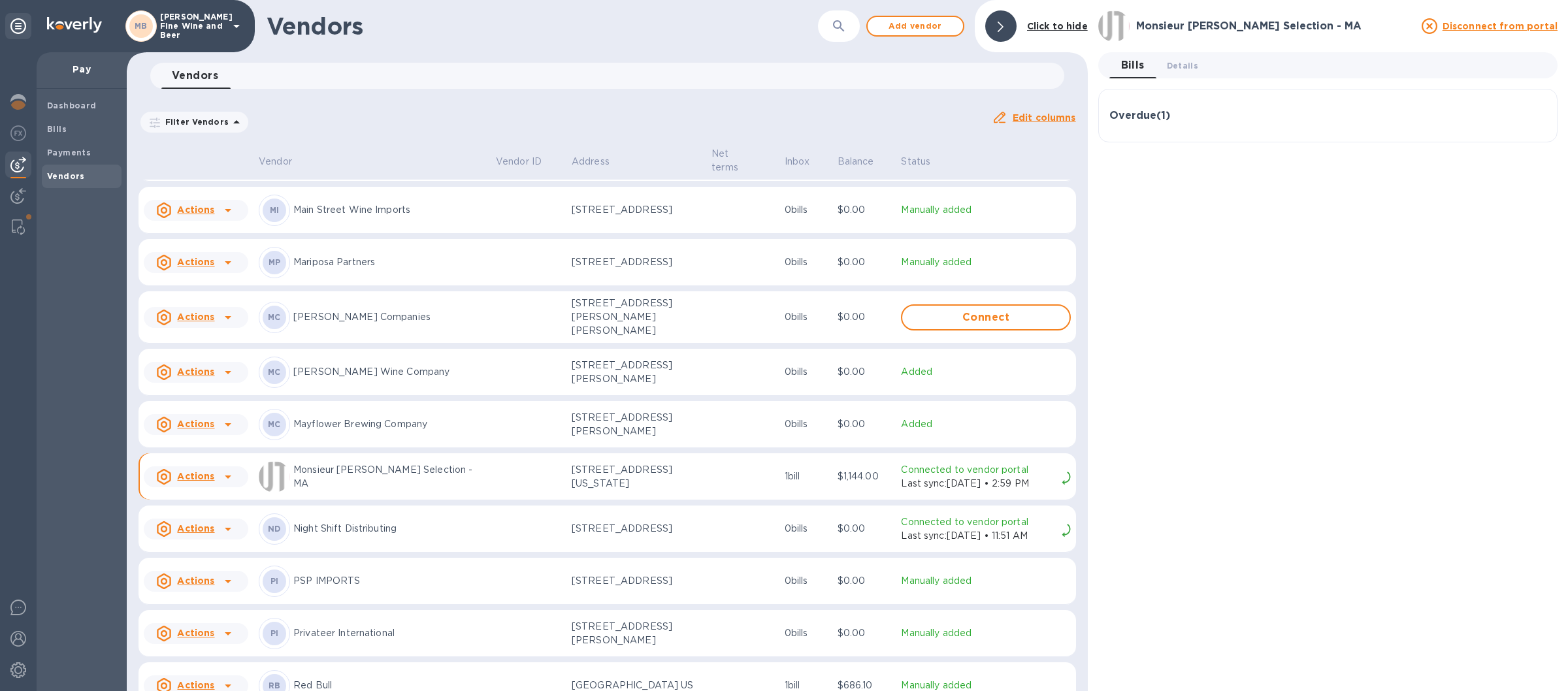
click at [1260, 109] on div "Overdue ( 1 )" at bounding box center [1328, 116] width 437 height 31
click at [177, 483] on div "Actions" at bounding box center [185, 477] width 59 height 16
click at [177, 483] on div at bounding box center [784, 345] width 1568 height 691
click at [165, 481] on icon at bounding box center [164, 477] width 16 height 16
click at [160, 478] on div at bounding box center [784, 345] width 1568 height 691
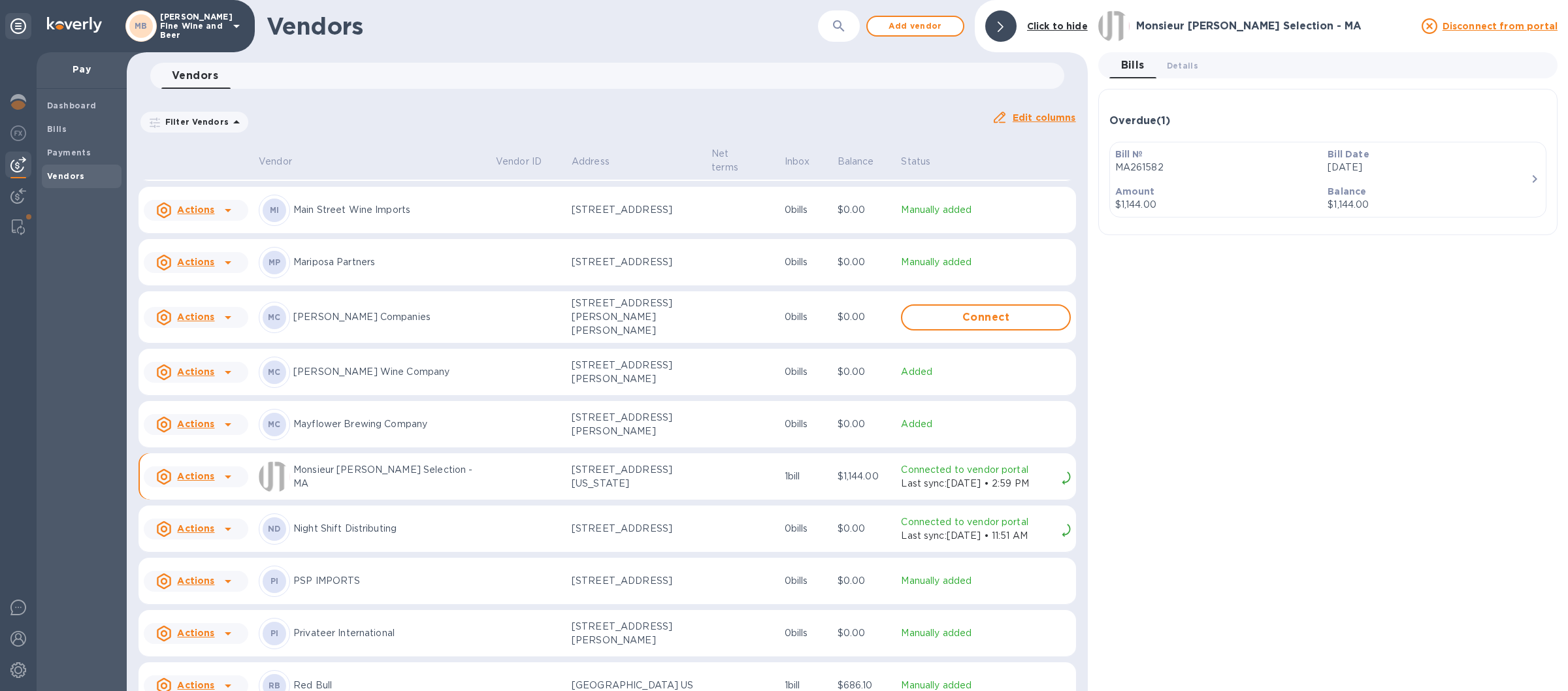
click at [1215, 109] on div "Overdue ( 1 )" at bounding box center [1328, 121] width 437 height 42
click at [425, 500] on td "Monsieur Touton Selection - MA" at bounding box center [372, 477] width 237 height 47
click at [915, 490] on p "Last sync: Jun 19, 2025 • 2:59 PM" at bounding box center [978, 483] width 155 height 14
click at [1062, 481] on img at bounding box center [1066, 478] width 9 height 13
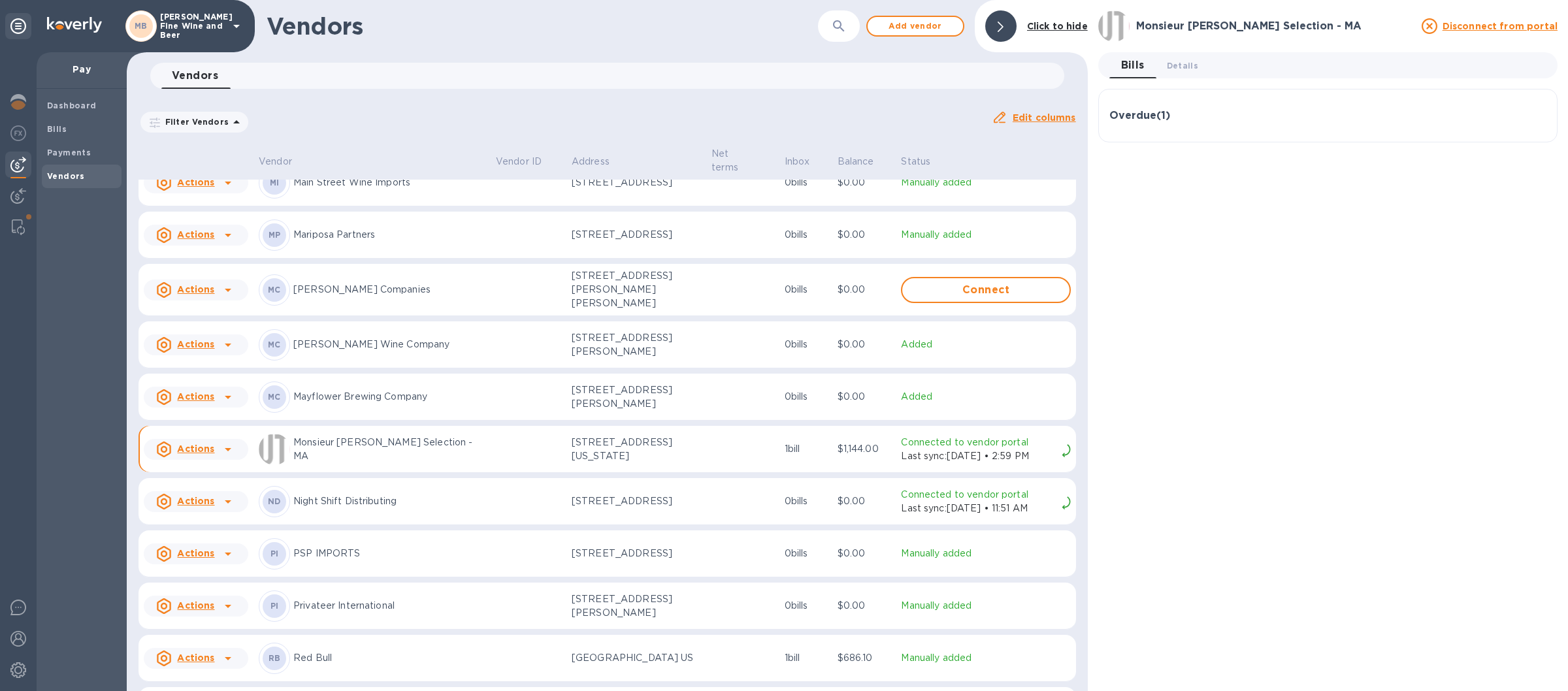
click at [1483, 23] on u "Disconnect from portal" at bounding box center [1500, 25] width 115 height 11
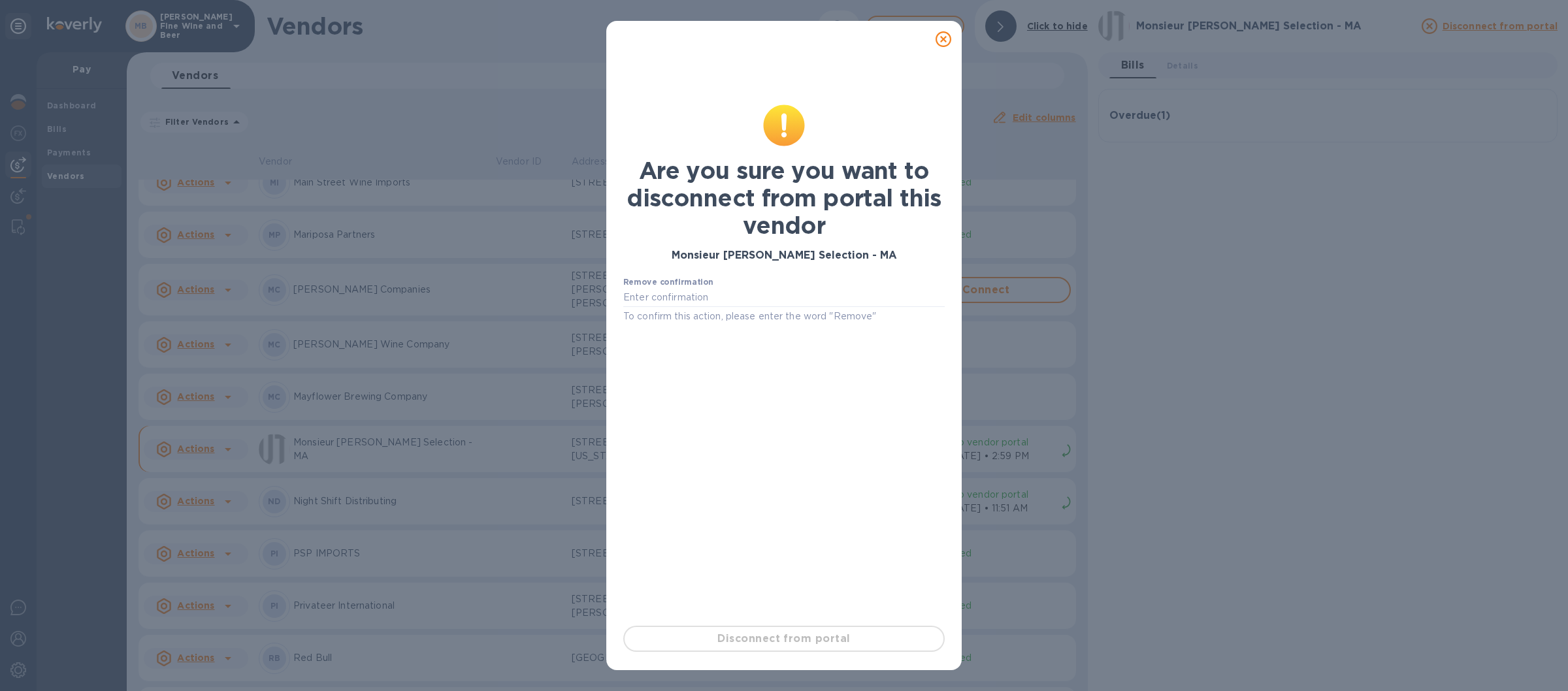
click at [943, 37] on icon at bounding box center [943, 39] width 16 height 16
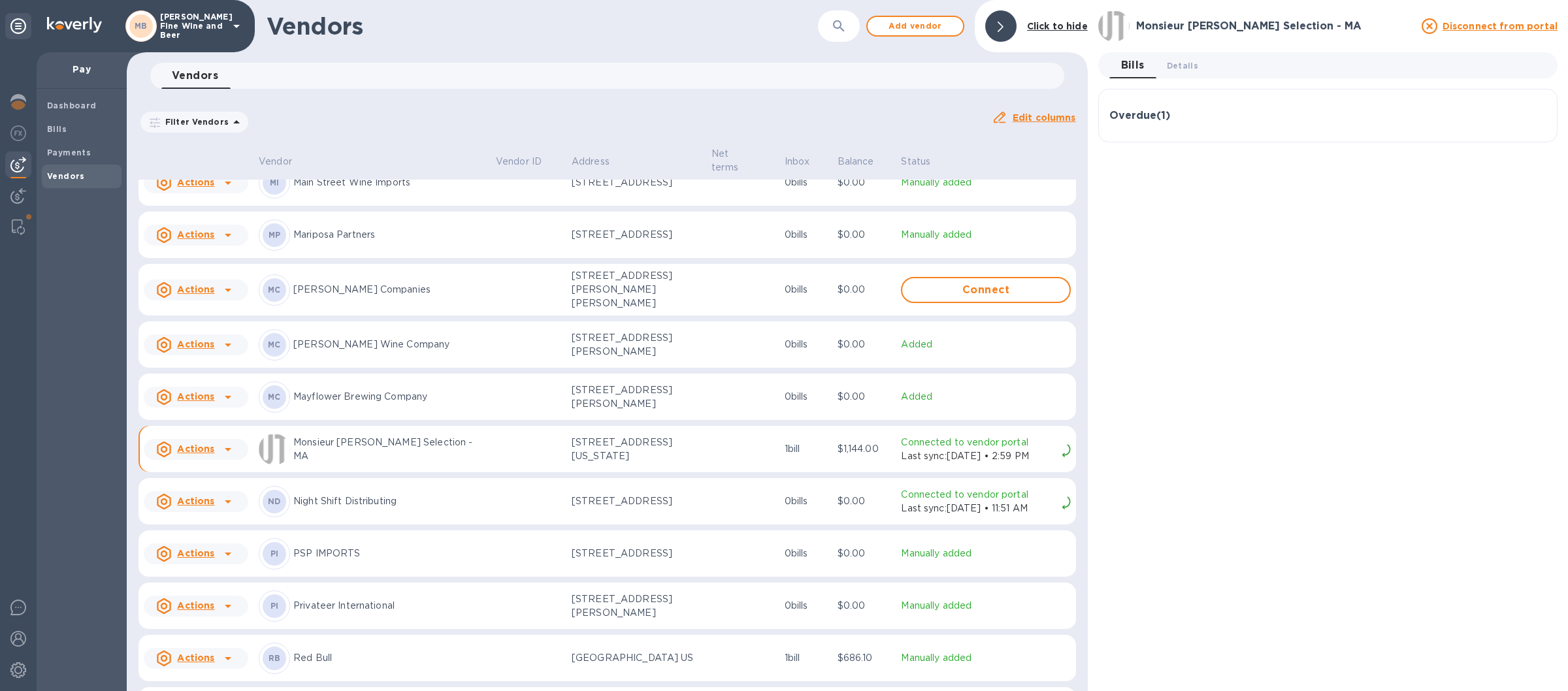
click at [227, 452] on icon at bounding box center [228, 449] width 16 height 16
click at [211, 511] on b "Disconnect from portal" at bounding box center [238, 509] width 115 height 11
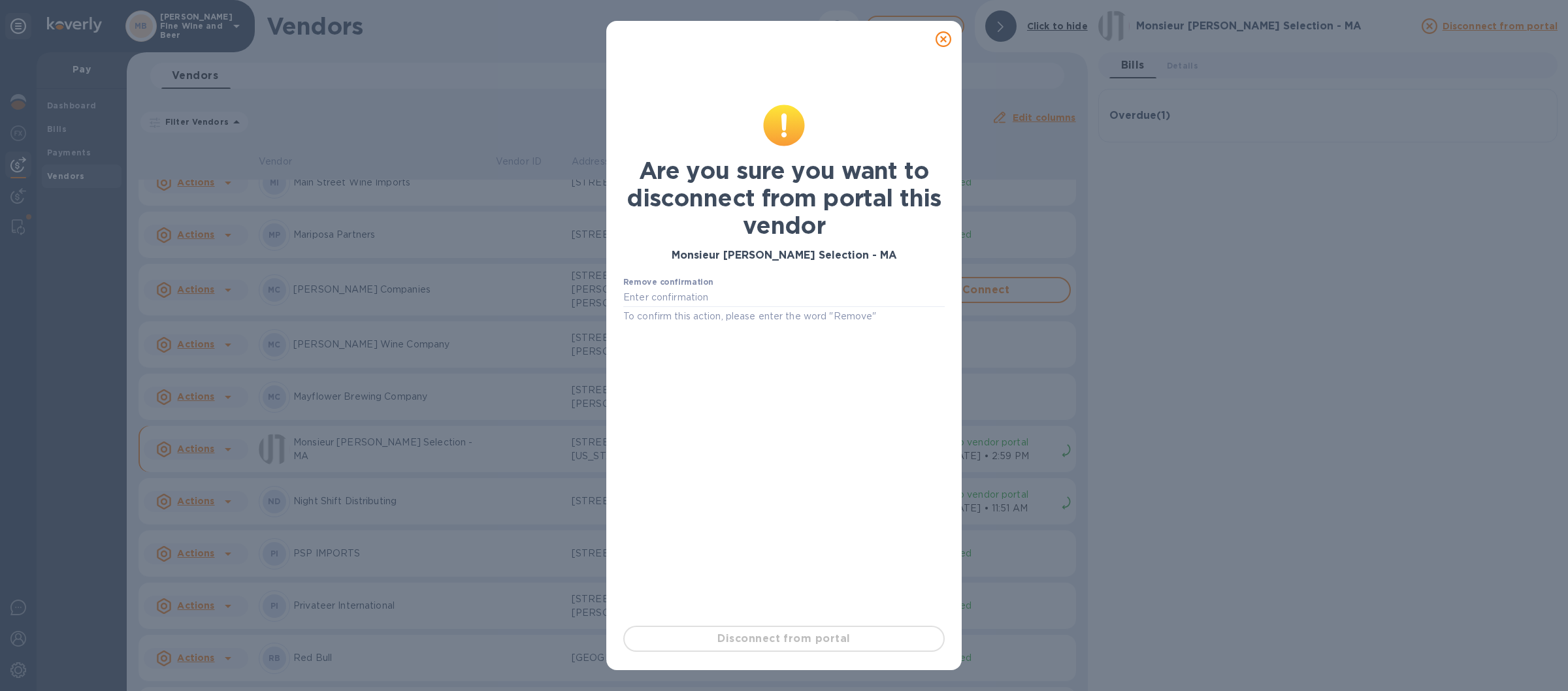
click at [943, 43] on icon at bounding box center [943, 39] width 16 height 16
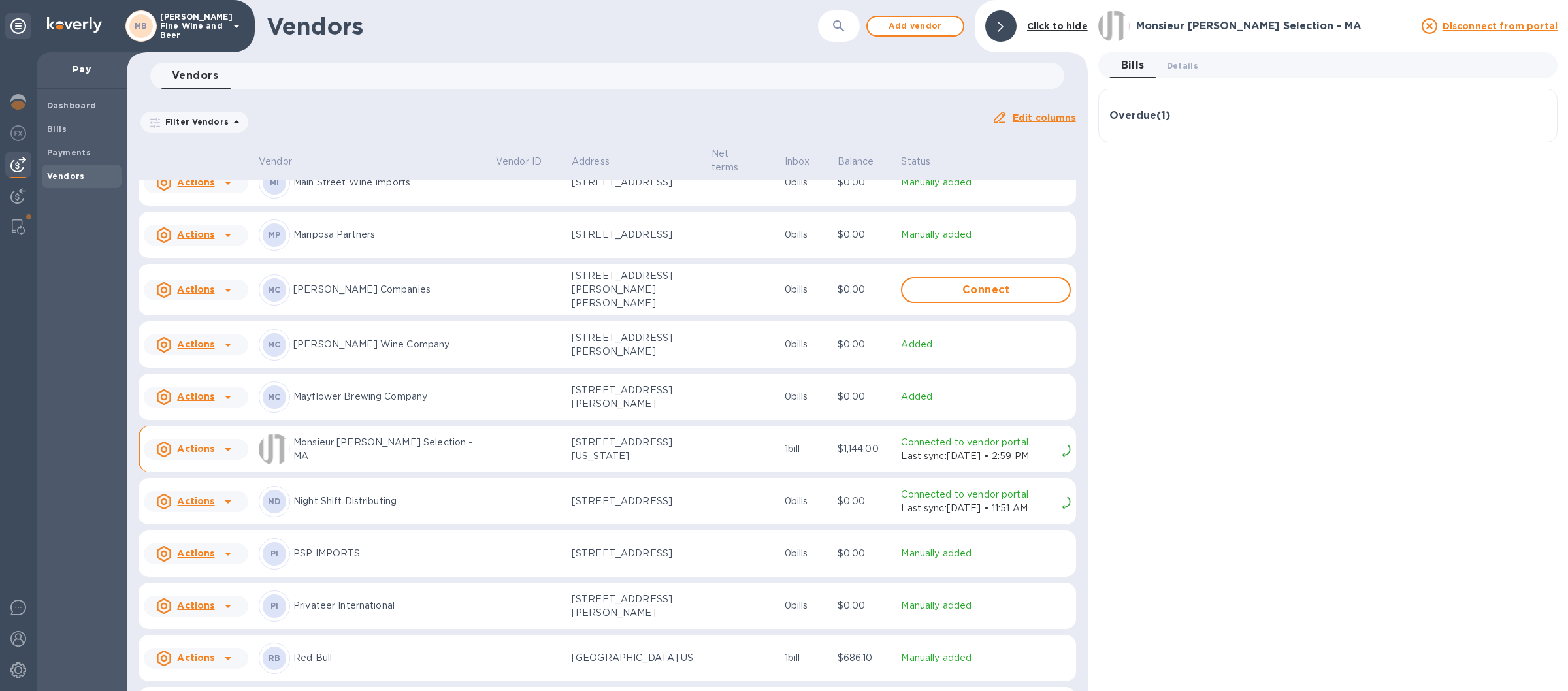
click at [33, 640] on div at bounding box center [19, 371] width 37 height 638
click at [28, 634] on div at bounding box center [18, 639] width 26 height 28
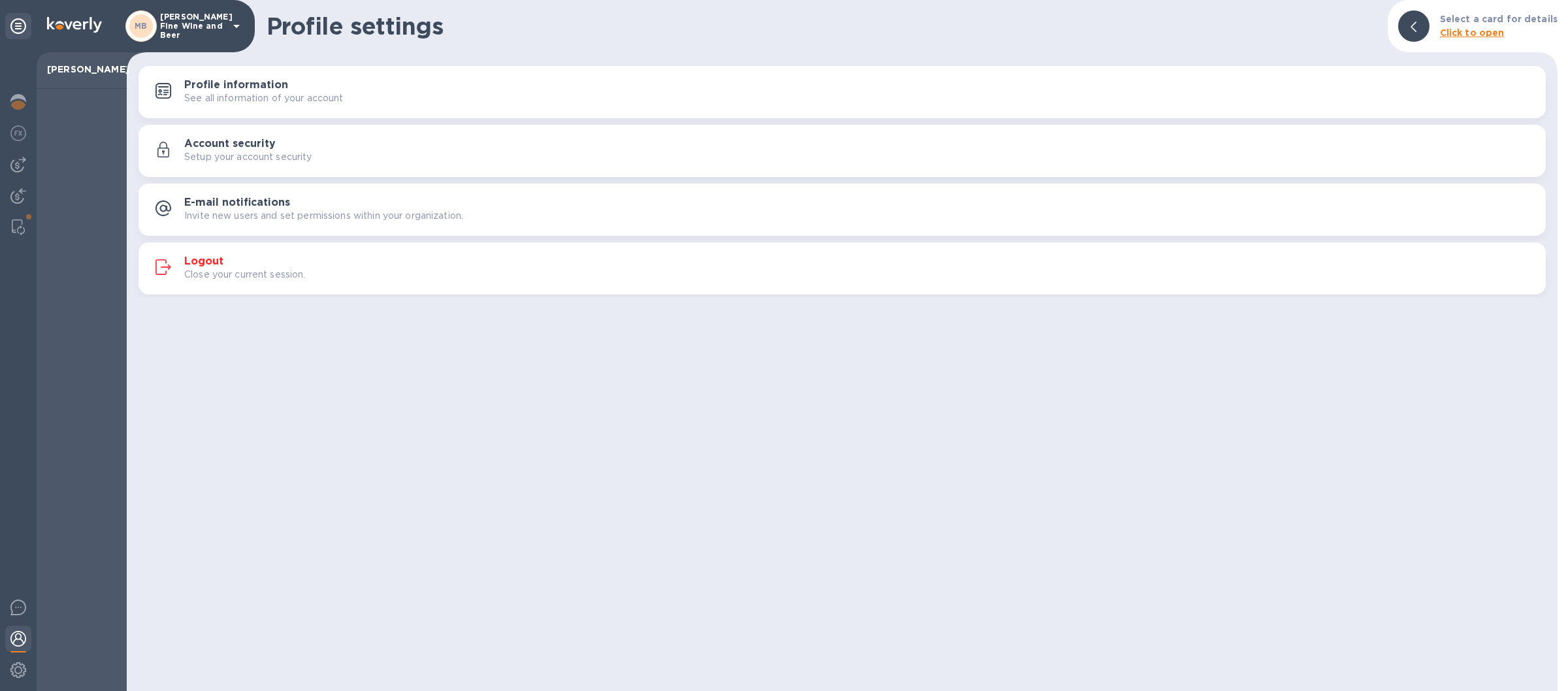
click at [464, 270] on div "Close your current session." at bounding box center [860, 275] width 1352 height 14
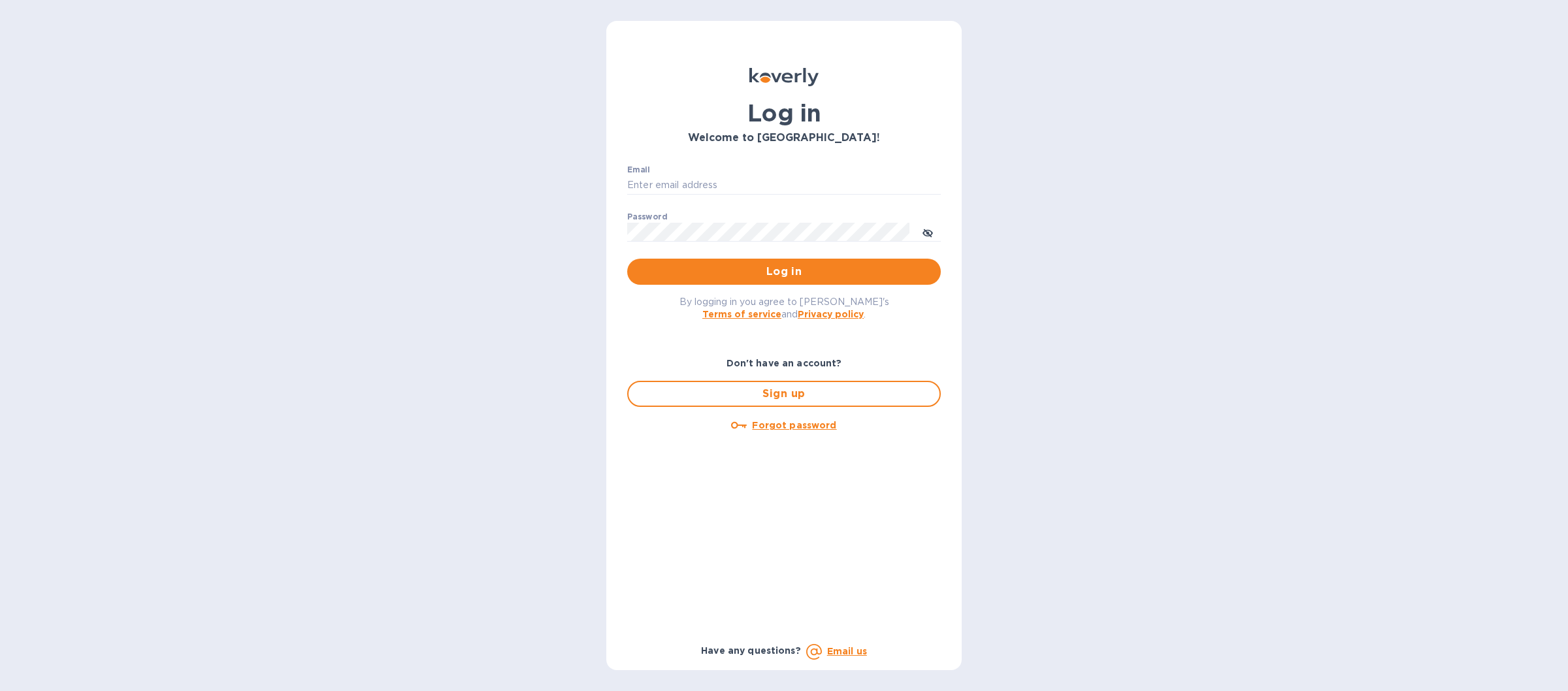
type input "[EMAIL_ADDRESS][DOMAIN_NAME]"
